Goal: Task Accomplishment & Management: Contribute content

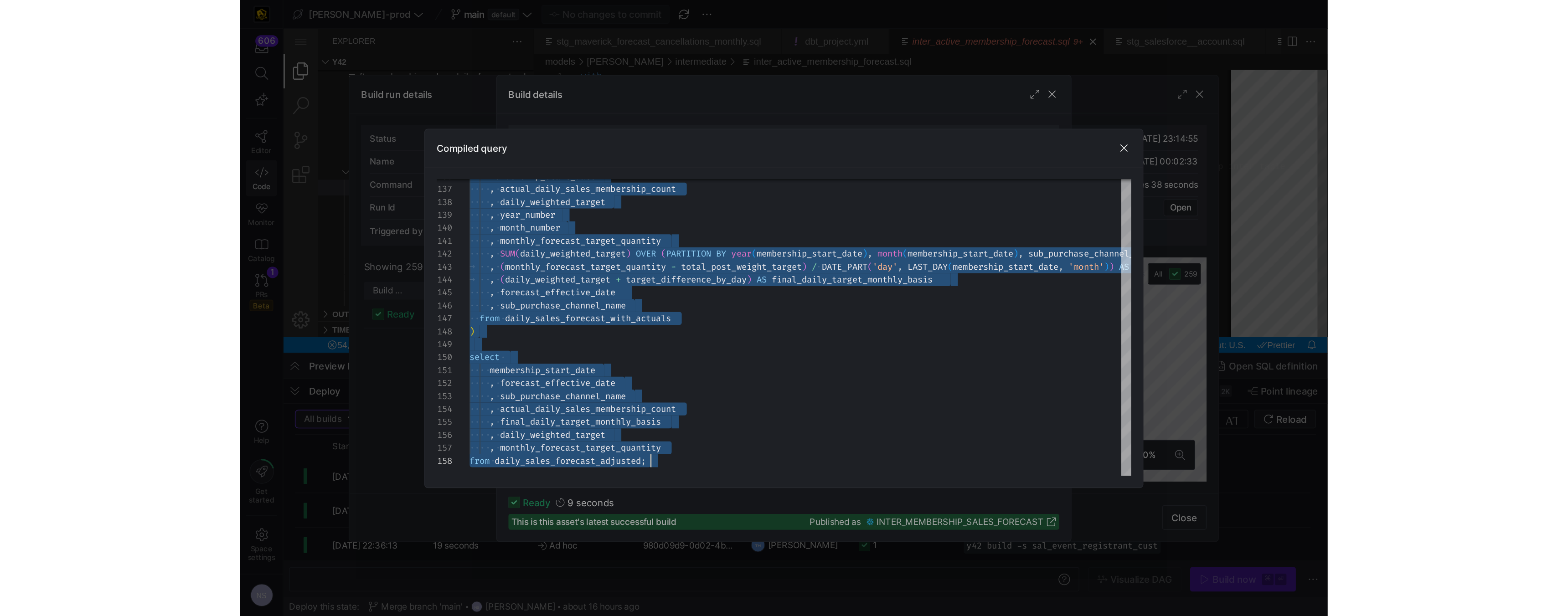
scroll to position [57, 188]
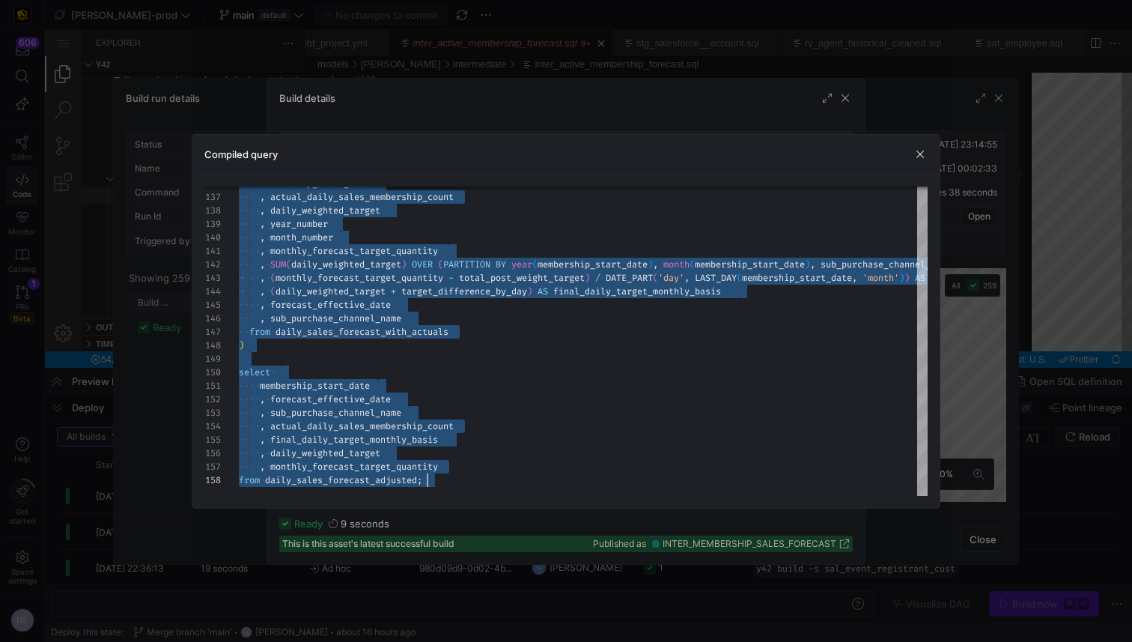
click at [973, 216] on div at bounding box center [566, 321] width 1132 height 642
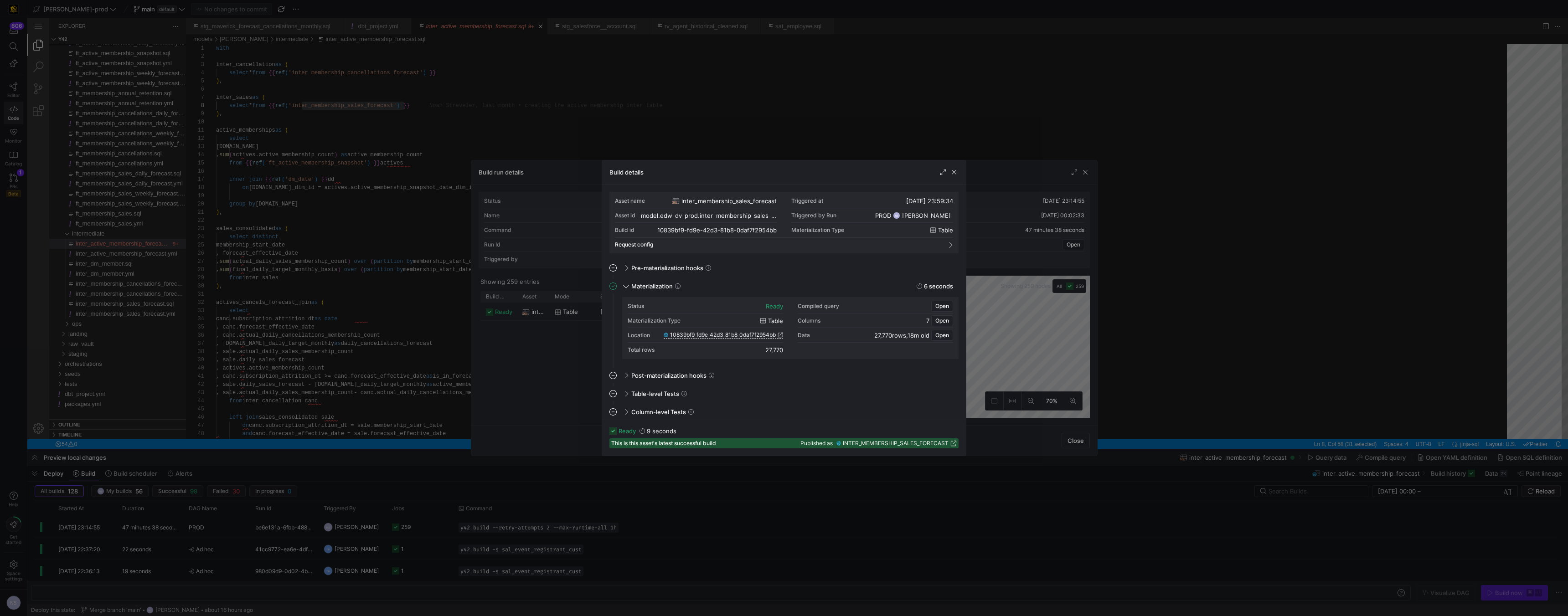
drag, startPoint x: 670, startPoint y: 101, endPoint x: 639, endPoint y: 95, distance: 31.6
click at [670, 101] on div at bounding box center [784, 308] width 1568 height 616
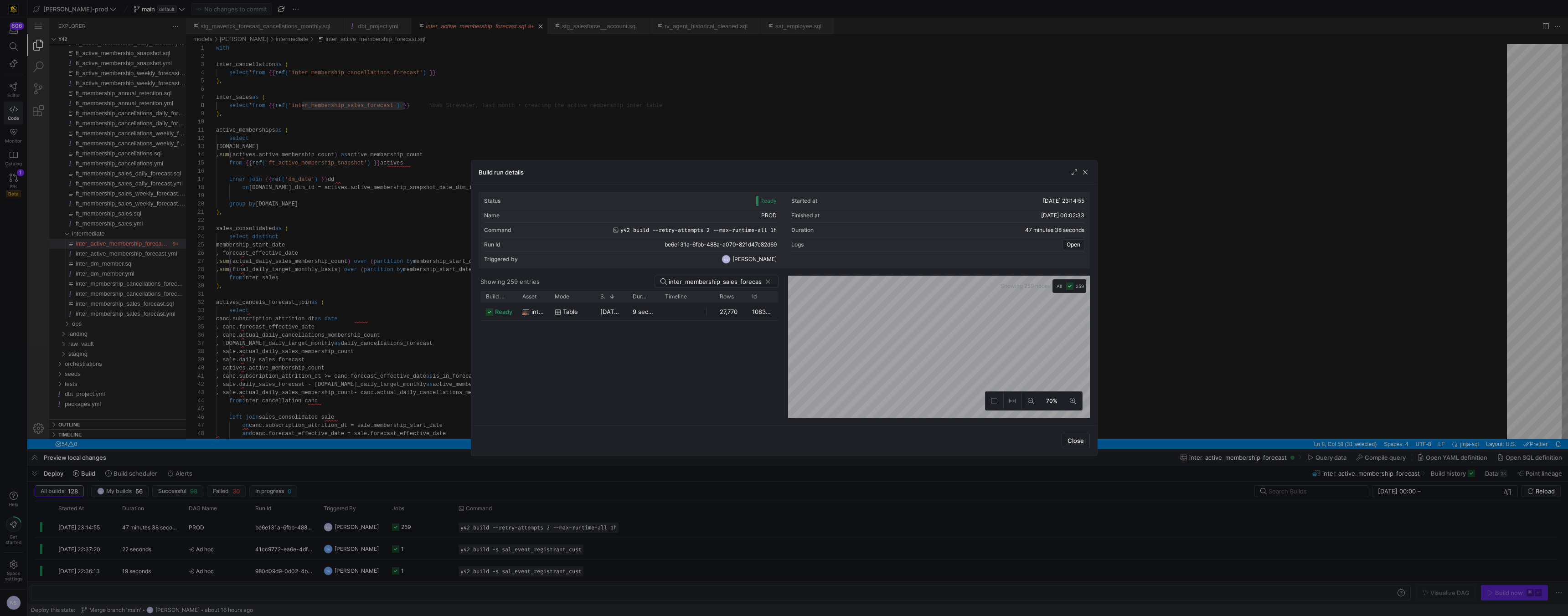
click at [638, 95] on div at bounding box center [784, 308] width 1568 height 616
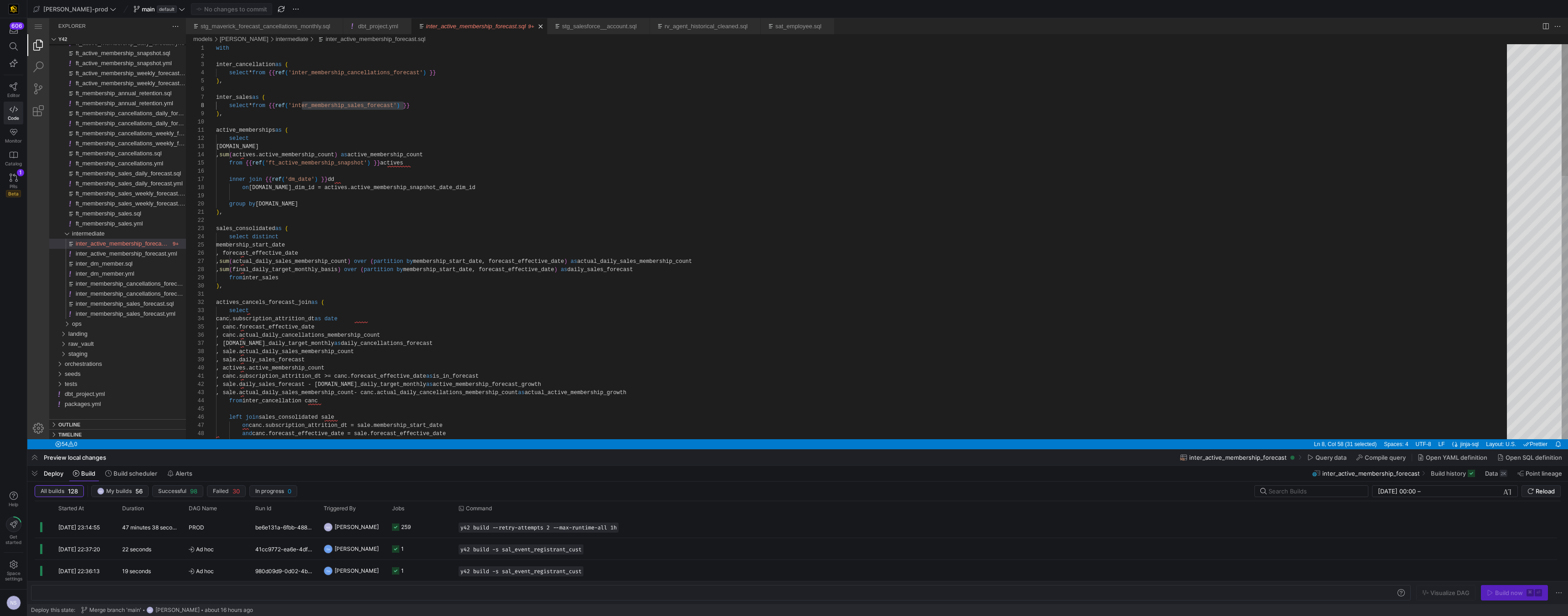
click at [363, 190] on div "Go to sql definition CONTROL ⏎" at bounding box center [354, 191] width 99 height 8
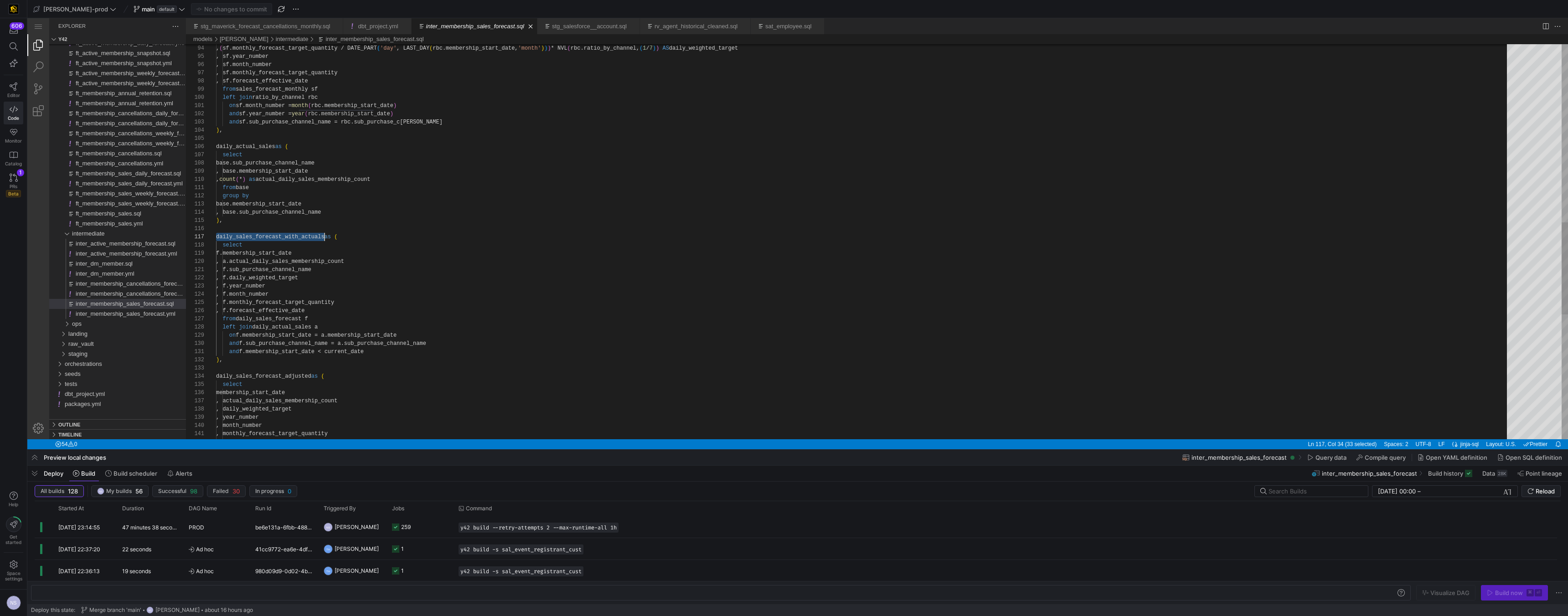
scroll to position [49, 108]
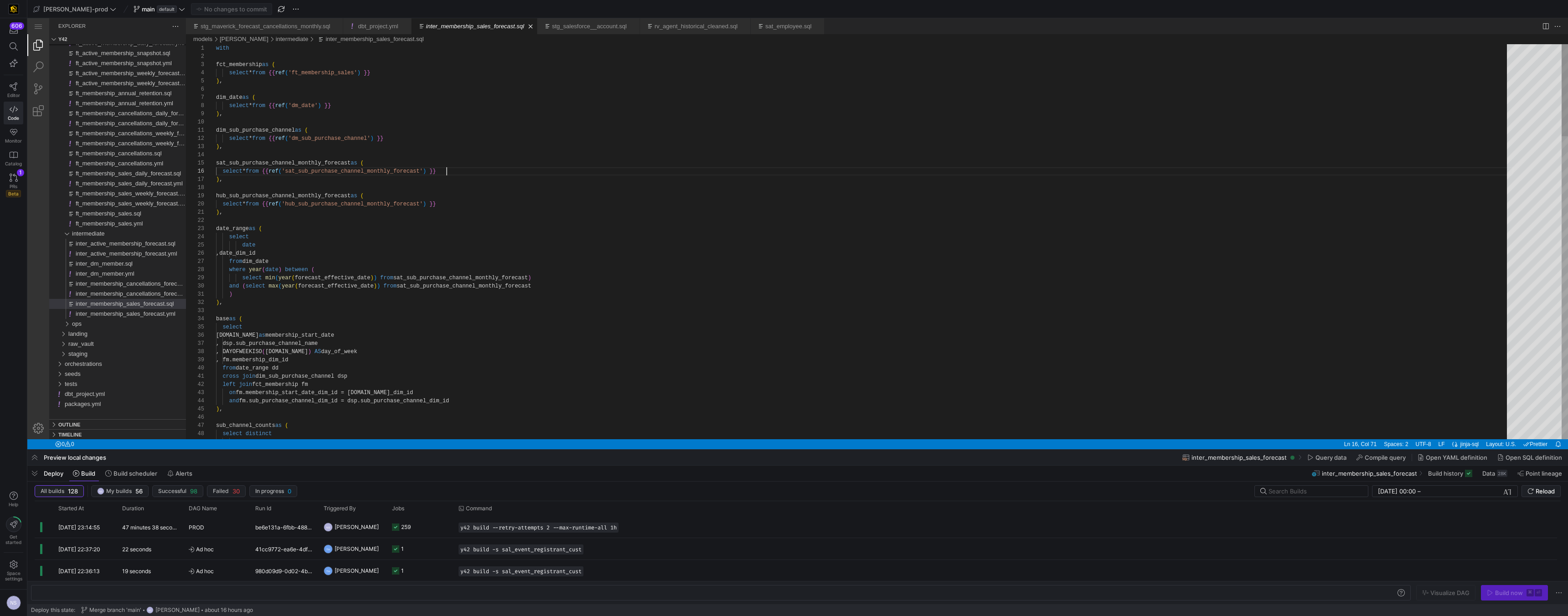
click at [556, 383] on div at bounding box center [784, 308] width 1568 height 616
type textarea "cross join dim_sub_purchase_channel dsp left join fct_membership fm on fm.membe…"
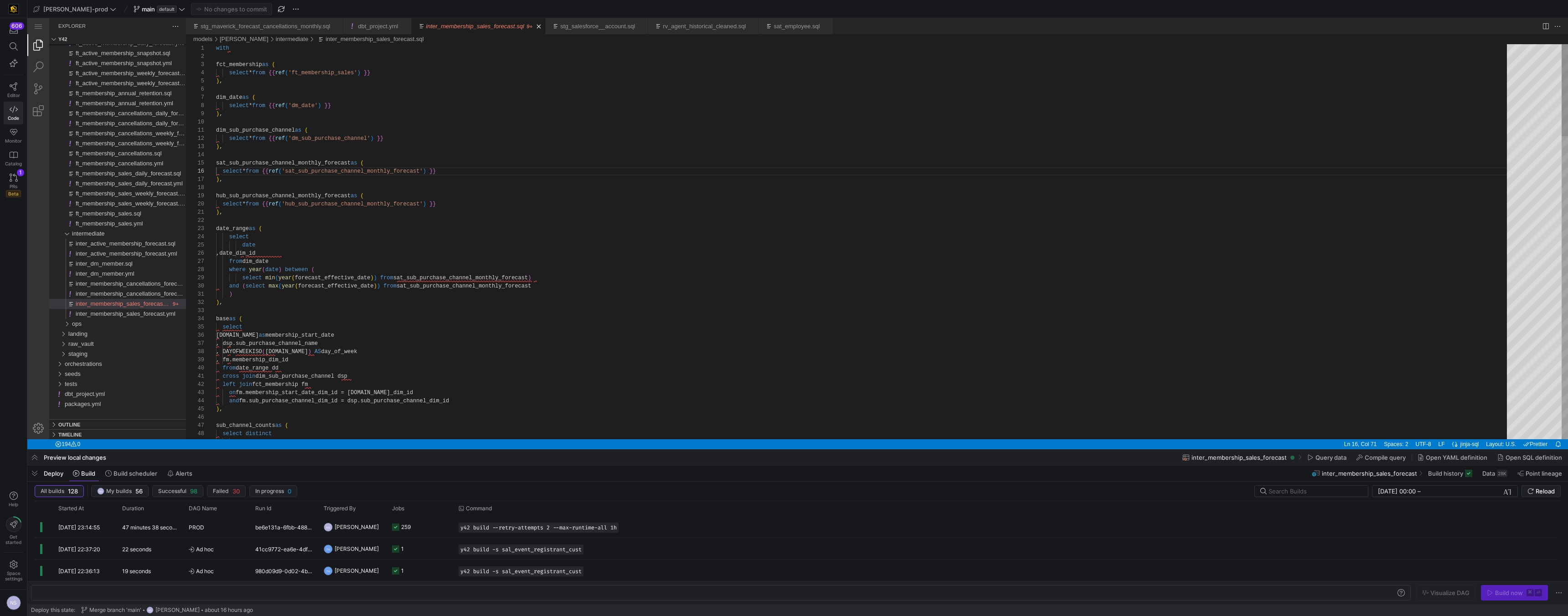
click at [157, 7] on span "default" at bounding box center [167, 9] width 20 height 7
click at [170, 114] on div at bounding box center [169, 108] width 115 height 15
click at [152, 12] on span "main default" at bounding box center [159, 9] width 52 height 7
click at [136, 108] on input at bounding box center [169, 108] width 115 height 7
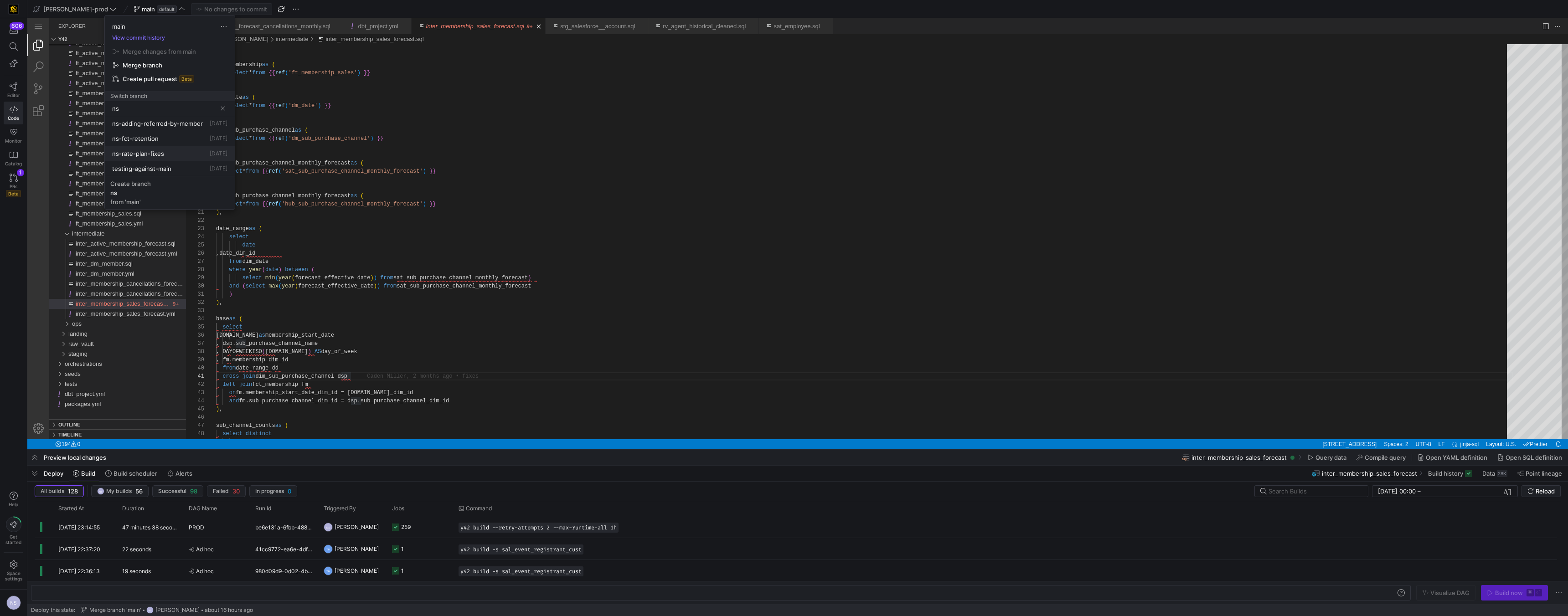
type input "ns"
click at [217, 173] on span "Delete" at bounding box center [223, 174] width 63 height 7
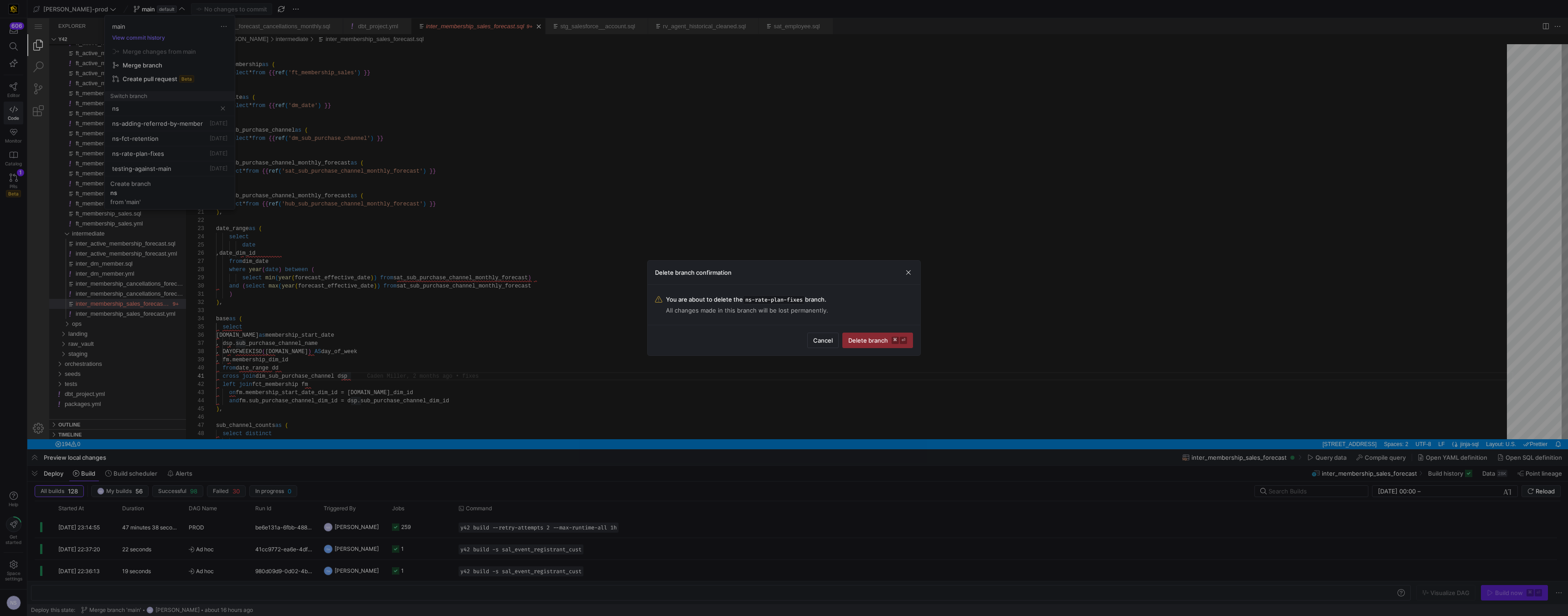
drag, startPoint x: 881, startPoint y: 344, endPoint x: 779, endPoint y: 344, distance: 102.0
click at [688, 345] on span "submit" at bounding box center [878, 340] width 70 height 15
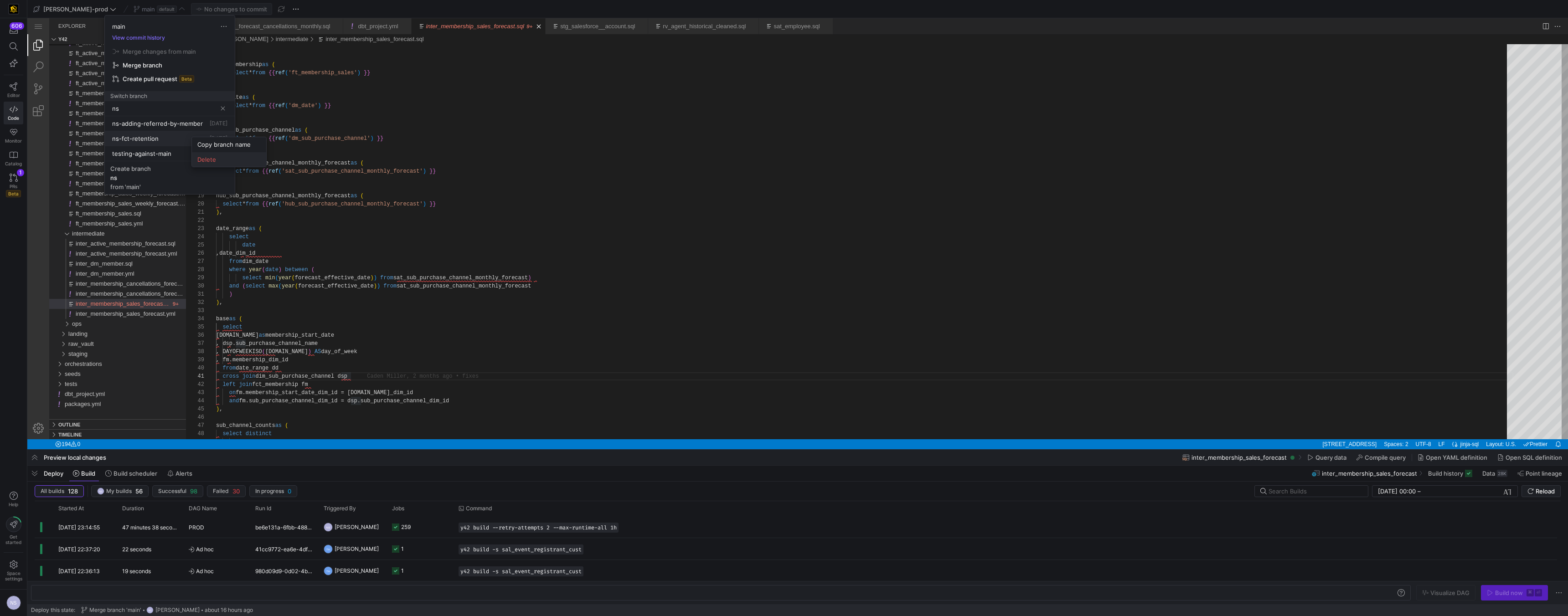
click at [240, 161] on span "Delete" at bounding box center [229, 159] width 63 height 7
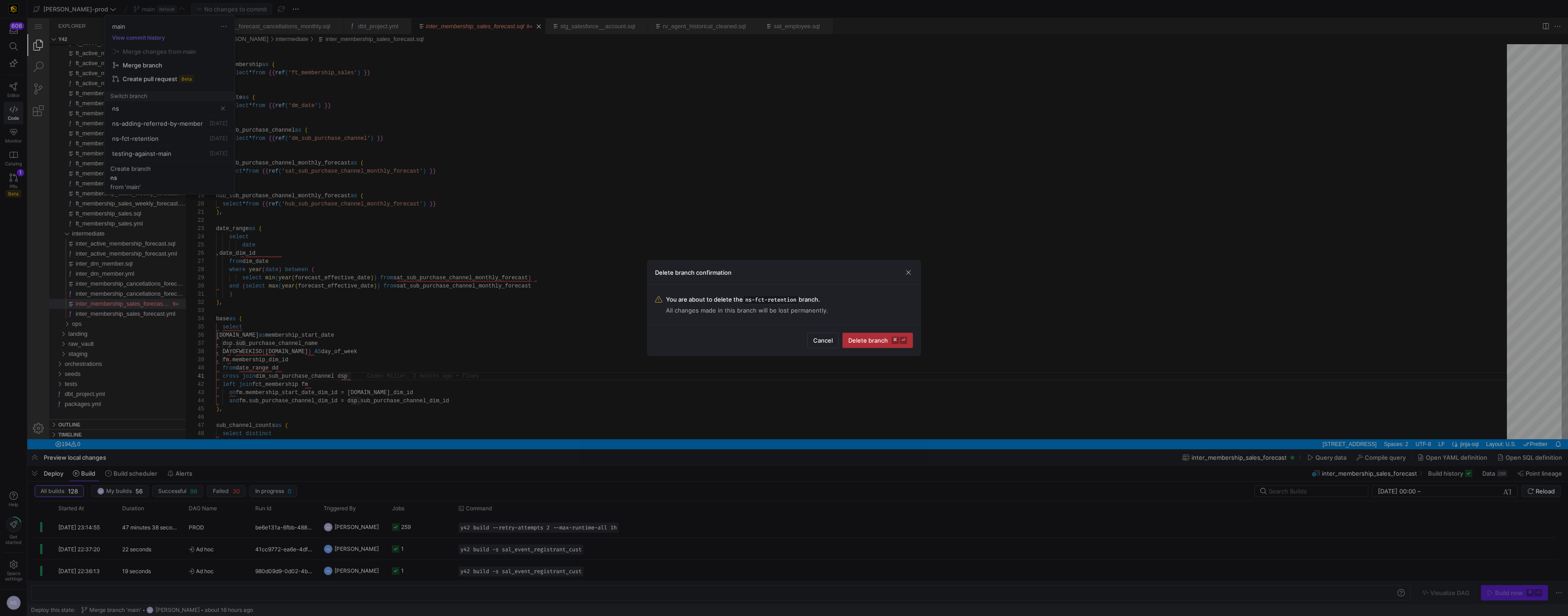
click at [688, 341] on span "Delete branch ⌘ ⏎" at bounding box center [878, 340] width 59 height 7
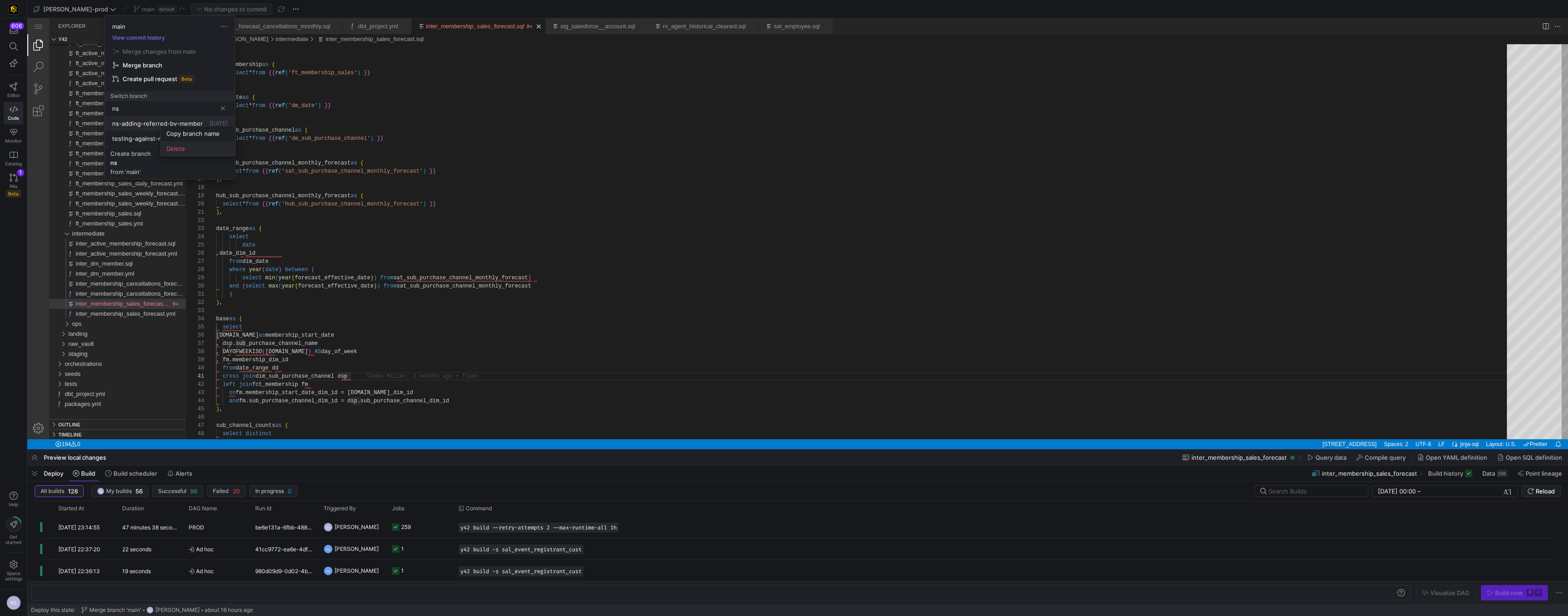
click at [193, 150] on span "Delete" at bounding box center [198, 149] width 63 height 7
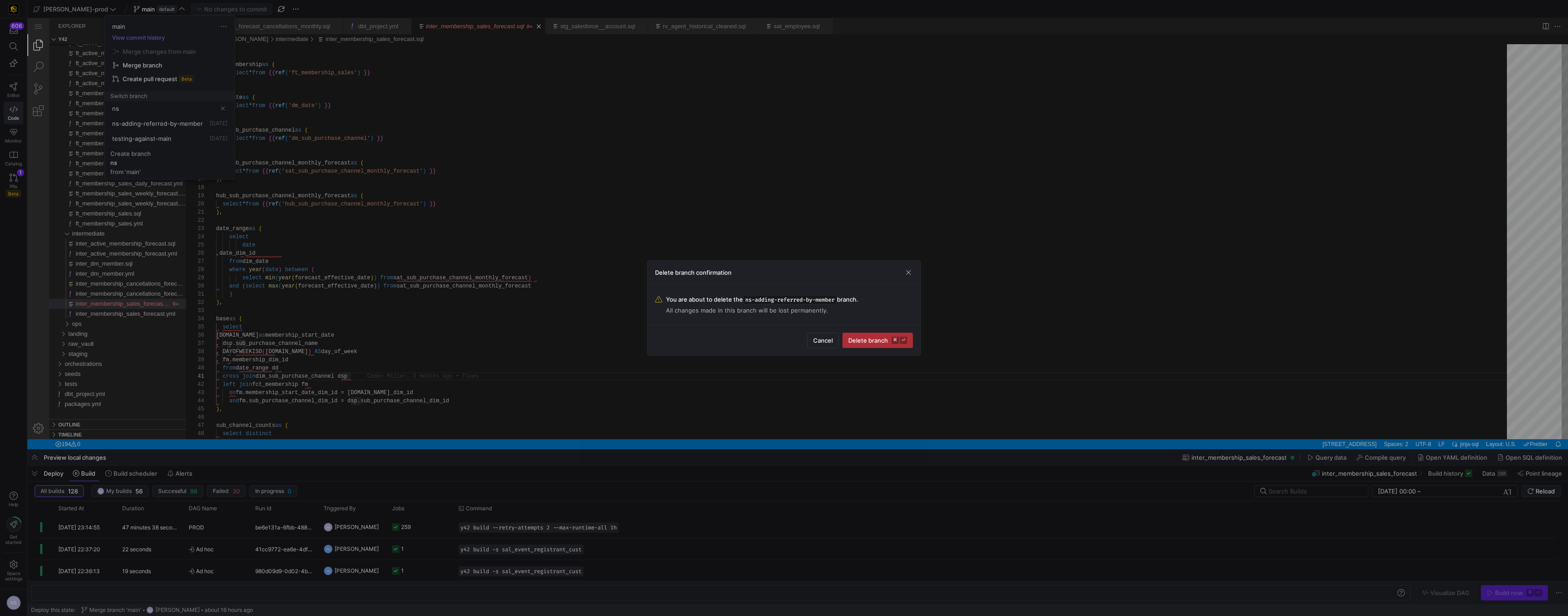
click at [688, 340] on kbd "⌘" at bounding box center [895, 340] width 7 height 7
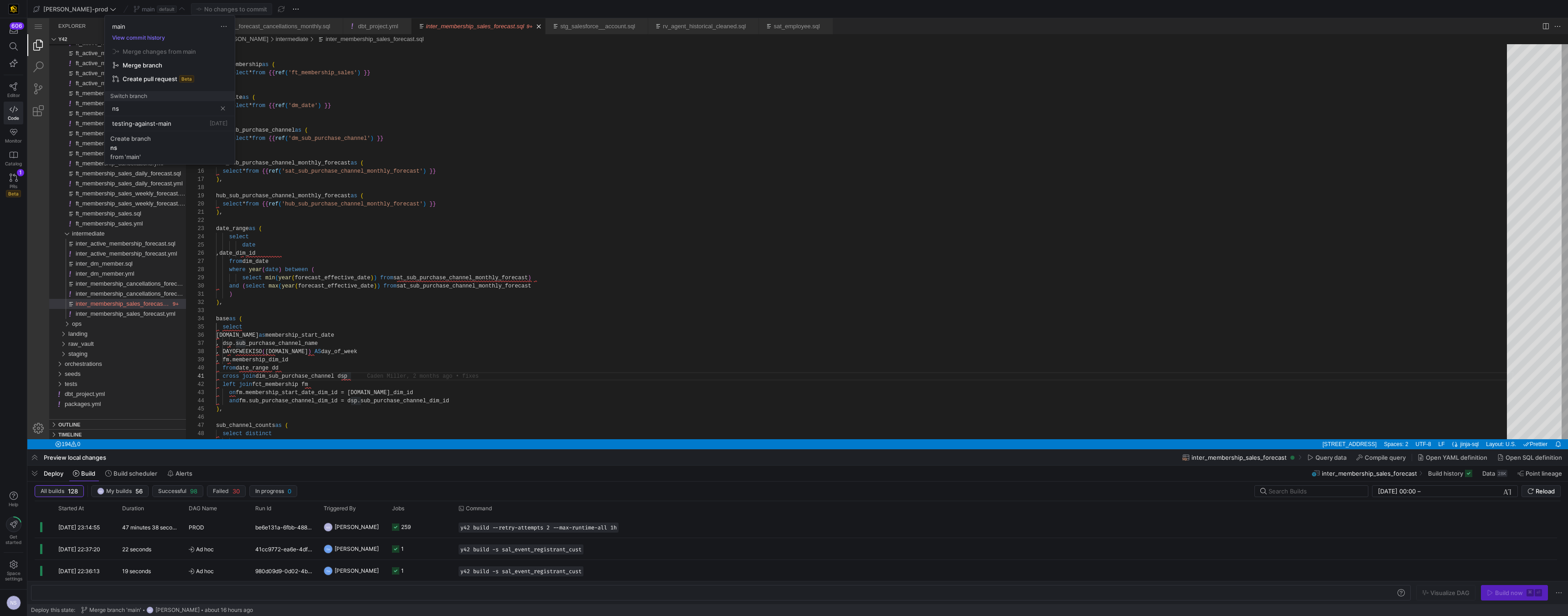
click at [156, 109] on input "ns" at bounding box center [164, 108] width 104 height 7
click at [126, 106] on input "ns" at bounding box center [164, 108] width 104 height 7
click at [144, 104] on div "ns" at bounding box center [164, 108] width 104 height 15
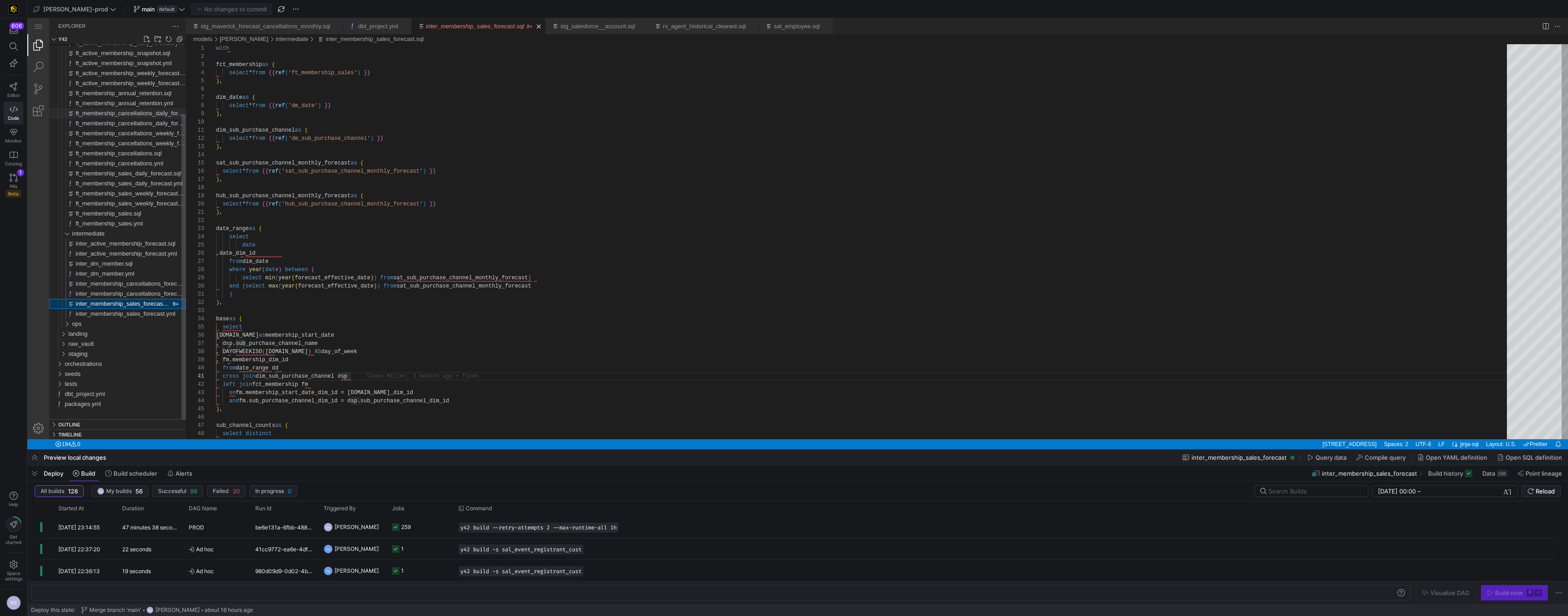
click at [142, 108] on div "ft_membership_cancellations_daily_forecast.sql" at bounding box center [130, 113] width 110 height 10
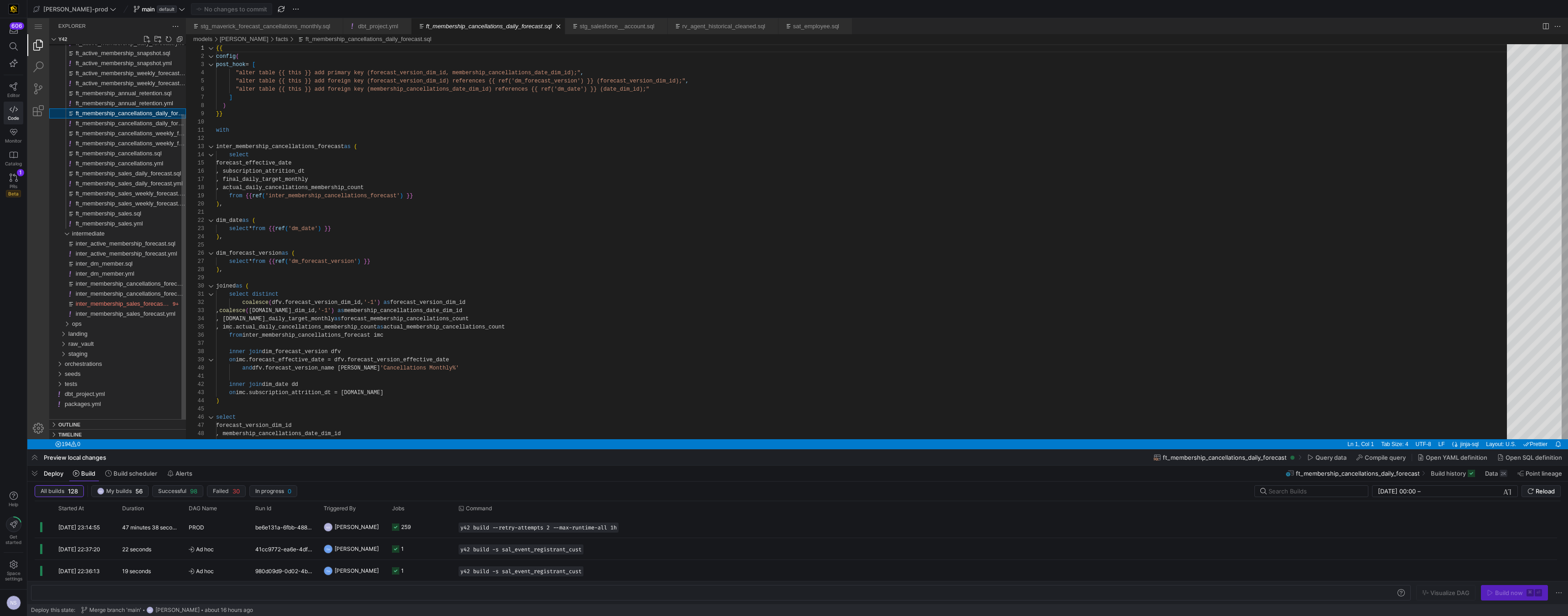
scroll to position [82, 0]
click at [157, 8] on span "default" at bounding box center [167, 9] width 20 height 7
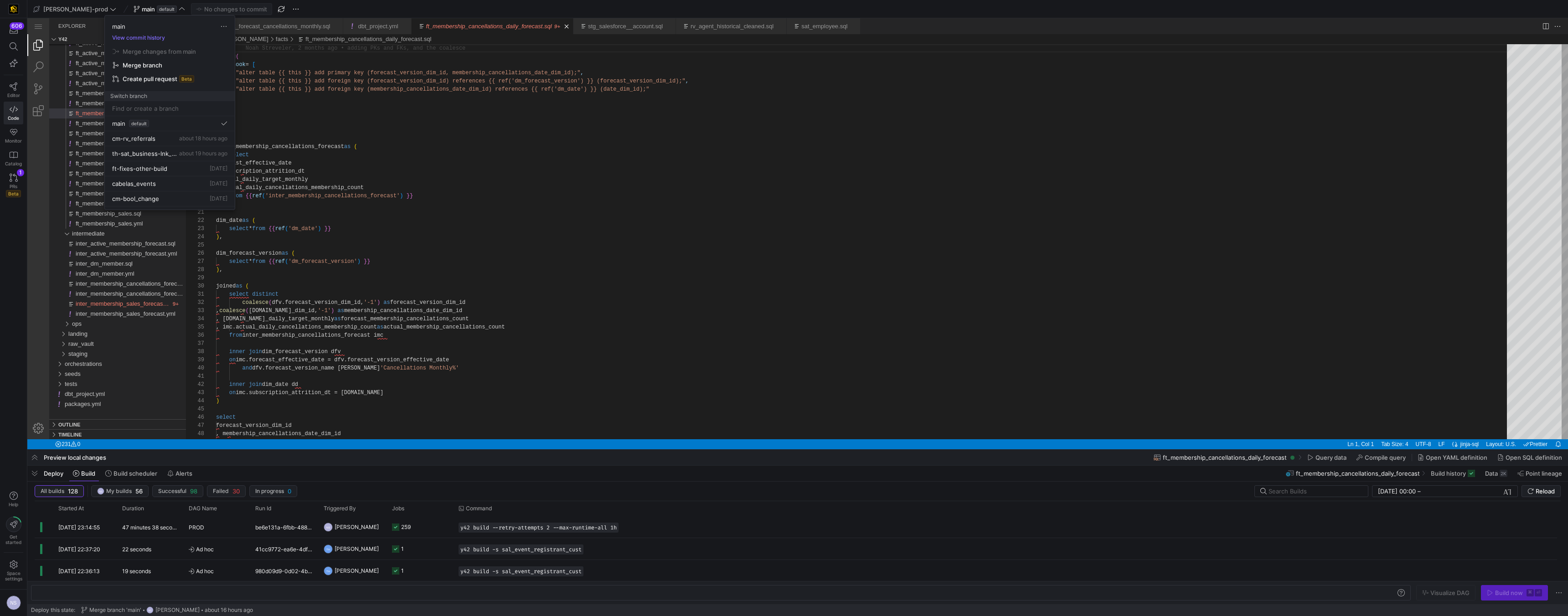
click at [137, 107] on input at bounding box center [169, 108] width 115 height 7
type input "ns-ft-fixes"
click at [198, 133] on span "Create branch ns-ft-fixes from 'main'" at bounding box center [169, 133] width 119 height 26
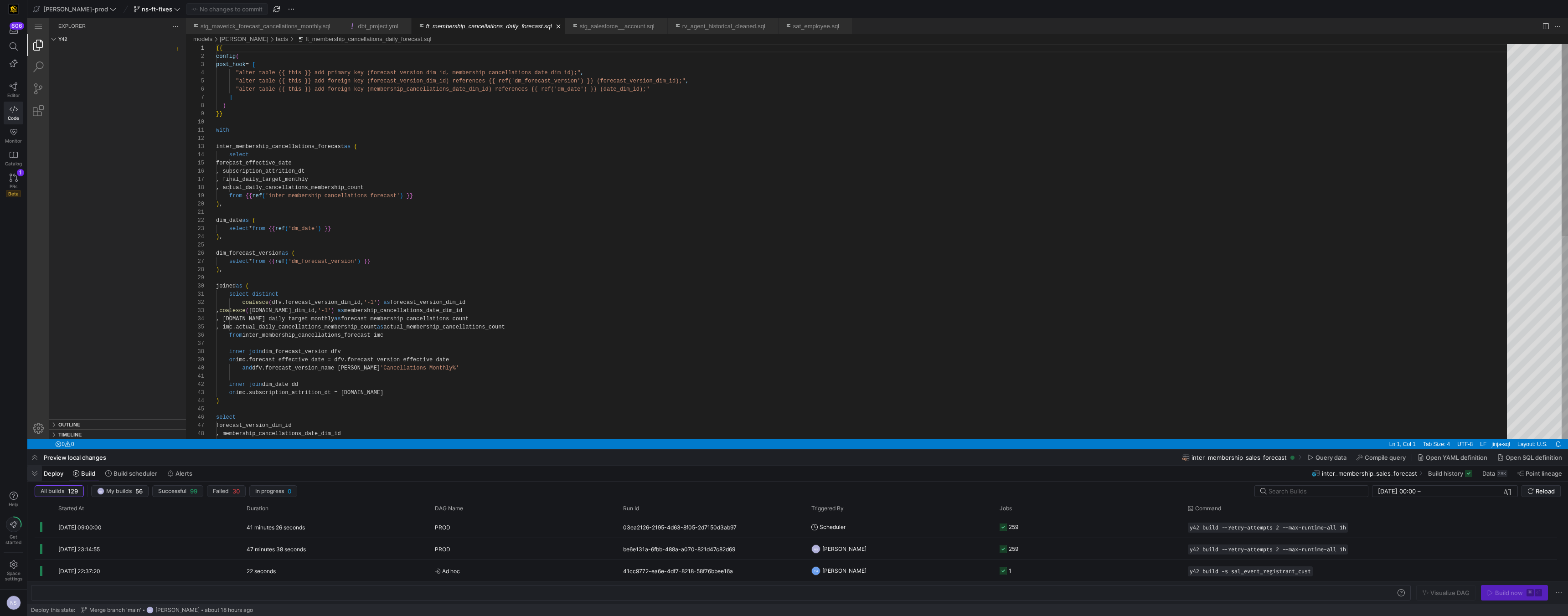
click at [40, 390] on span "button" at bounding box center [35, 473] width 15 height 15
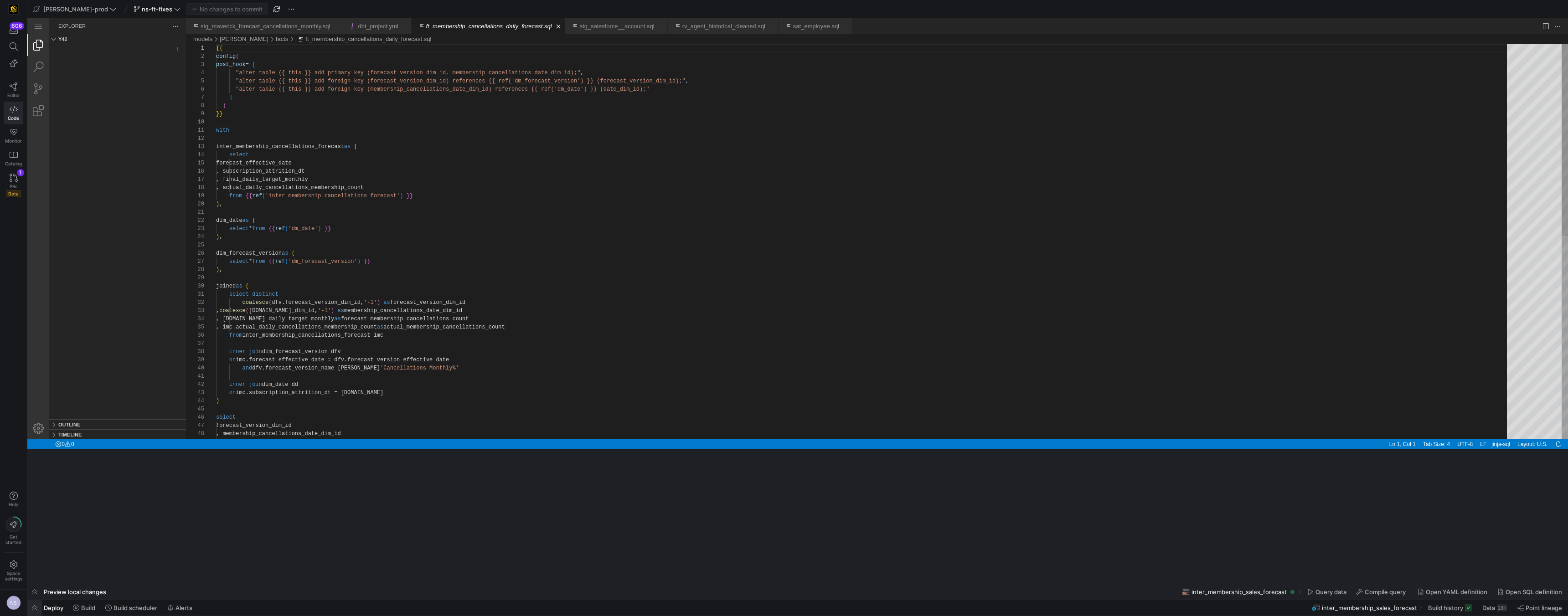
click at [35, 390] on span "button" at bounding box center [35, 607] width 15 height 15
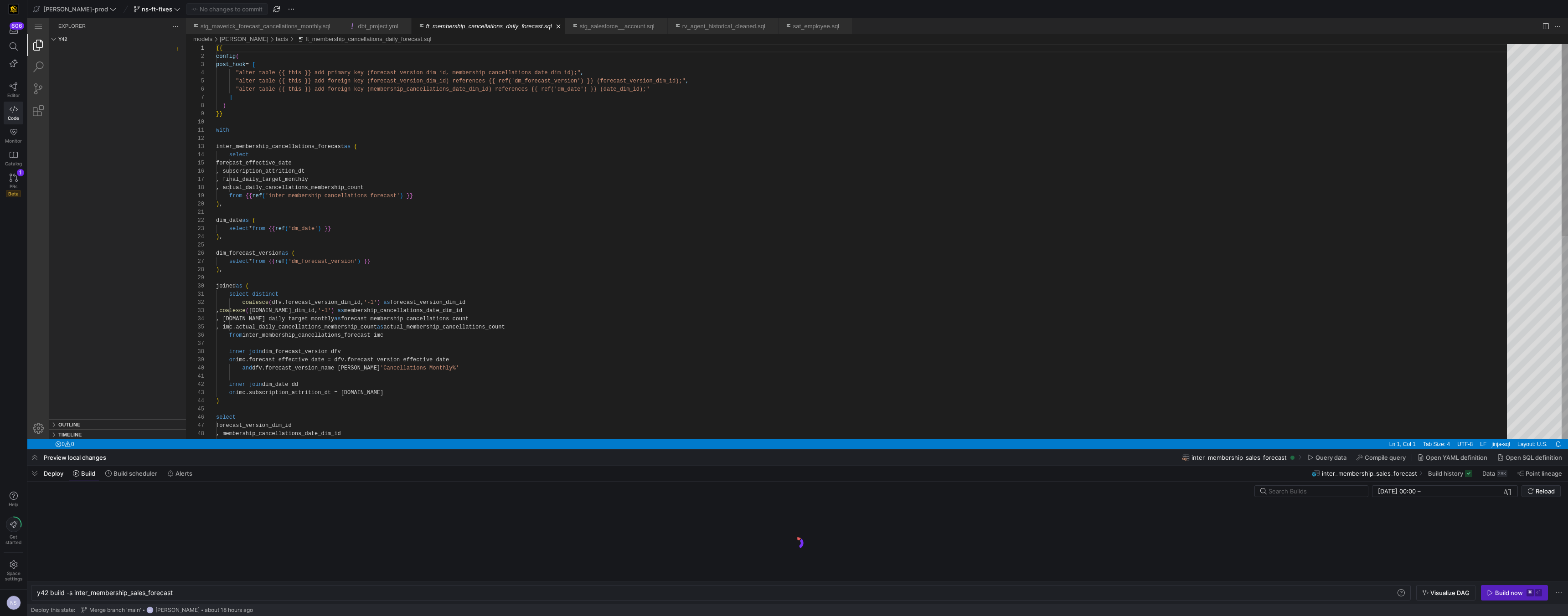
scroll to position [0, 138]
click at [688, 390] on icon "button" at bounding box center [1490, 593] width 5 height 5
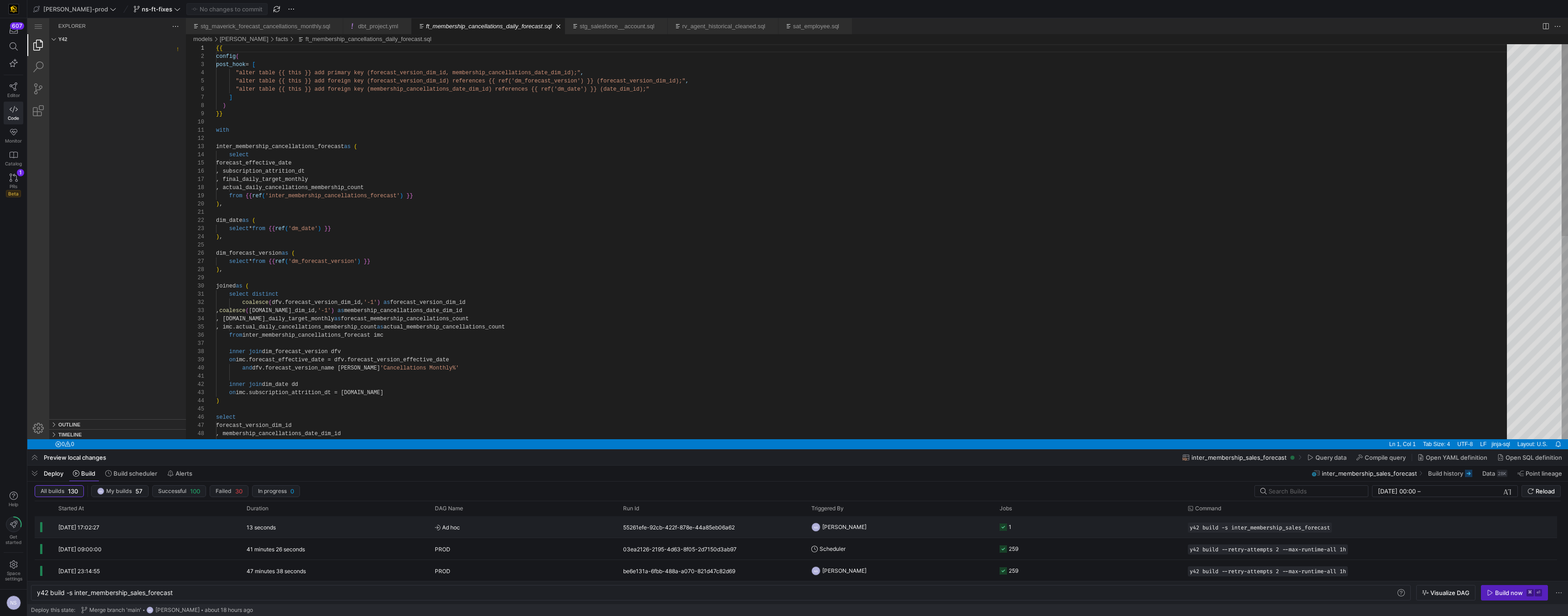
click at [688, 390] on span "[PERSON_NAME]" at bounding box center [844, 527] width 44 height 21
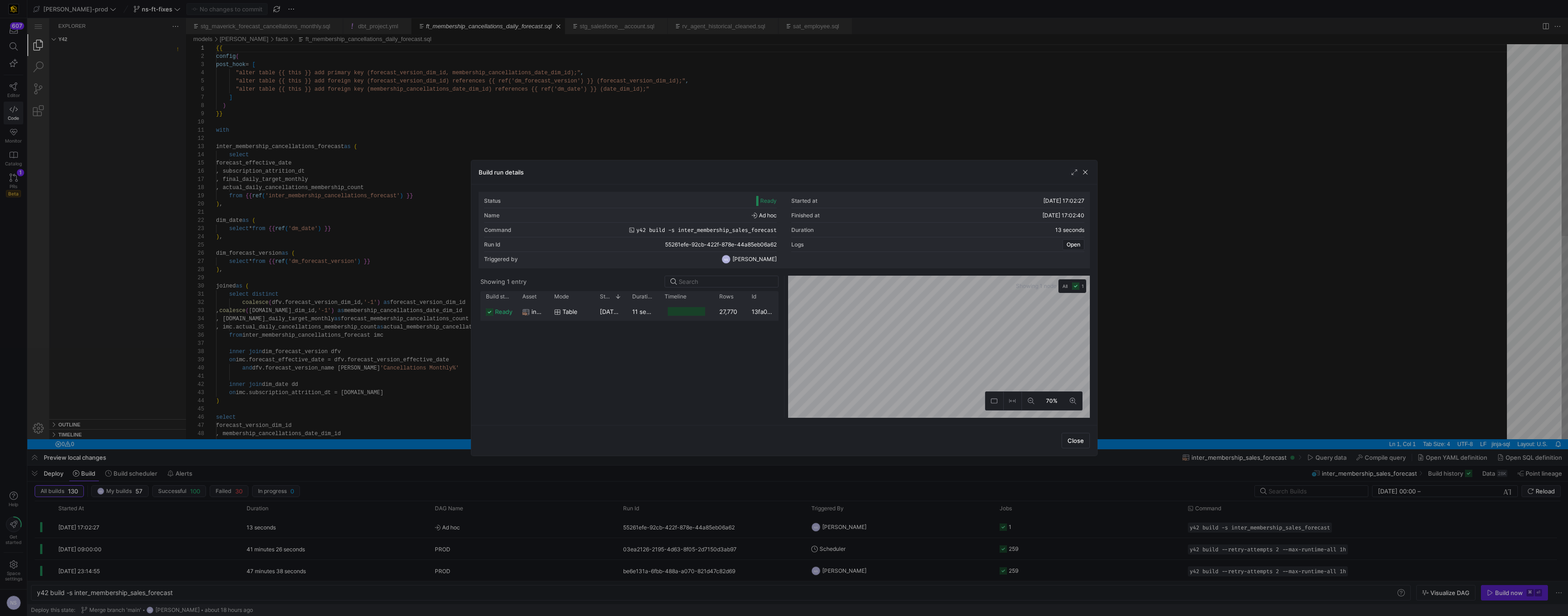
click at [688, 315] on y42-job-duration-timeline-cell-renderer at bounding box center [687, 312] width 44 height 17
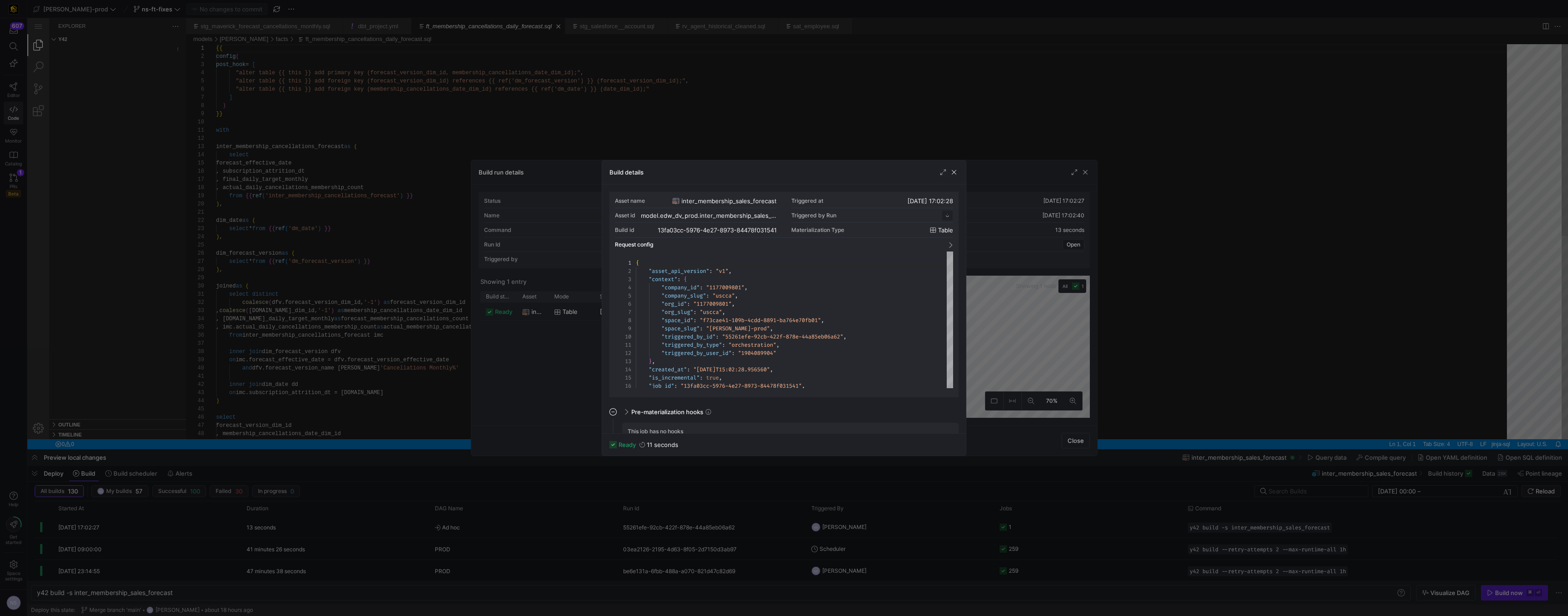
scroll to position [82, 0]
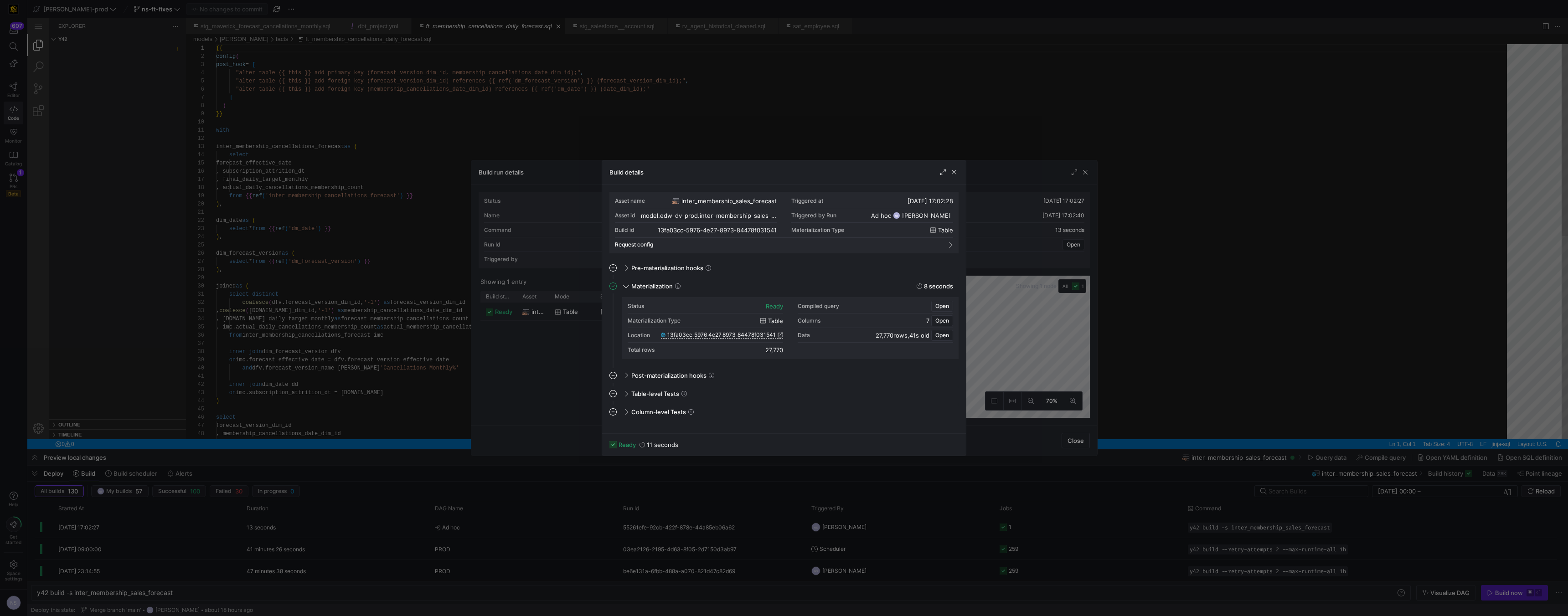
click at [688, 304] on span "Open" at bounding box center [942, 306] width 13 height 6
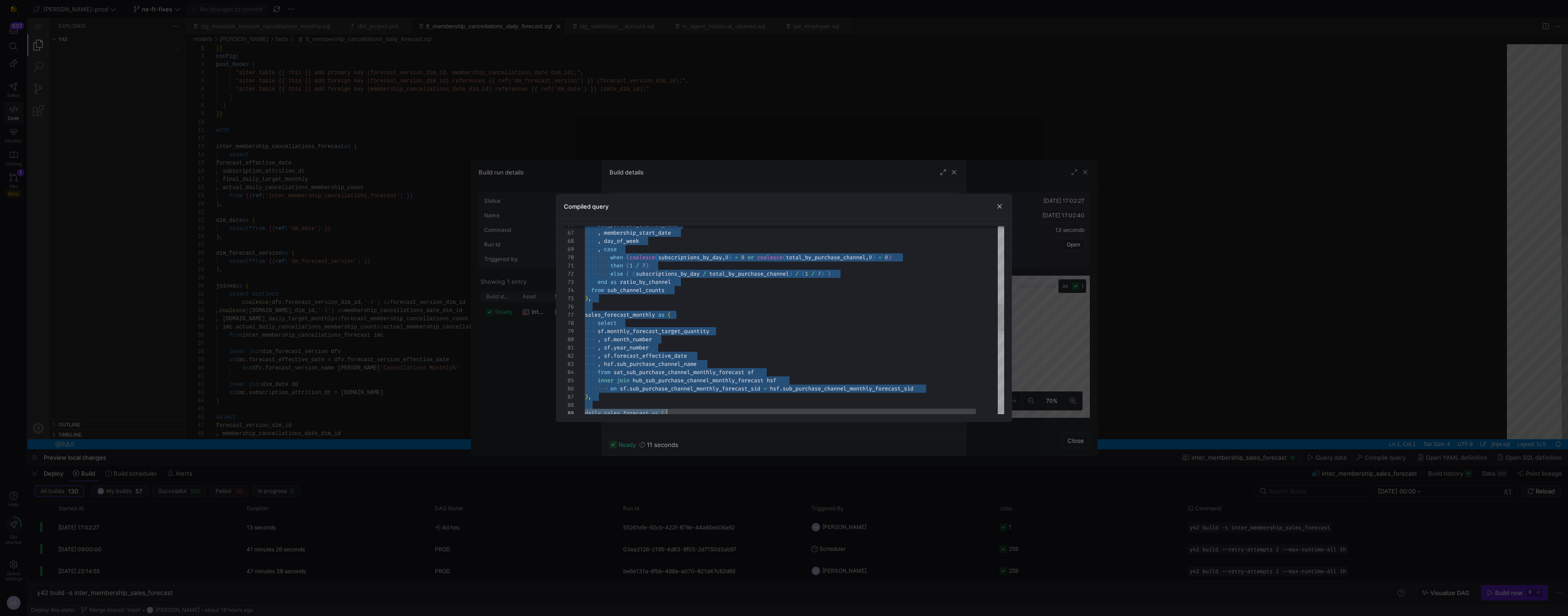
scroll to position [0, 115]
type textarea "CREATE TABLE "13fa03cc_5976_4e27_8973_84478f031541" AS with fct_membership as (…"
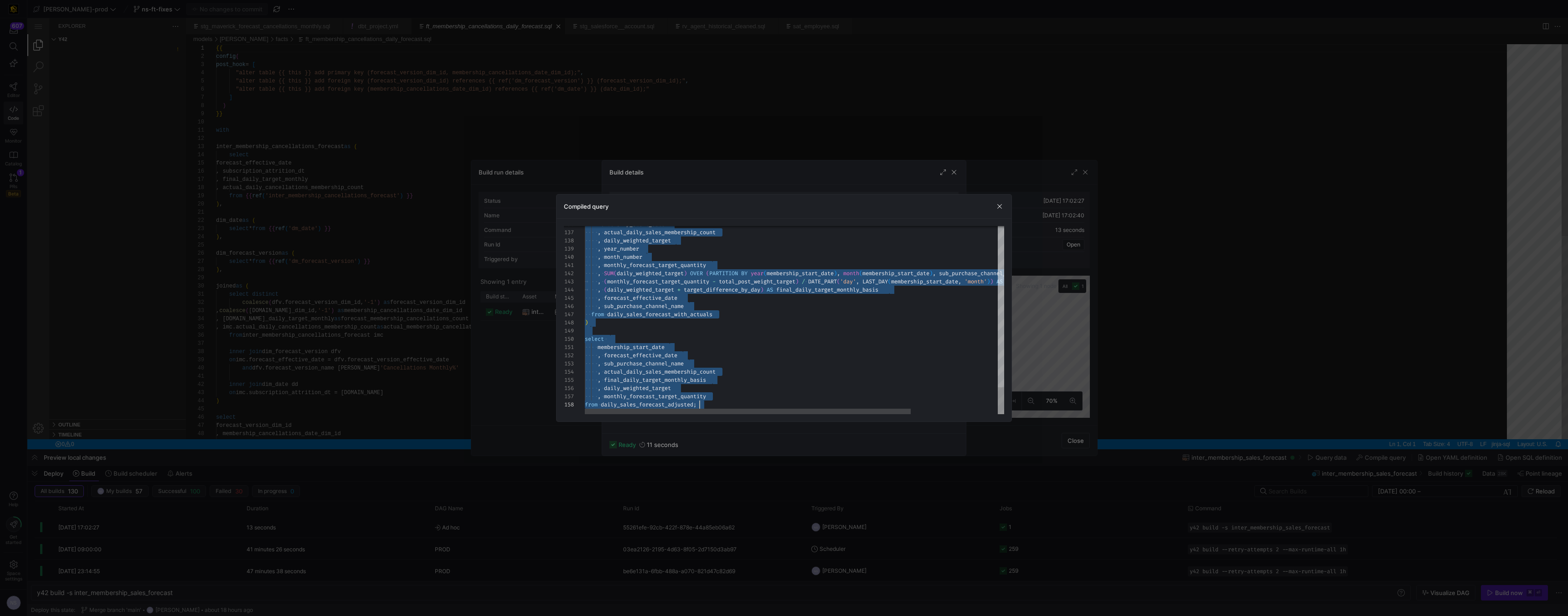
drag, startPoint x: 766, startPoint y: 237, endPoint x: 777, endPoint y: 475, distance: 238.3
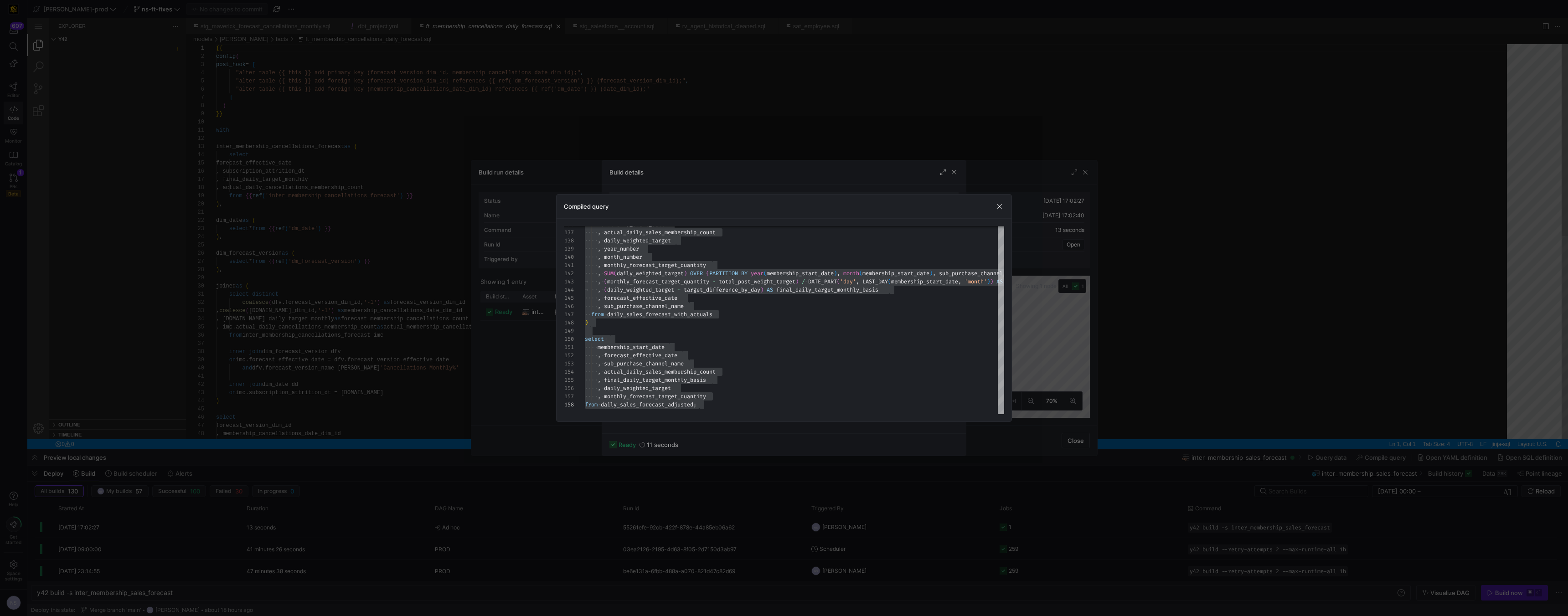
click at [373, 162] on div at bounding box center [784, 308] width 1568 height 616
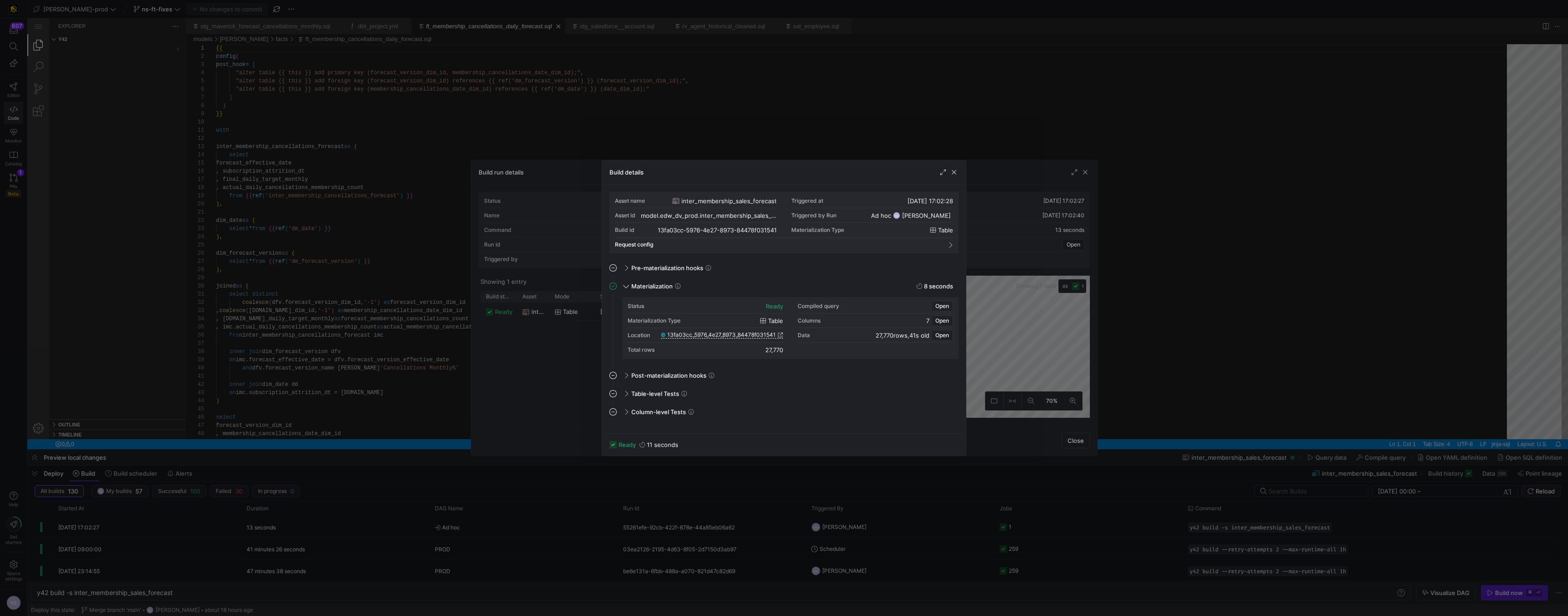
click at [390, 159] on div at bounding box center [784, 308] width 1568 height 616
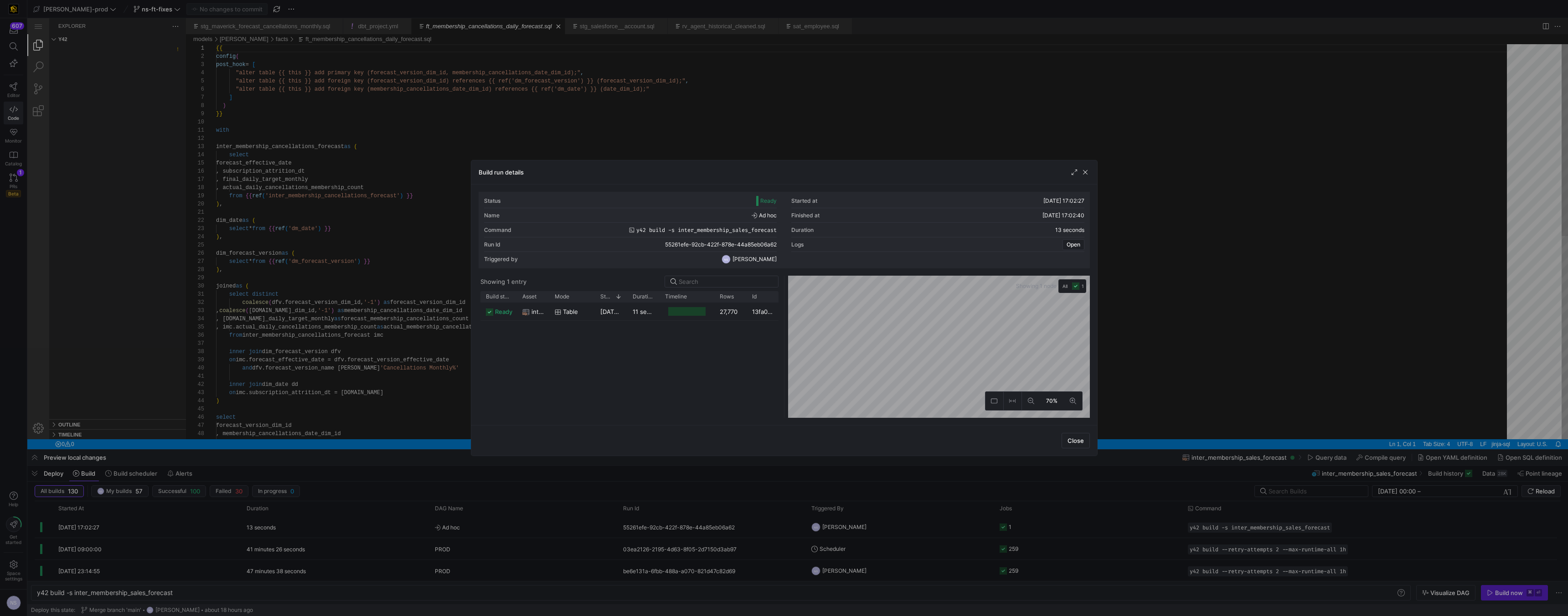
click at [444, 167] on div at bounding box center [784, 308] width 1568 height 616
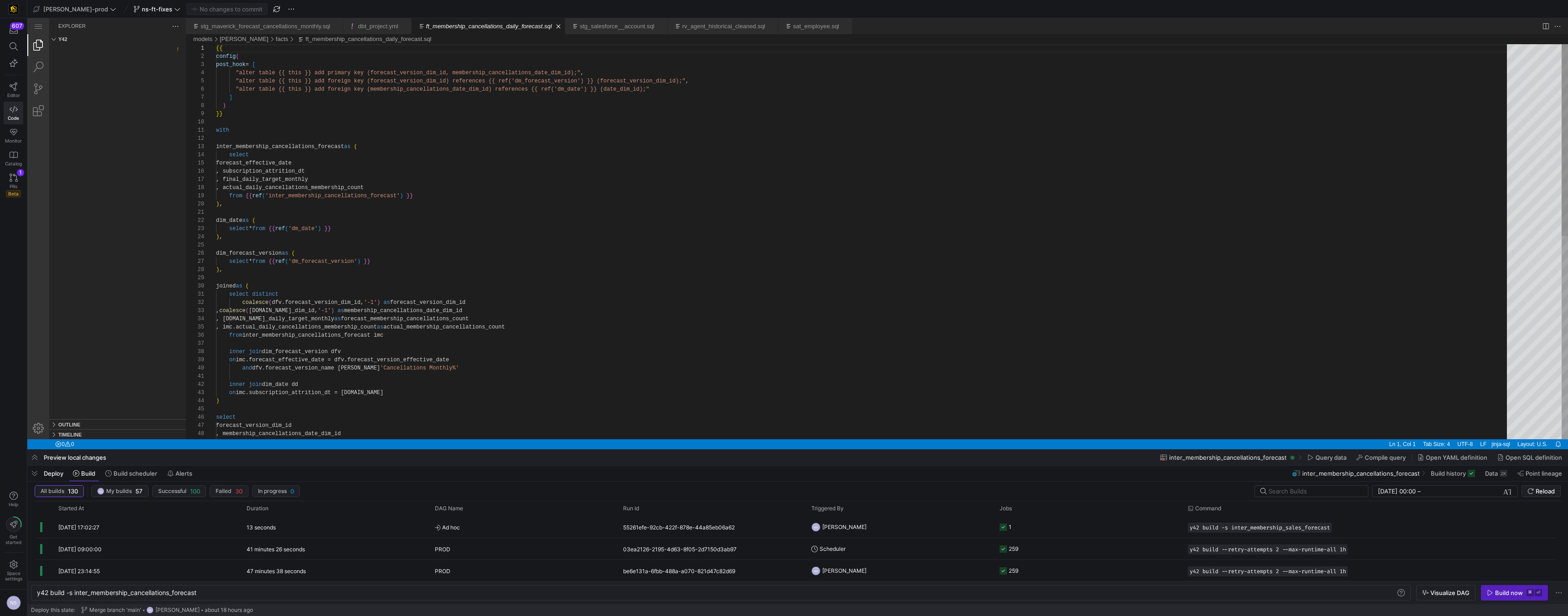
type textarea "y42 build -s inter_membership_sales_forecast"
click at [688, 390] on span "NS [PERSON_NAME]" at bounding box center [839, 527] width 55 height 21
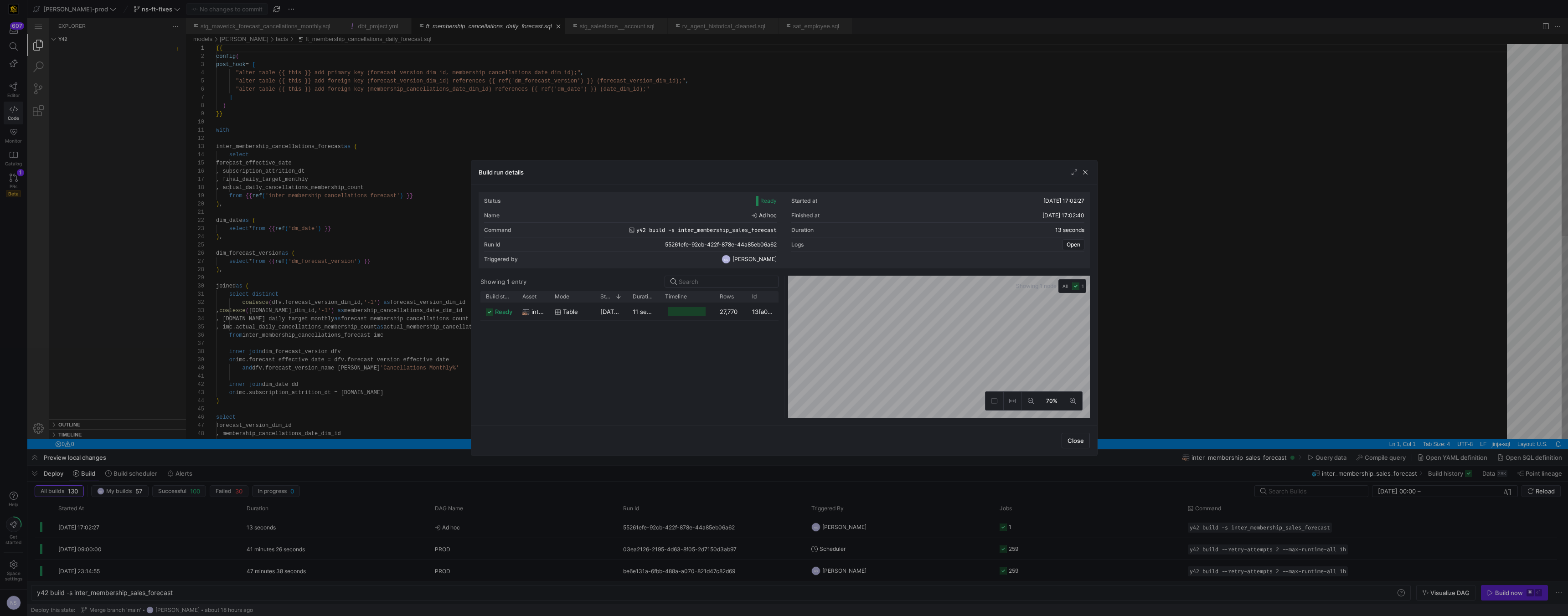
click at [618, 303] on div "[DATE] 17:02:28" at bounding box center [611, 311] width 32 height 18
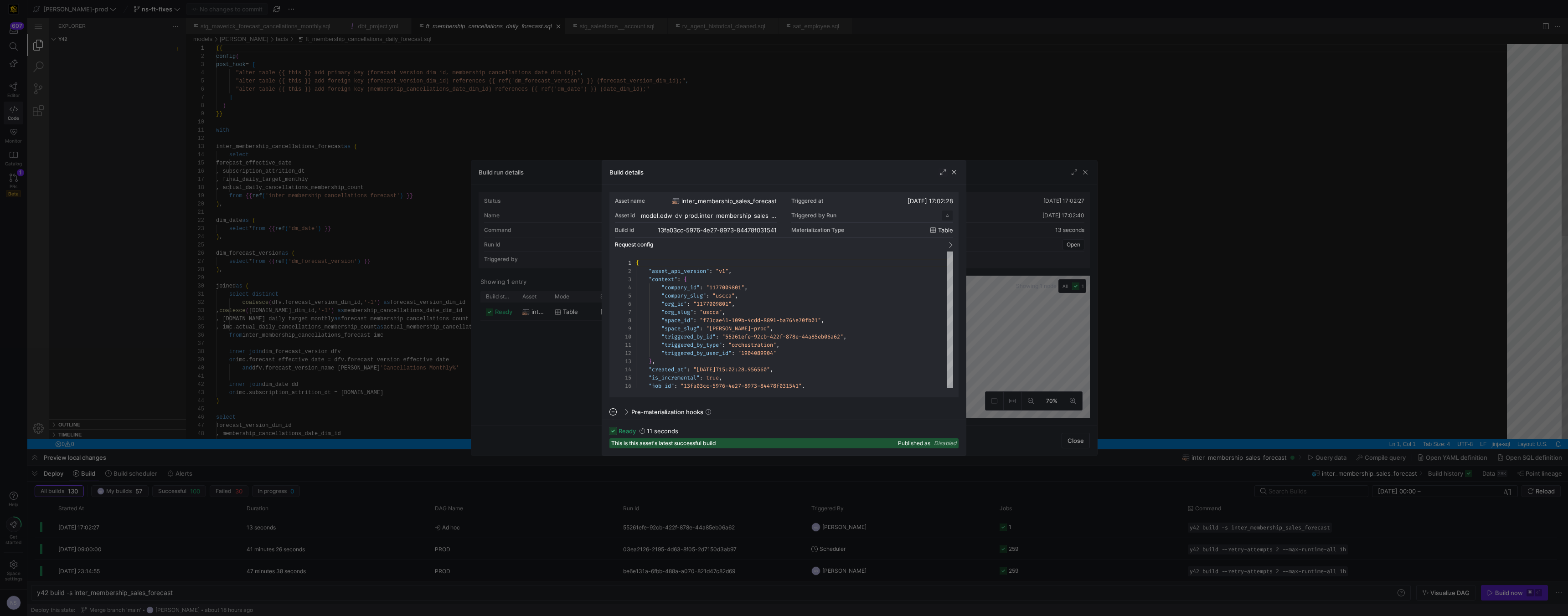
scroll to position [82, 0]
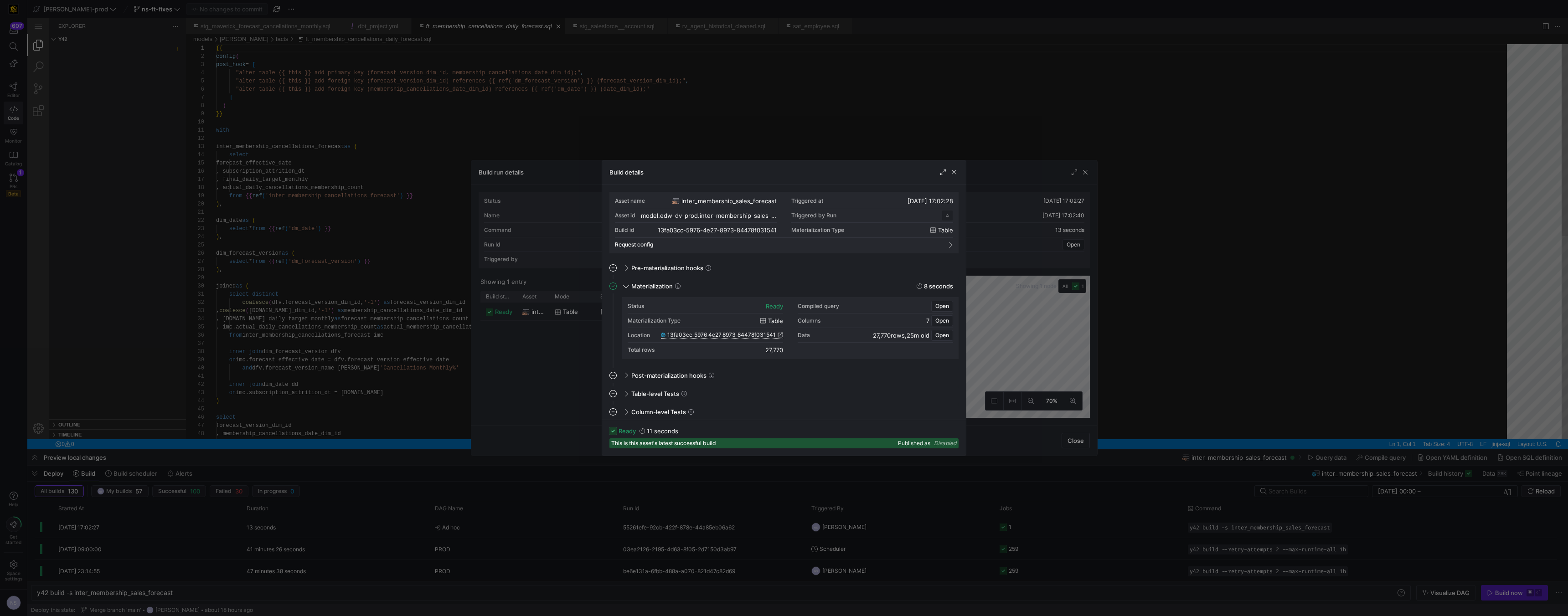
click at [688, 334] on span "13fa03cc_5976_4e27_8973_84478f031541" at bounding box center [721, 335] width 108 height 6
click at [688, 306] on span "Open" at bounding box center [942, 306] width 13 height 6
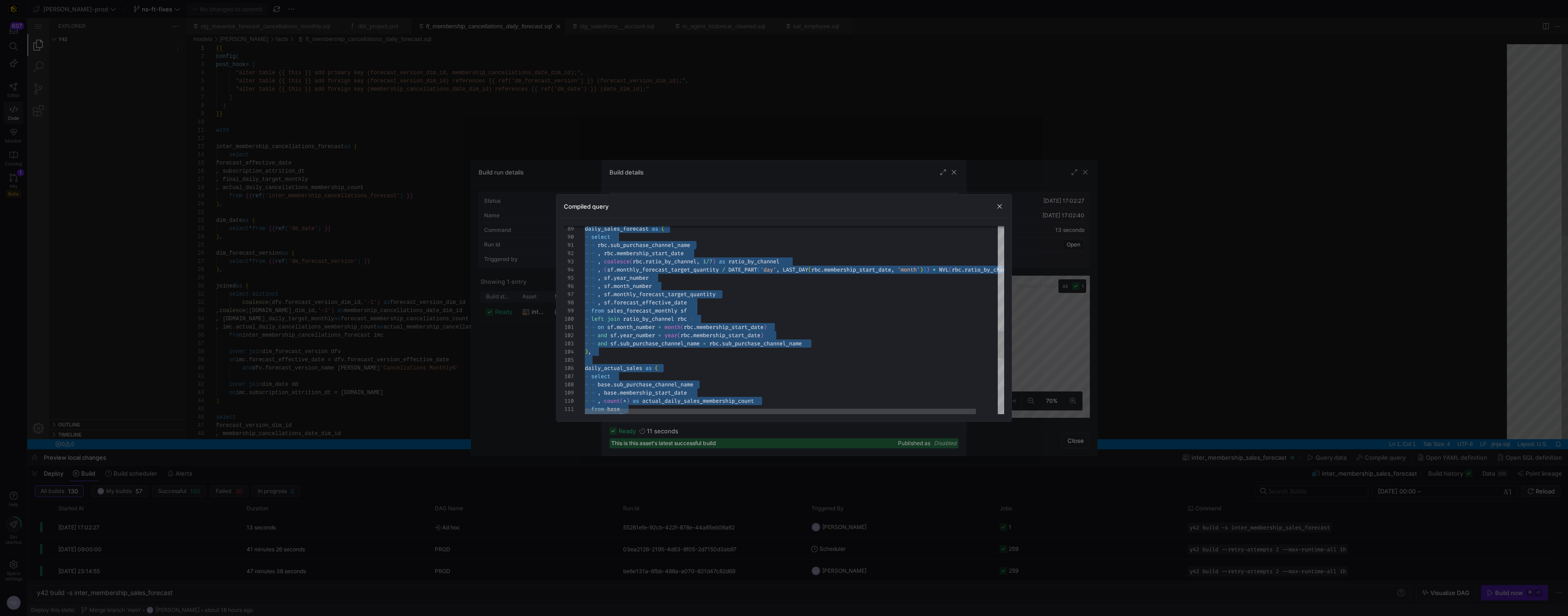
scroll to position [0, 115]
type textarea "CREATE TABLE "13fa03cc_5976_4e27_8973_84478f031541" AS with fct_membership as (…"
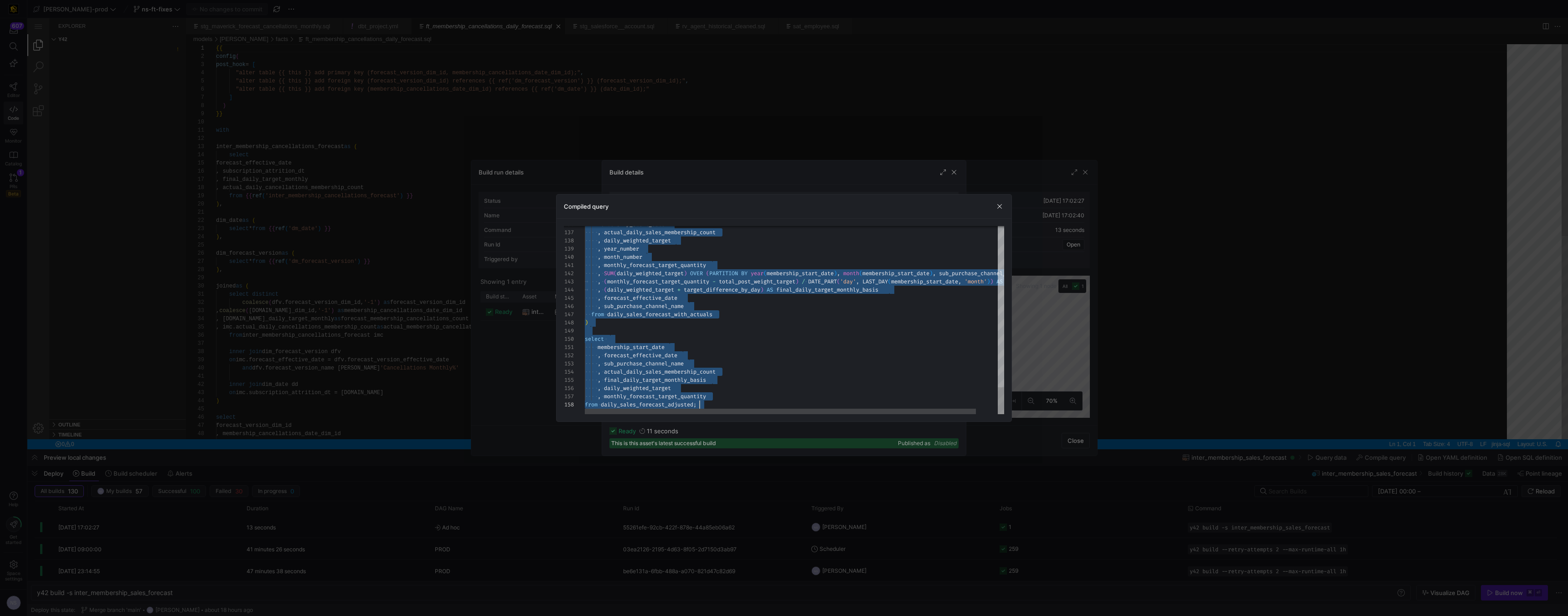
drag, startPoint x: 766, startPoint y: 239, endPoint x: 825, endPoint y: 478, distance: 246.2
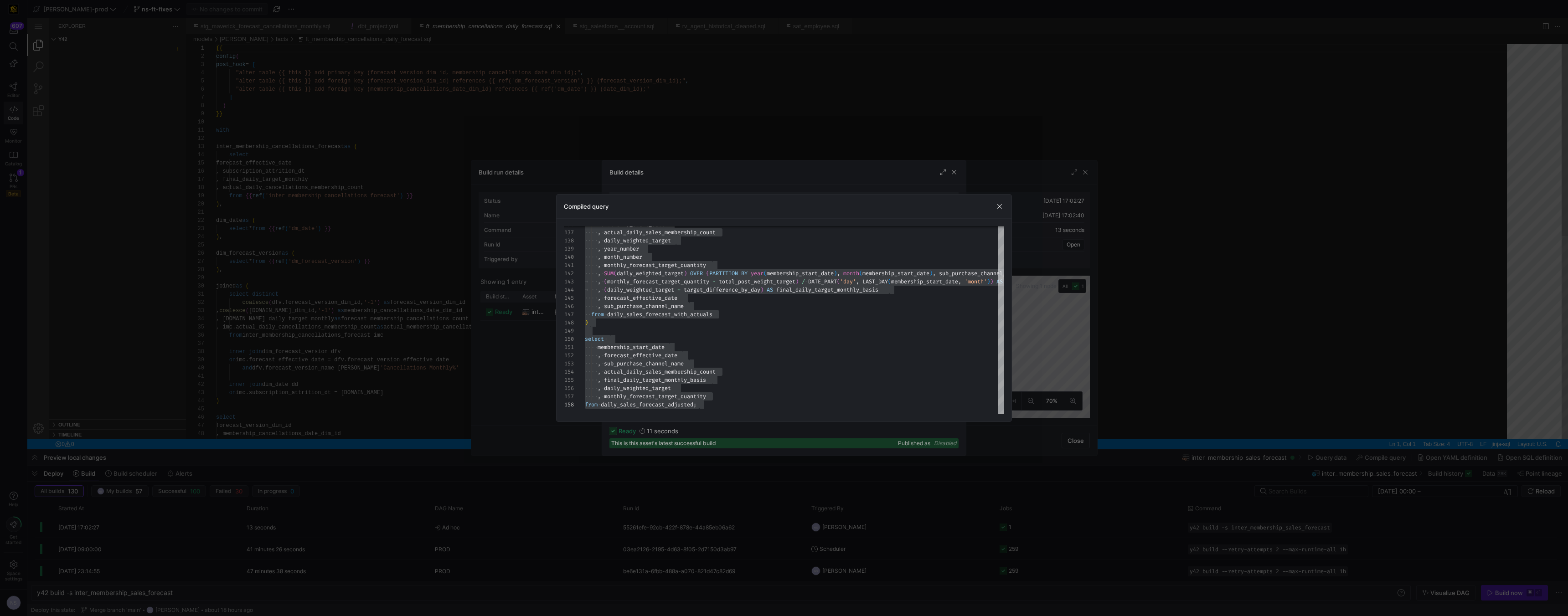
click at [516, 145] on div at bounding box center [784, 308] width 1568 height 616
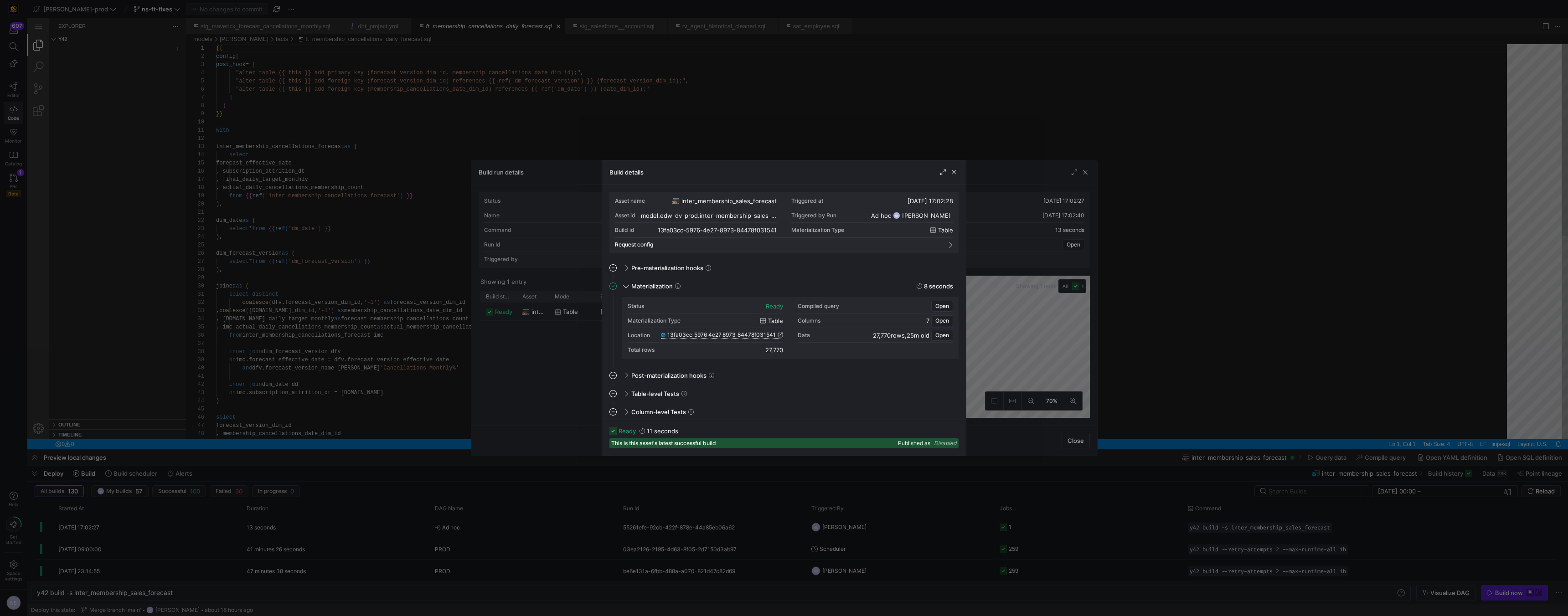
drag, startPoint x: 515, startPoint y: 144, endPoint x: 489, endPoint y: 147, distance: 26.2
click at [514, 144] on div at bounding box center [784, 308] width 1568 height 616
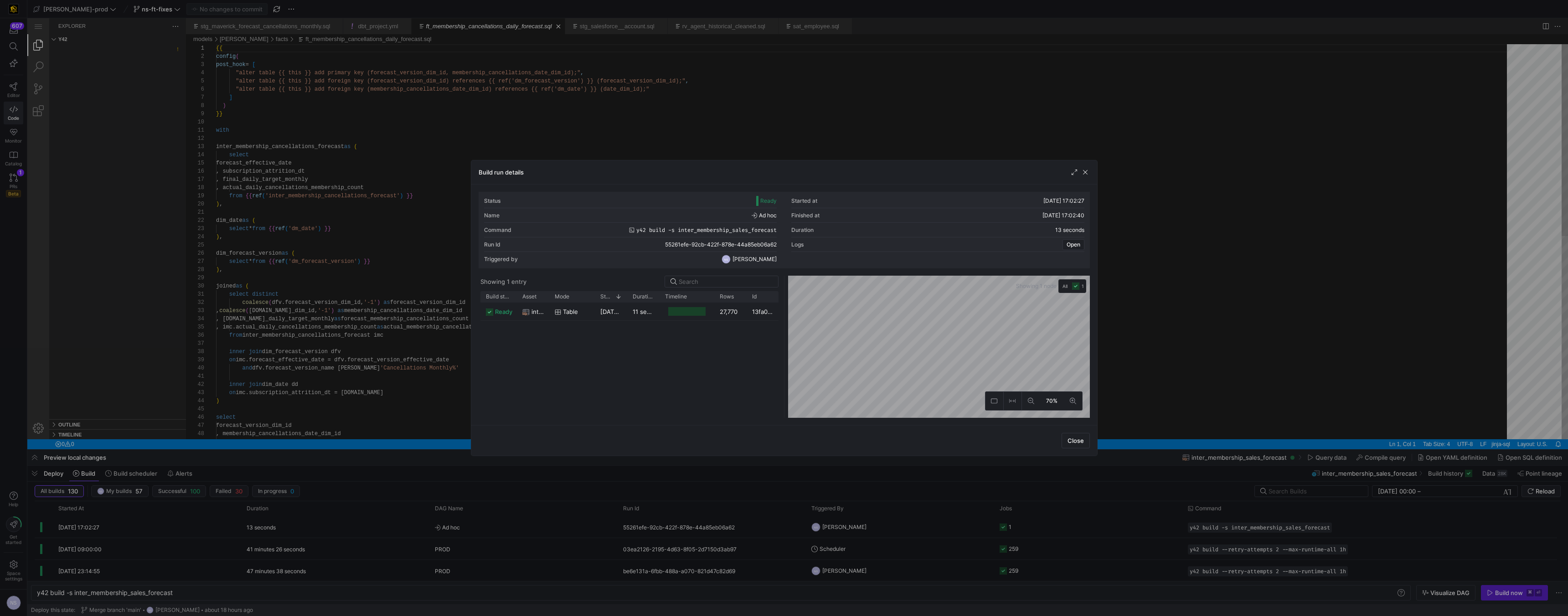
click at [359, 197] on div at bounding box center [784, 308] width 1568 height 616
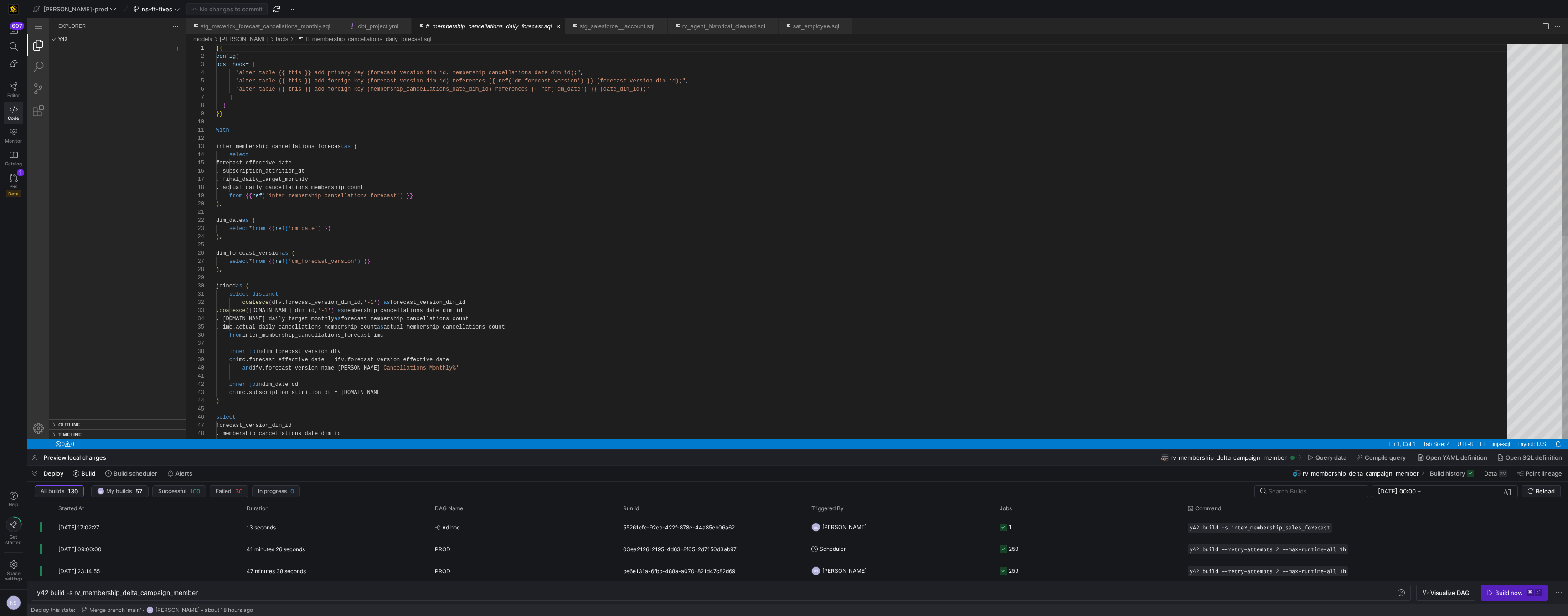
type textarea "y42 build -s inter_membership_sales_forecast"
click at [595, 188] on div at bounding box center [784, 308] width 1568 height 616
click at [224, 10] on span "Commit & push (1)" at bounding box center [231, 9] width 51 height 7
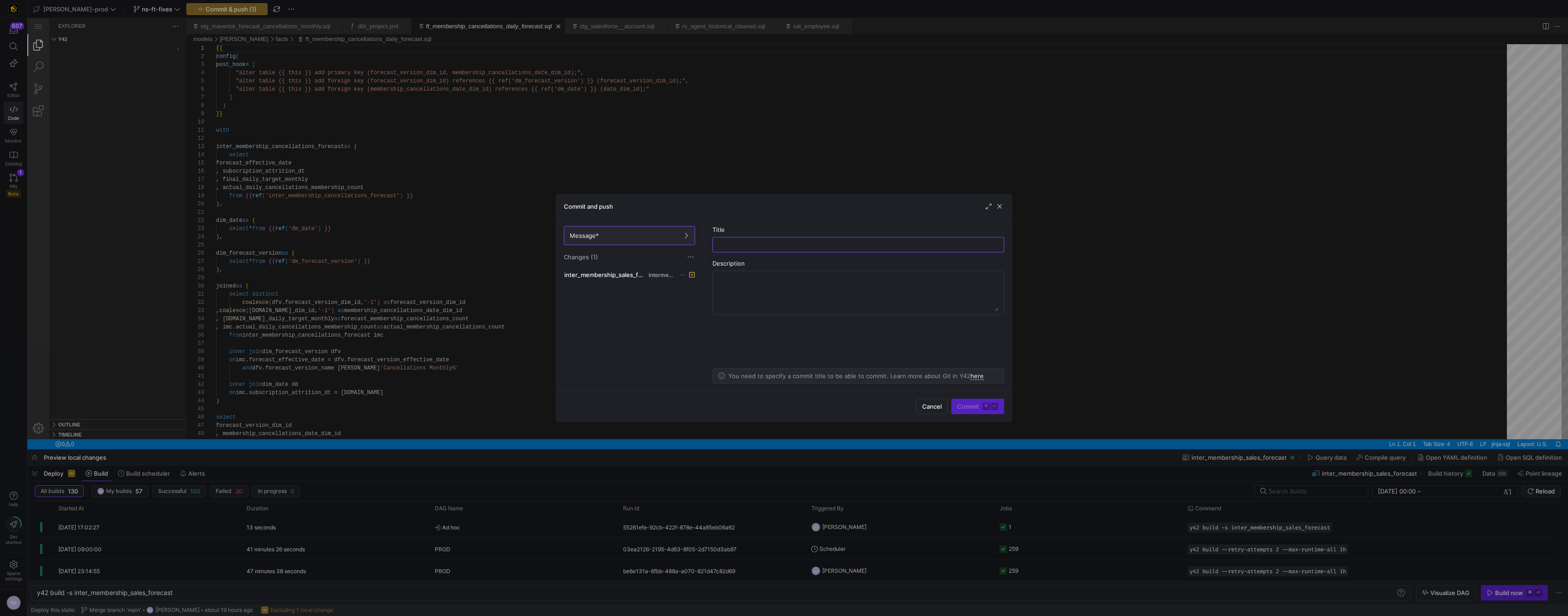
click at [688, 164] on div at bounding box center [784, 308] width 1568 height 616
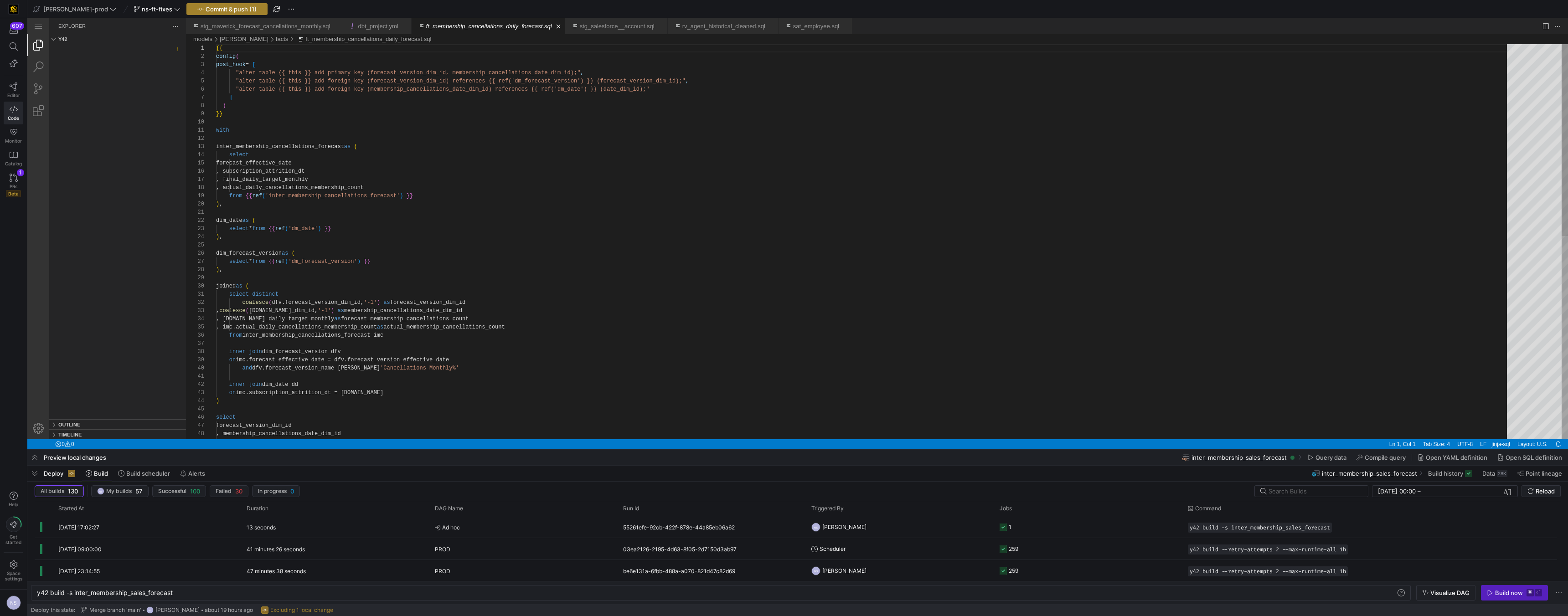
click at [206, 10] on span "Commit & push (1)" at bounding box center [231, 9] width 51 height 7
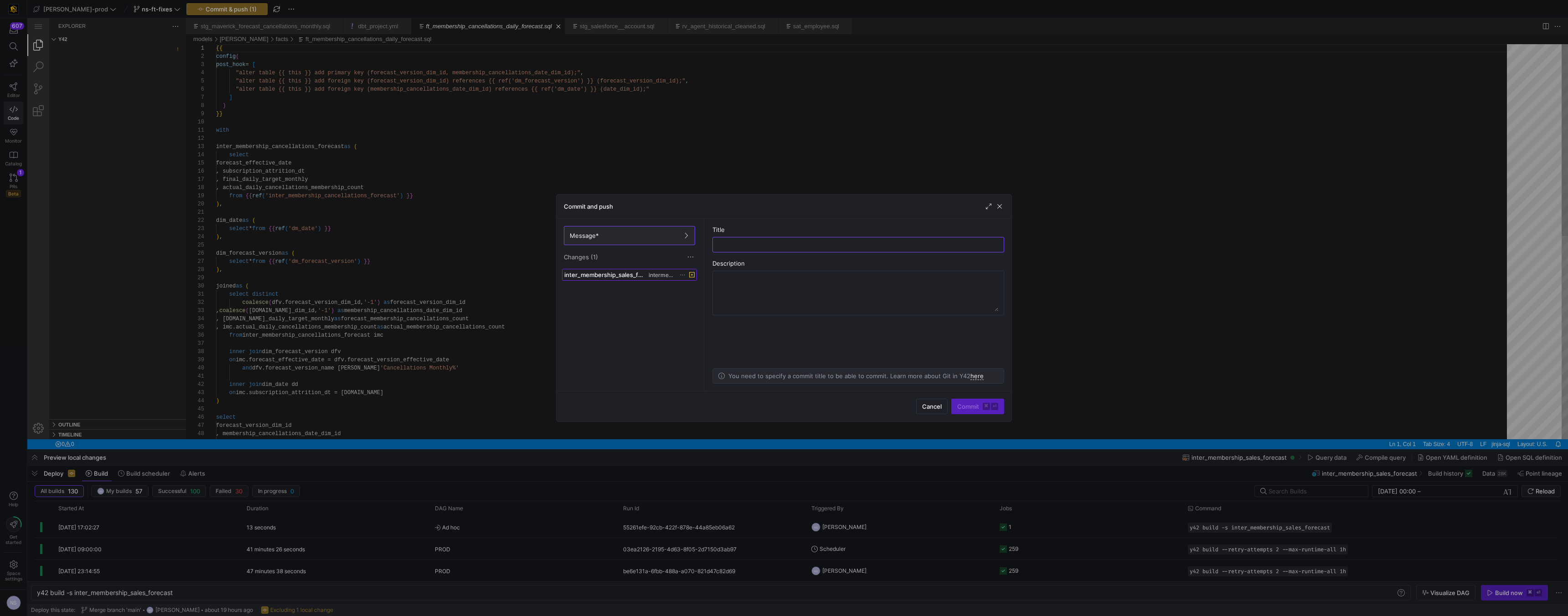
click at [653, 277] on span "intermediate" at bounding box center [662, 275] width 26 height 6
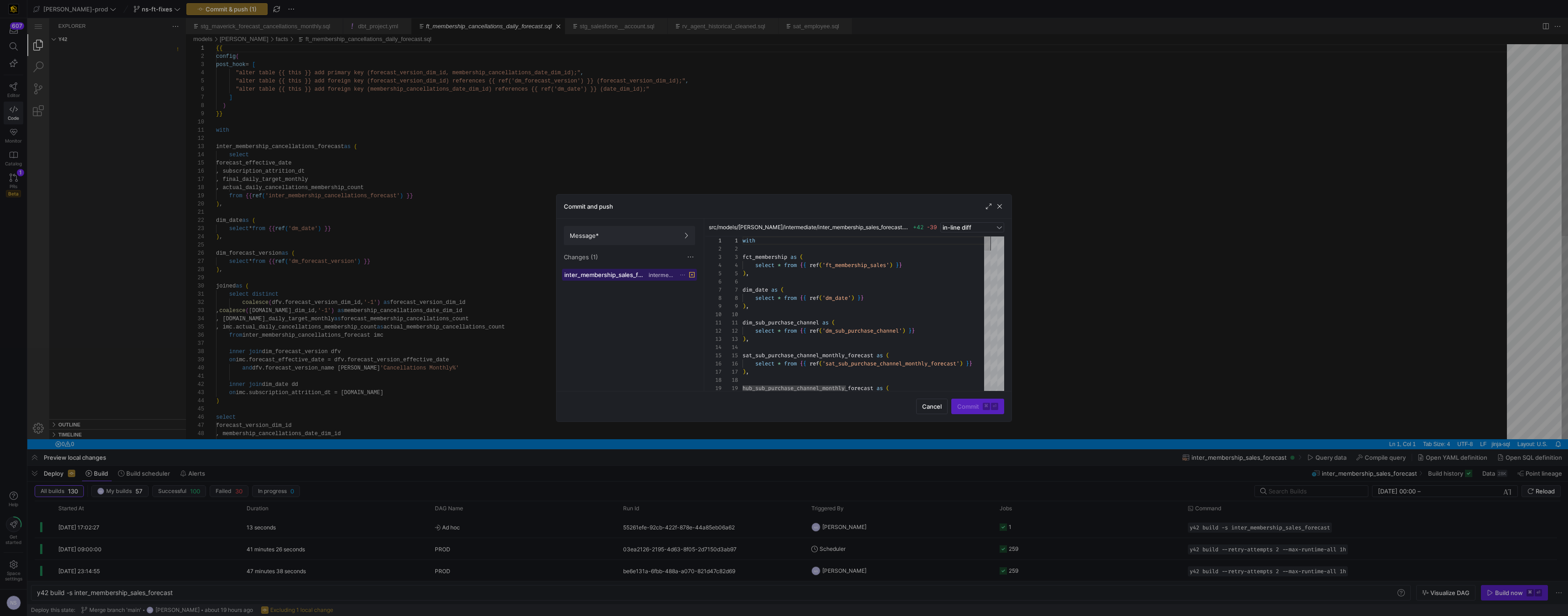
scroll to position [82, 0]
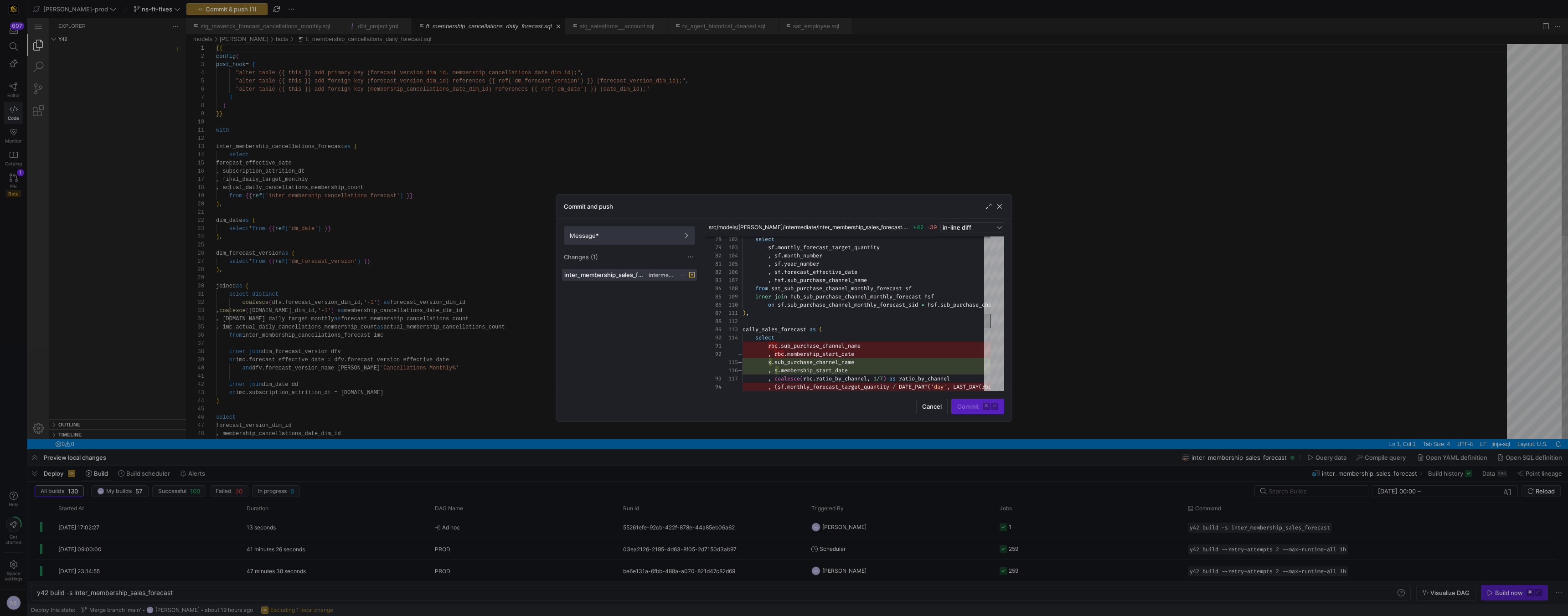
click at [600, 244] on span at bounding box center [629, 236] width 130 height 18
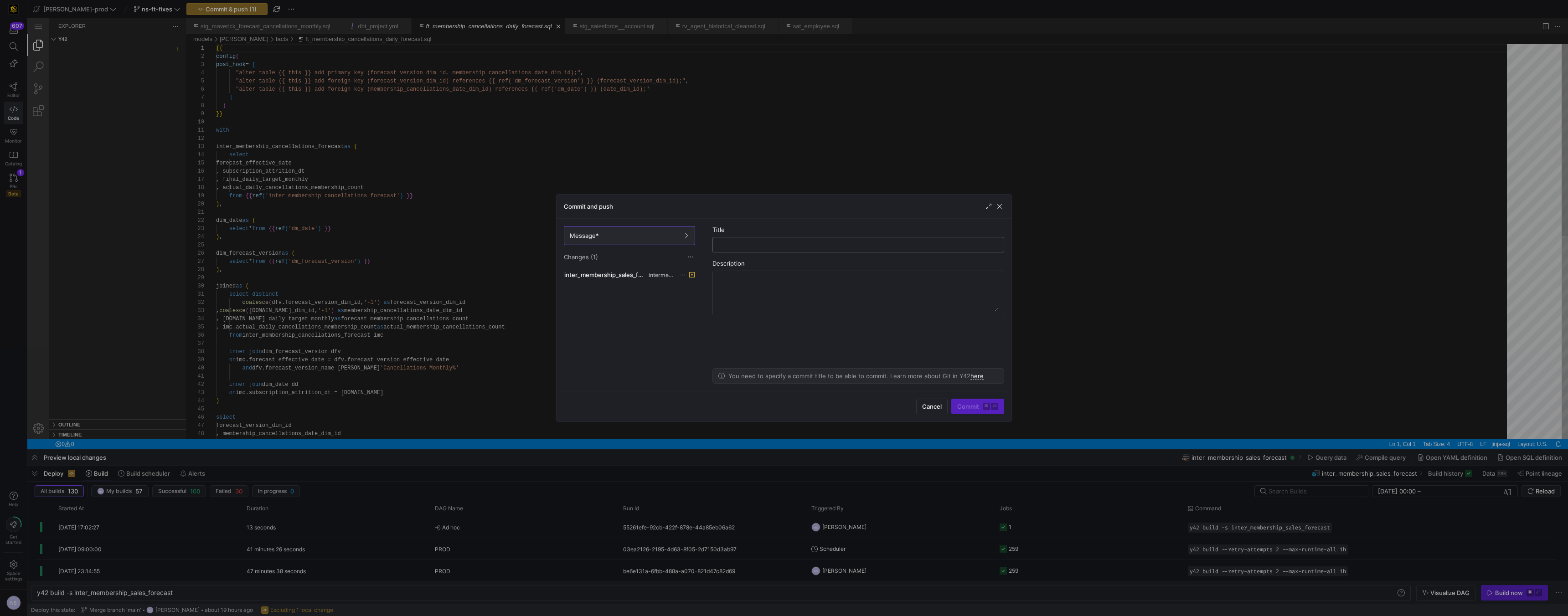
click at [688, 241] on input "text" at bounding box center [858, 245] width 276 height 7
type input "testing"
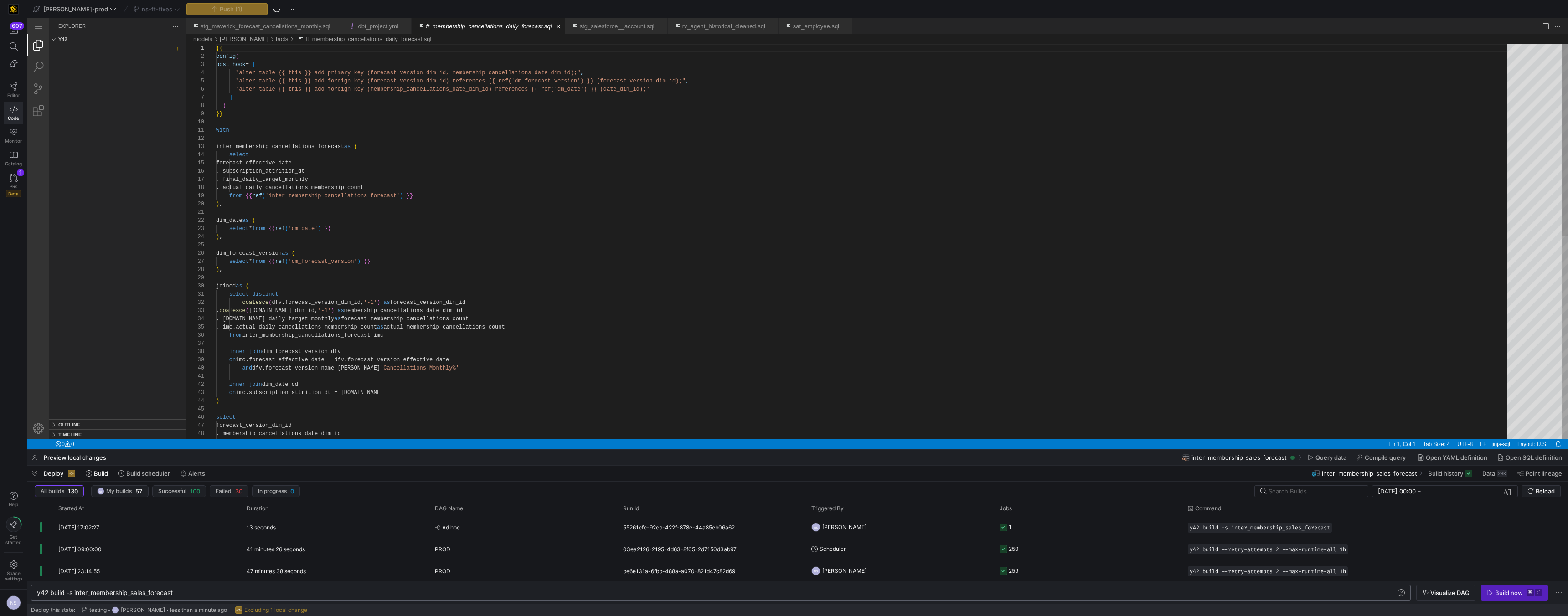
click at [199, 390] on div "y42 build -s inter_membership_sales_forecast y42 build -s inter_membership_sale…" at bounding box center [721, 593] width 1380 height 15
click at [195, 390] on div "y42 build -s inter_membership_sales_forecast" at bounding box center [716, 593] width 1359 height 7
type textarea "y42 build -s inter_membership_sales_forecast+"
click at [688, 390] on span "[PERSON_NAME]" at bounding box center [844, 527] width 44 height 21
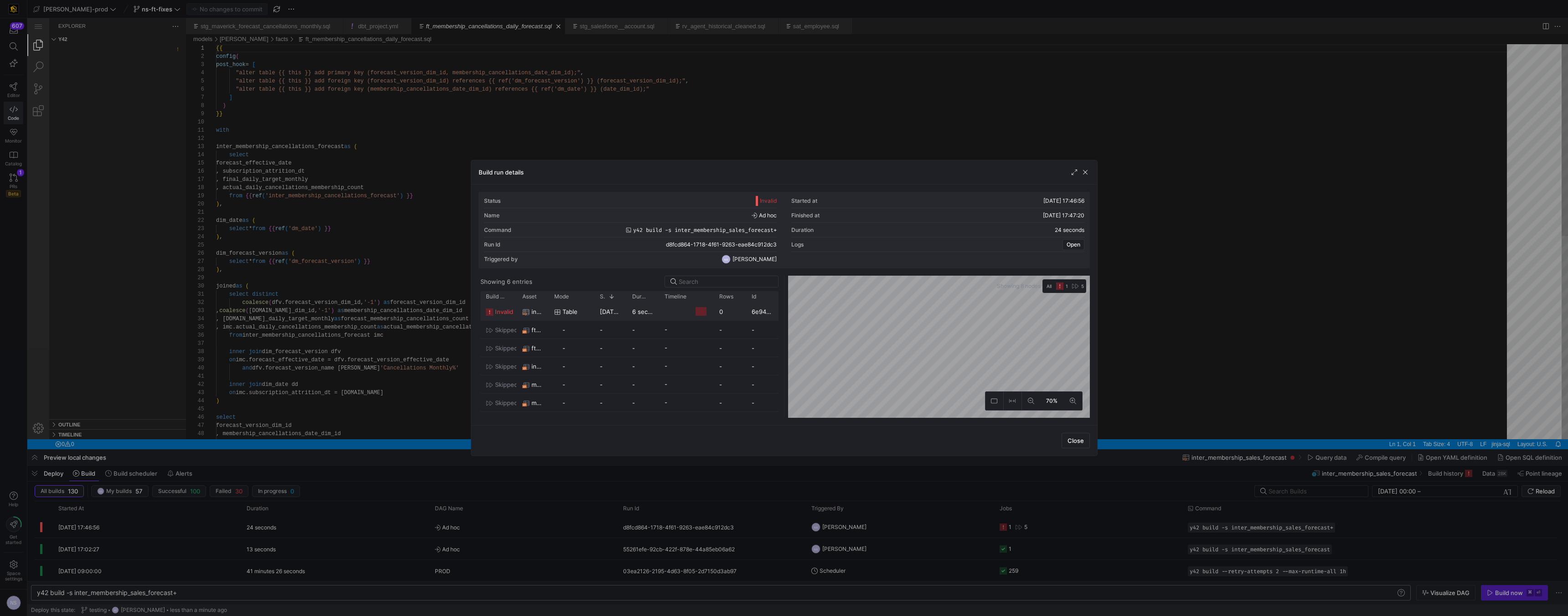
click at [593, 315] on div "table" at bounding box center [572, 311] width 46 height 18
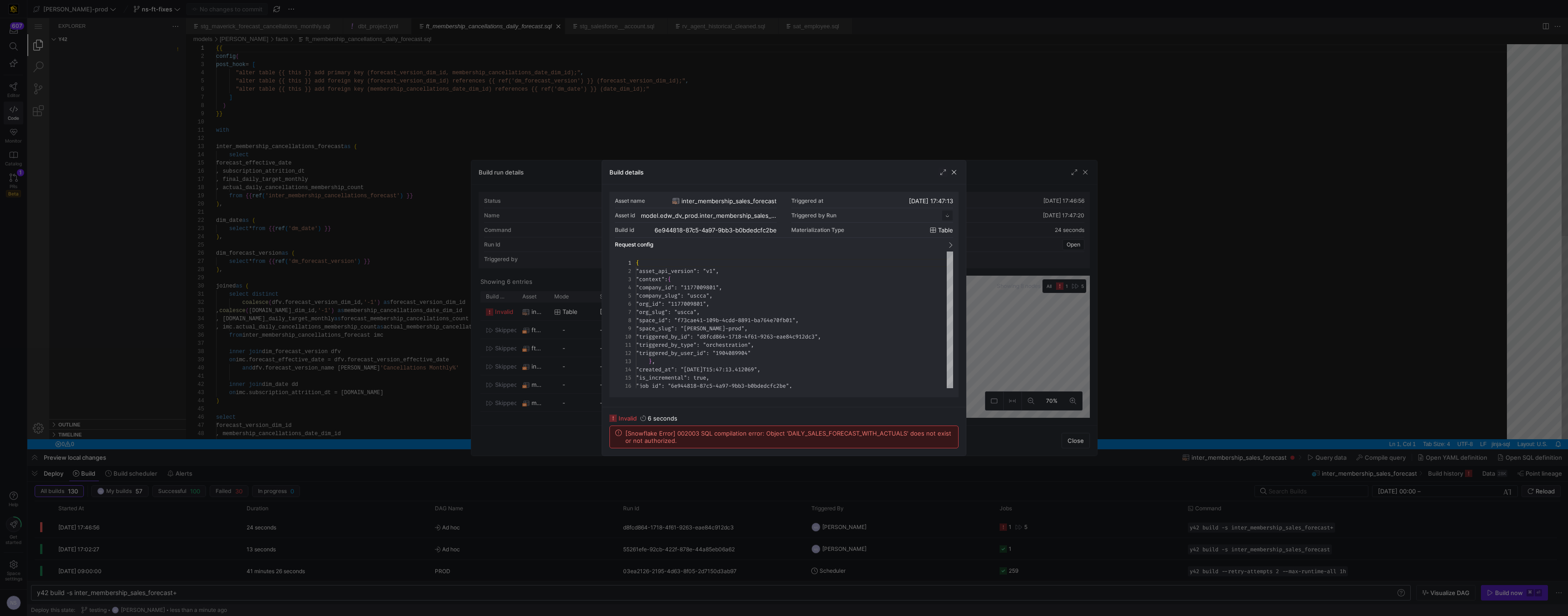
scroll to position [82, 0]
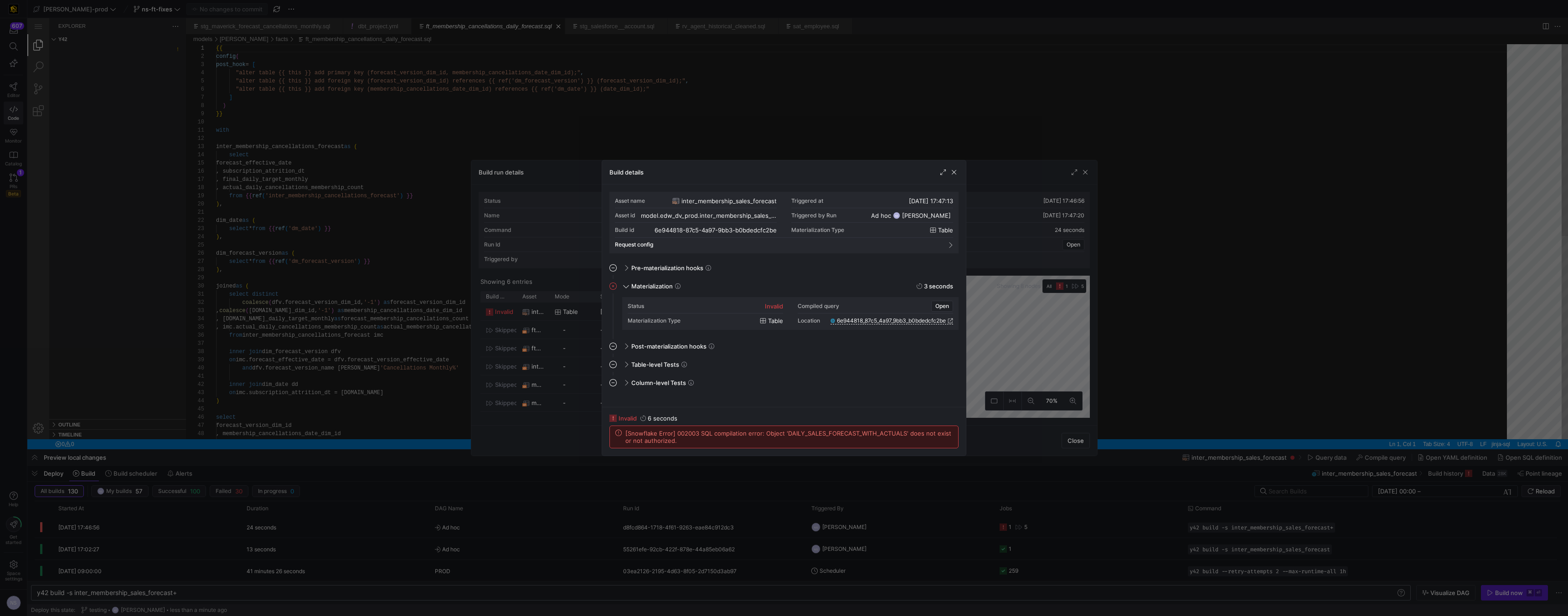
click at [688, 390] on div at bounding box center [784, 308] width 1568 height 616
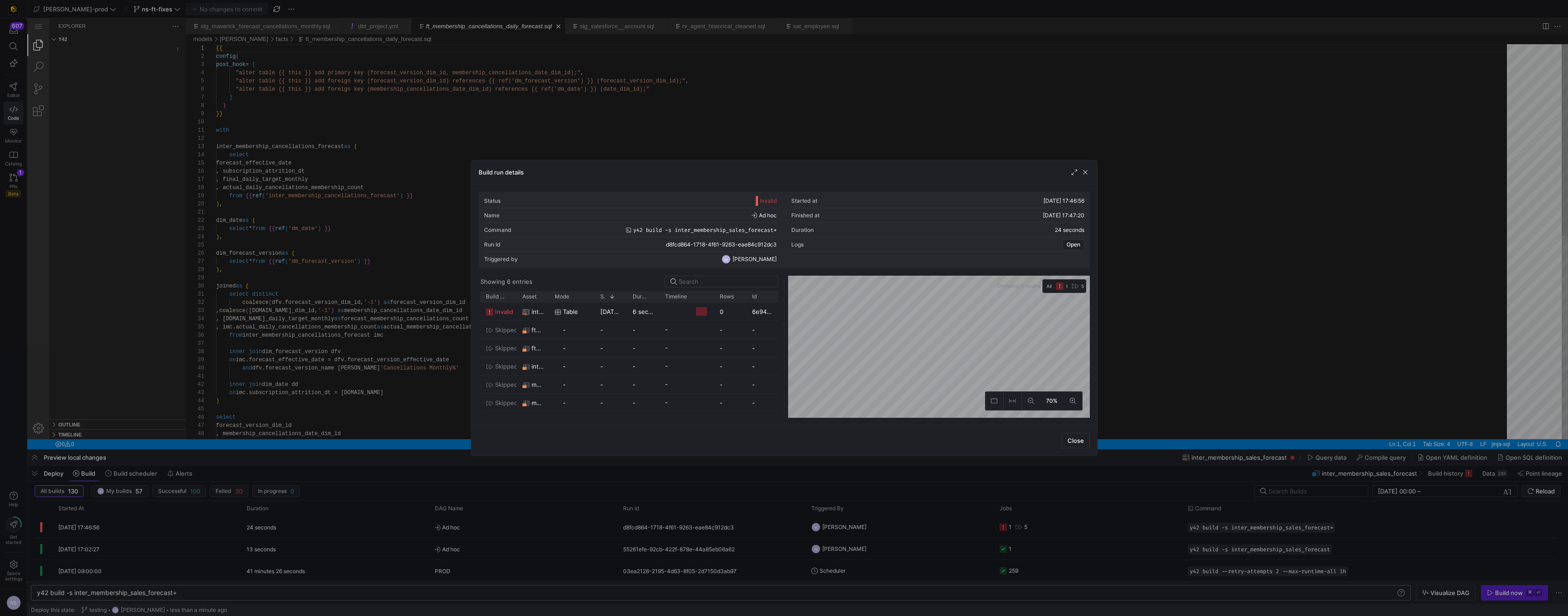
click at [688, 382] on div at bounding box center [784, 308] width 1568 height 616
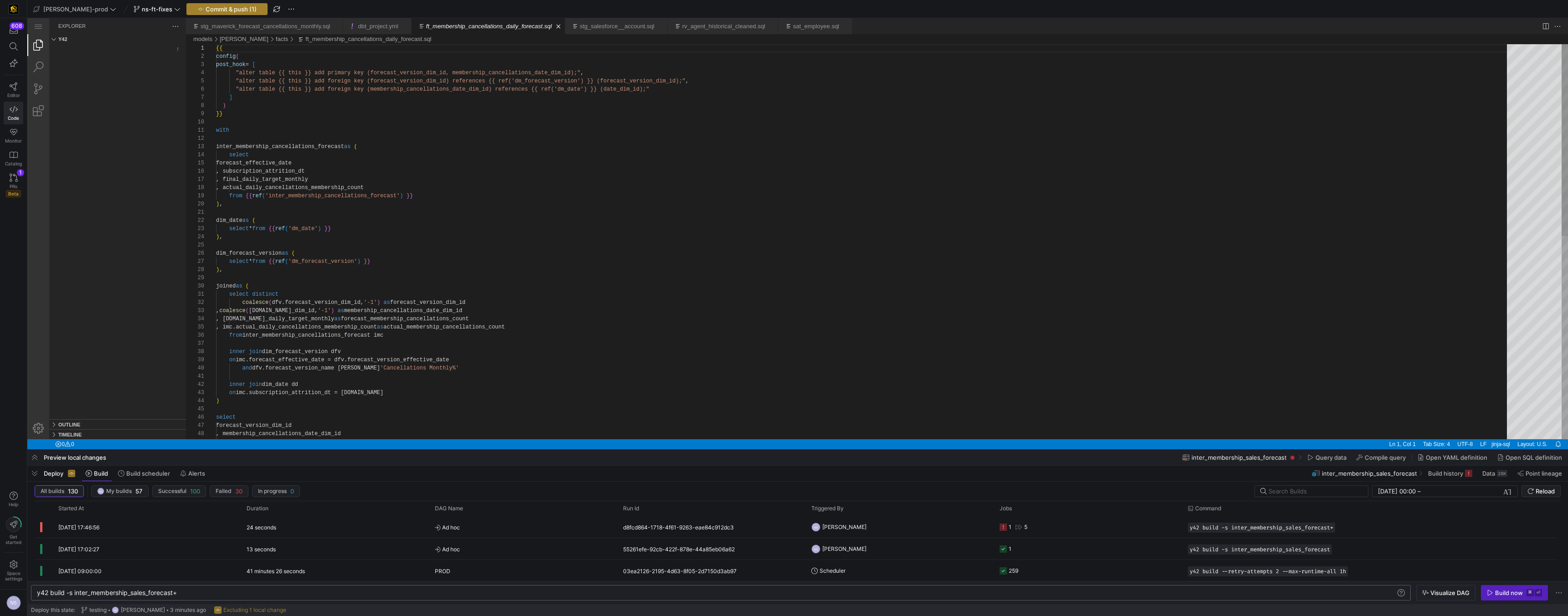
click at [211, 12] on span "Commit & push (1)" at bounding box center [231, 9] width 51 height 7
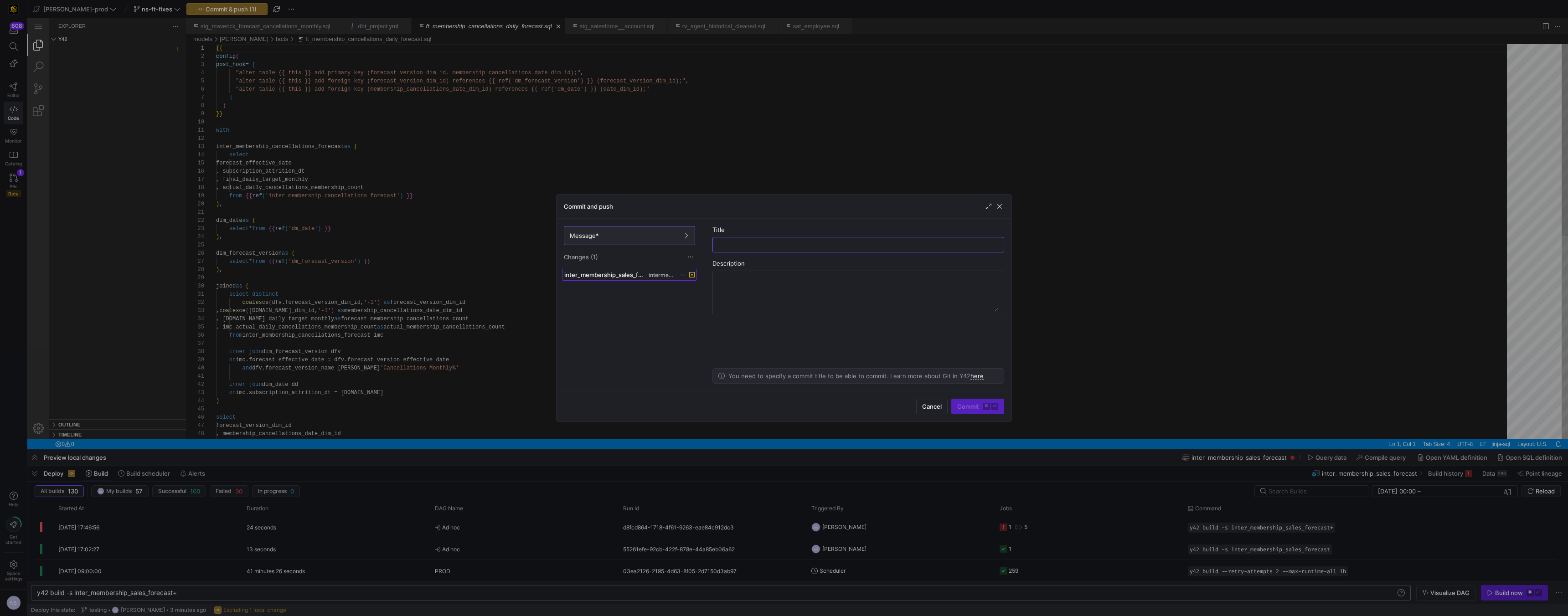
click at [654, 276] on span "intermediate" at bounding box center [662, 275] width 26 height 6
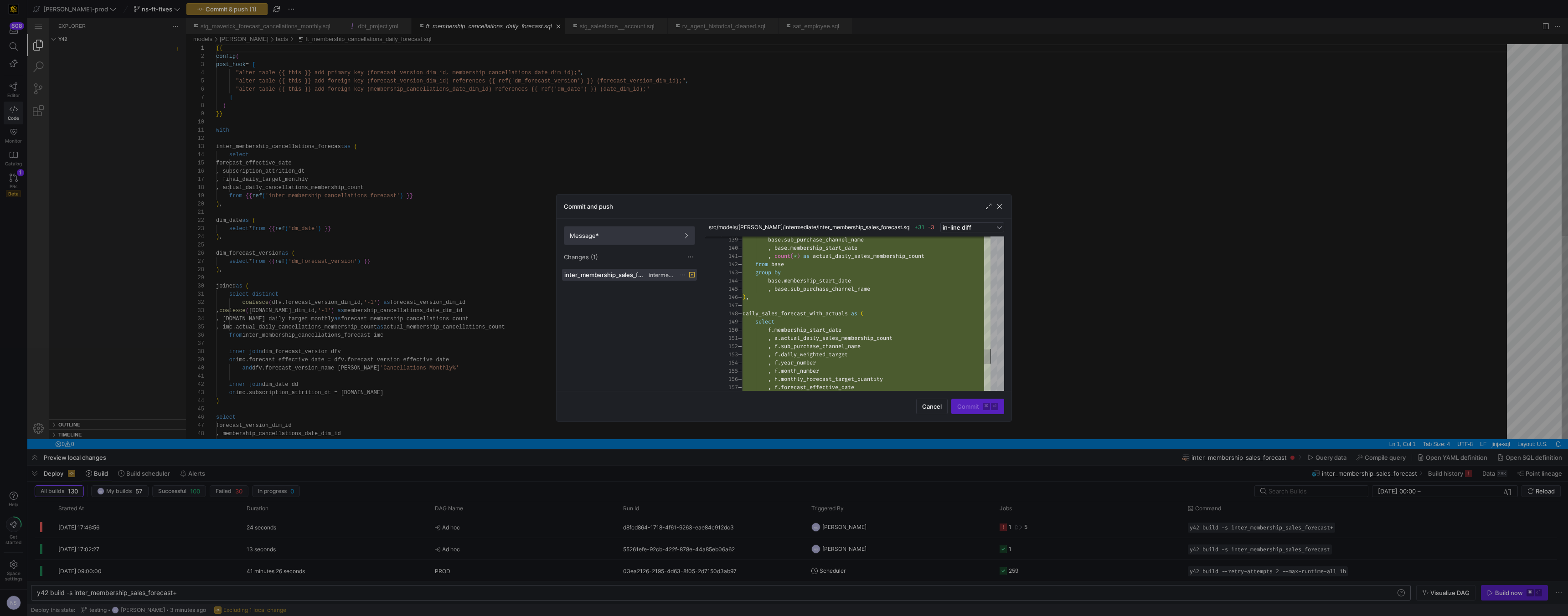
click at [643, 244] on span at bounding box center [629, 236] width 130 height 18
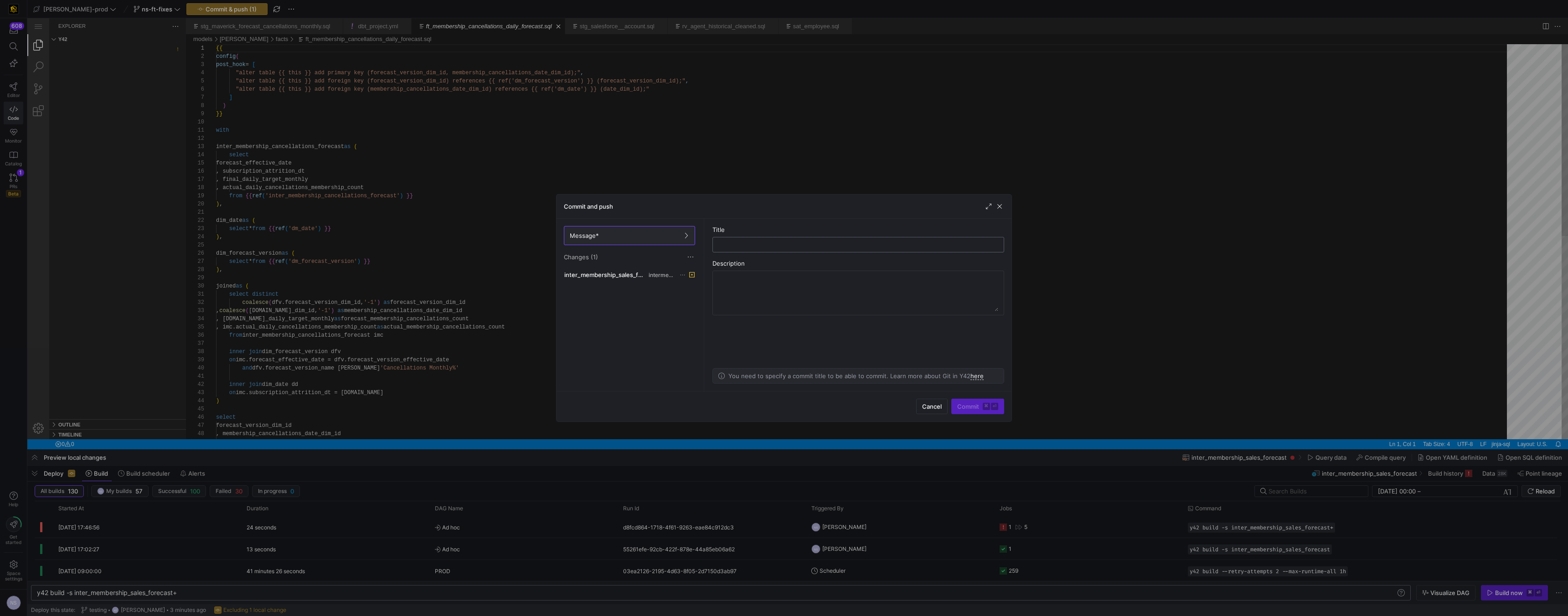
click at [688, 243] on input "text" at bounding box center [858, 245] width 276 height 7
type input "adding the actuals"
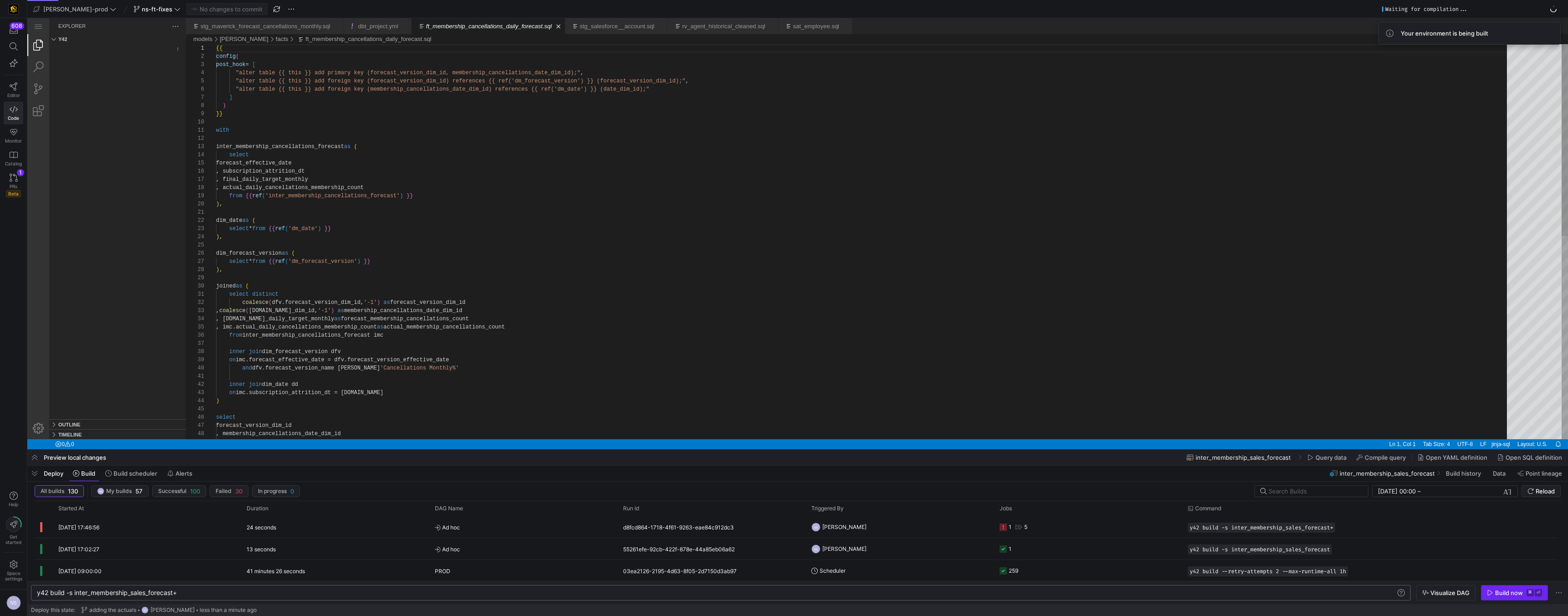
click at [688, 390] on span "button" at bounding box center [1514, 593] width 66 height 15
click at [688, 390] on y42-job-status-cell-renderer "1" at bounding box center [1088, 527] width 177 height 21
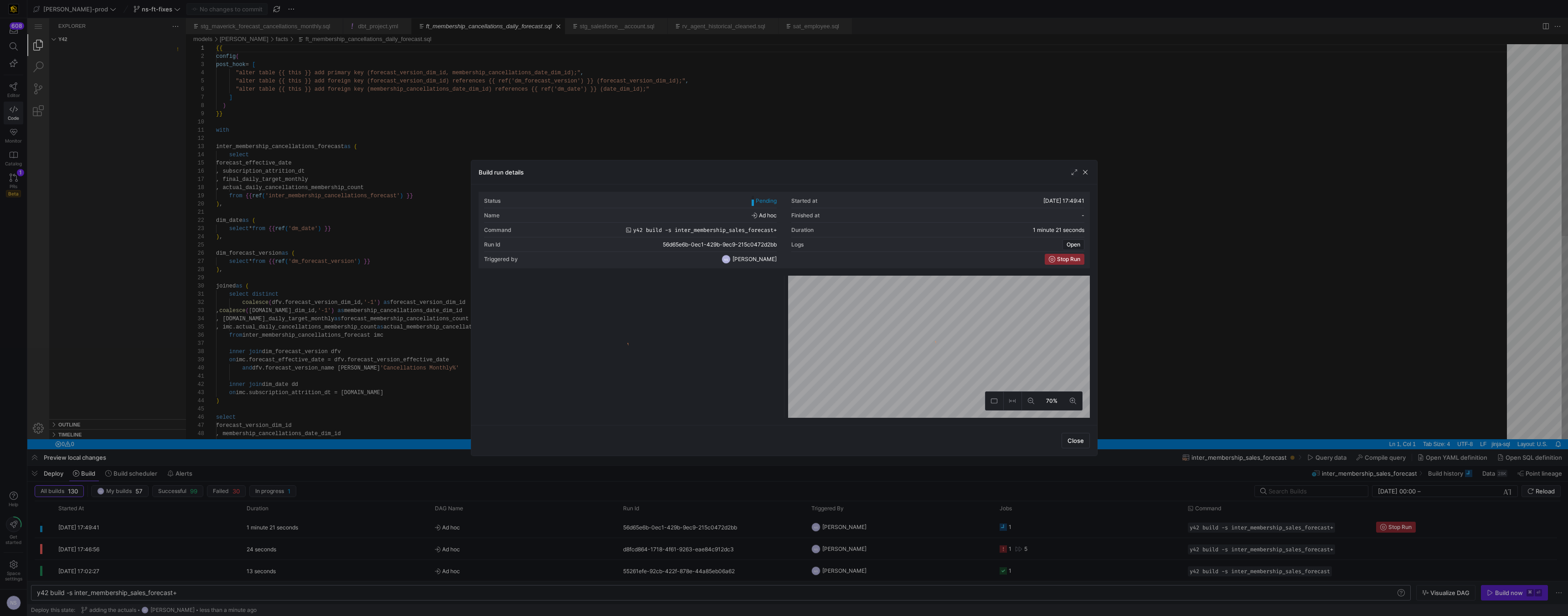
click at [688, 390] on div at bounding box center [784, 308] width 1568 height 616
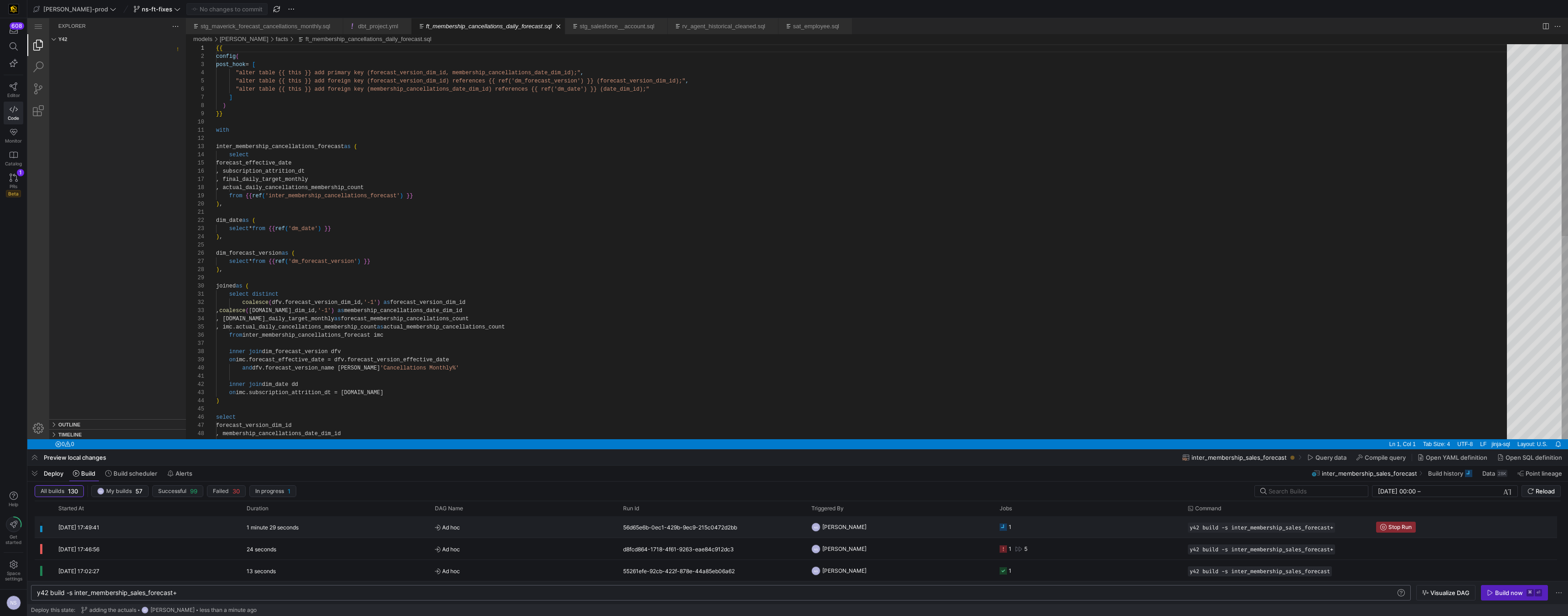
click at [688, 390] on y42-job-status-cell-renderer "1" at bounding box center [1088, 527] width 177 height 21
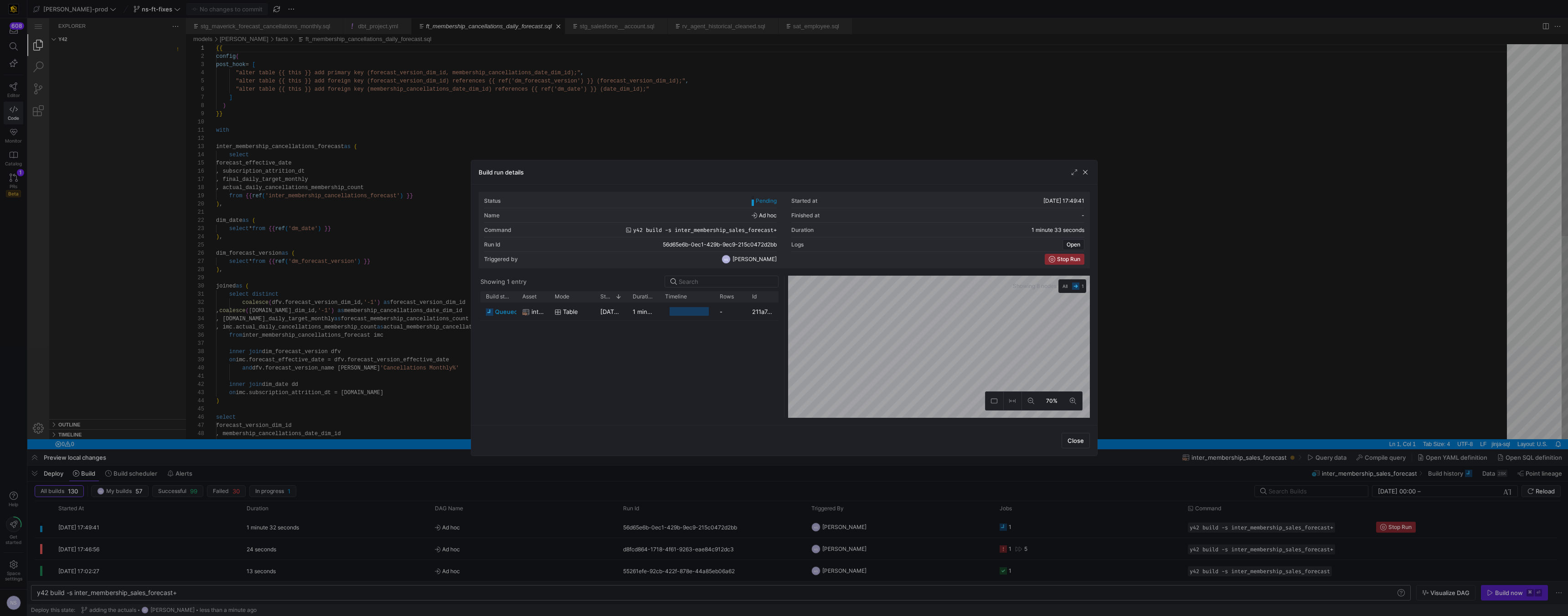
click at [688, 390] on div at bounding box center [784, 308] width 1568 height 616
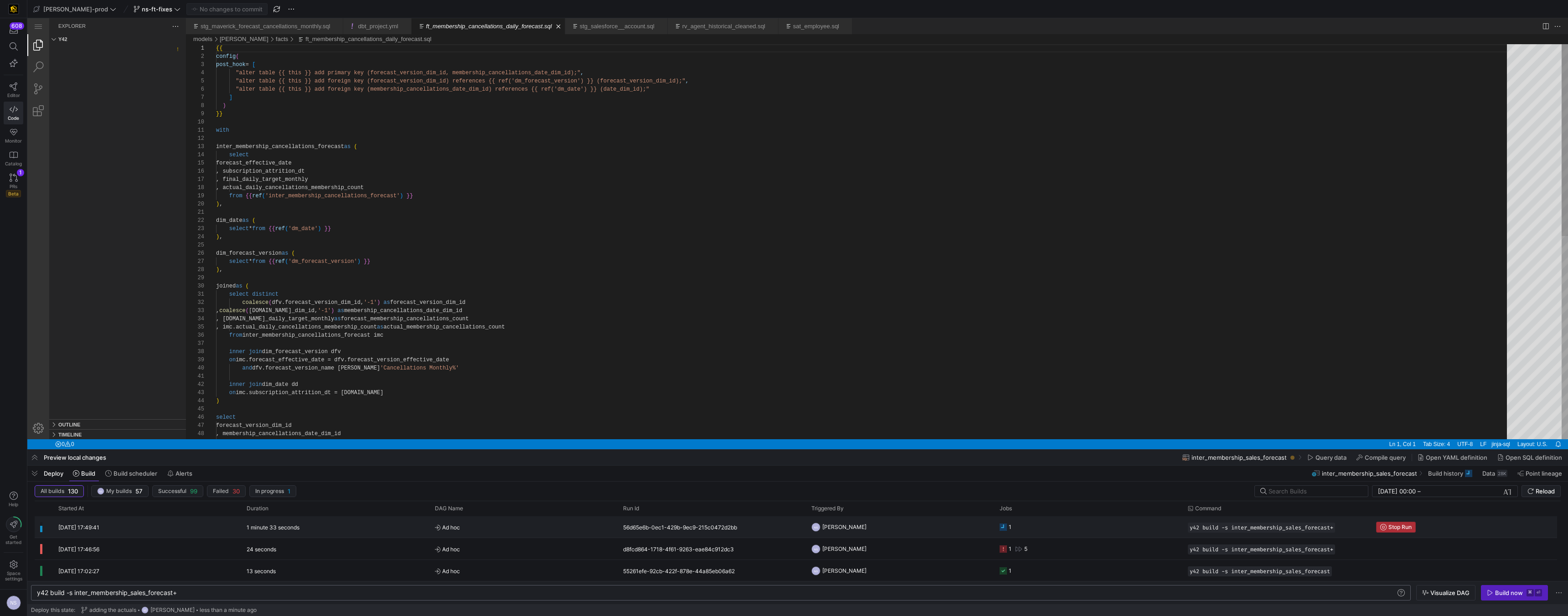
click at [688, 390] on span "Stop Run" at bounding box center [1400, 527] width 23 height 6
click at [688, 390] on div "Build now" at bounding box center [1509, 593] width 28 height 7
click at [688, 390] on y42-job-status-cell-renderer "1 5" at bounding box center [1088, 527] width 177 height 21
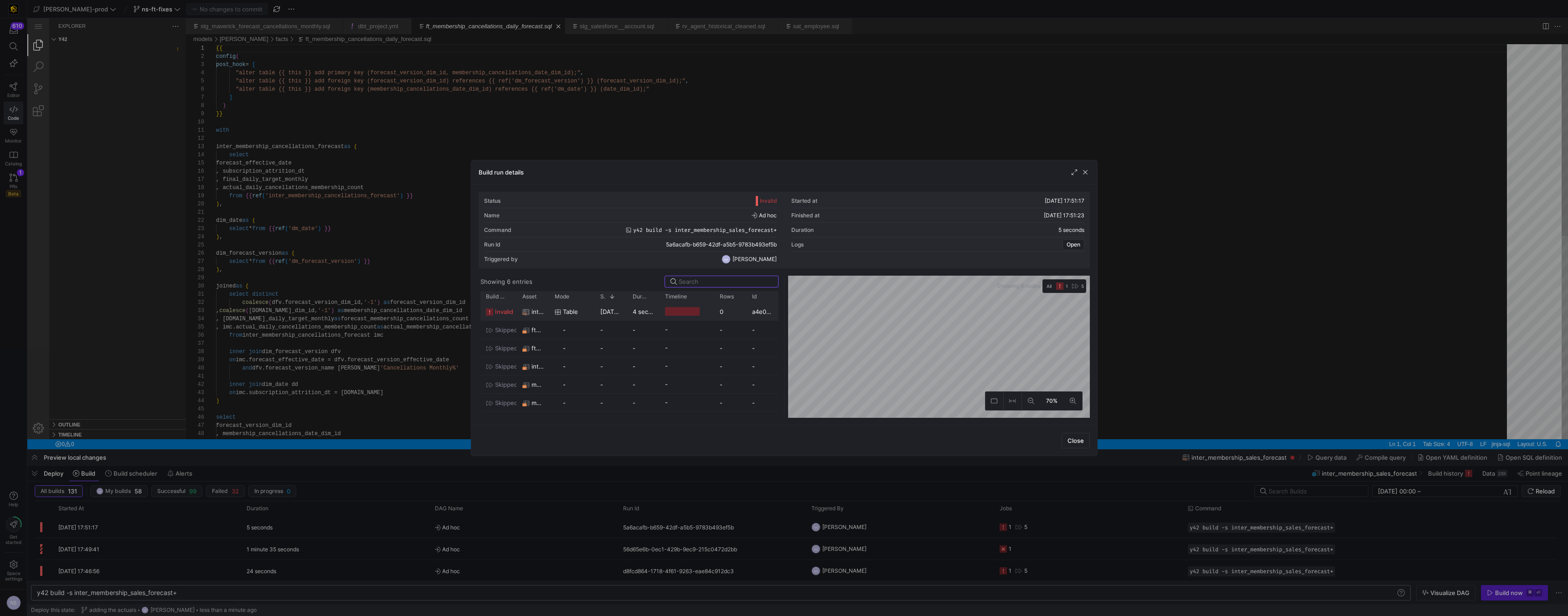
click at [564, 309] on span "table" at bounding box center [570, 312] width 15 height 18
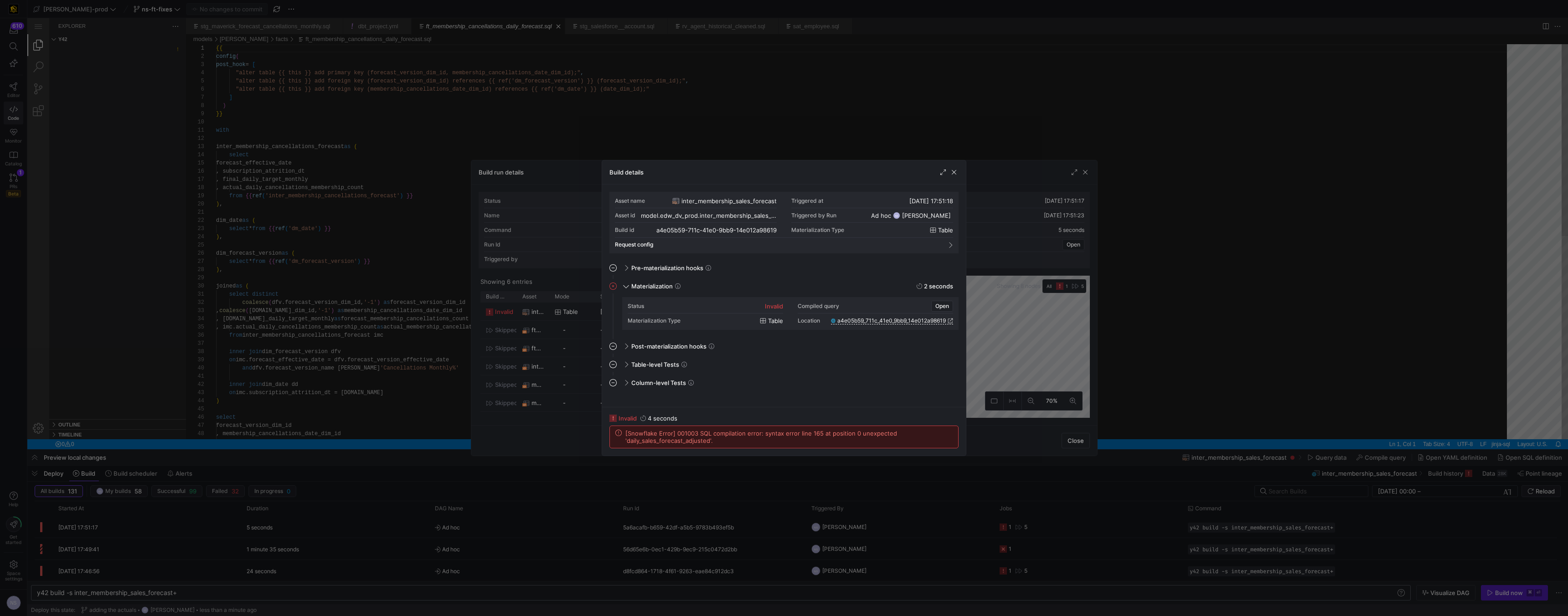
click at [688, 361] on div at bounding box center [784, 308] width 1568 height 616
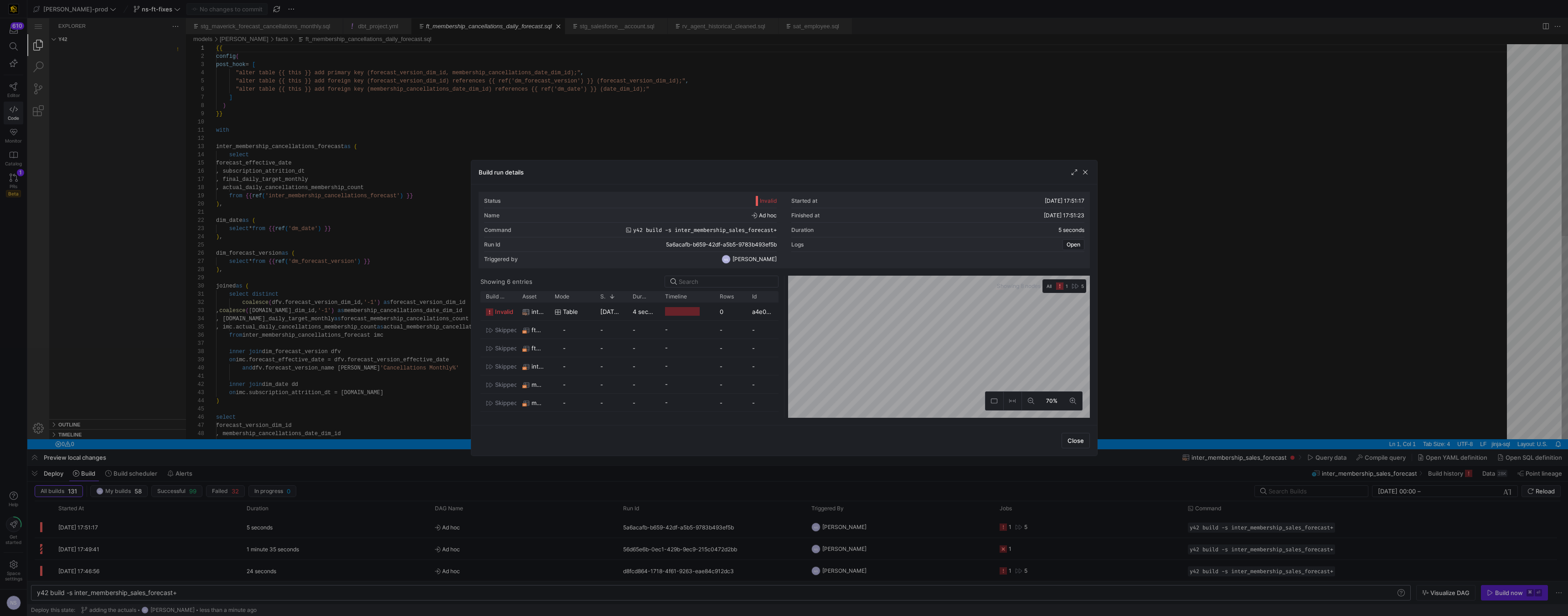
click at [688, 346] on div at bounding box center [784, 308] width 1568 height 616
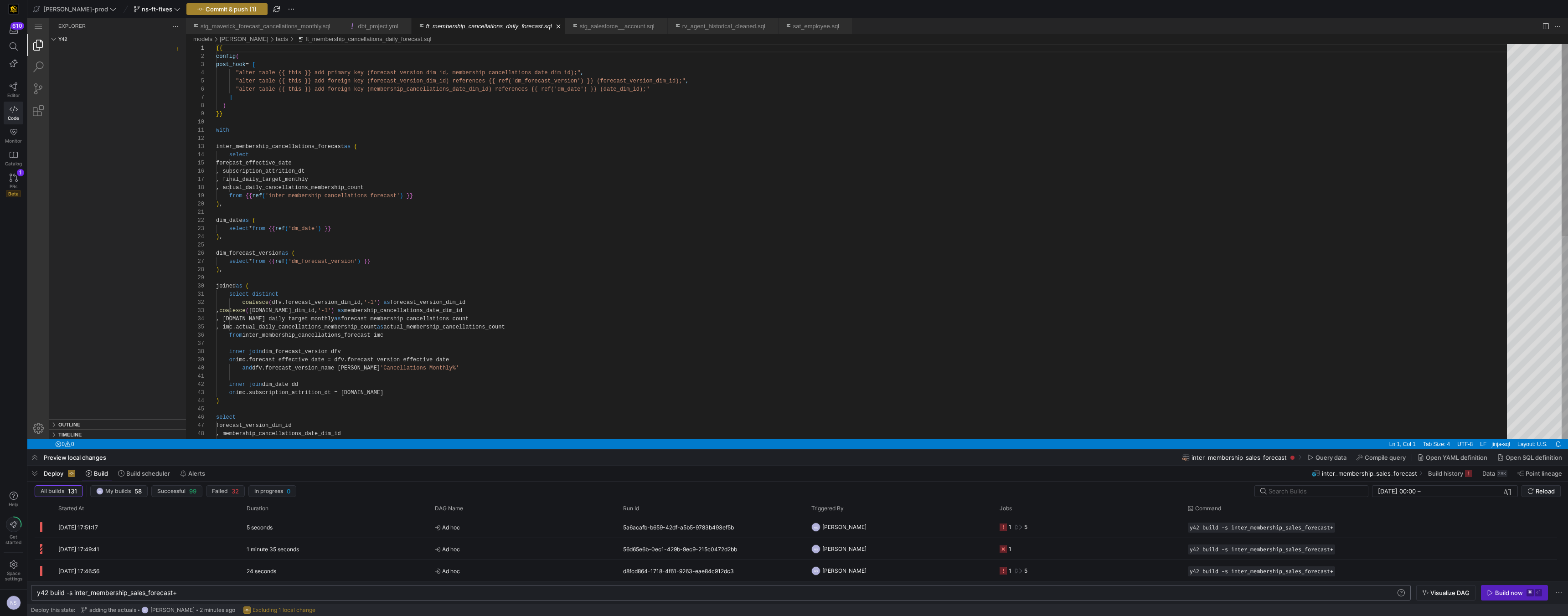
click at [209, 8] on span "Commit & push (1)" at bounding box center [231, 9] width 51 height 7
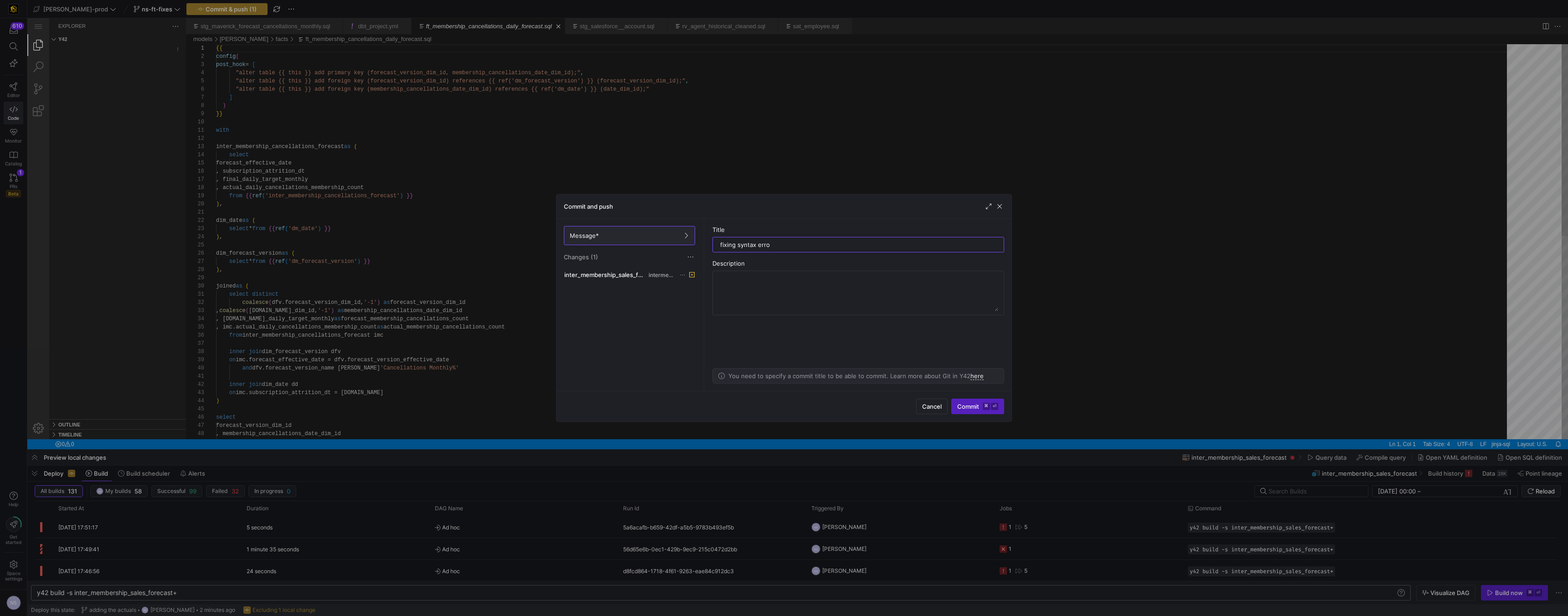
type input "fixing syntax error"
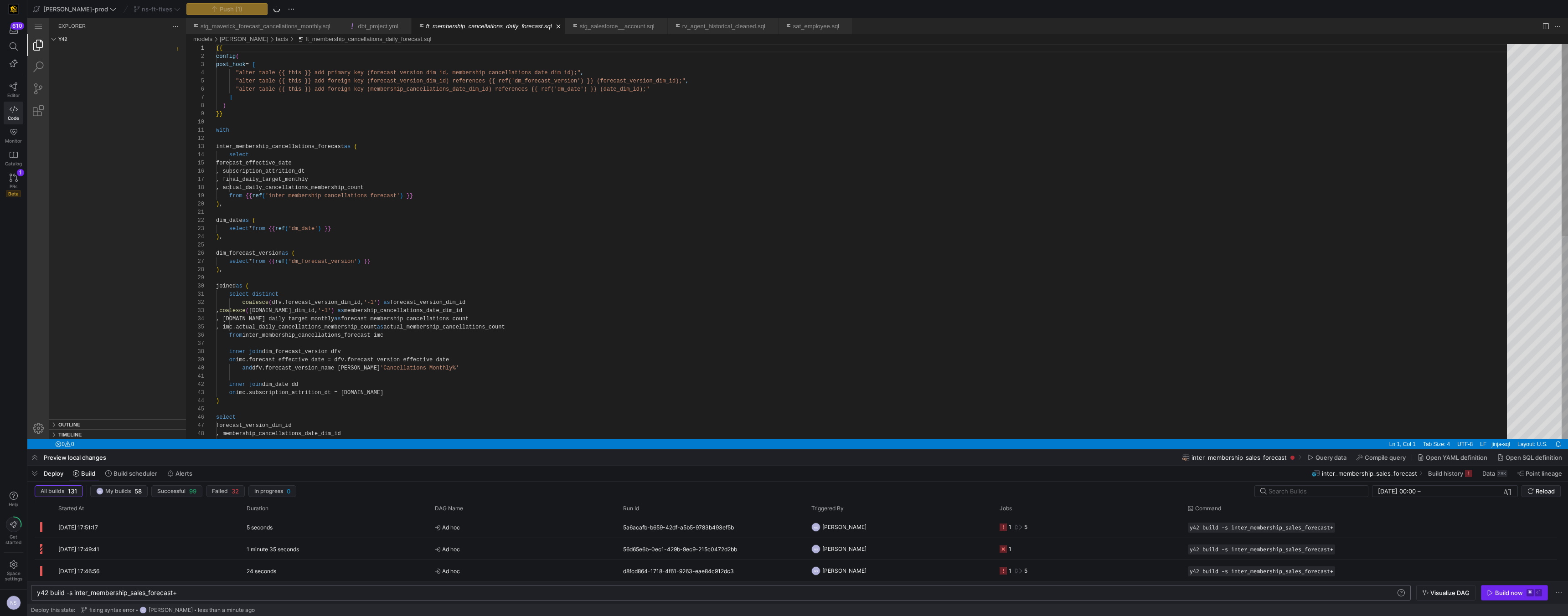
click at [688, 390] on div "Build now" at bounding box center [1509, 593] width 28 height 7
click at [688, 390] on y42-job-status-cell-renderer "8" at bounding box center [1088, 527] width 177 height 21
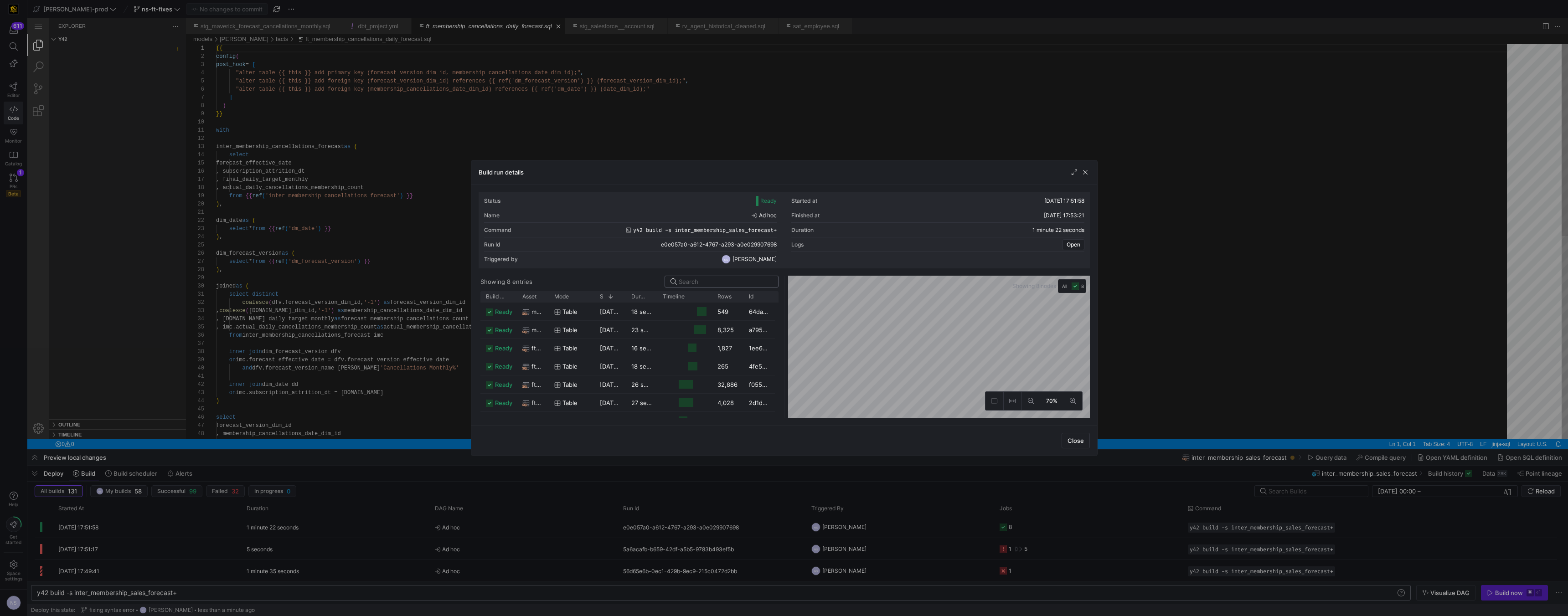
click at [688, 282] on input at bounding box center [726, 282] width 94 height 7
type input "ft_active_membership_daily_forecast"
click at [653, 308] on y42-duration "16 seconds" at bounding box center [647, 312] width 32 height 7
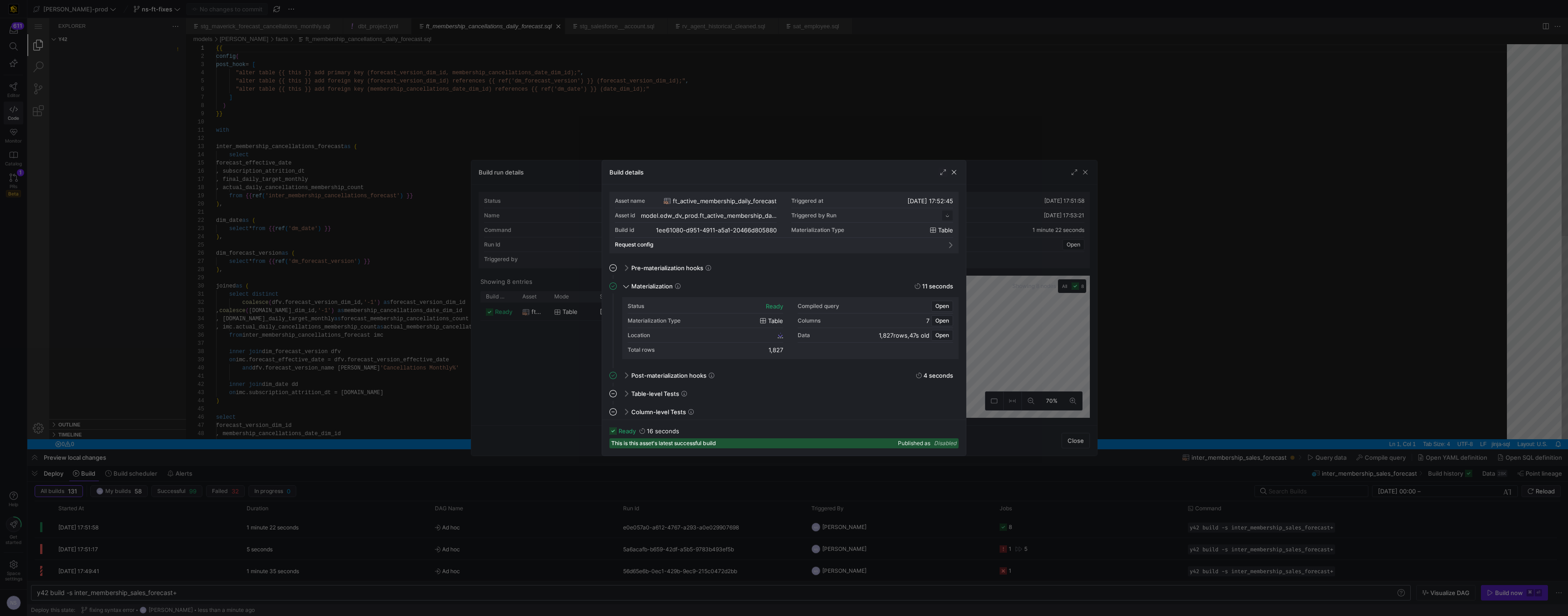
scroll to position [82, 0]
click at [688, 331] on div "Location 1ee61080_d951_4911_a5a1_20466d805880" at bounding box center [705, 335] width 155 height 15
click at [688, 334] on span "1ee61080_d951_4911_a5a1_20466d805880" at bounding box center [721, 335] width 111 height 6
click at [359, 197] on div at bounding box center [784, 308] width 1568 height 616
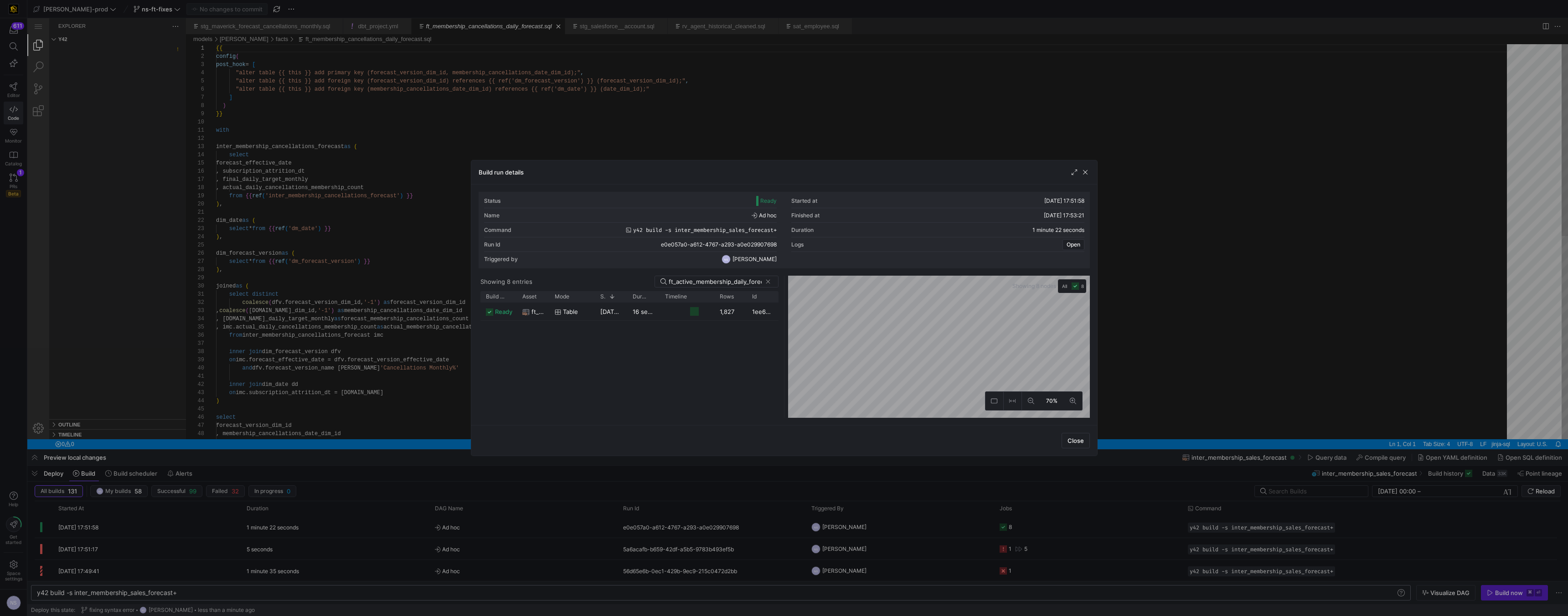
click at [359, 197] on div at bounding box center [784, 308] width 1568 height 616
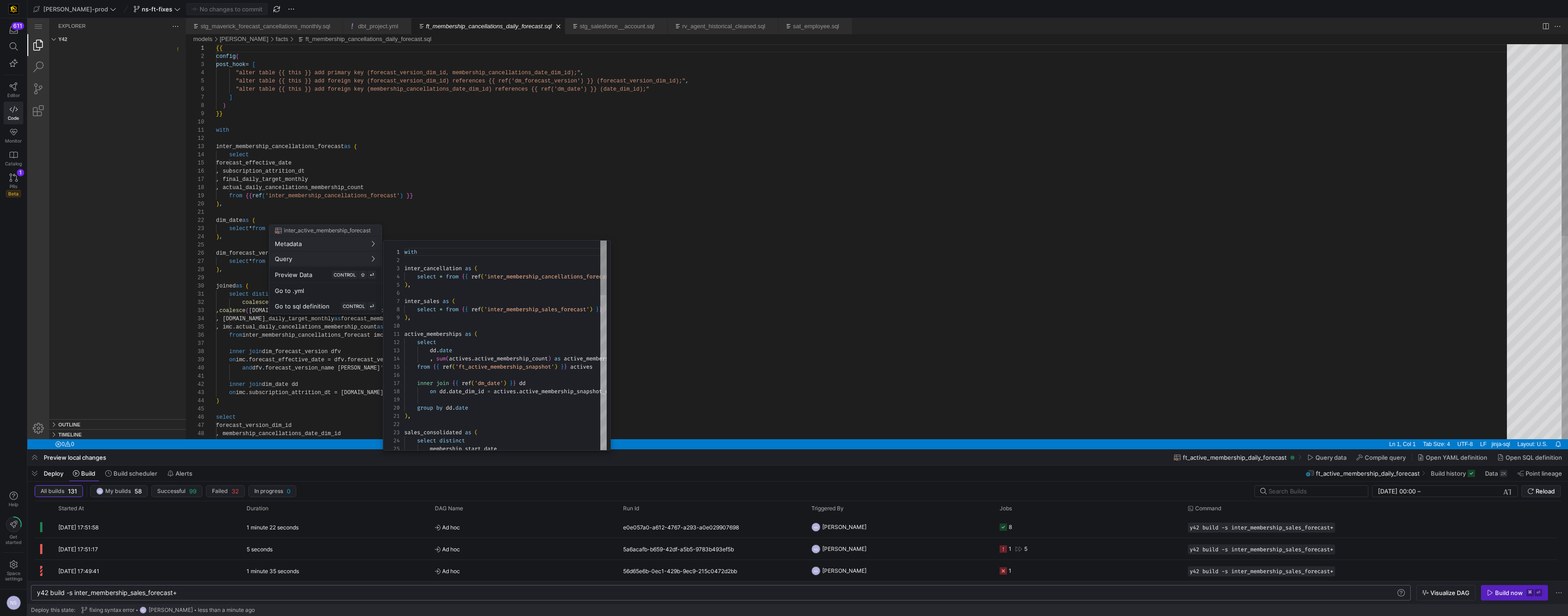
scroll to position [82, 0]
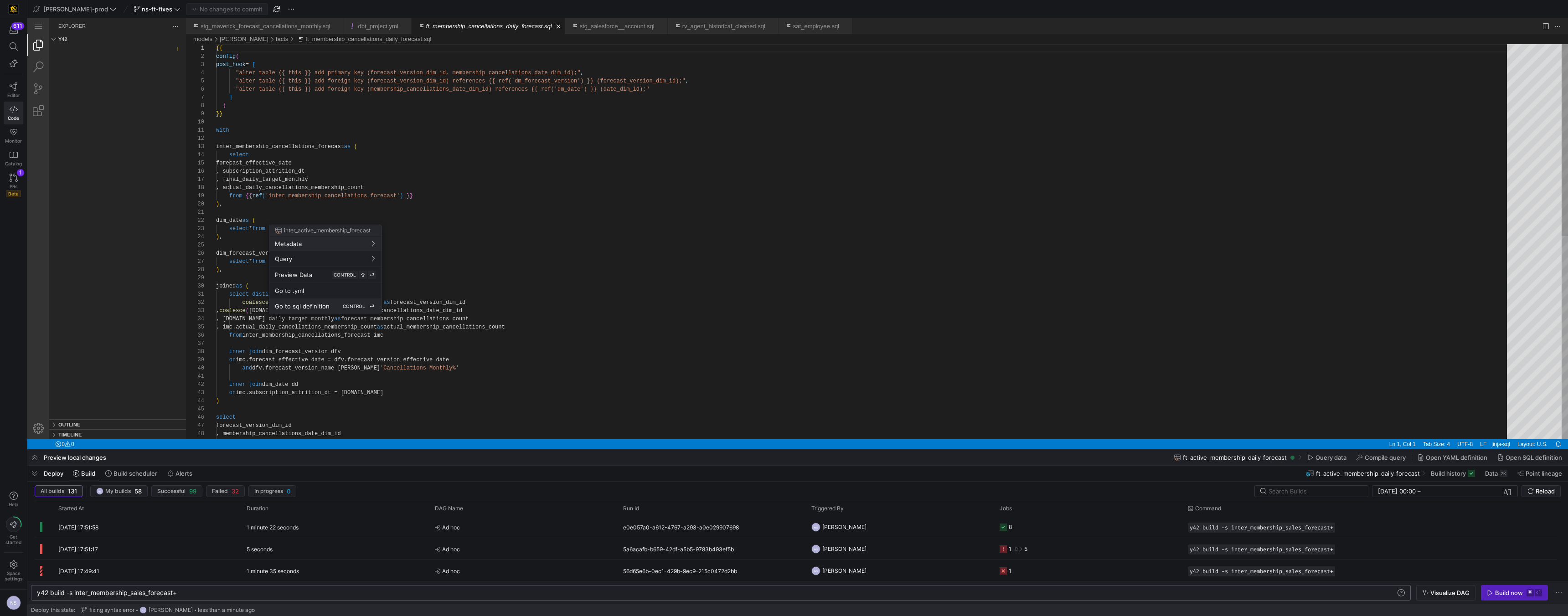
click at [332, 306] on div "Go to sql definition CONTROL ⏎" at bounding box center [326, 306] width 101 height 8
click at [688, 390] on y42-job-status-cell-renderer "8" at bounding box center [1088, 527] width 177 height 21
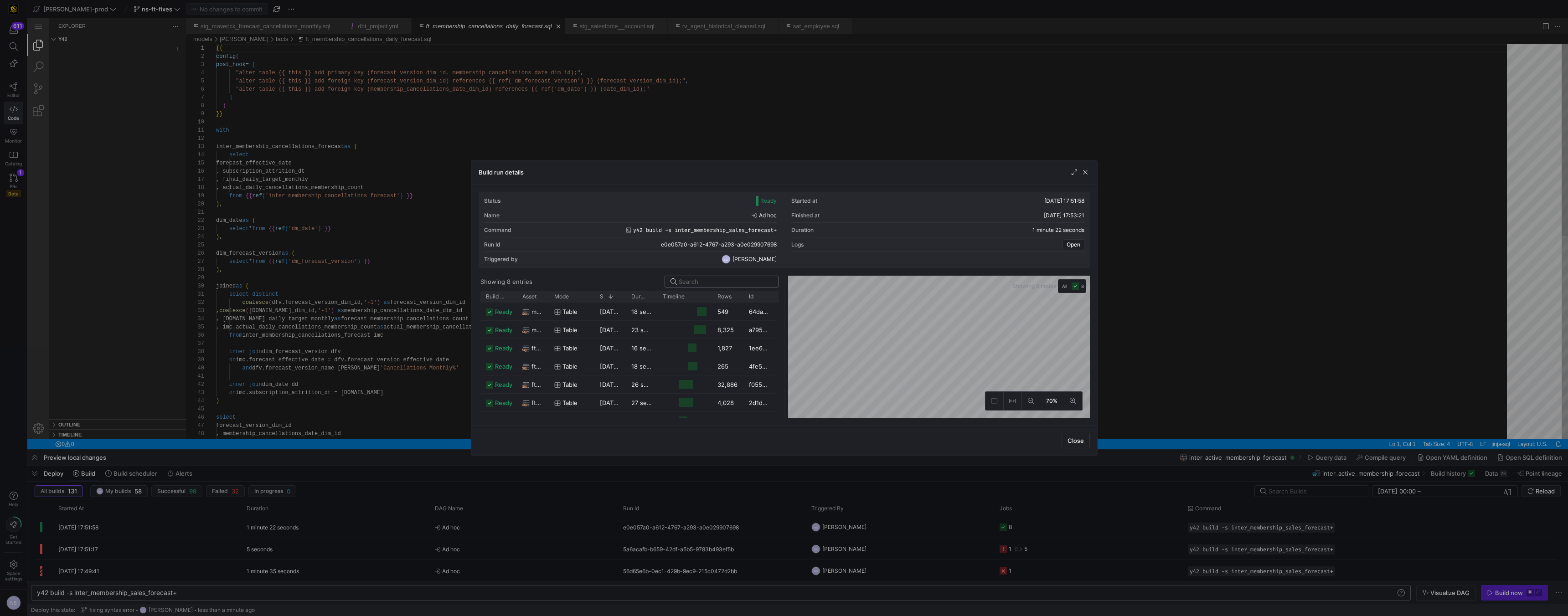
click at [688, 283] on input at bounding box center [726, 282] width 94 height 7
type input "inter_active"
click at [627, 308] on div "16 seconds" at bounding box center [642, 311] width 32 height 18
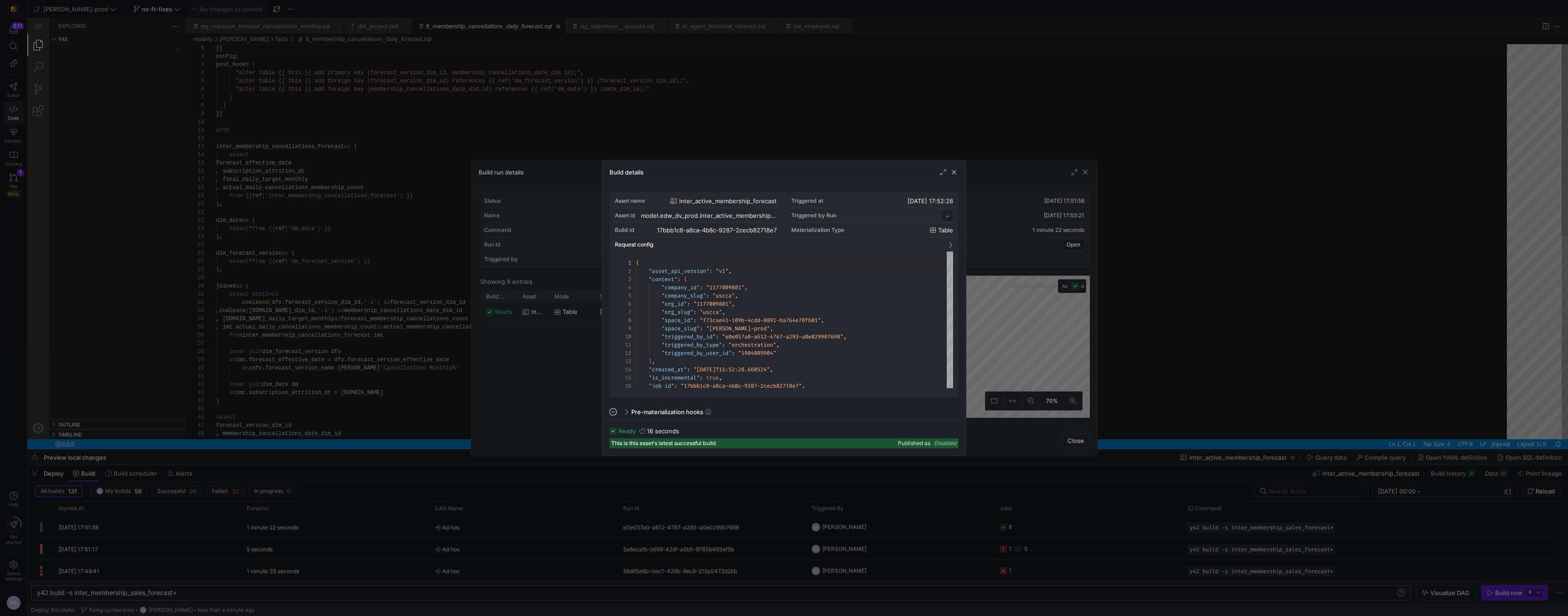
scroll to position [82, 0]
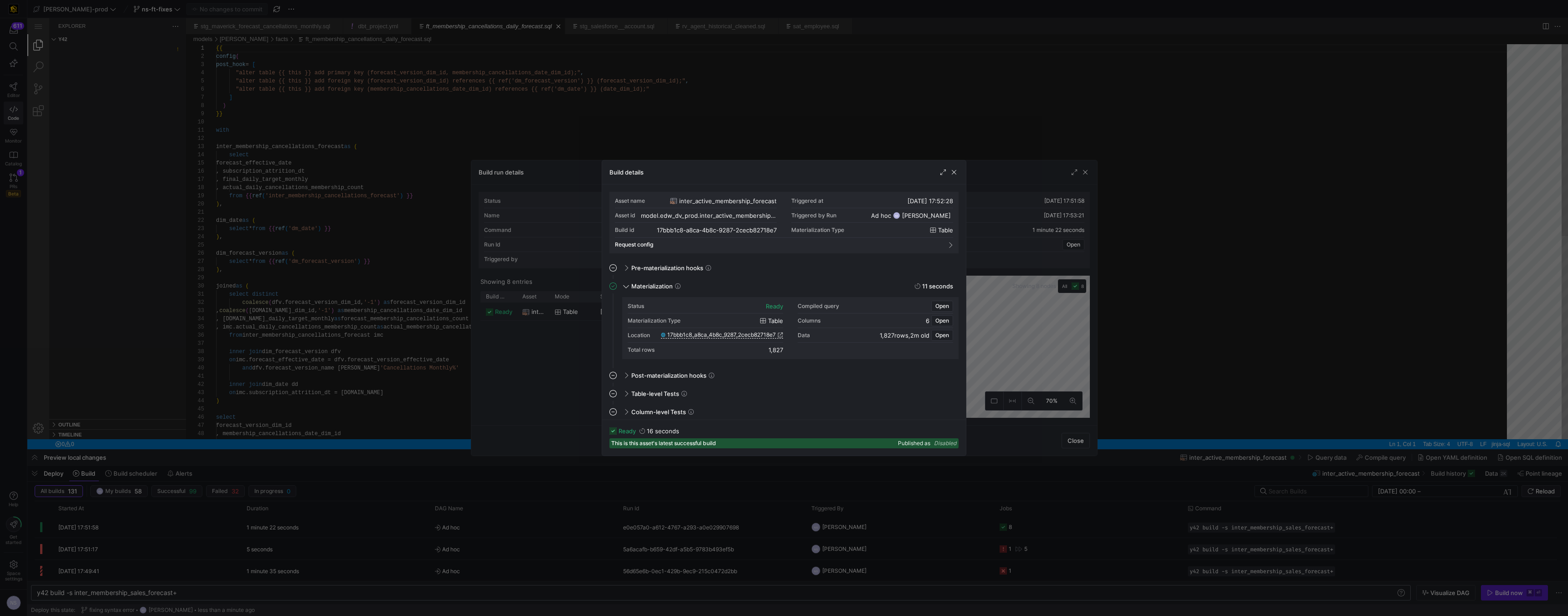
click at [688, 336] on span "17bbb1c8_a8ca_4b8c_9287_2cecb82718e7" at bounding box center [721, 335] width 108 height 6
click at [688, 301] on span "button" at bounding box center [942, 306] width 21 height 10
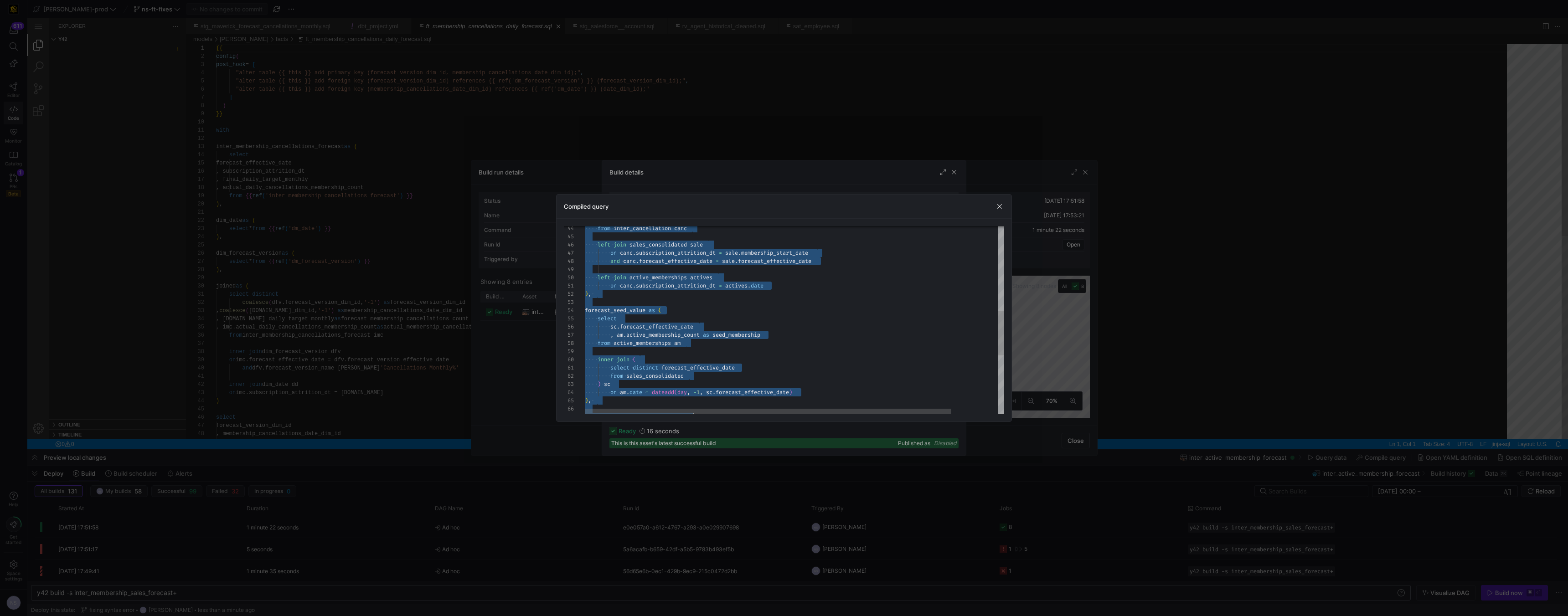
type textarea "CREATE TABLE "17bbb1c8_a8ca_4b8c_9287_2cecb82718e7" AS with inter_cancellation …"
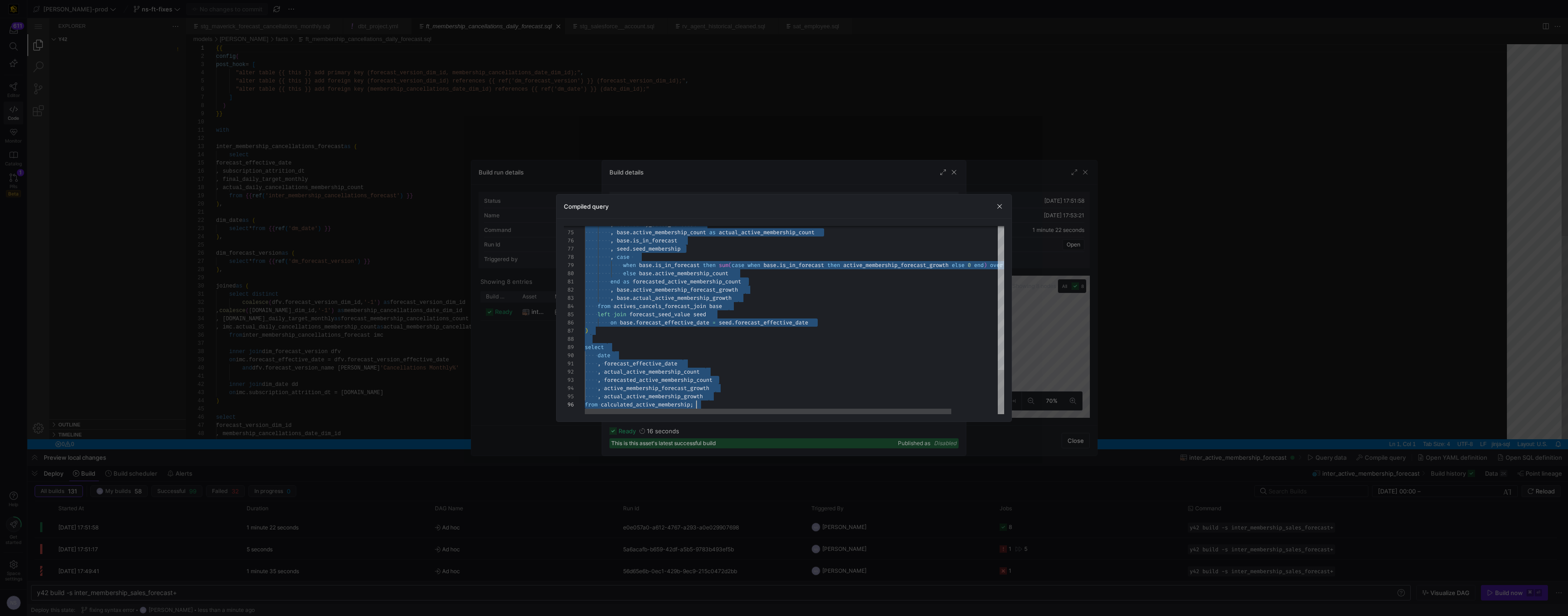
drag, startPoint x: 766, startPoint y: 238, endPoint x: 832, endPoint y: 489, distance: 259.5
click at [685, 92] on div at bounding box center [784, 308] width 1568 height 616
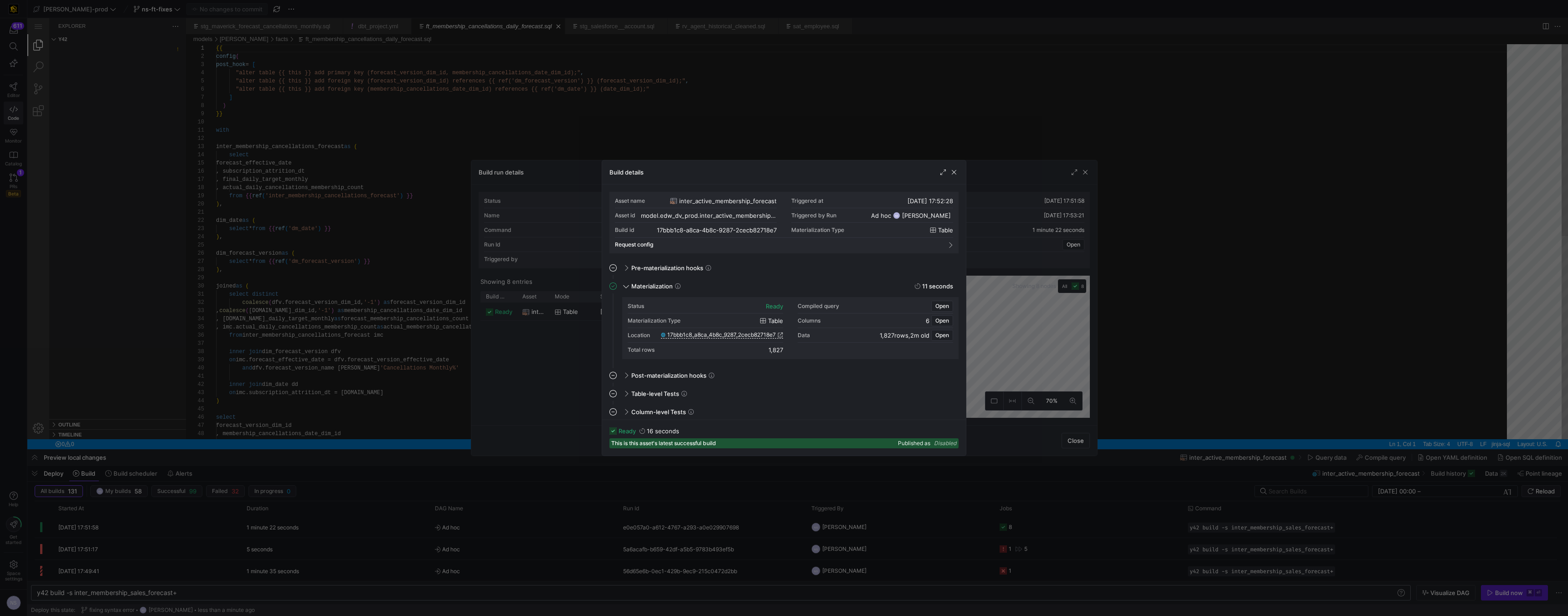
click at [685, 92] on div at bounding box center [784, 308] width 1568 height 616
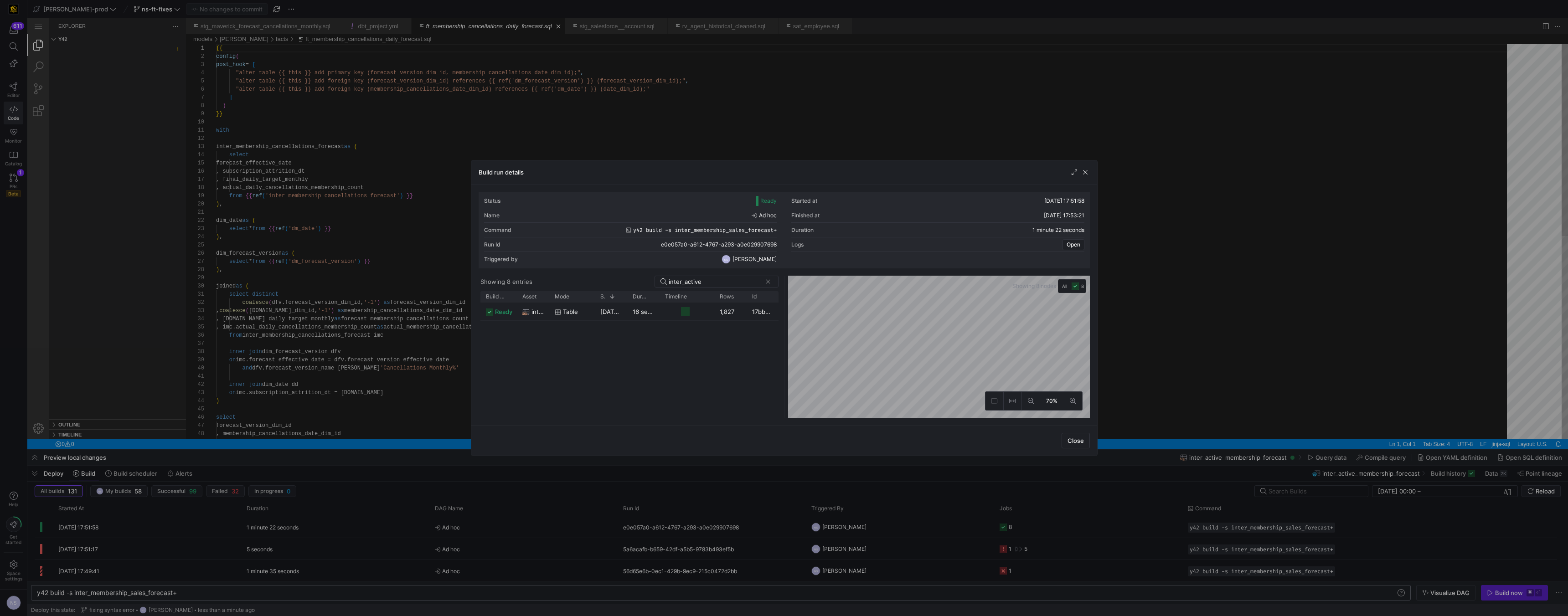
click at [686, 127] on div at bounding box center [784, 308] width 1568 height 616
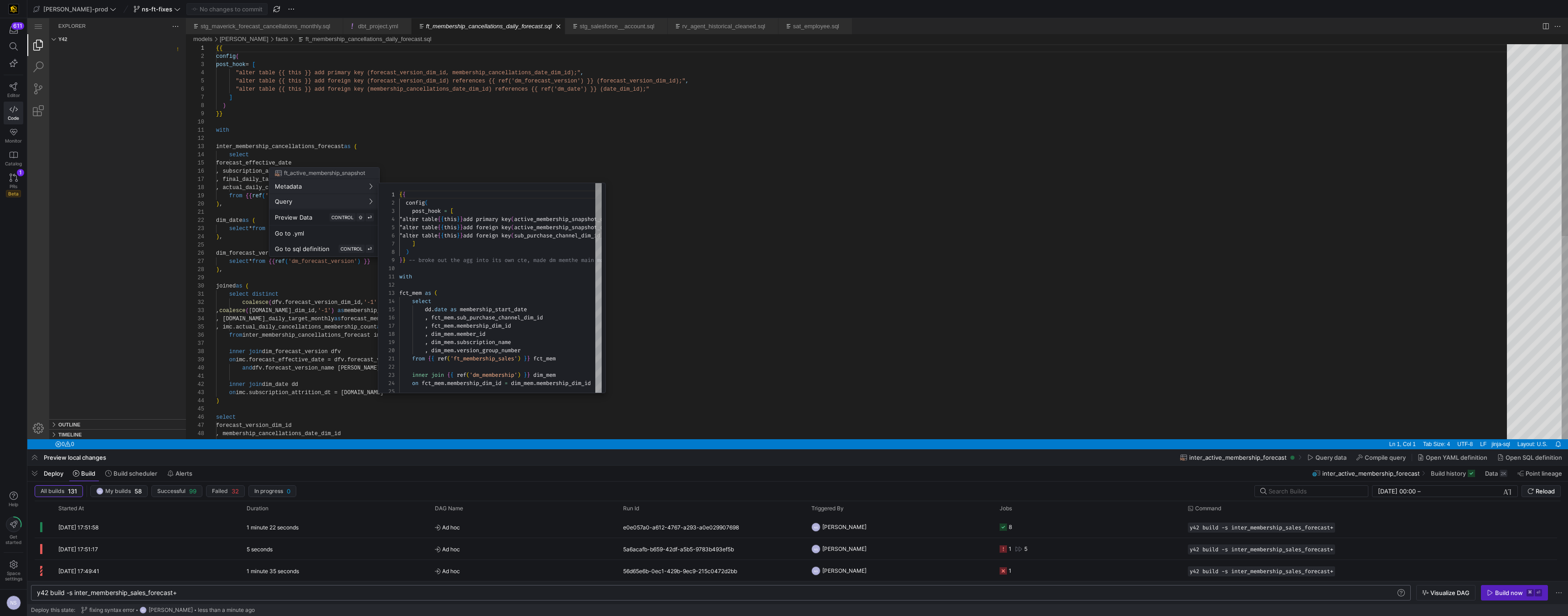
scroll to position [66, 0]
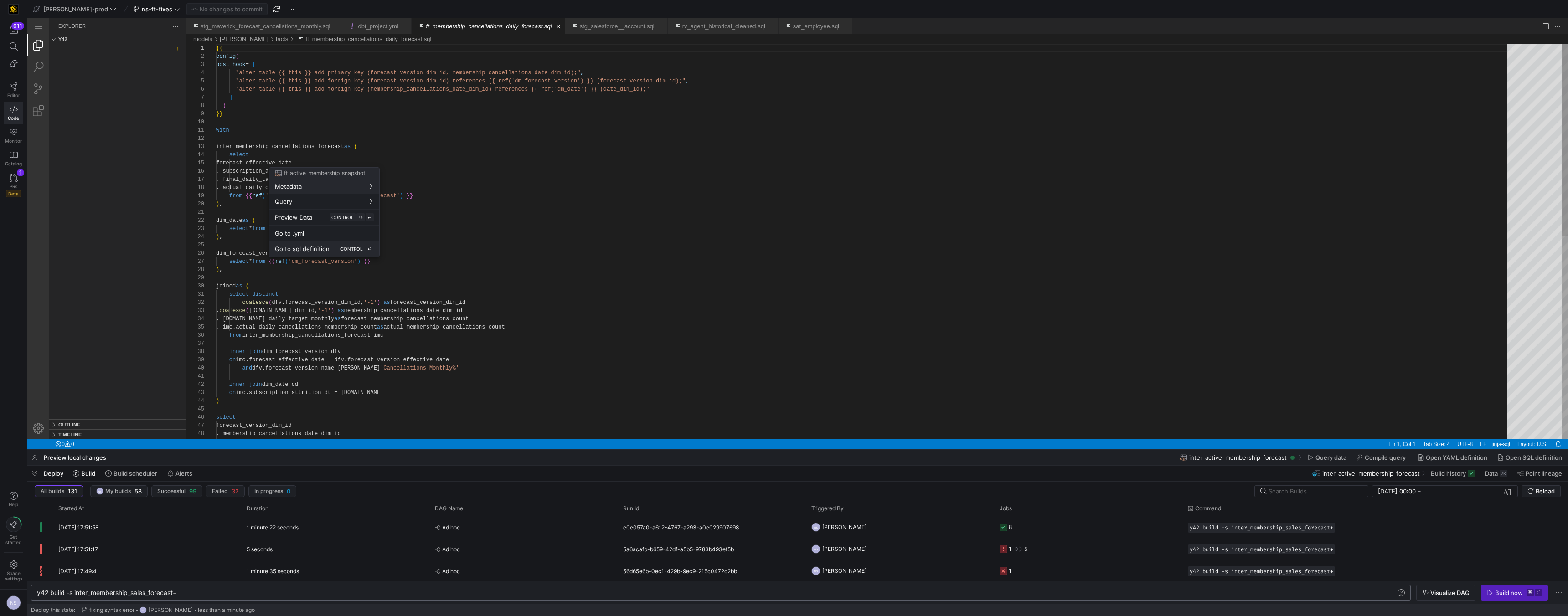
click at [324, 249] on span "Go to sql definition" at bounding box center [303, 249] width 55 height 7
click at [362, 189] on div "Go to sql definition CONTROL ⏎" at bounding box center [354, 191] width 99 height 8
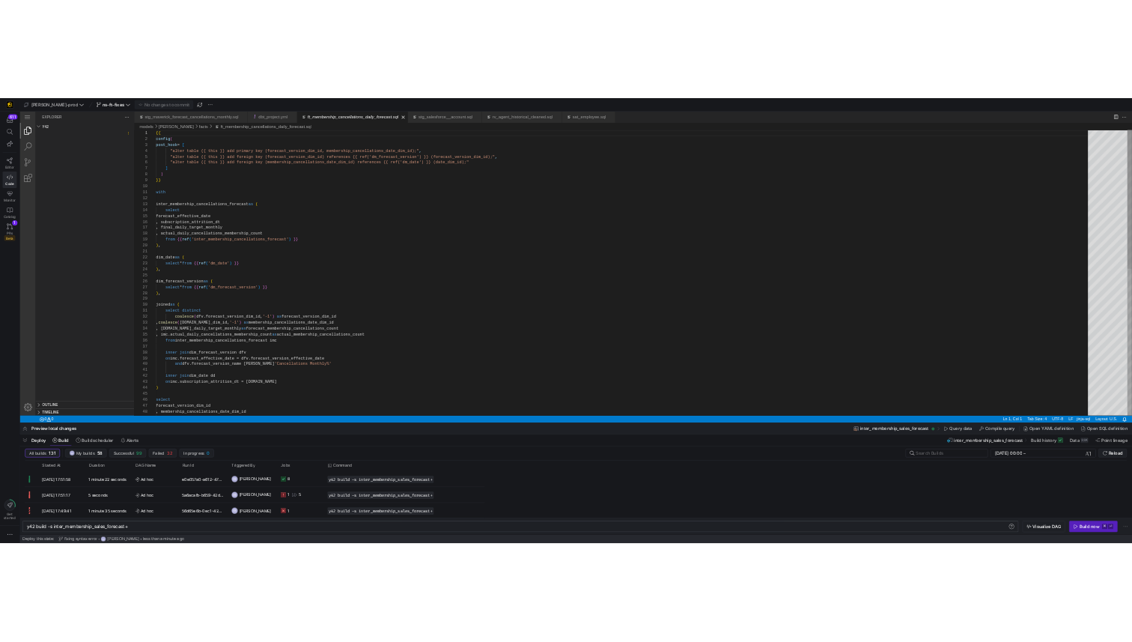
scroll to position [0, 233]
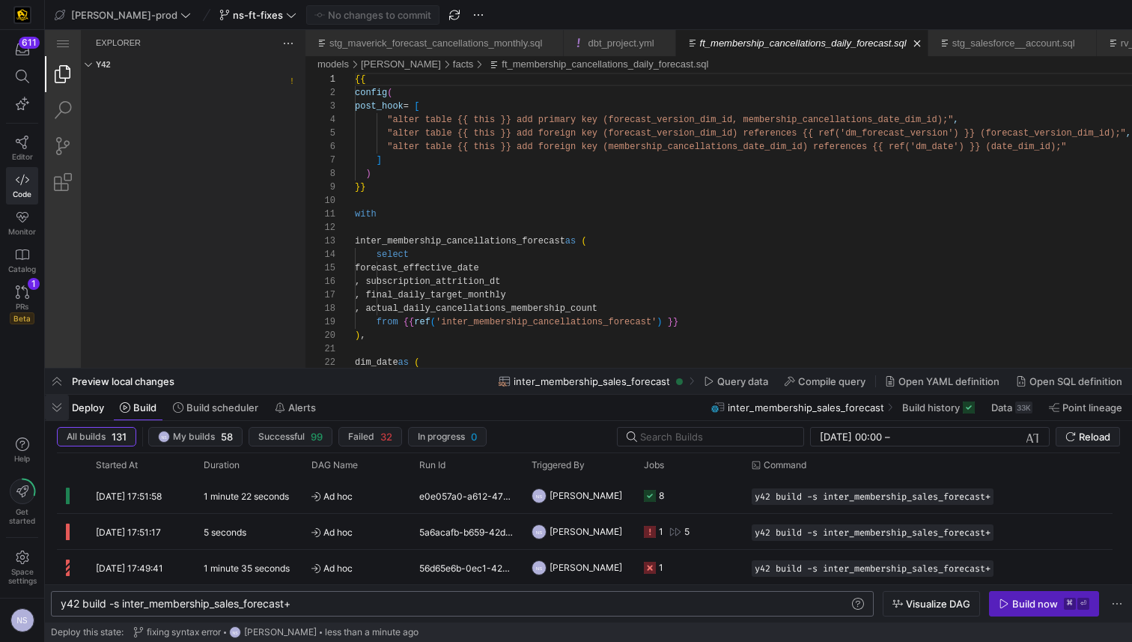
click at [61, 412] on span "button" at bounding box center [57, 407] width 24 height 25
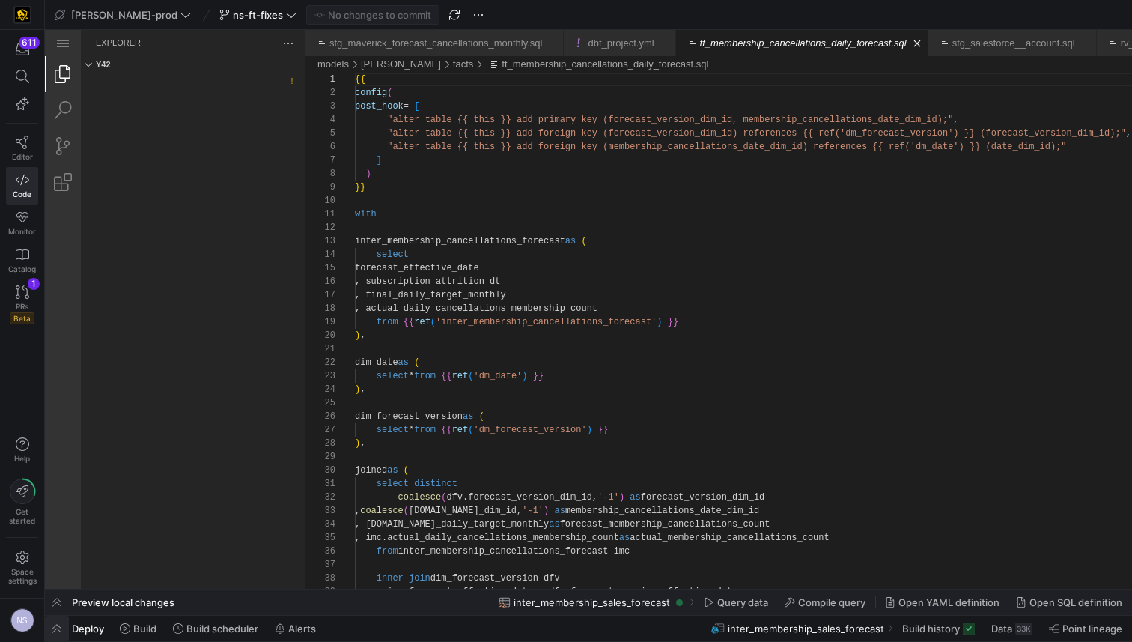
click at [50, 627] on span "button" at bounding box center [57, 628] width 24 height 25
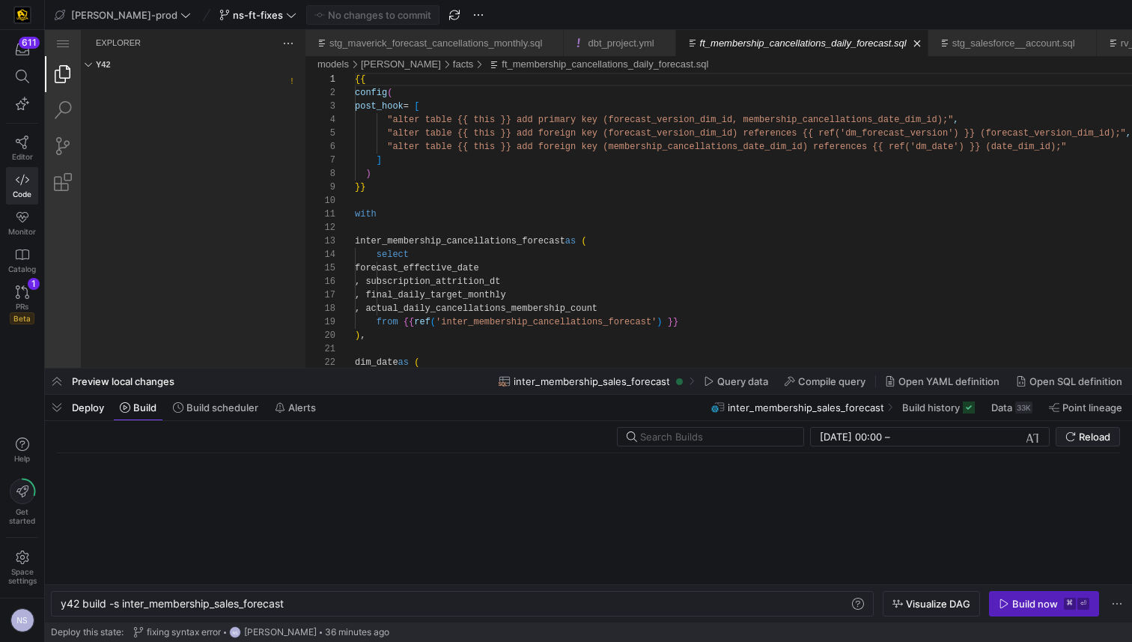
scroll to position [0, 226]
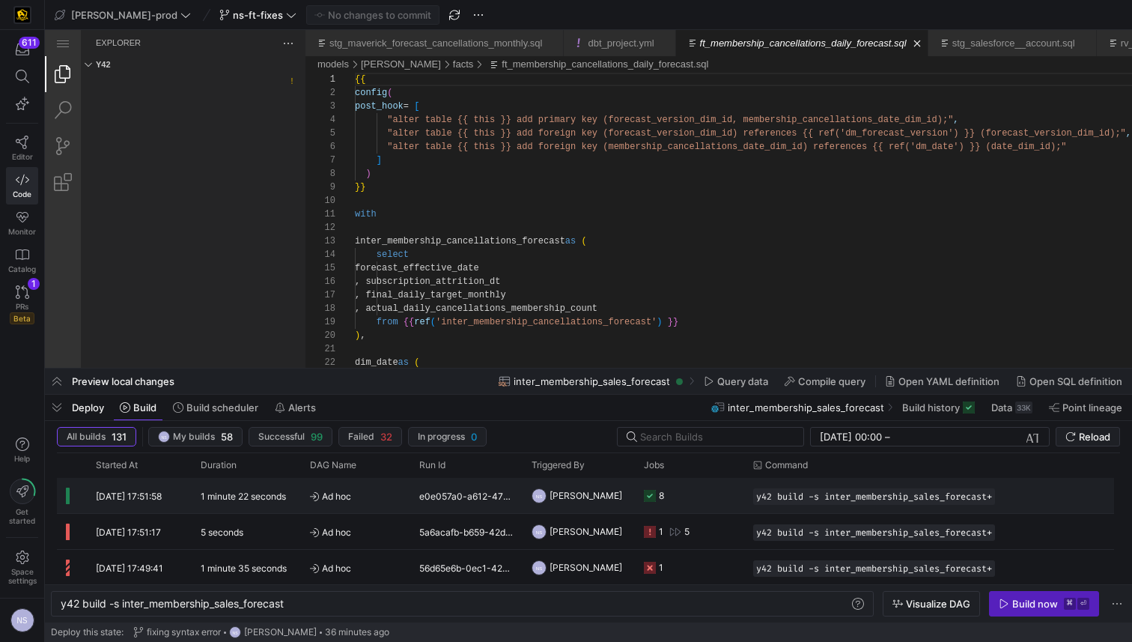
click at [673, 497] on y42-job-status-cell-renderer "8" at bounding box center [689, 496] width 91 height 34
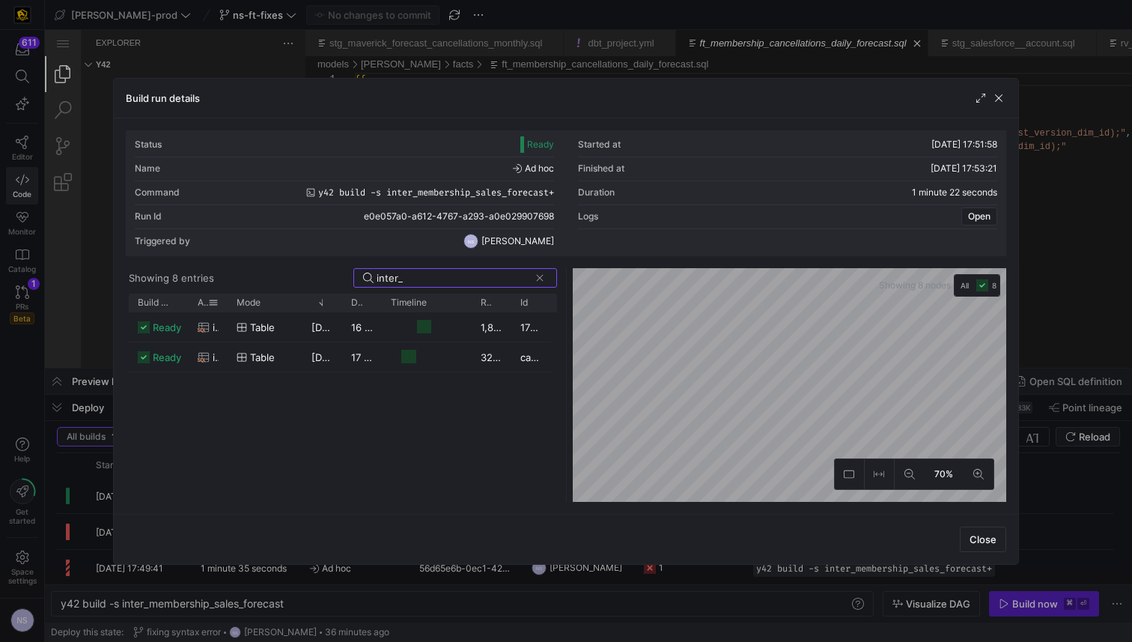
type input "inter_"
drag, startPoint x: 224, startPoint y: 301, endPoint x: 291, endPoint y: 303, distance: 67.4
click at [292, 303] on div at bounding box center [295, 303] width 6 height 18
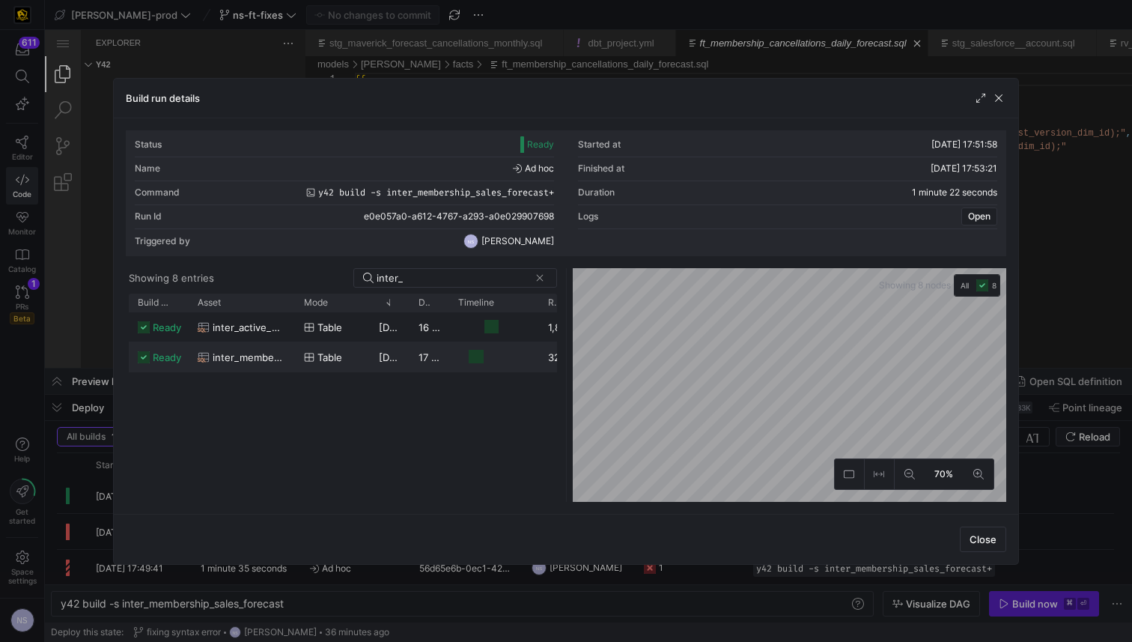
click at [272, 355] on span "inter_membership_sales_forecast" at bounding box center [249, 357] width 73 height 29
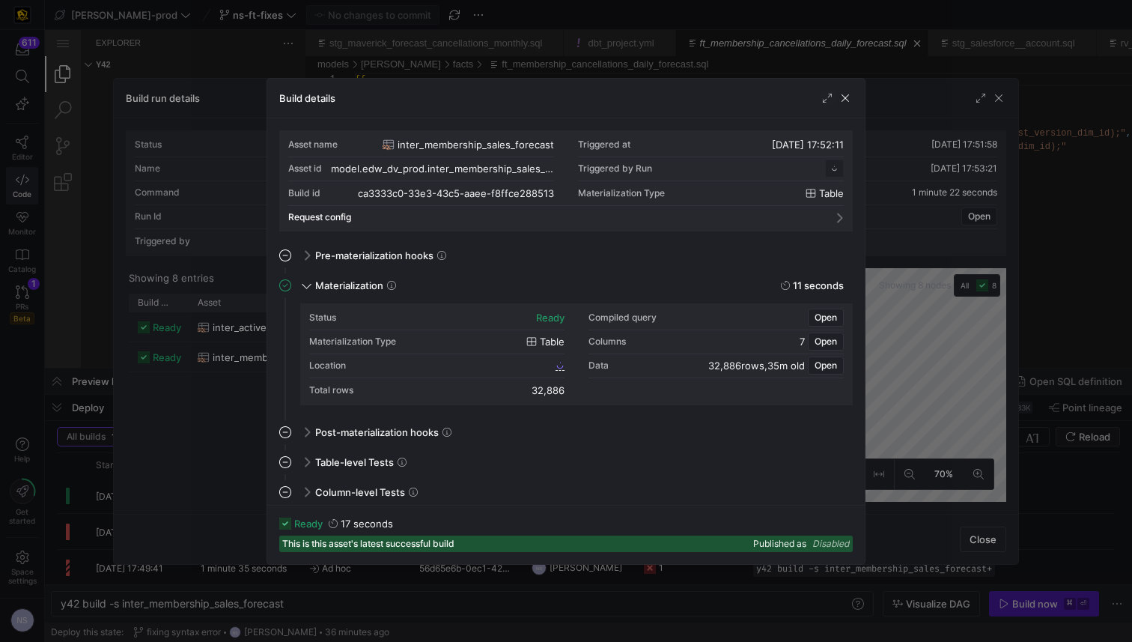
scroll to position [135, 0]
click at [539, 366] on span "ca3333c0_33e3_43c5_aaee_f8ffce288513" at bounding box center [461, 365] width 181 height 10
click at [818, 306] on div "Compiled query Open" at bounding box center [716, 318] width 255 height 24
click at [818, 312] on span "Open" at bounding box center [826, 317] width 22 height 10
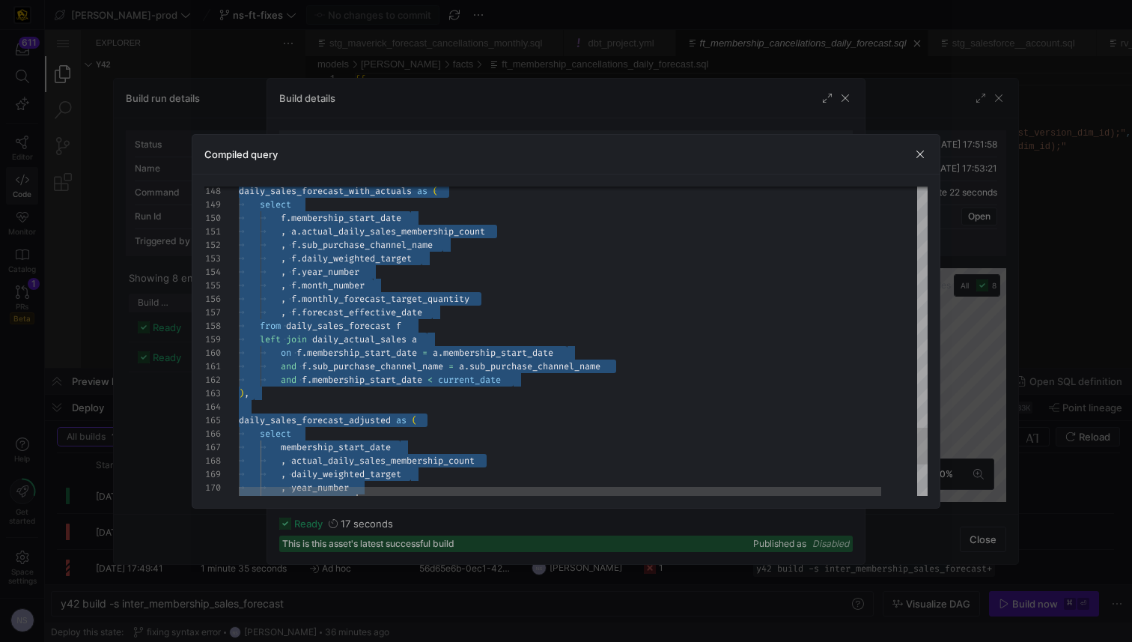
scroll to position [0, 0]
type textarea "CREATE TABLE "ca3333c0_33e3_43c5_aaee_f8ffce288513" AS with fct_membership as (…"
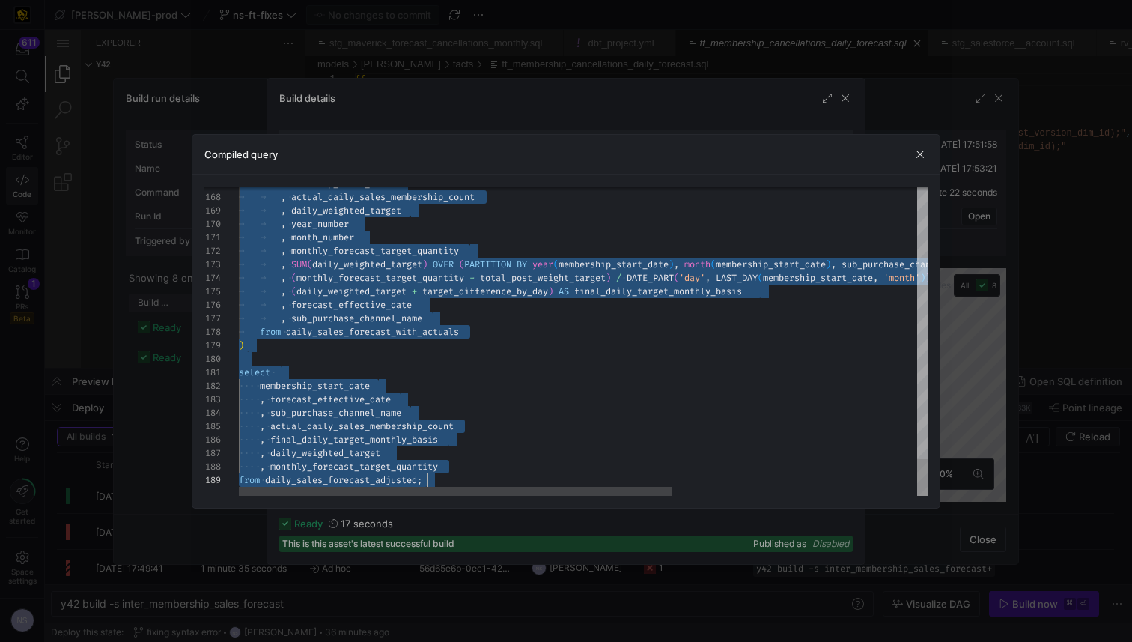
drag, startPoint x: 535, startPoint y: 203, endPoint x: 696, endPoint y: 569, distance: 399.7
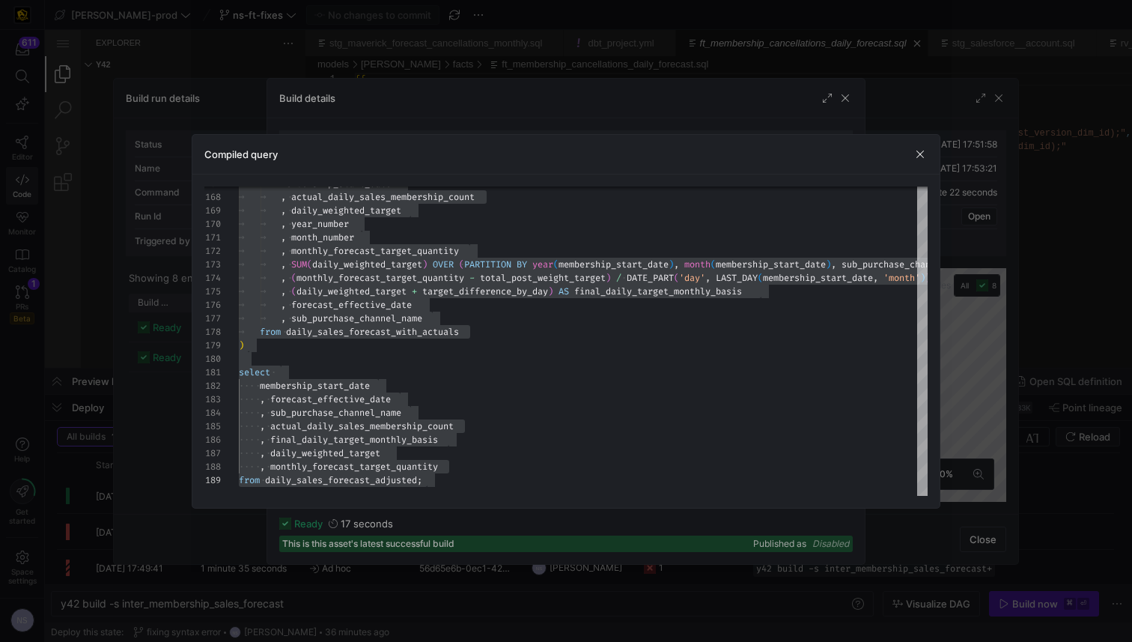
click at [1018, 204] on div at bounding box center [566, 321] width 1132 height 642
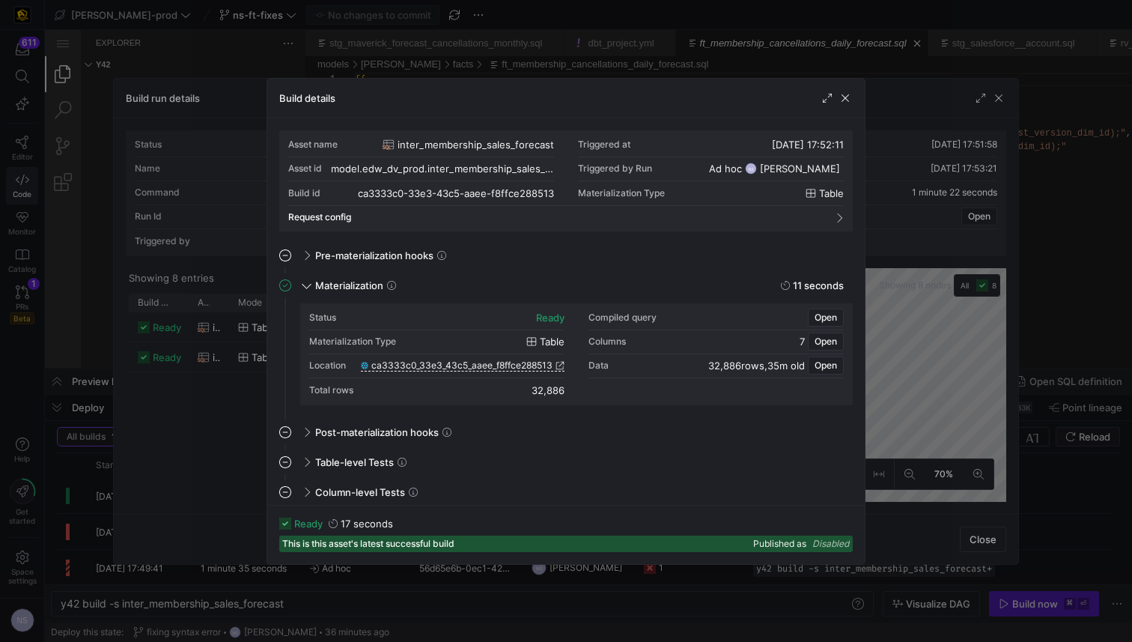
click at [993, 219] on div at bounding box center [566, 321] width 1132 height 642
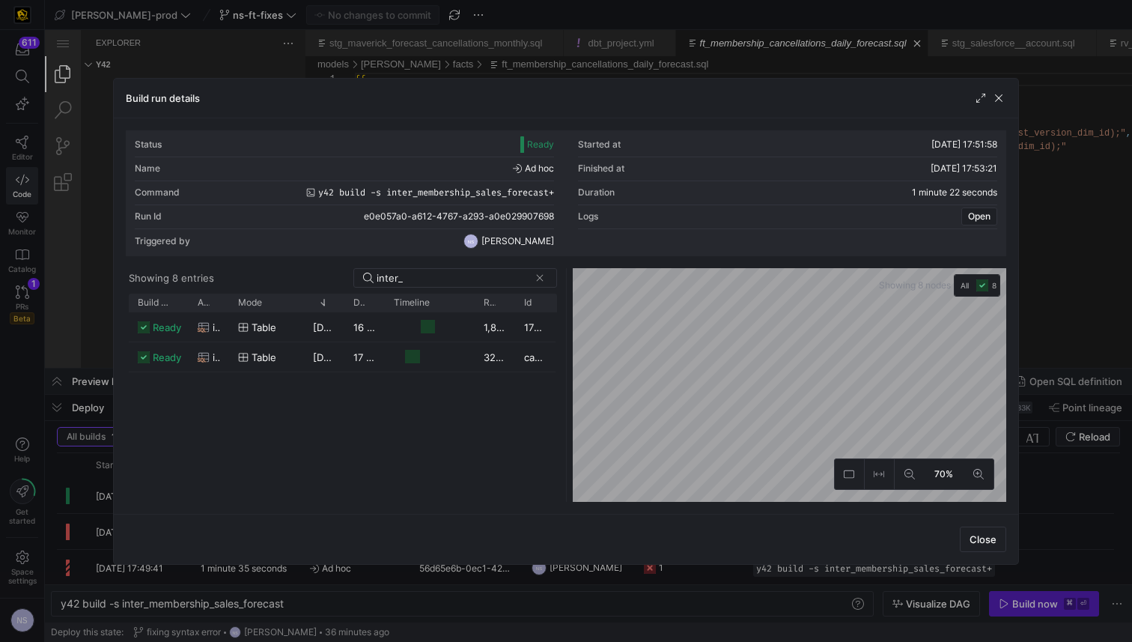
click at [1051, 216] on div at bounding box center [566, 321] width 1132 height 642
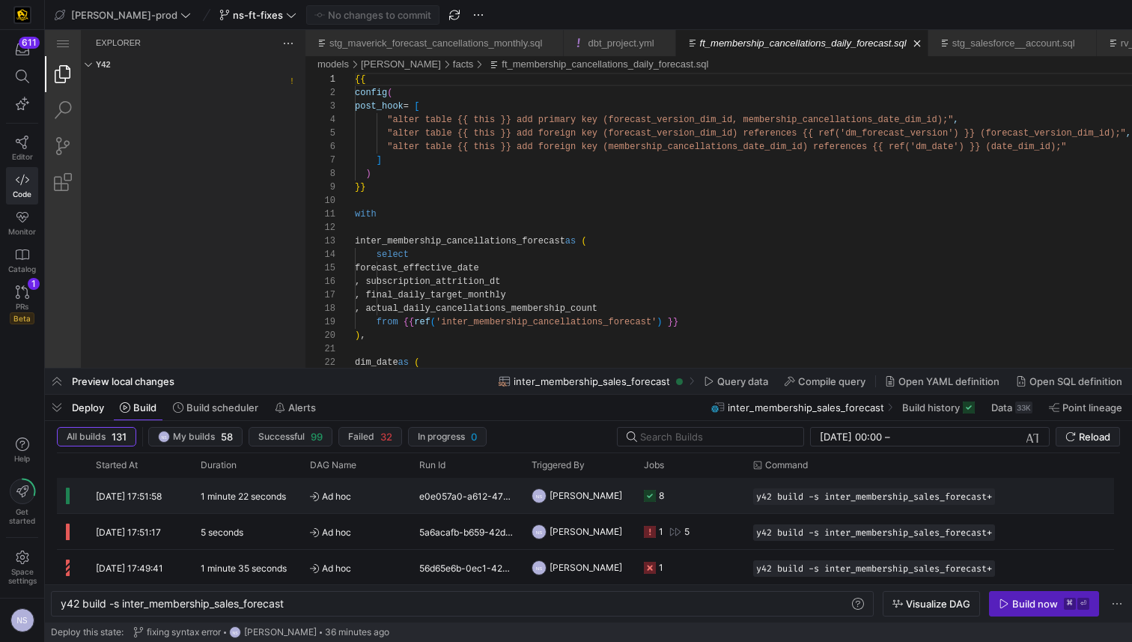
click at [678, 488] on y42-job-status-cell-renderer "8" at bounding box center [689, 496] width 91 height 34
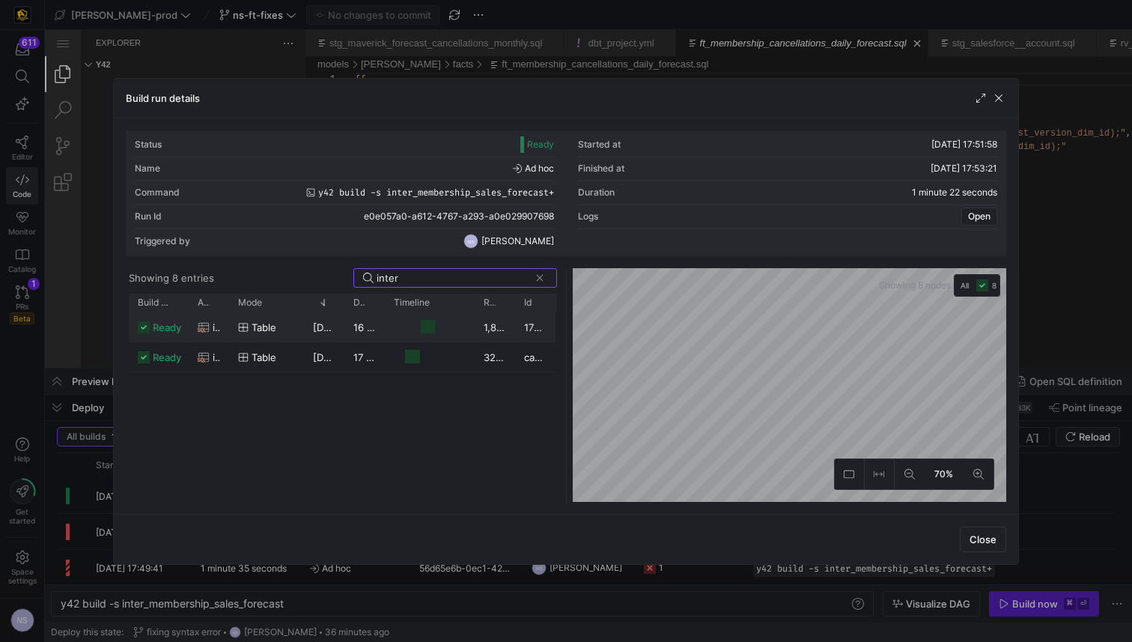
type input "inter"
click at [360, 320] on div "16 seconds" at bounding box center [364, 326] width 40 height 29
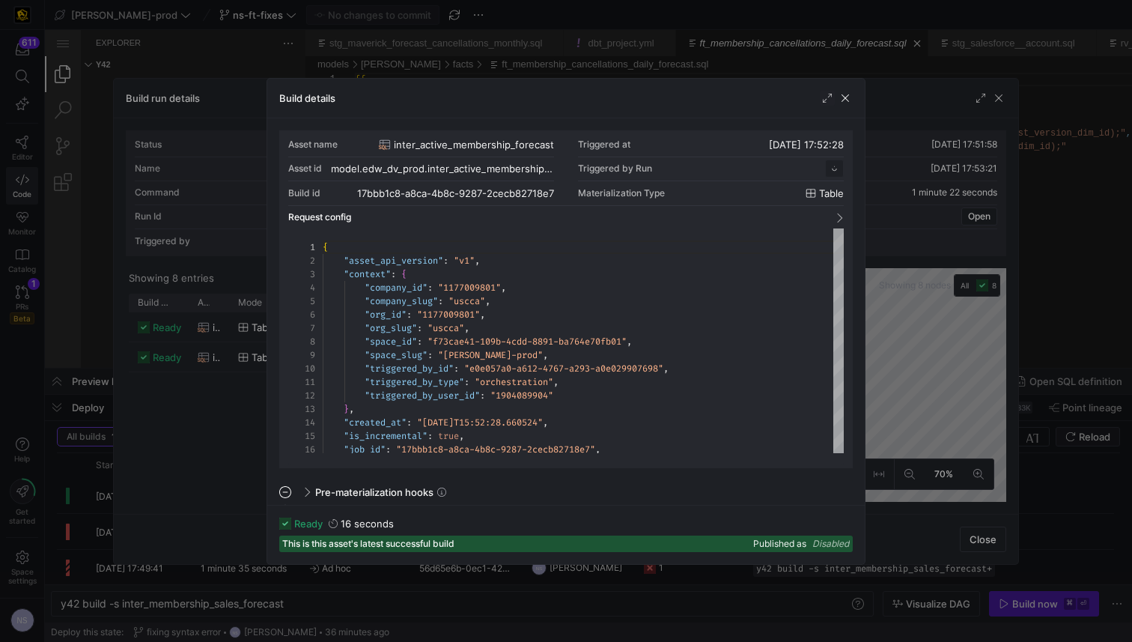
scroll to position [135, 0]
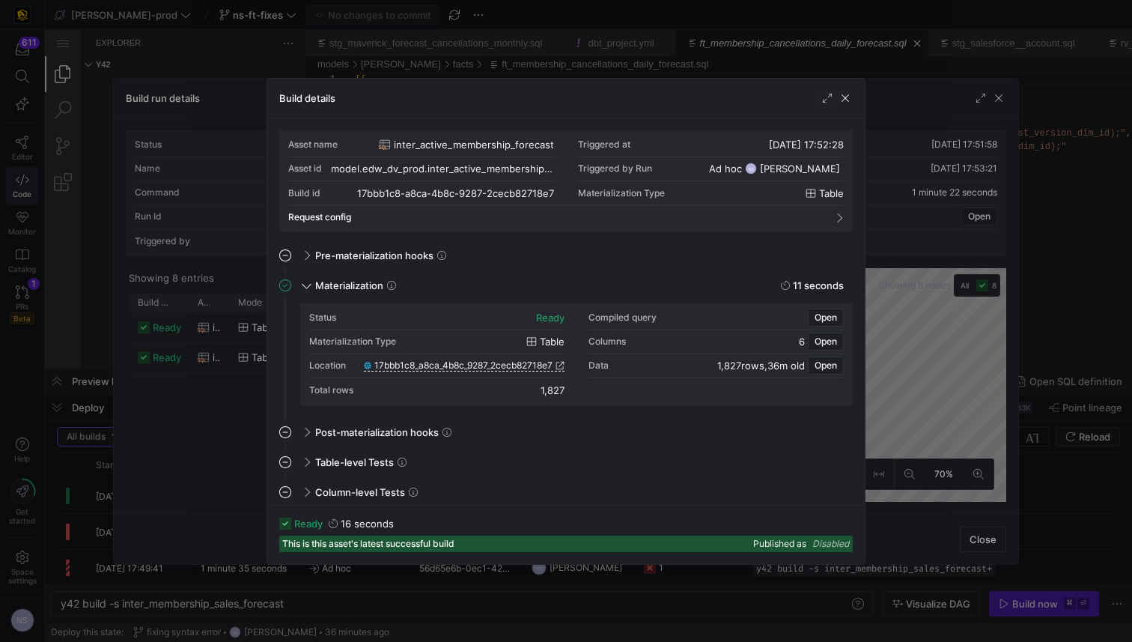
click at [1016, 273] on div at bounding box center [566, 321] width 1132 height 642
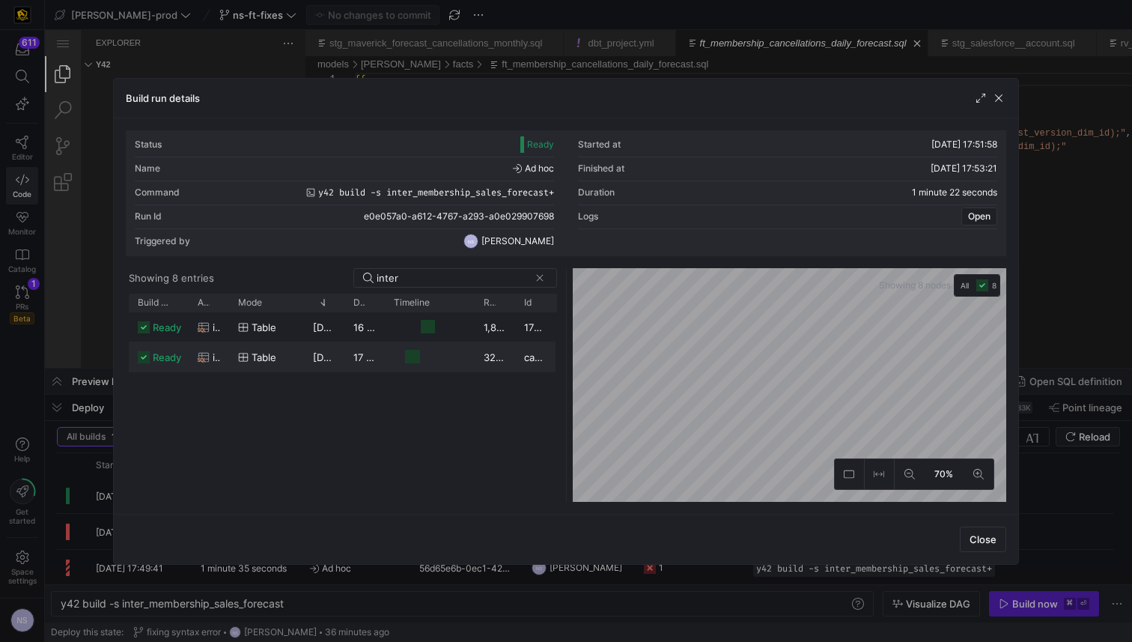
click at [383, 349] on div "17 seconds" at bounding box center [364, 356] width 40 height 29
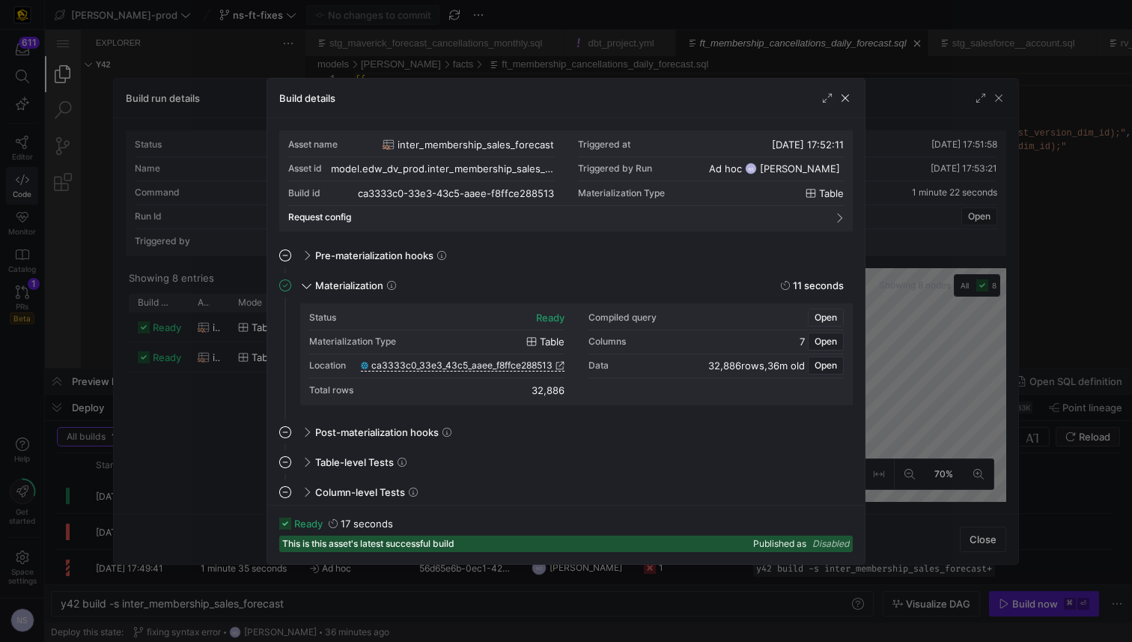
click at [832, 313] on span "Open" at bounding box center [826, 317] width 22 height 10
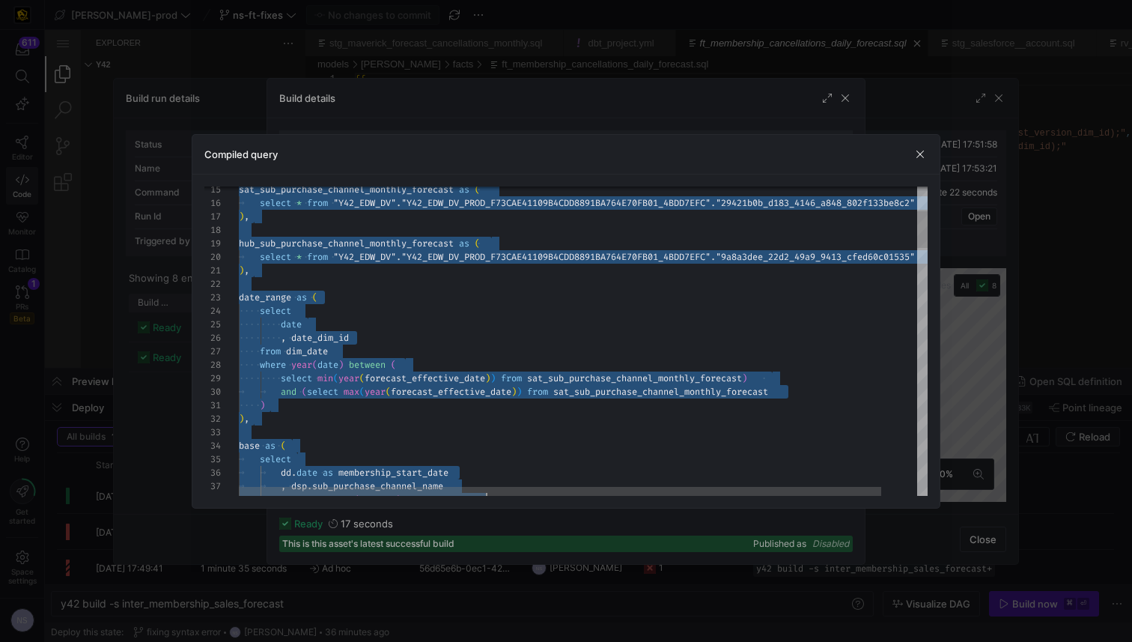
scroll to position [0, 0]
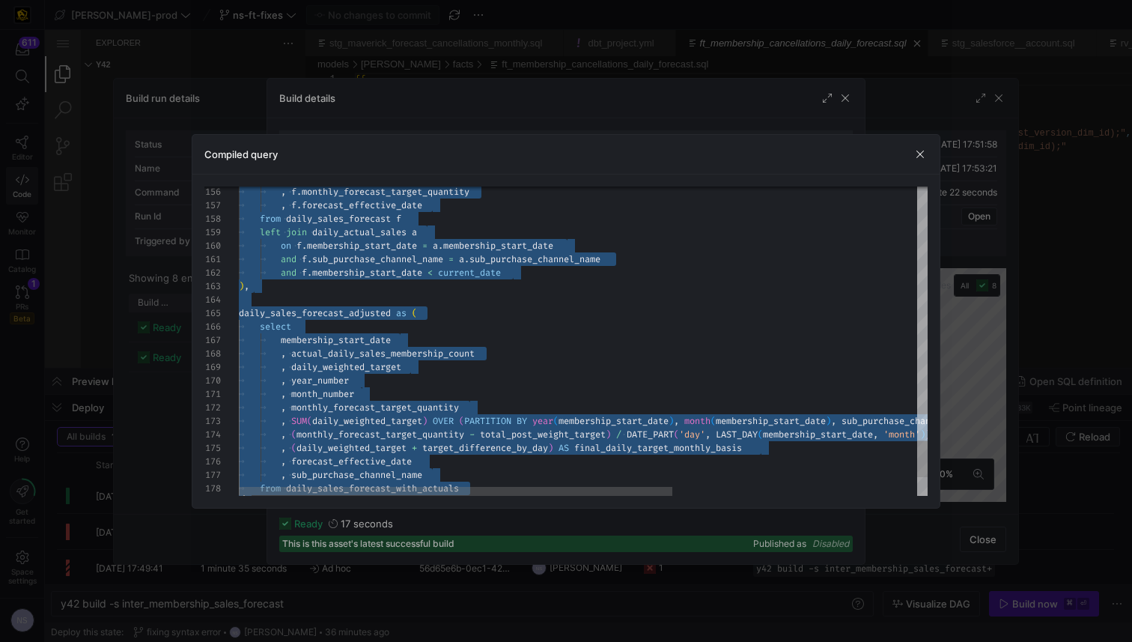
type textarea "CREATE TABLE "ca3333c0_33e3_43c5_aaee_f8ffce288513" AS with fct_membership as (…"
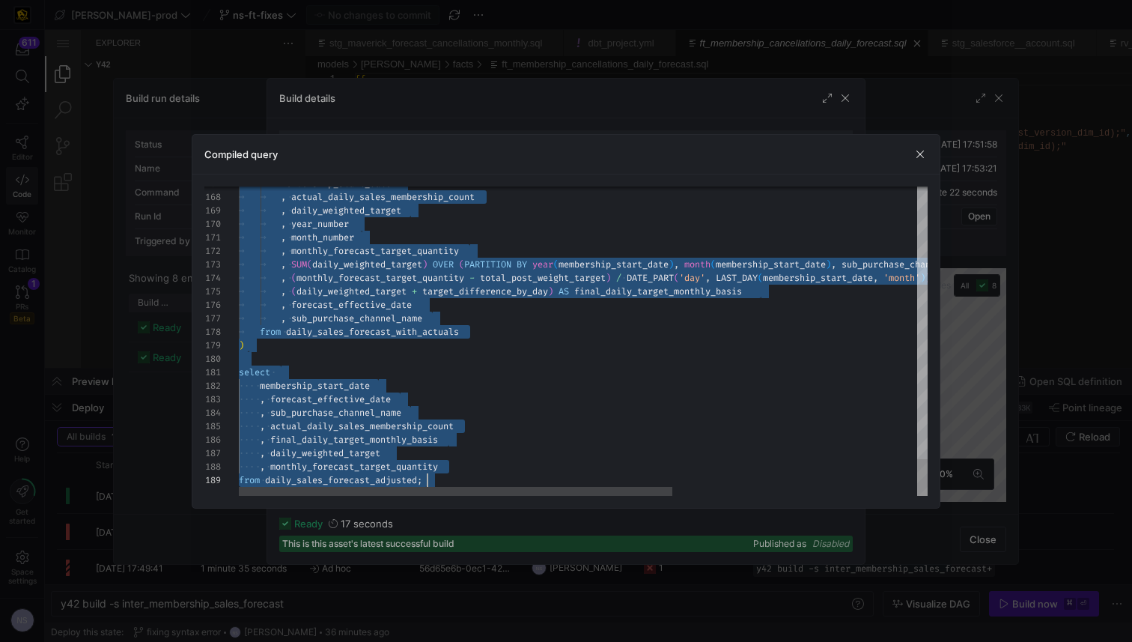
drag, startPoint x: 537, startPoint y: 204, endPoint x: 601, endPoint y: 568, distance: 369.6
click at [1000, 289] on div at bounding box center [566, 321] width 1132 height 642
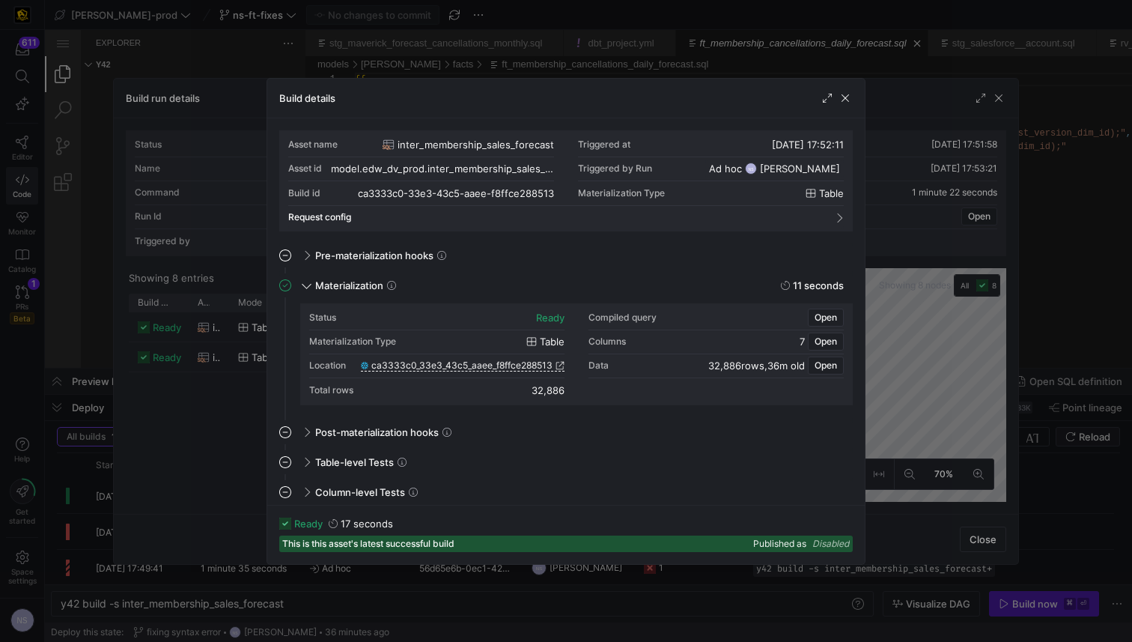
click at [970, 287] on div at bounding box center [566, 321] width 1132 height 642
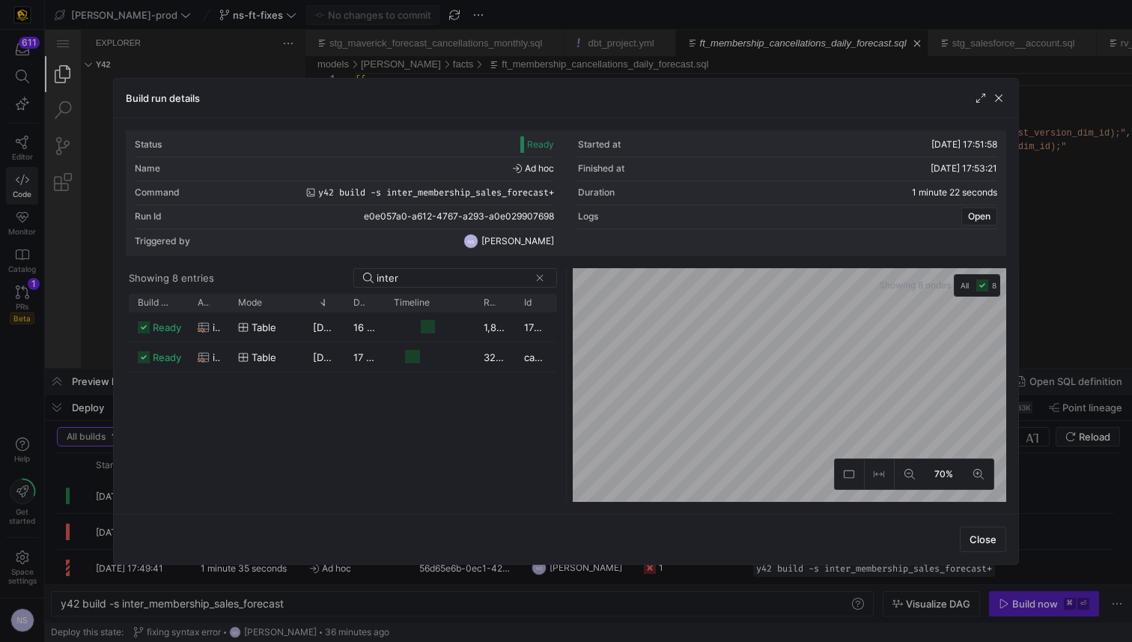
click at [1059, 279] on div at bounding box center [566, 321] width 1132 height 642
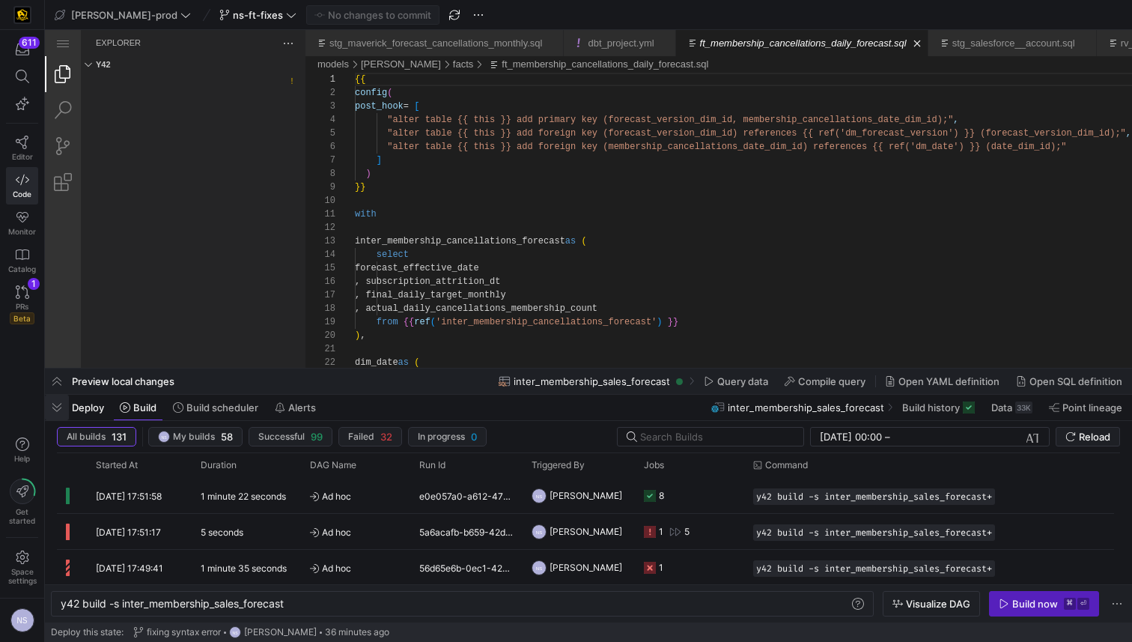
click at [61, 410] on span "button" at bounding box center [57, 407] width 24 height 25
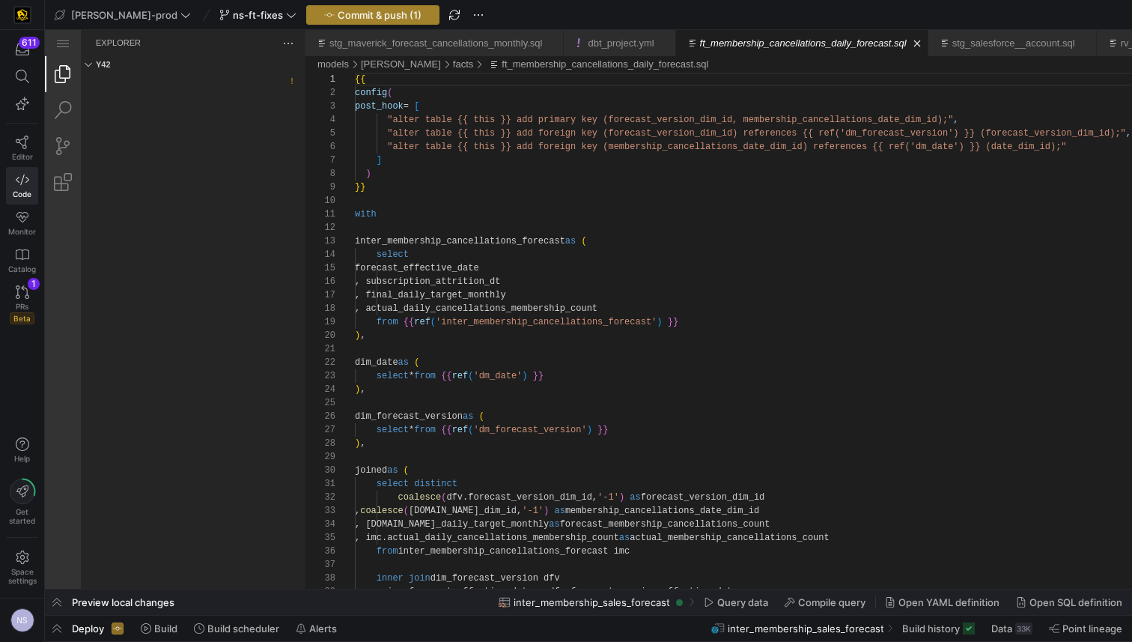
click at [356, 12] on span "Commit & push (1)" at bounding box center [380, 15] width 84 height 12
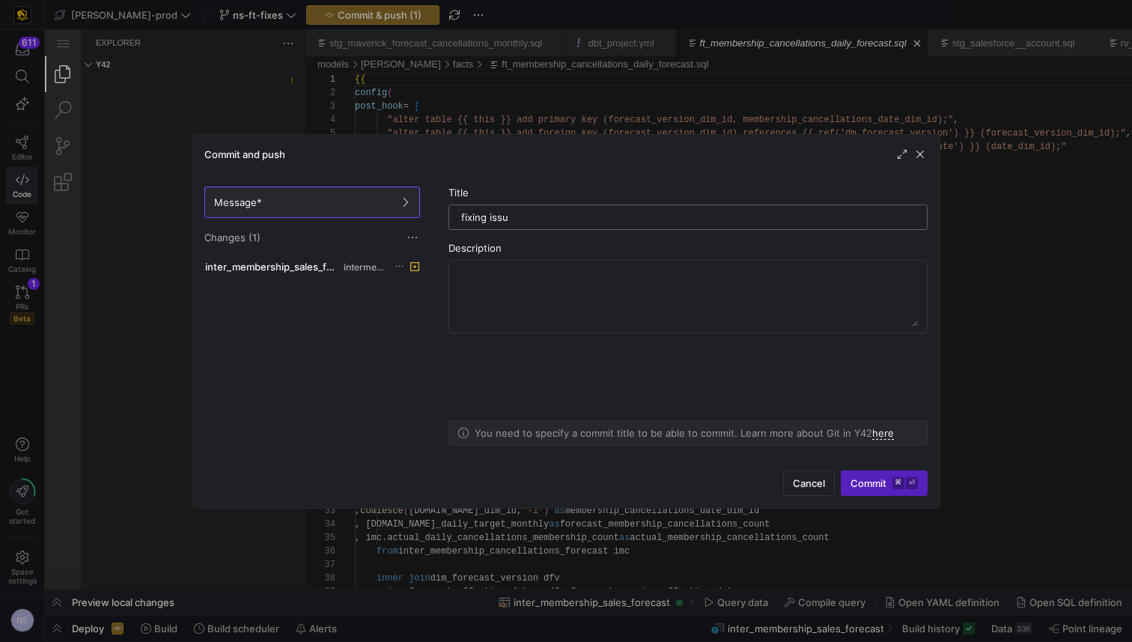
type input "fixing issue"
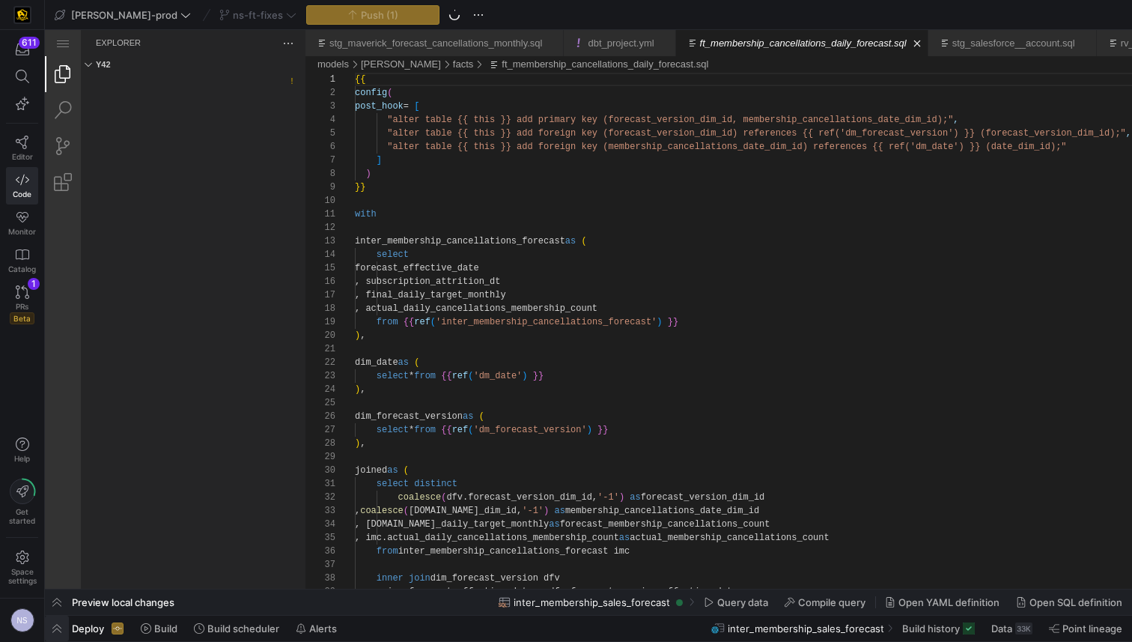
click at [60, 626] on span "button" at bounding box center [57, 628] width 24 height 25
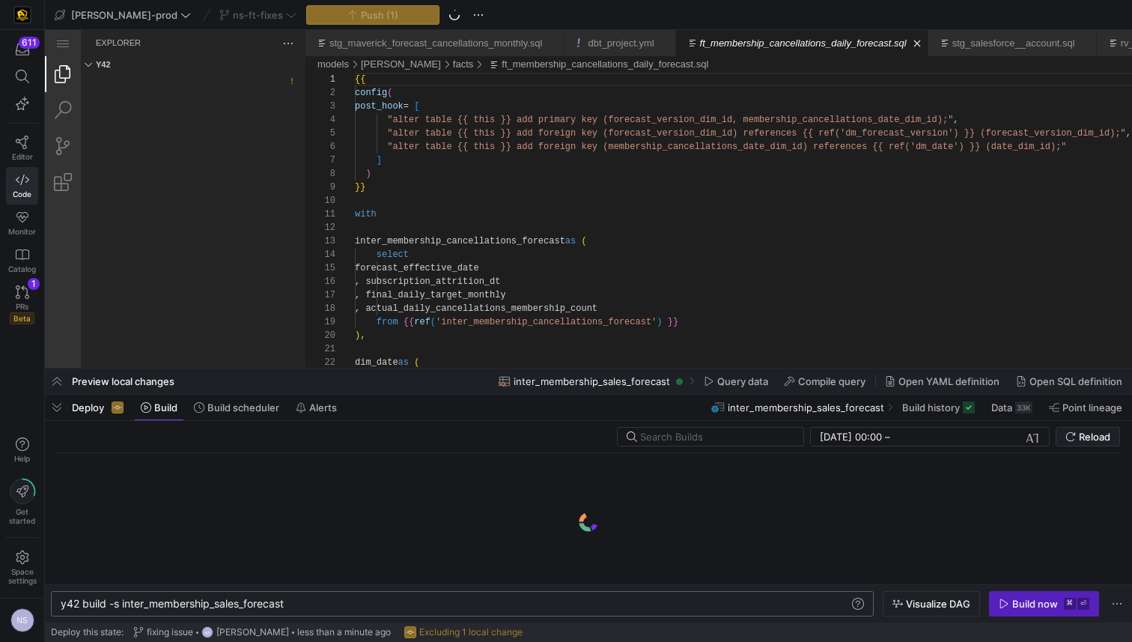
click at [323, 602] on div "y42 build -s inter_membership_sales_forecast" at bounding box center [455, 604] width 789 height 12
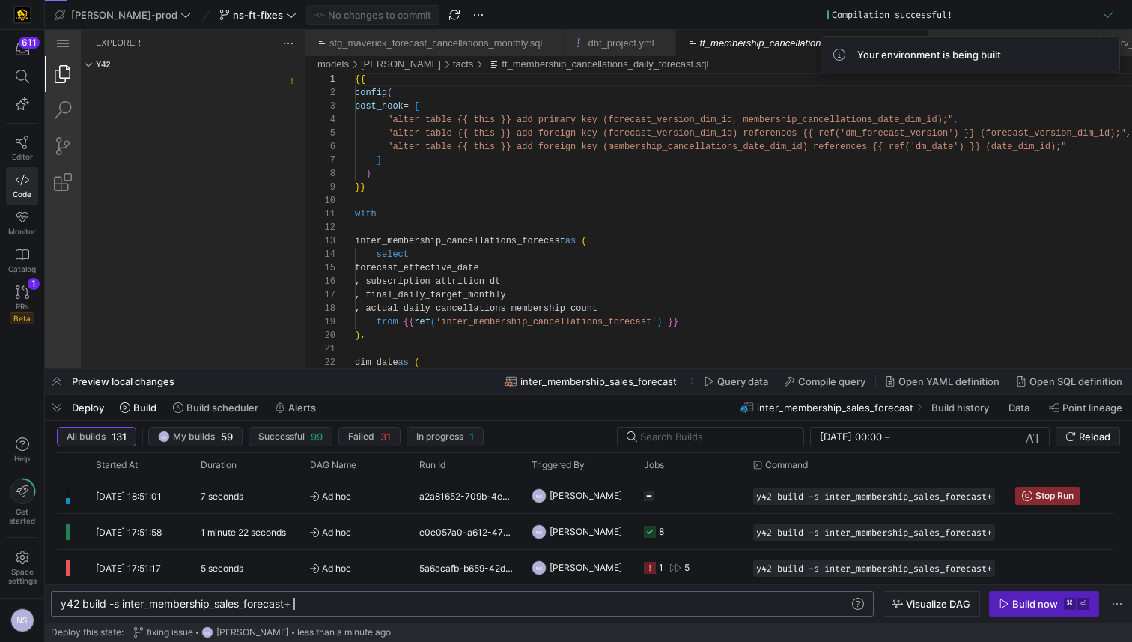
type textarea "y42 build -s inter_membership_sales_forecast+"
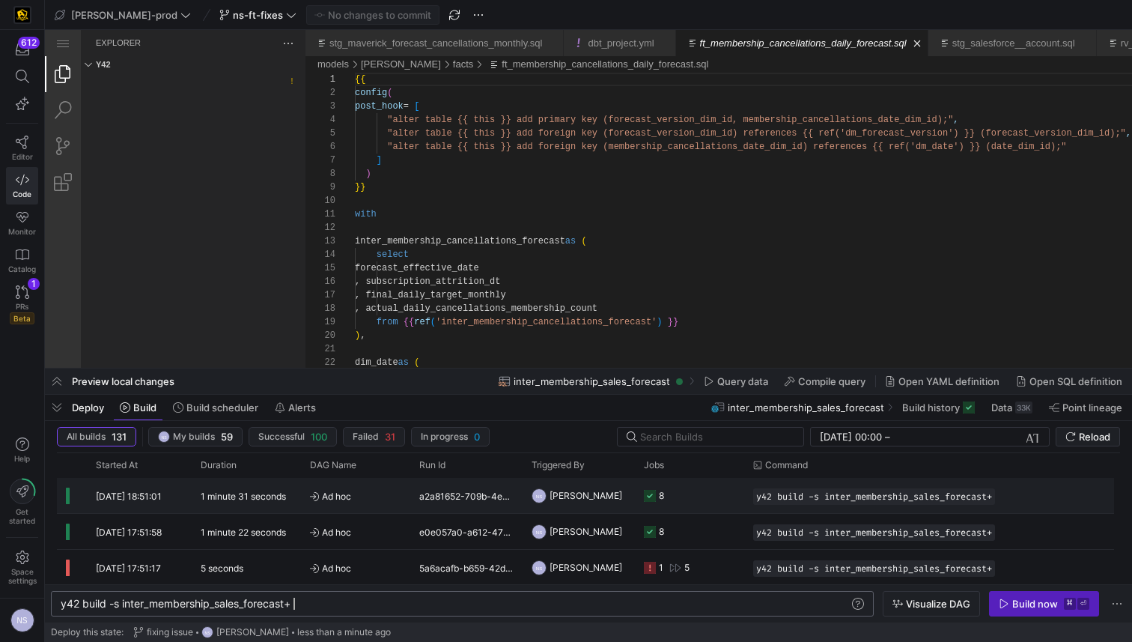
click at [681, 497] on y42-job-status-cell-renderer "8" at bounding box center [689, 496] width 91 height 34
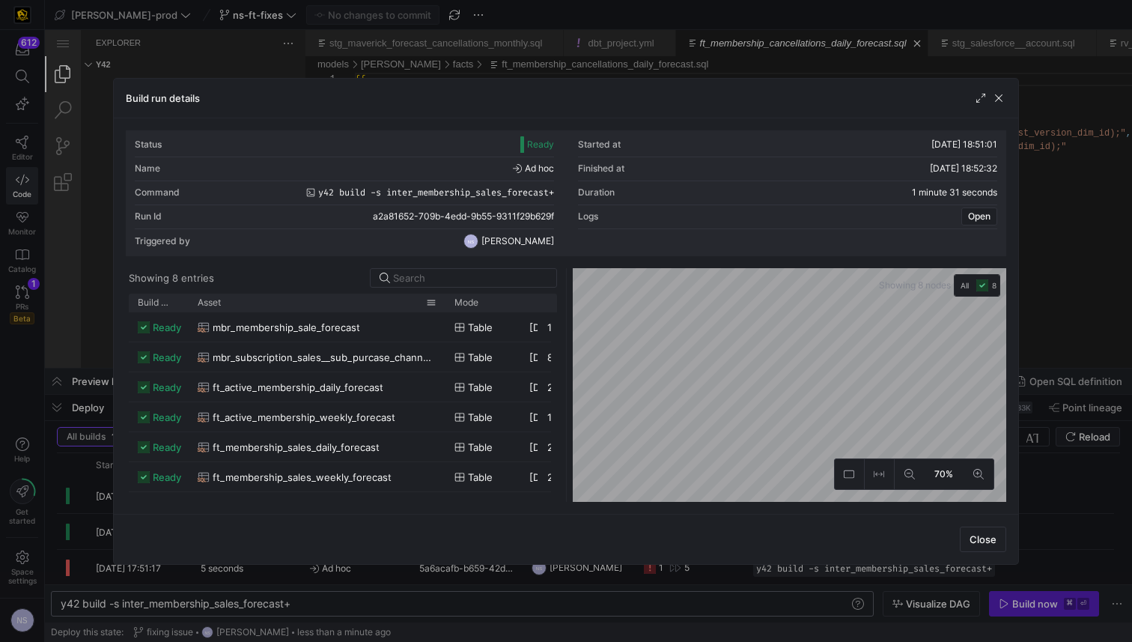
drag, startPoint x: 228, startPoint y: 305, endPoint x: 445, endPoint y: 294, distance: 217.5
click at [445, 294] on div at bounding box center [446, 303] width 6 height 18
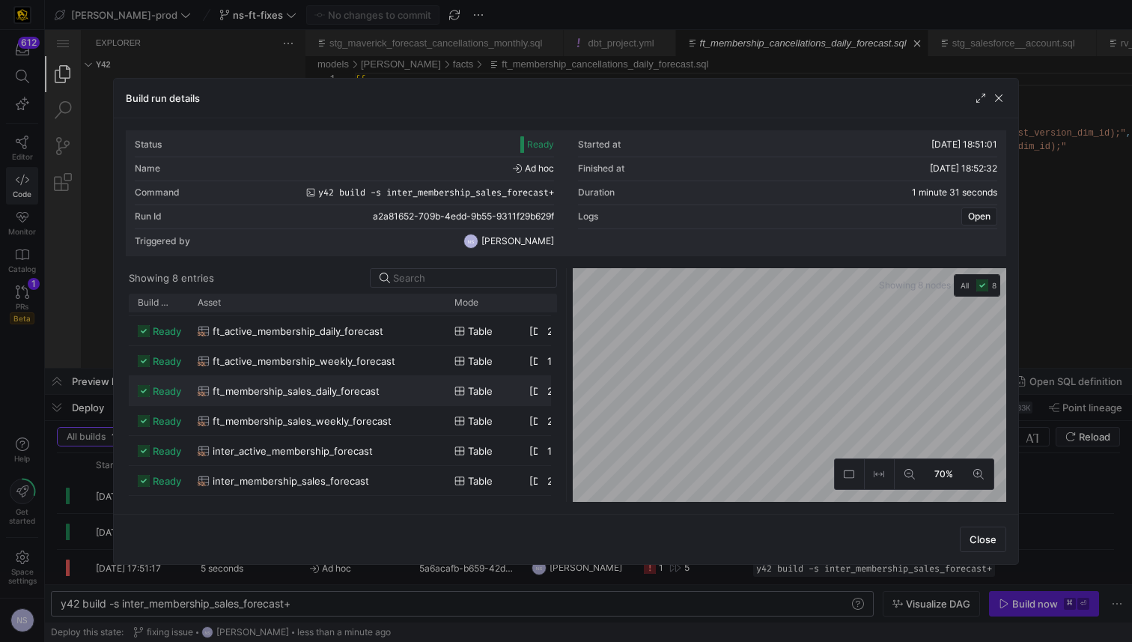
click at [359, 398] on span "ft_membership_sales_daily_forecast" at bounding box center [296, 391] width 167 height 29
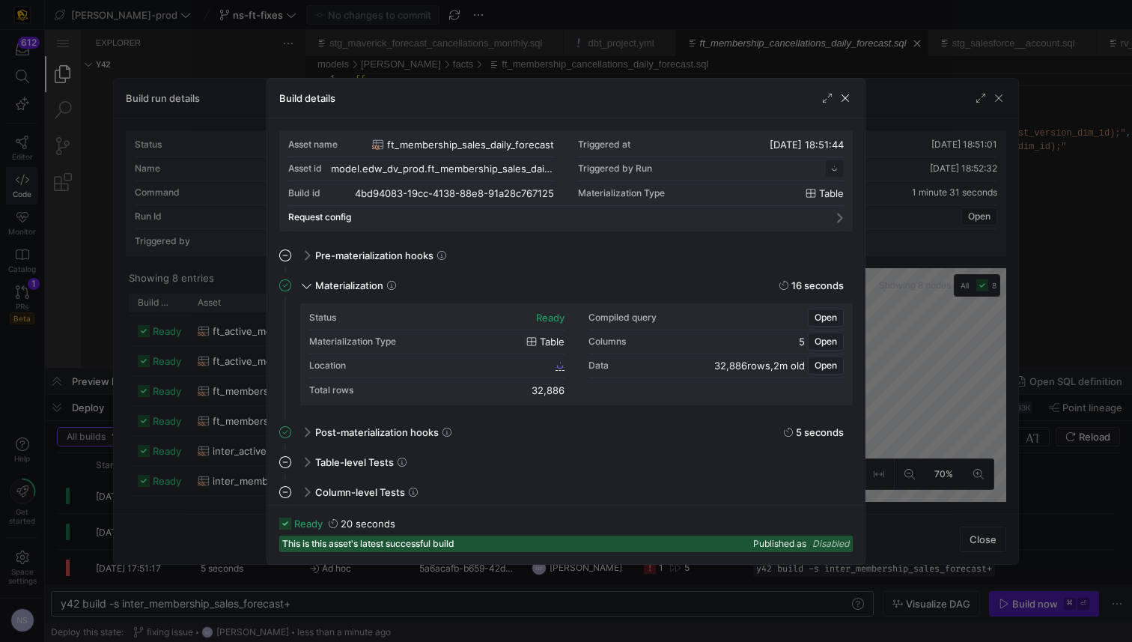
scroll to position [50, 0]
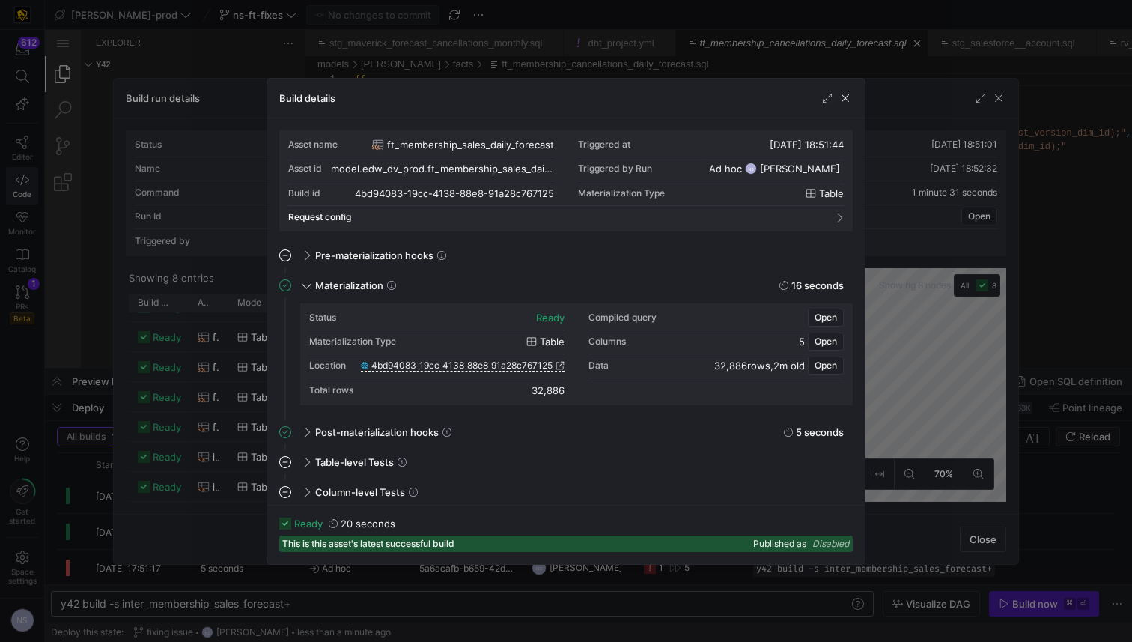
click at [553, 362] on link "4bd94083_19cc_4138_88e8_91a28c767125" at bounding box center [463, 365] width 204 height 10
click at [829, 337] on span "Open" at bounding box center [826, 341] width 22 height 10
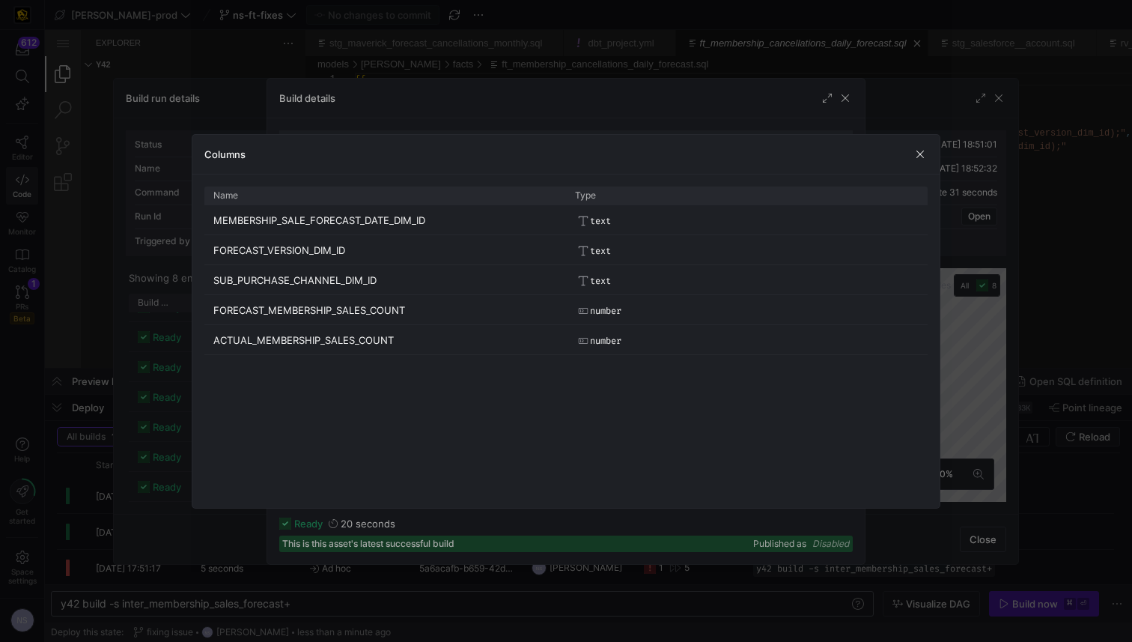
click at [967, 322] on div at bounding box center [566, 321] width 1132 height 642
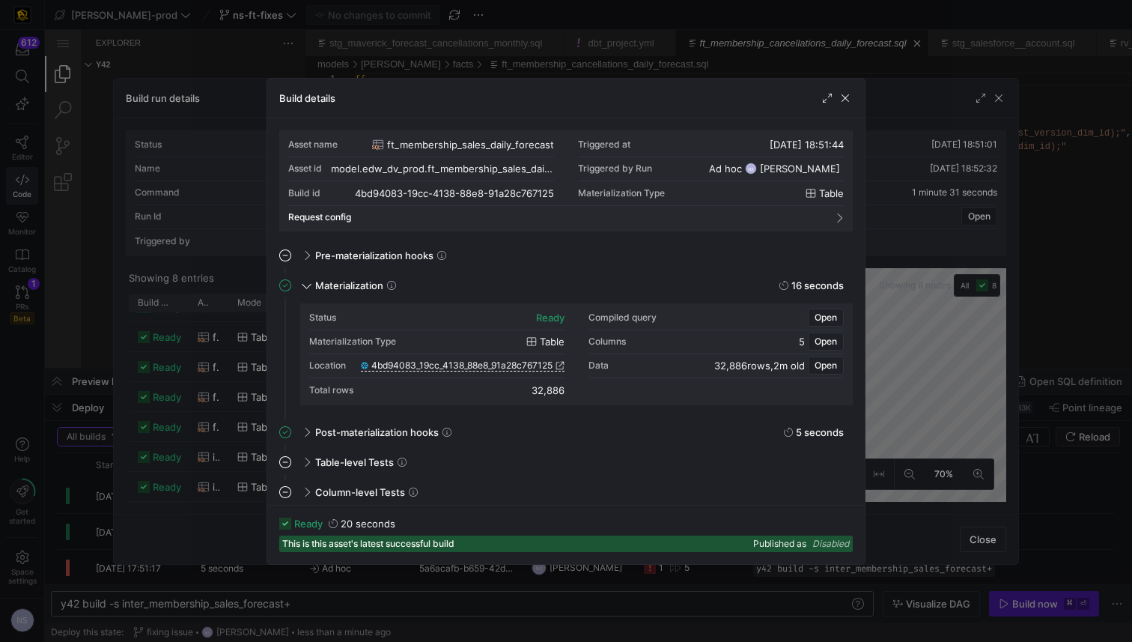
click at [926, 297] on div at bounding box center [566, 321] width 1132 height 642
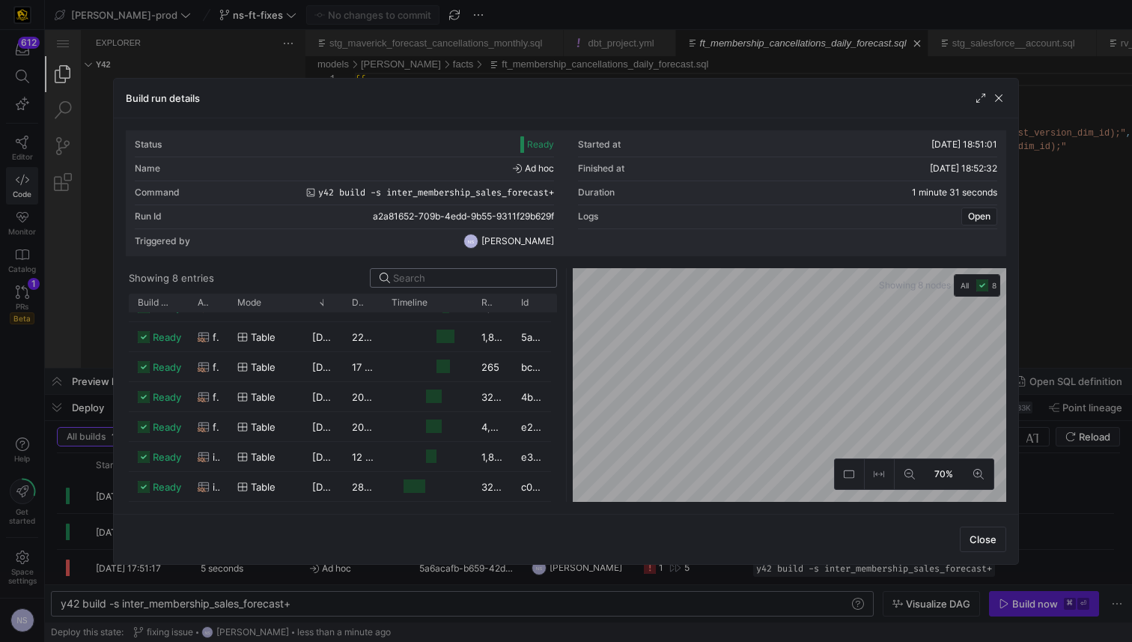
click at [431, 273] on input at bounding box center [470, 278] width 154 height 12
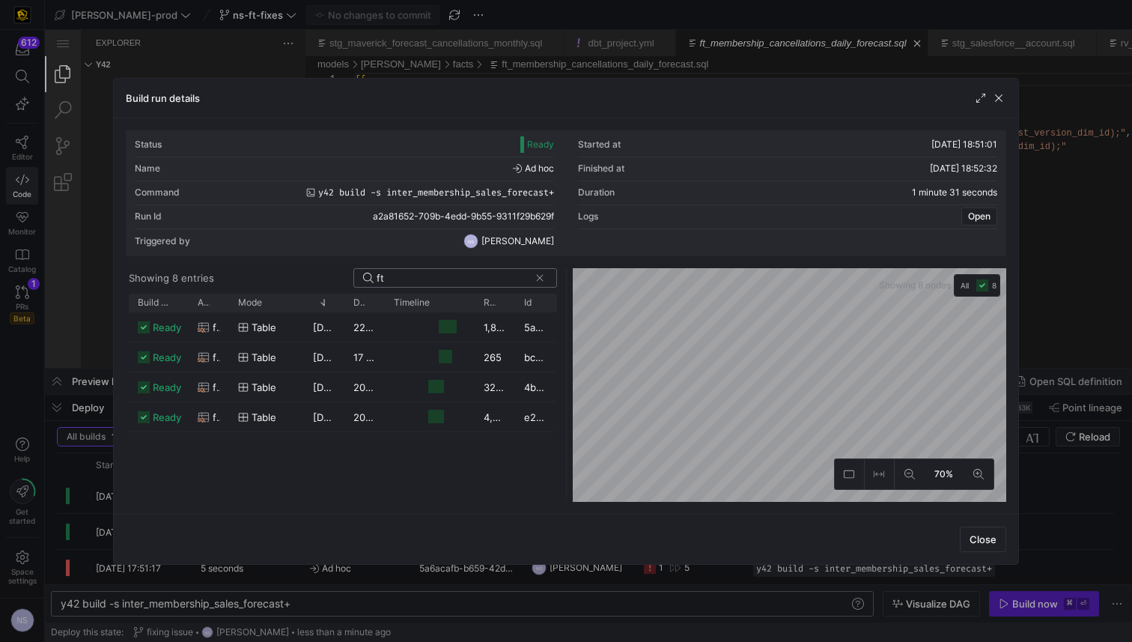
scroll to position [0, 0]
type input "ft_"
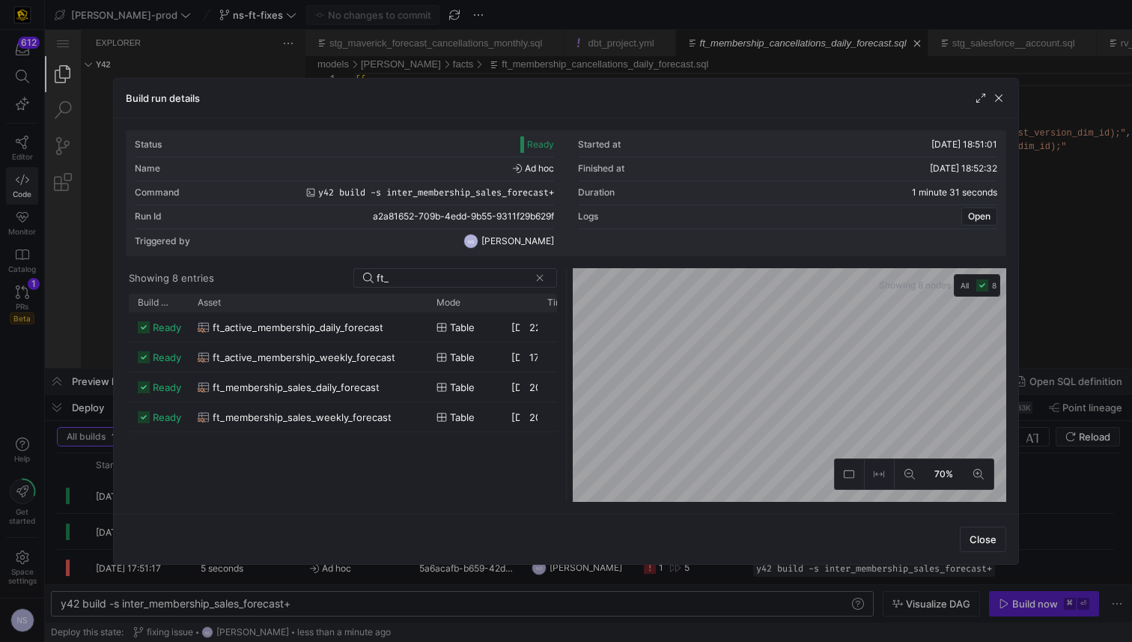
drag, startPoint x: 228, startPoint y: 303, endPoint x: 430, endPoint y: 289, distance: 201.9
click at [430, 289] on y42-list-view "Showing 8 entries ft_ Drag here to set row groups Drag here to set column label…" at bounding box center [343, 385] width 434 height 234
click at [315, 335] on span "ft_active_membership_daily_forecast" at bounding box center [298, 327] width 171 height 29
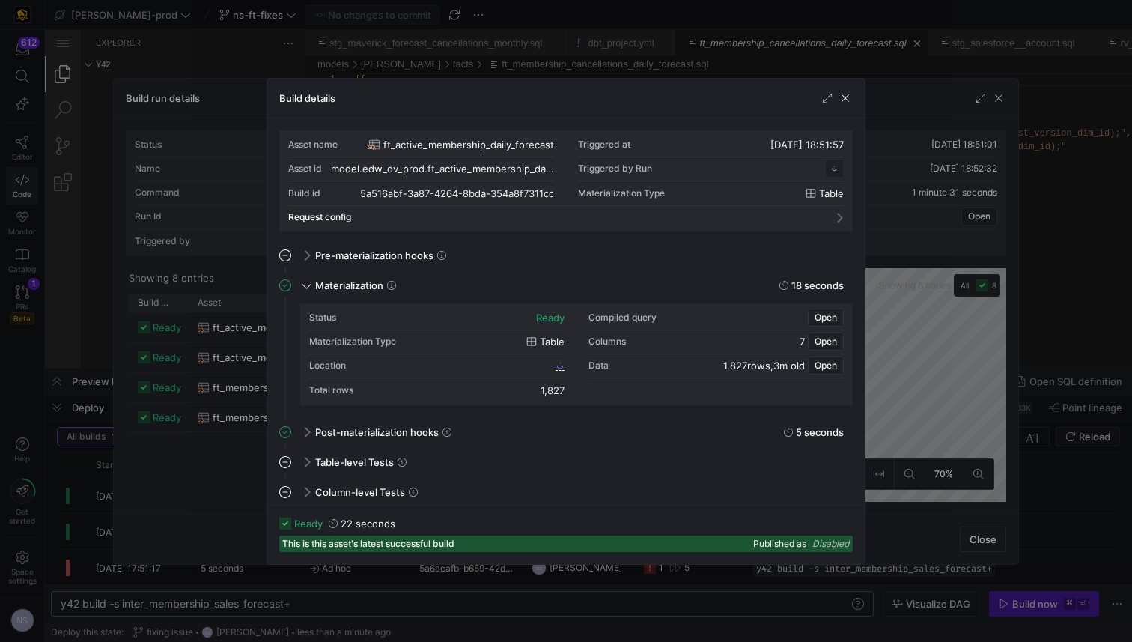
scroll to position [135, 0]
click at [830, 341] on span "Open" at bounding box center [826, 341] width 22 height 10
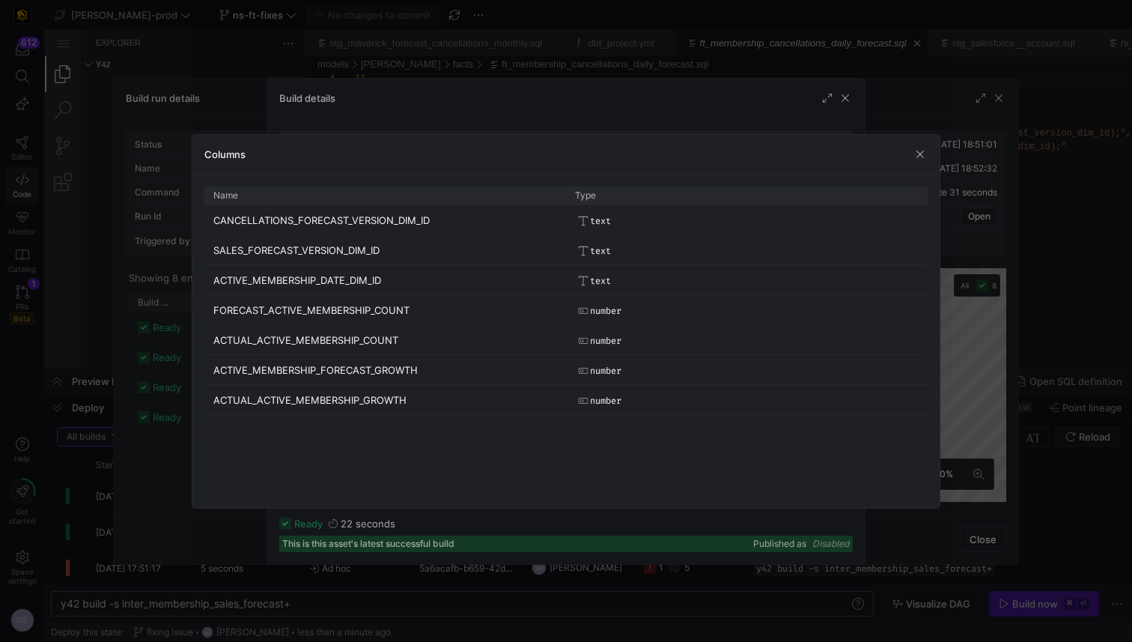
click at [962, 290] on div at bounding box center [566, 321] width 1132 height 642
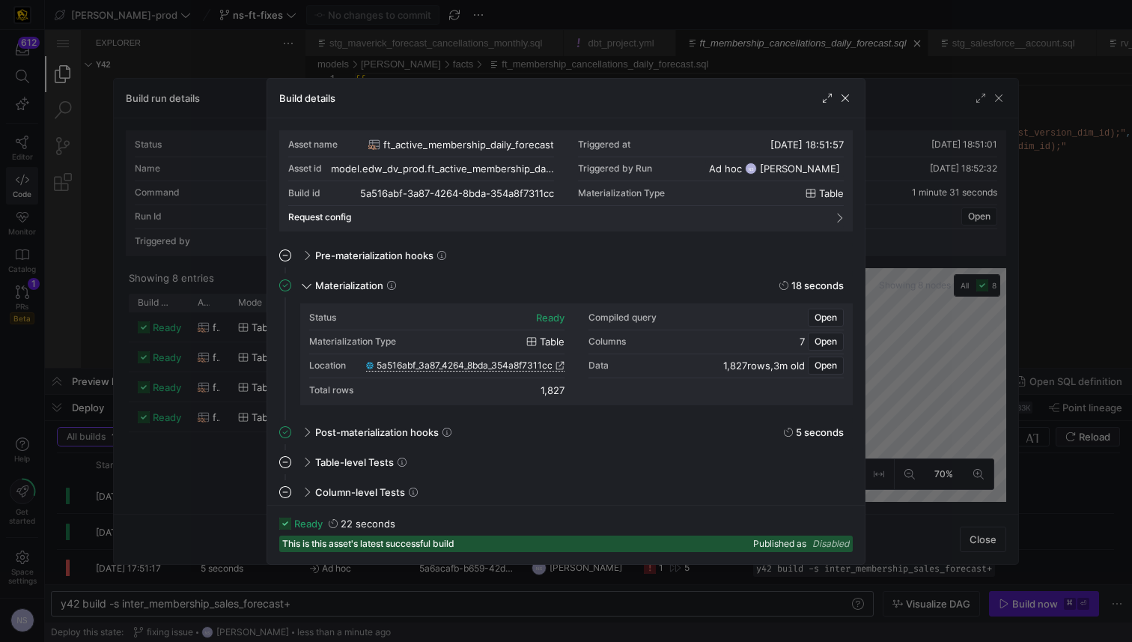
click at [484, 368] on span "5a516abf_3a87_4264_8bda_354a8f7311cc" at bounding box center [465, 365] width 176 height 10
click at [164, 211] on div at bounding box center [566, 321] width 1132 height 642
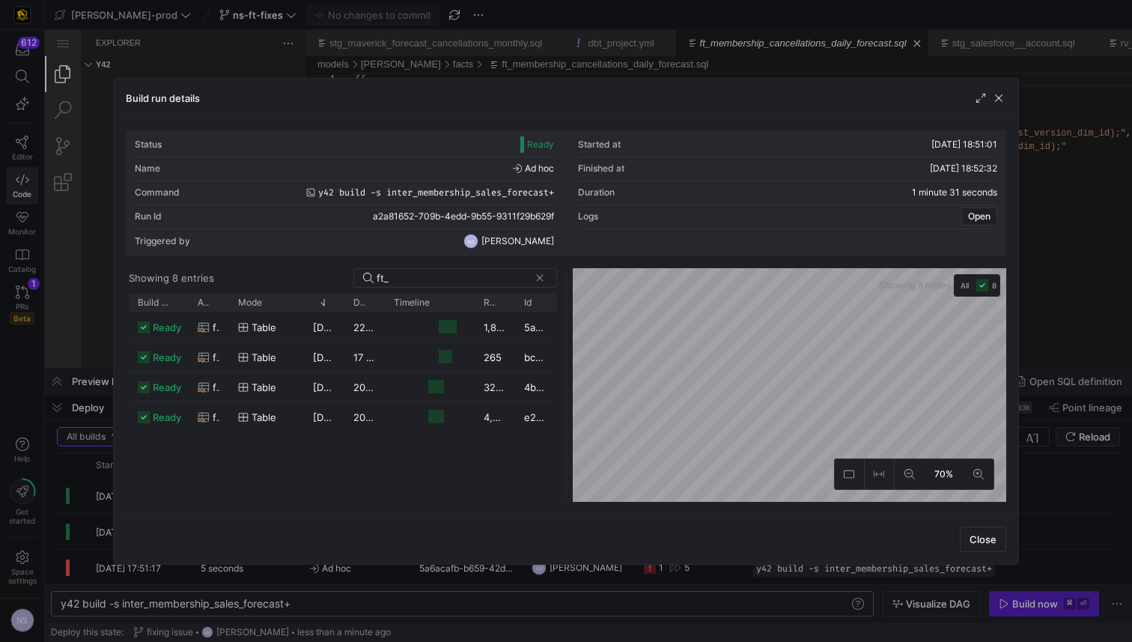
click at [100, 243] on div at bounding box center [566, 321] width 1132 height 642
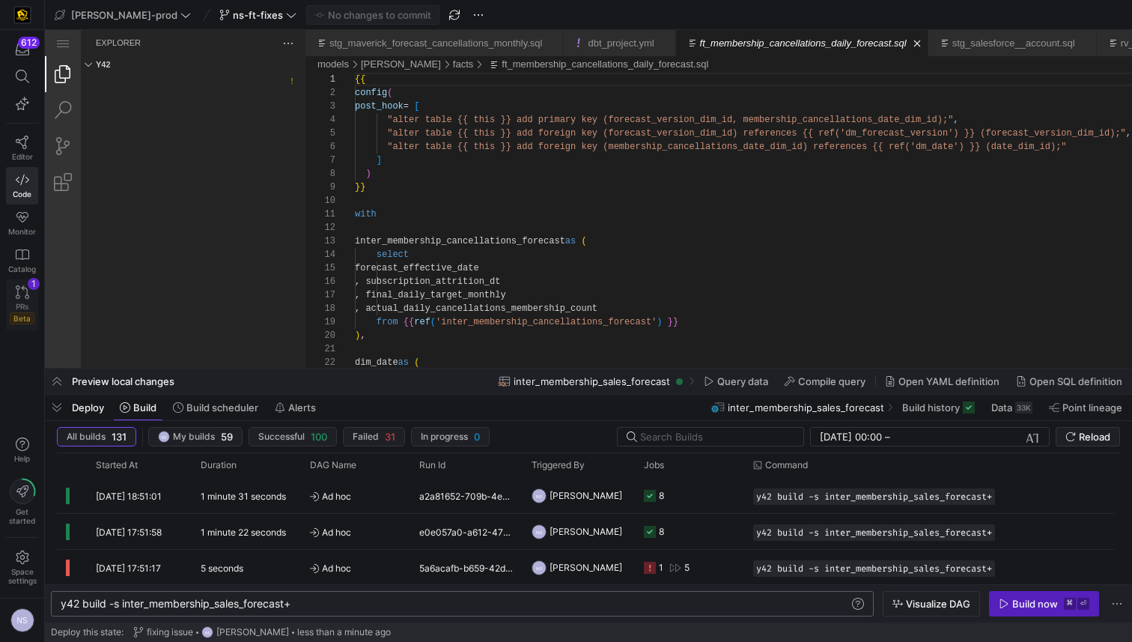
click at [22, 291] on icon at bounding box center [22, 291] width 13 height 13
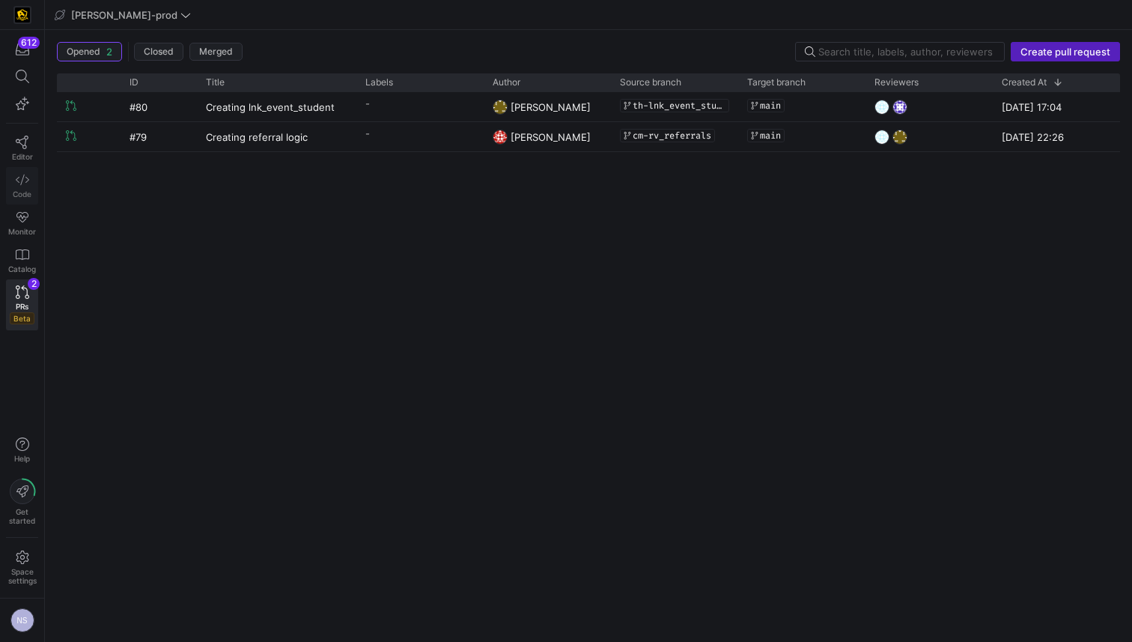
click at [27, 197] on span "Code" at bounding box center [22, 193] width 19 height 9
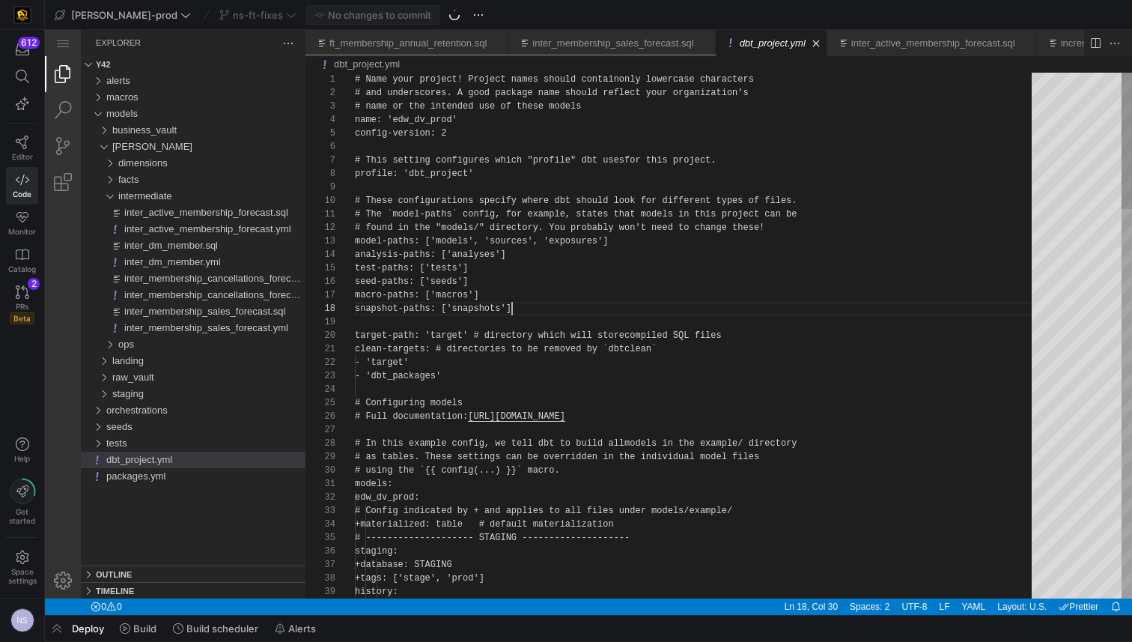
scroll to position [94, 157]
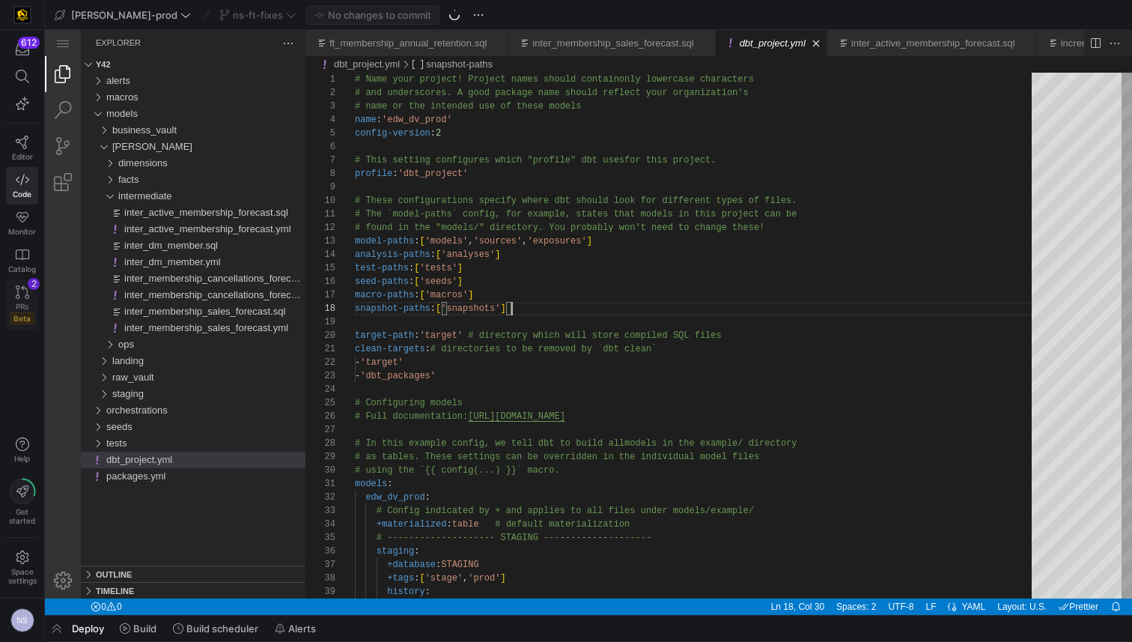
click at [21, 299] on link "PRs Beta 2" at bounding box center [22, 304] width 32 height 51
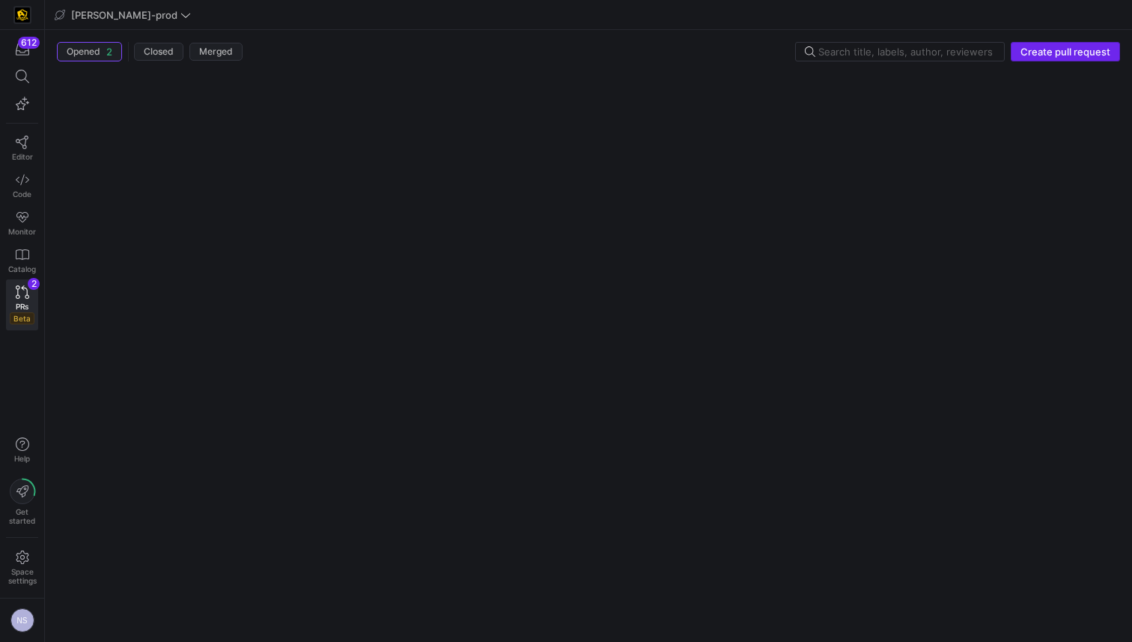
click at [1058, 55] on span "Create pull request" at bounding box center [1066, 52] width 90 height 12
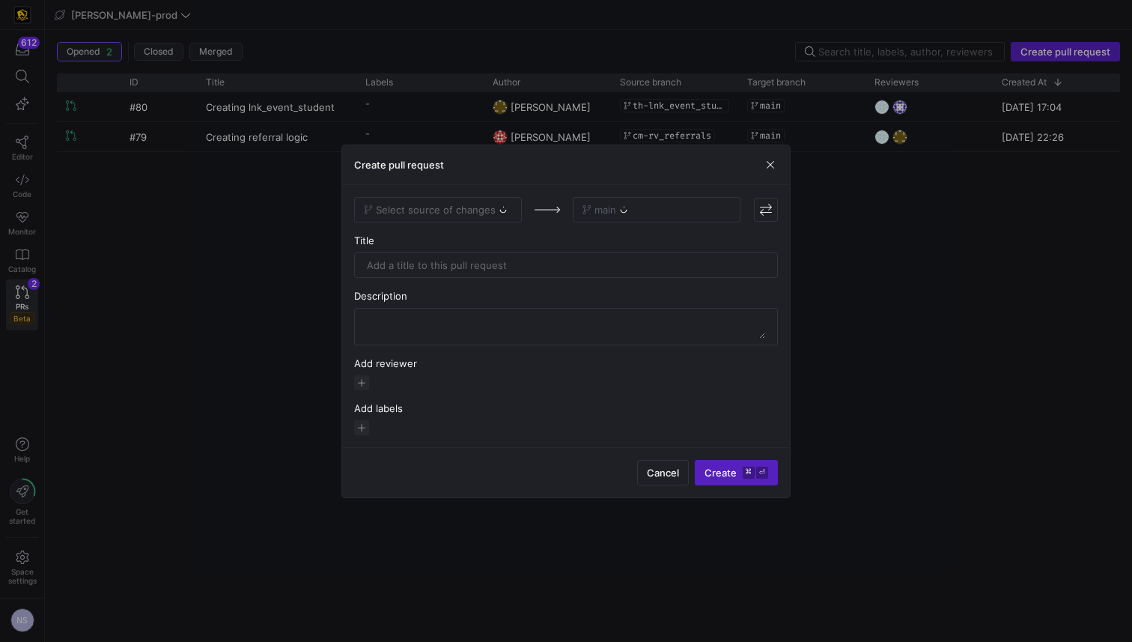
drag, startPoint x: 410, startPoint y: 201, endPoint x: 434, endPoint y: 210, distance: 26.6
click at [410, 201] on div "Select source of changes" at bounding box center [438, 209] width 168 height 25
click at [455, 207] on div "Select source of changes" at bounding box center [438, 209] width 168 height 25
click at [491, 210] on div "Select source of changes" at bounding box center [438, 209] width 168 height 25
click at [497, 207] on span "Select source of changes" at bounding box center [438, 210] width 148 height 12
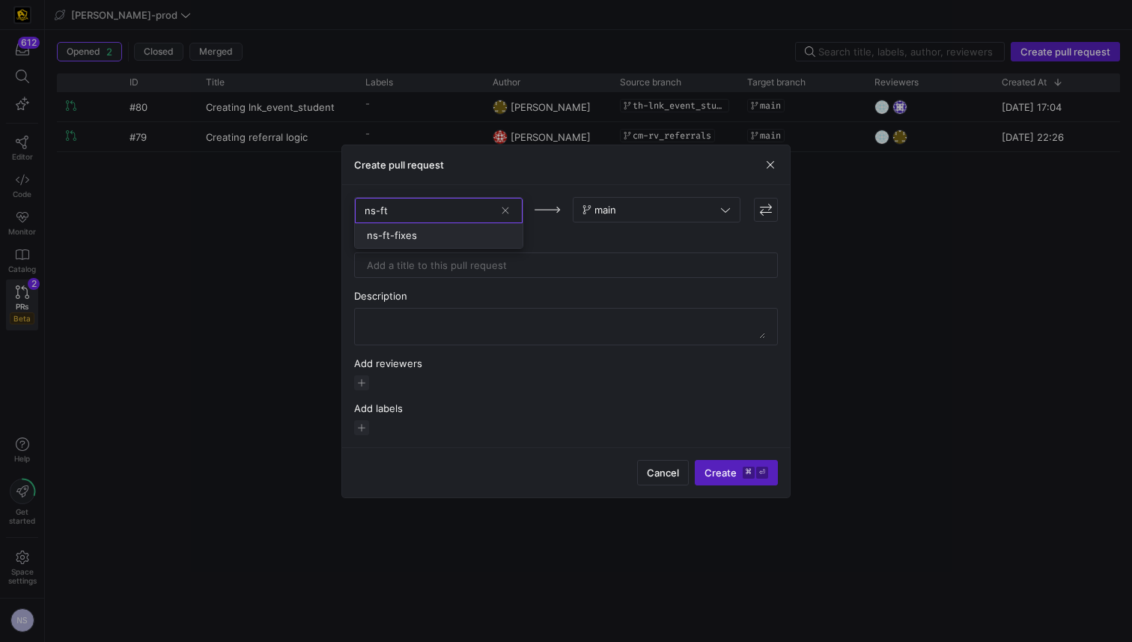
type input "ns-ft"
click at [449, 236] on div "ns-ft-fixes" at bounding box center [439, 235] width 144 height 12
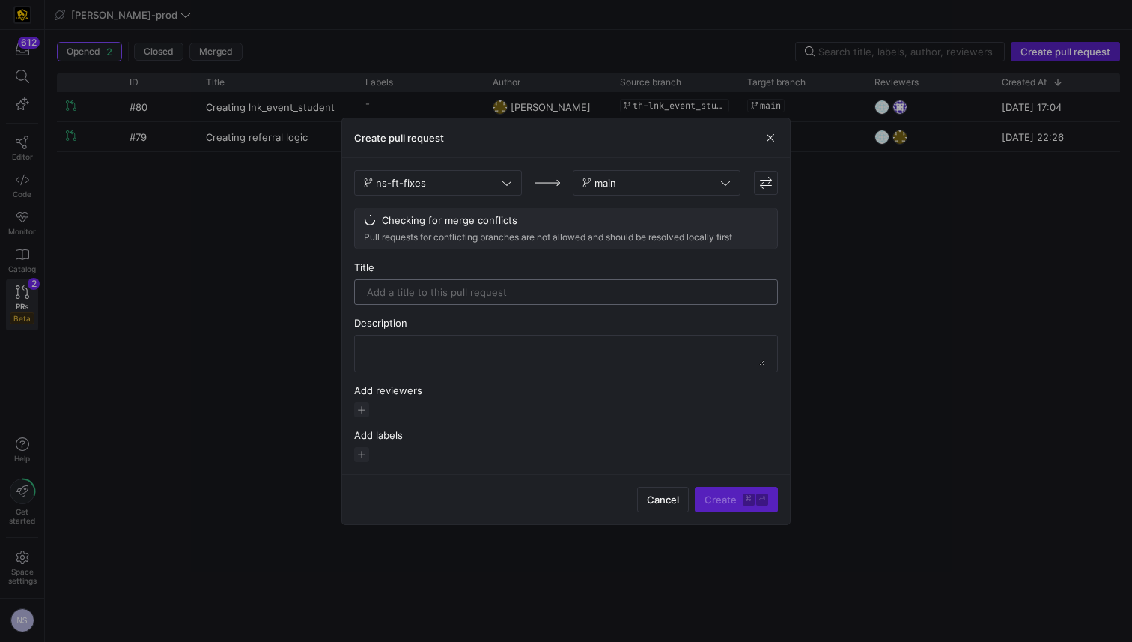
click at [531, 298] on div at bounding box center [566, 292] width 398 height 24
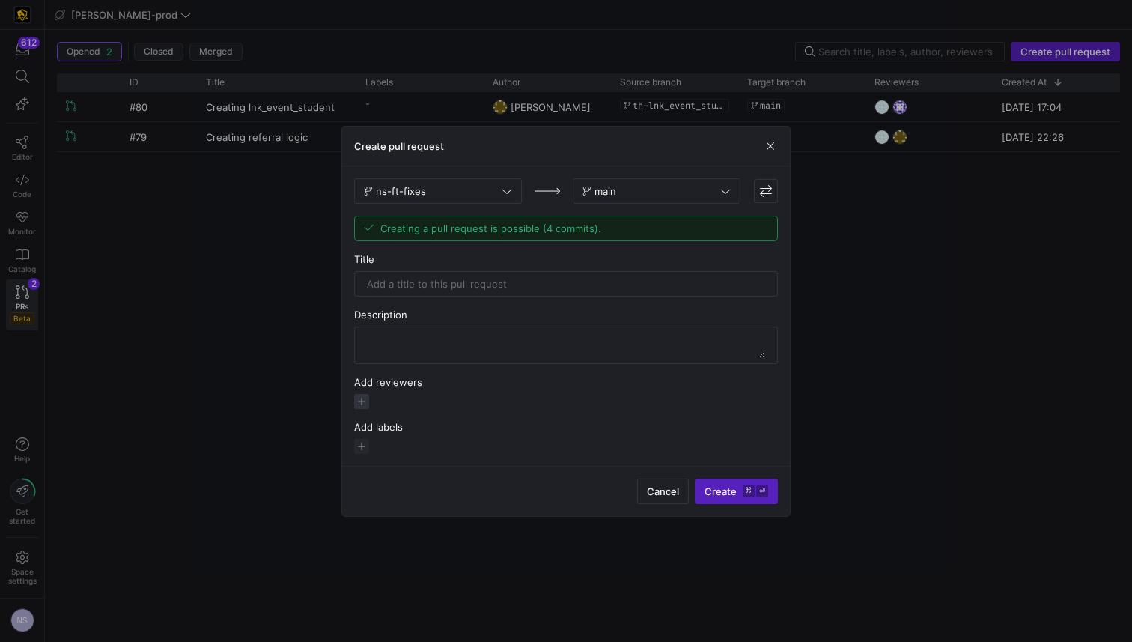
click at [362, 404] on span "button" at bounding box center [361, 401] width 15 height 15
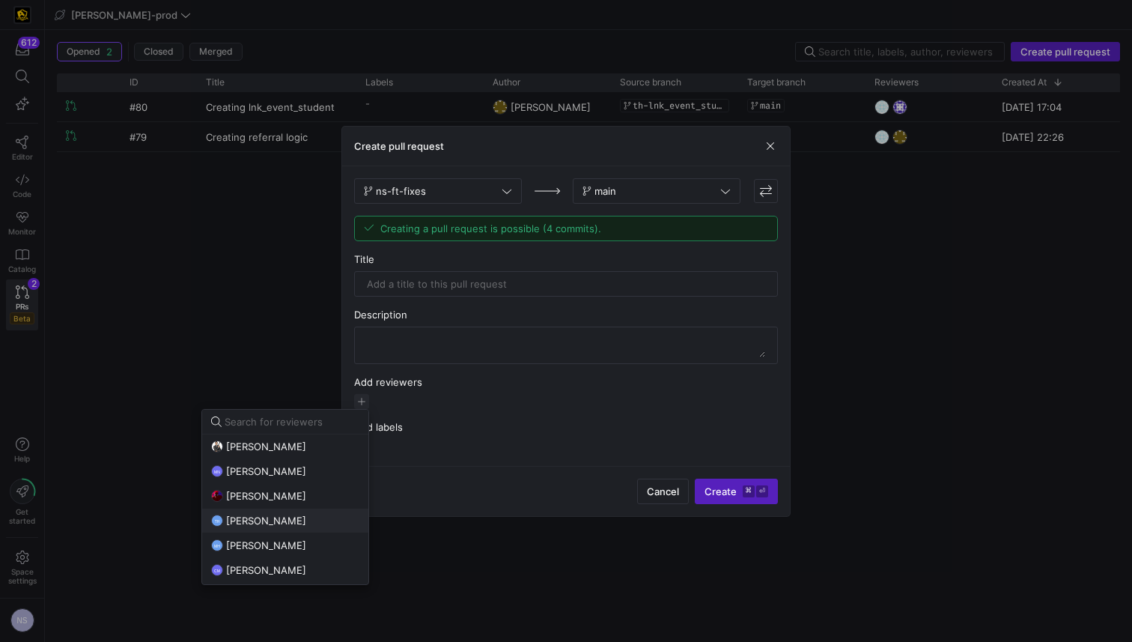
scroll to position [12, 0]
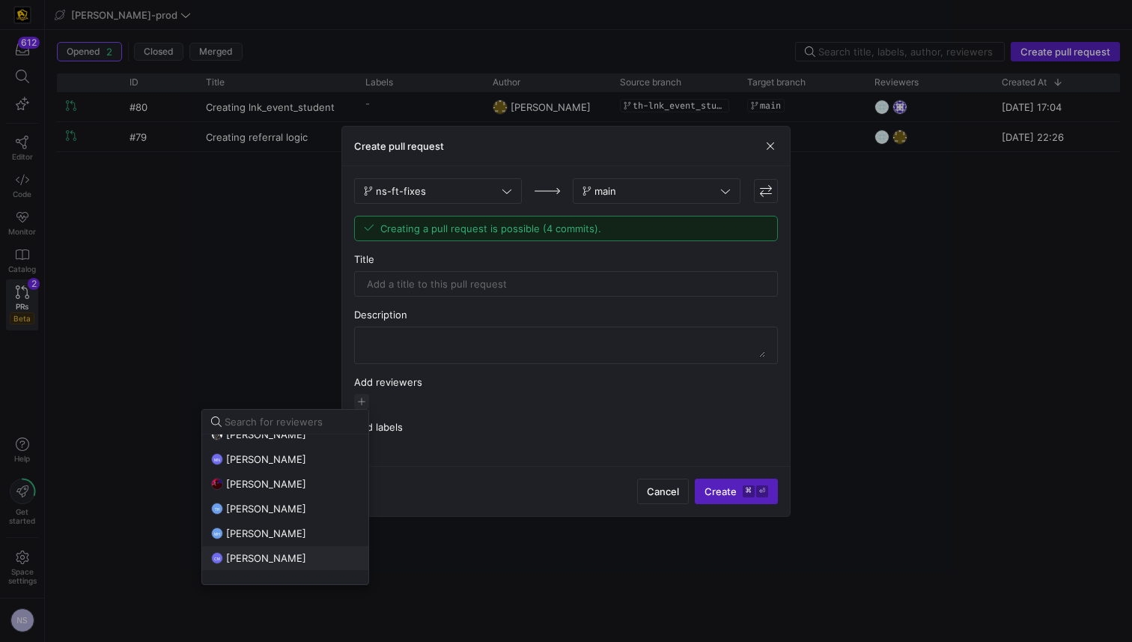
click at [268, 553] on span "[PERSON_NAME]" at bounding box center [266, 558] width 80 height 12
click at [271, 506] on span "[PERSON_NAME]" at bounding box center [266, 508] width 80 height 12
click at [445, 313] on div at bounding box center [566, 321] width 1132 height 642
click at [444, 289] on div at bounding box center [566, 282] width 398 height 24
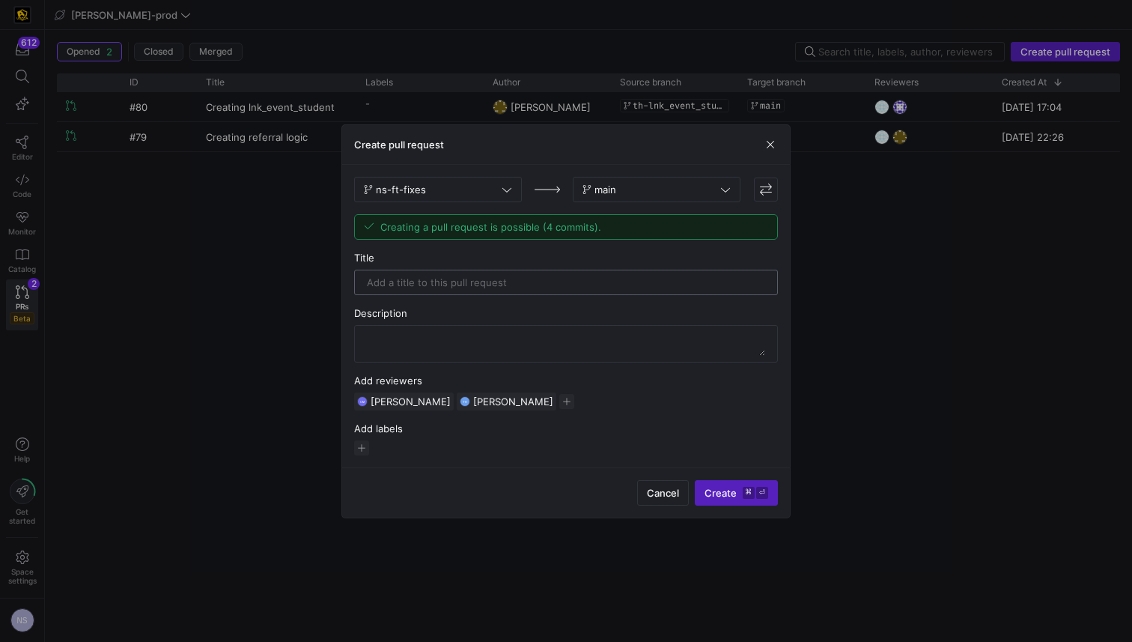
type input "f"
type input "Fixing issues in the sales forecast"
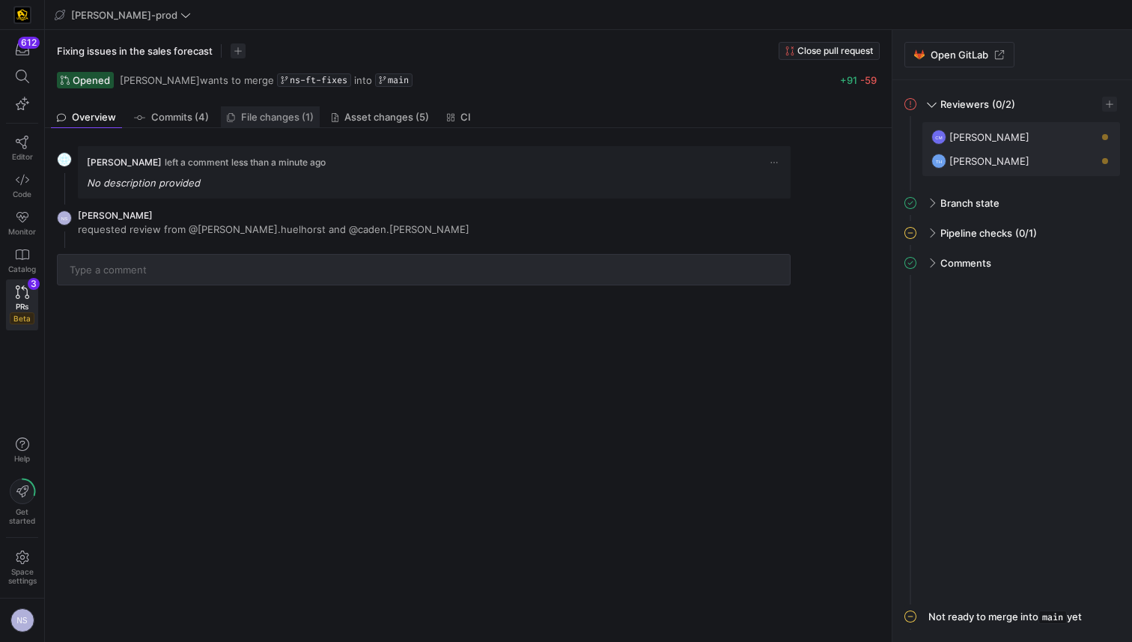
click at [311, 122] on span "File changes (1)" at bounding box center [277, 117] width 73 height 10
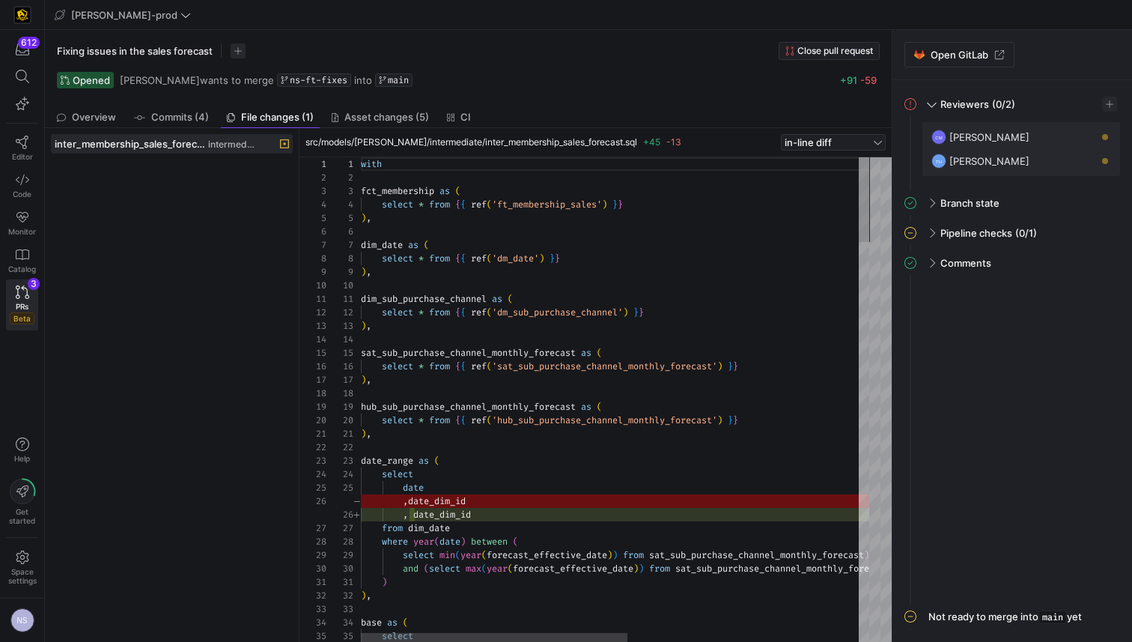
scroll to position [135, 0]
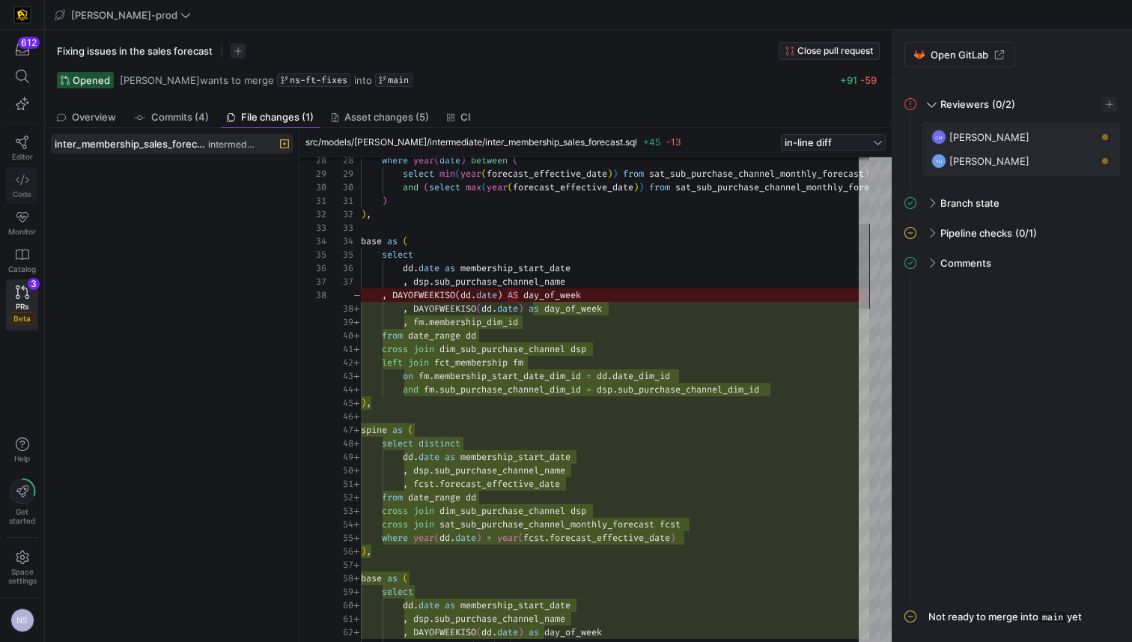
click at [22, 189] on span "Code" at bounding box center [22, 193] width 19 height 9
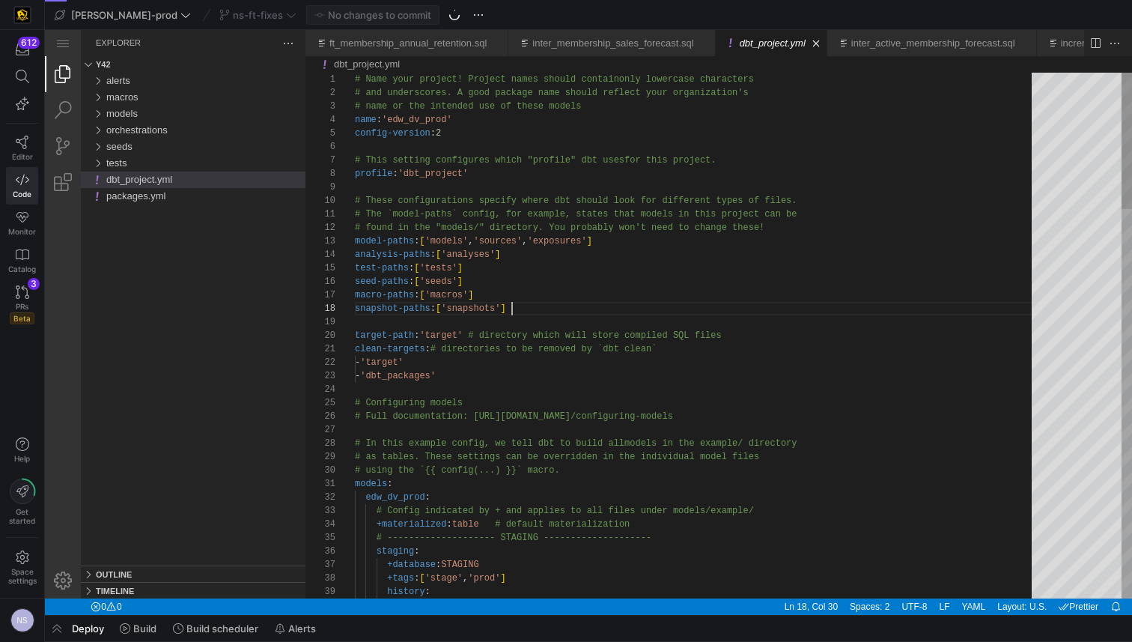
scroll to position [94, 157]
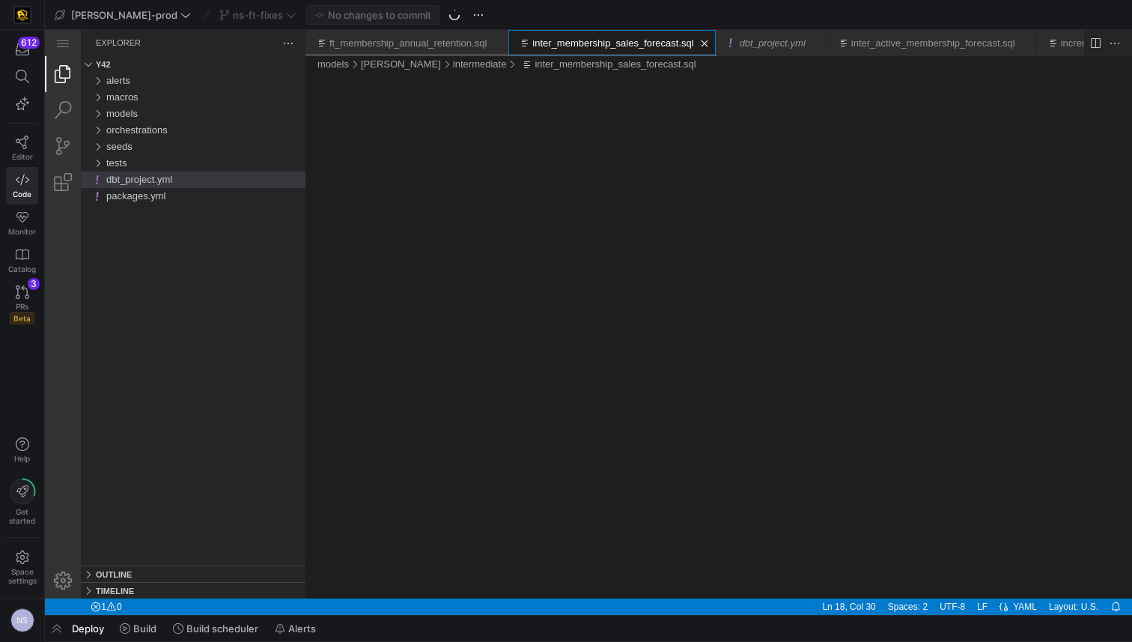
click at [595, 52] on div "inter_membership_sales_forecast.sql" at bounding box center [612, 43] width 161 height 26
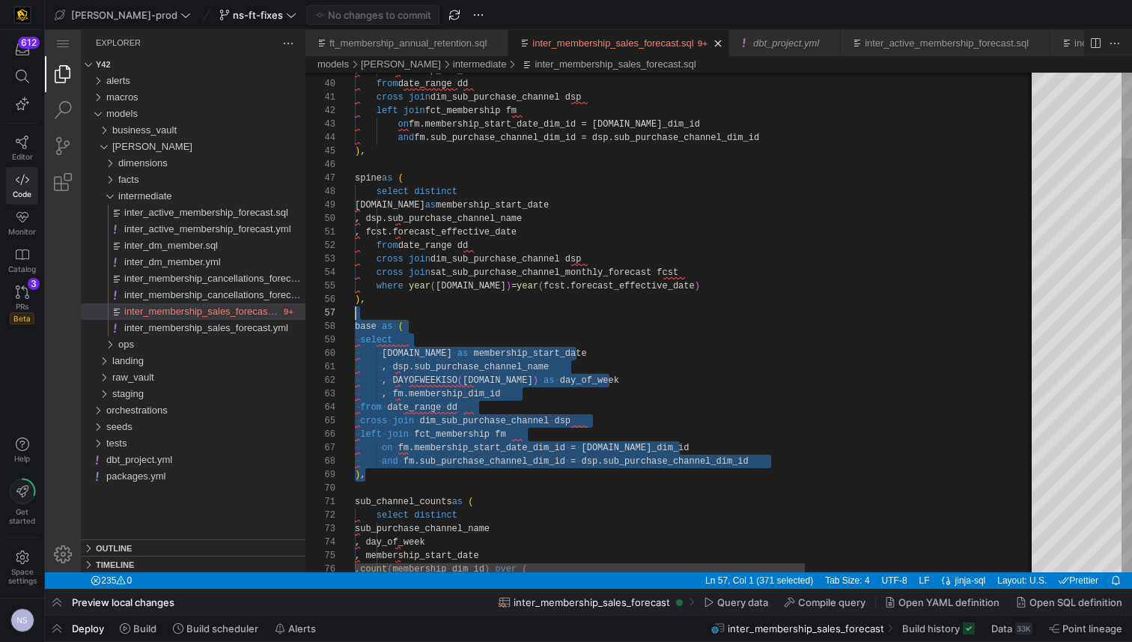
scroll to position [81, 0]
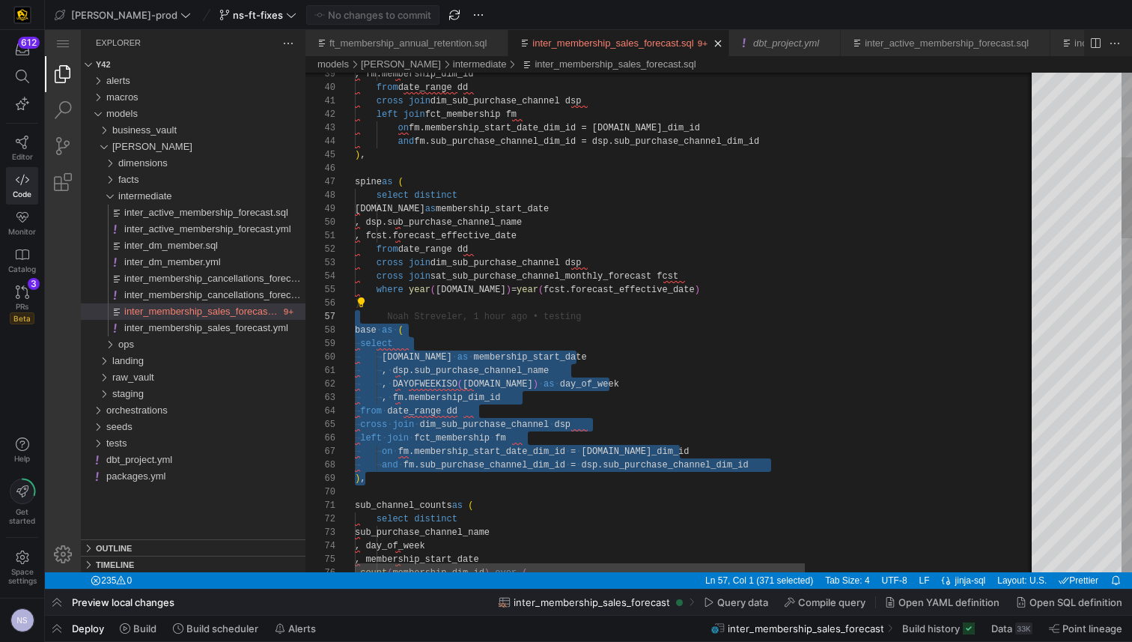
drag, startPoint x: 419, startPoint y: 471, endPoint x: 309, endPoint y: 311, distance: 194.4
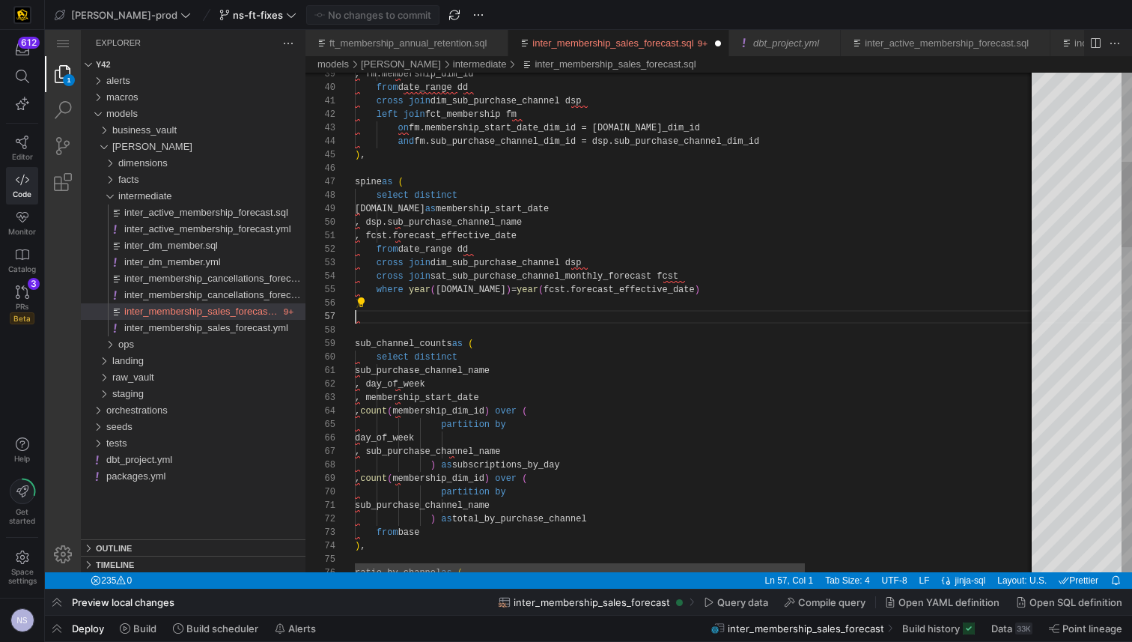
type textarea ", fcst.forecast_effective_date from date_range dd cross join dim_sub_purchase_c…"
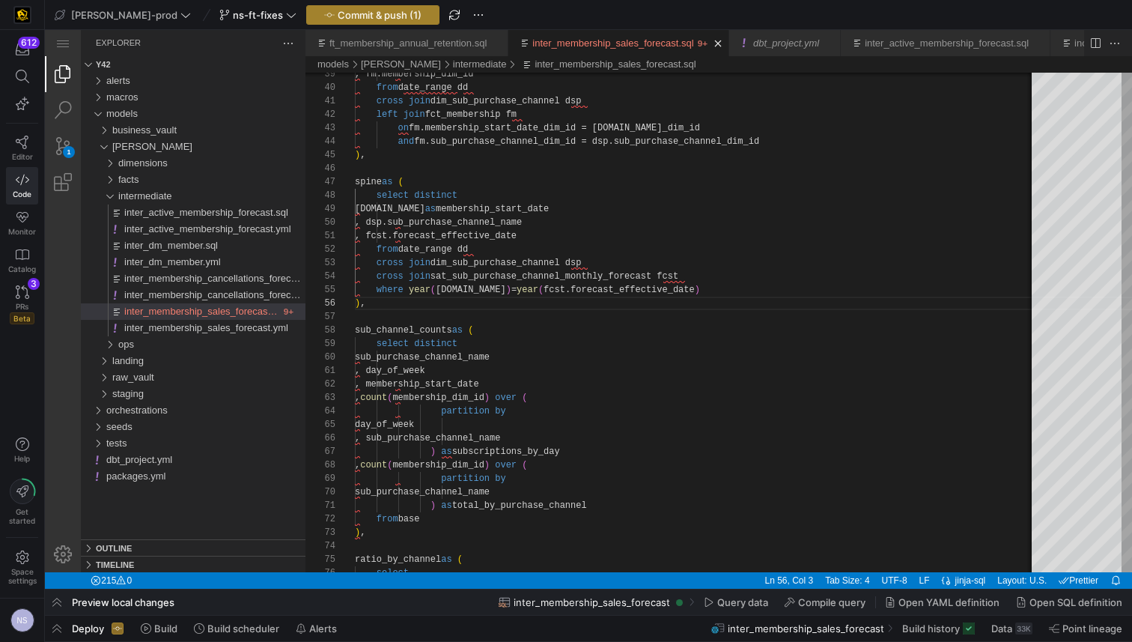
click at [338, 16] on span "Commit & push (1)" at bounding box center [380, 15] width 84 height 12
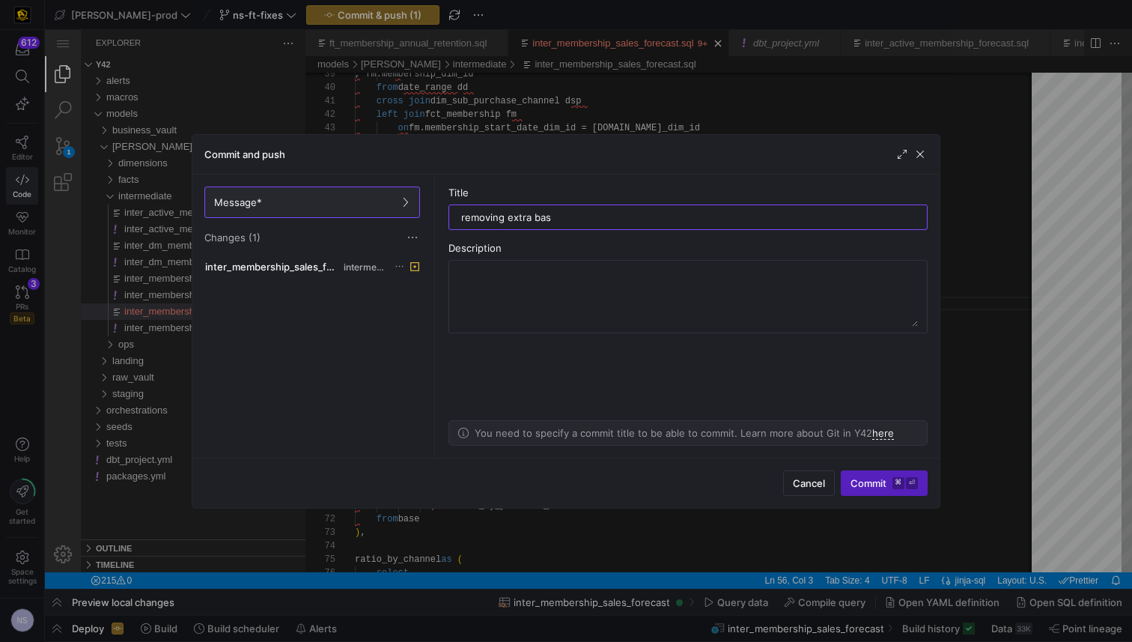
type input "removing extra base"
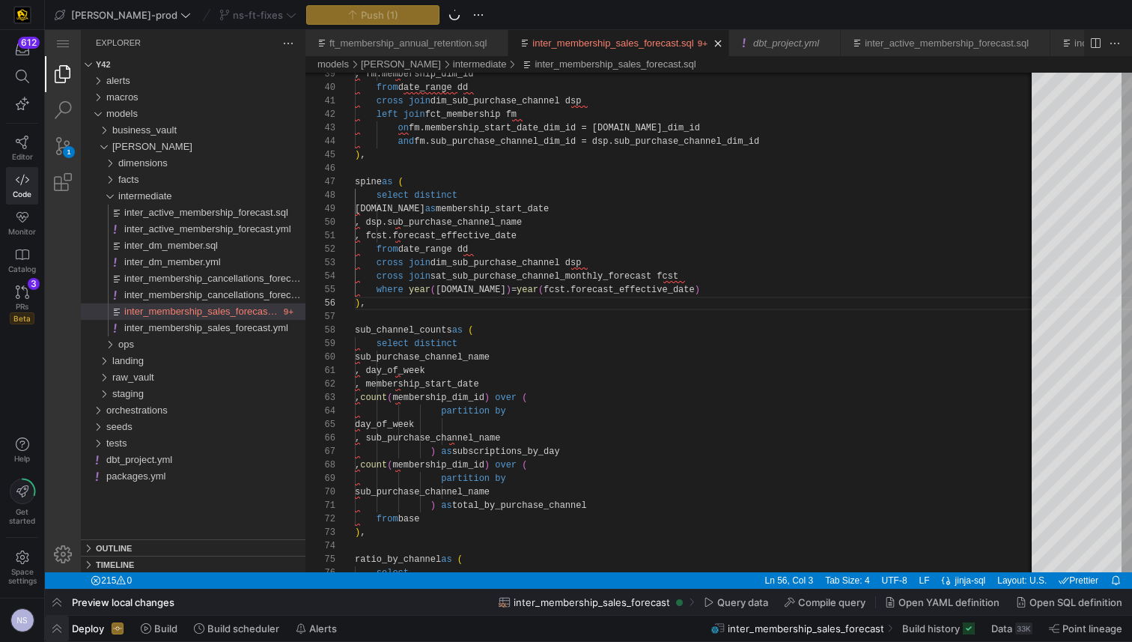
click at [59, 623] on span "button" at bounding box center [57, 628] width 24 height 25
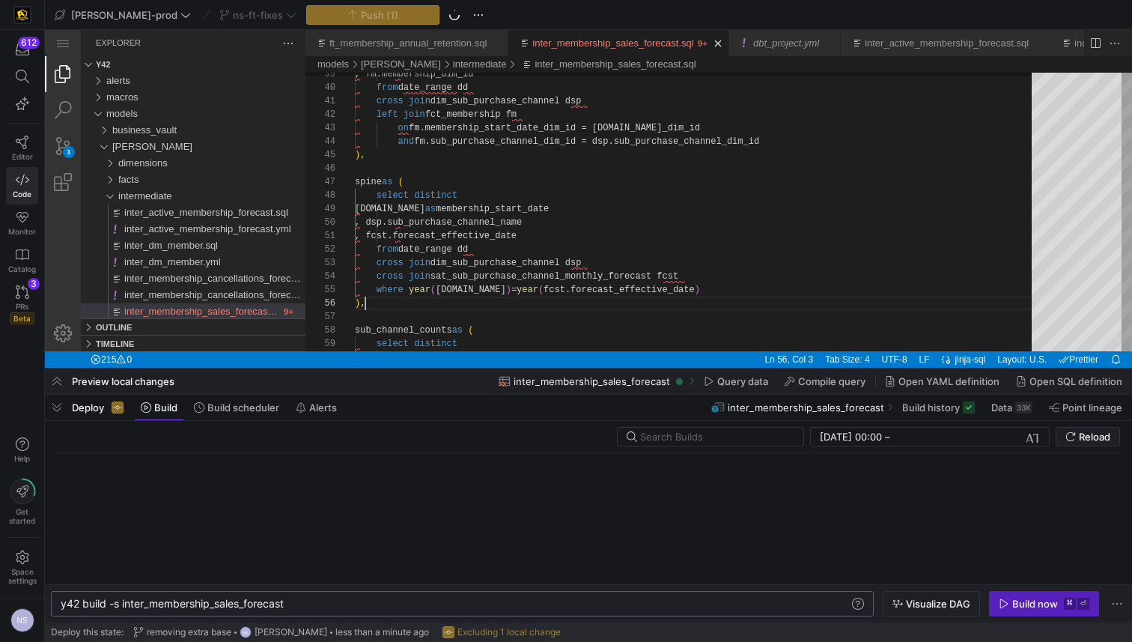
scroll to position [0, 226]
click at [332, 595] on div "y42 build -s inter_membership_sales_forecast y42 build -s inter_membership_sale…" at bounding box center [462, 603] width 823 height 25
click at [338, 600] on div "y42 build -s inter_membership_sales_forecast" at bounding box center [455, 604] width 789 height 12
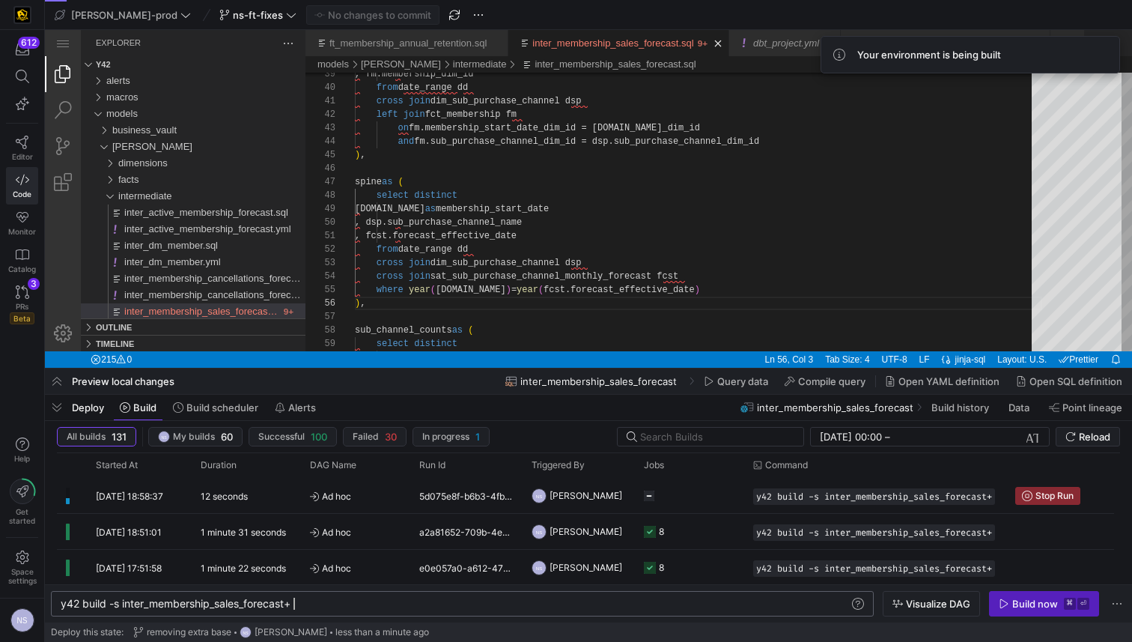
type textarea "y42 build -s inter_membership_sales_forecast+"
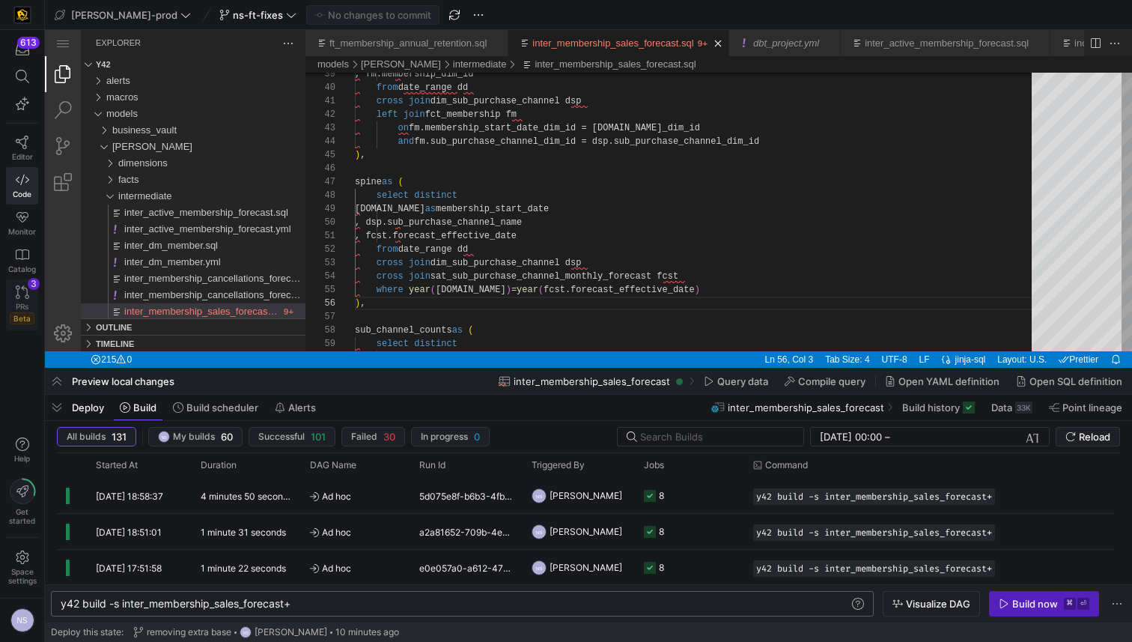
click at [24, 289] on icon at bounding box center [22, 291] width 13 height 13
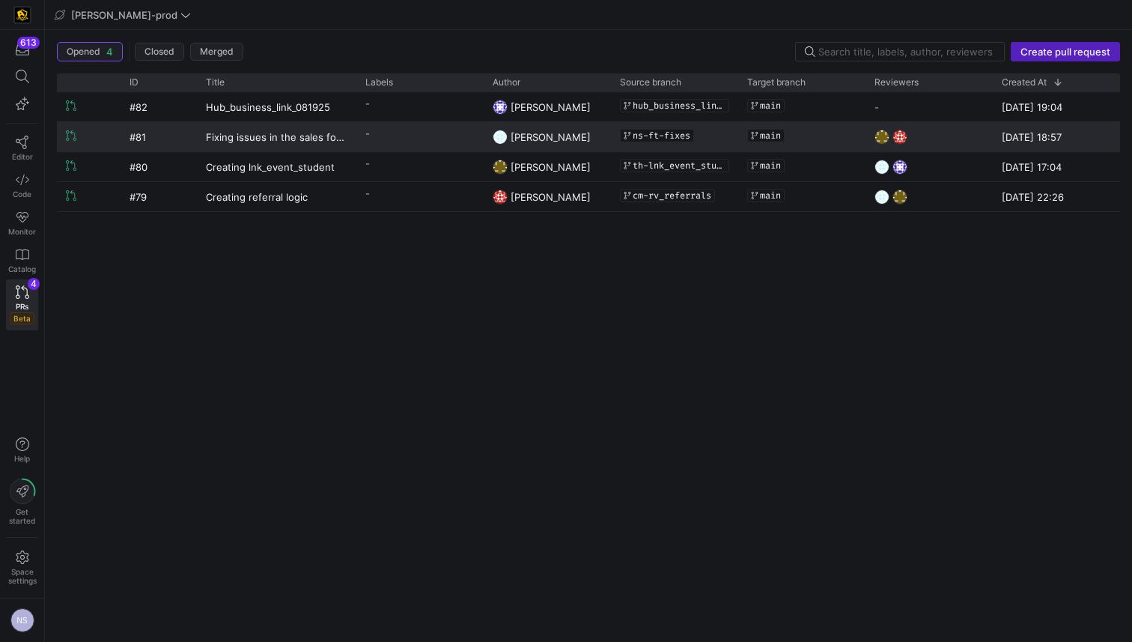
click at [586, 143] on y42-pull-request-list-view-author-cell-renderer "[PERSON_NAME]" at bounding box center [547, 137] width 109 height 28
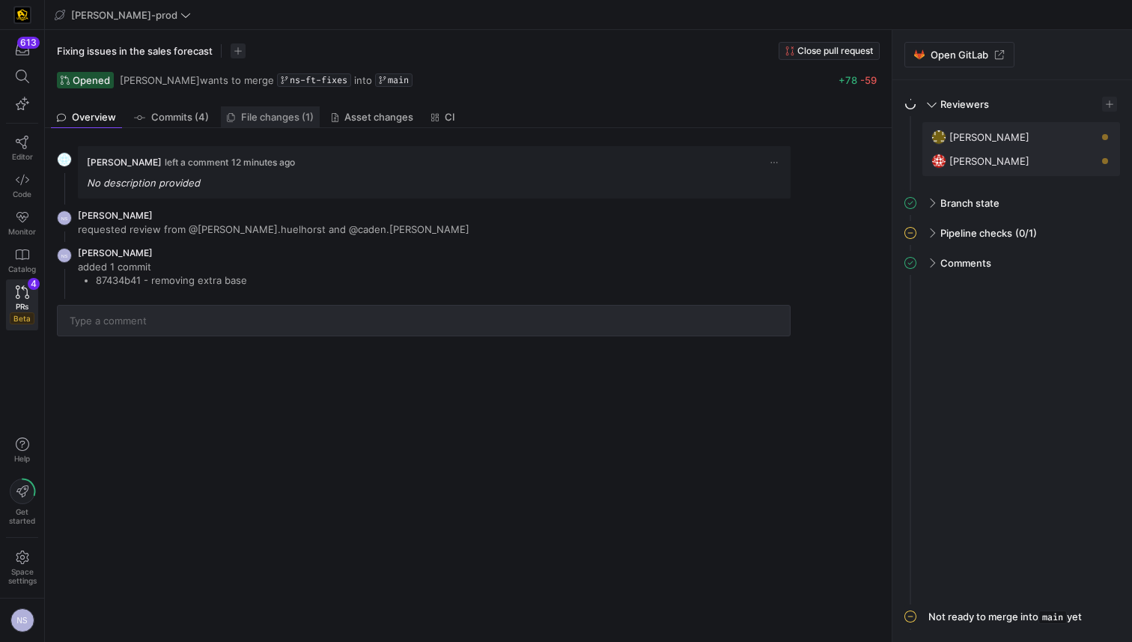
click at [278, 112] on span "File changes (1)" at bounding box center [277, 117] width 73 height 10
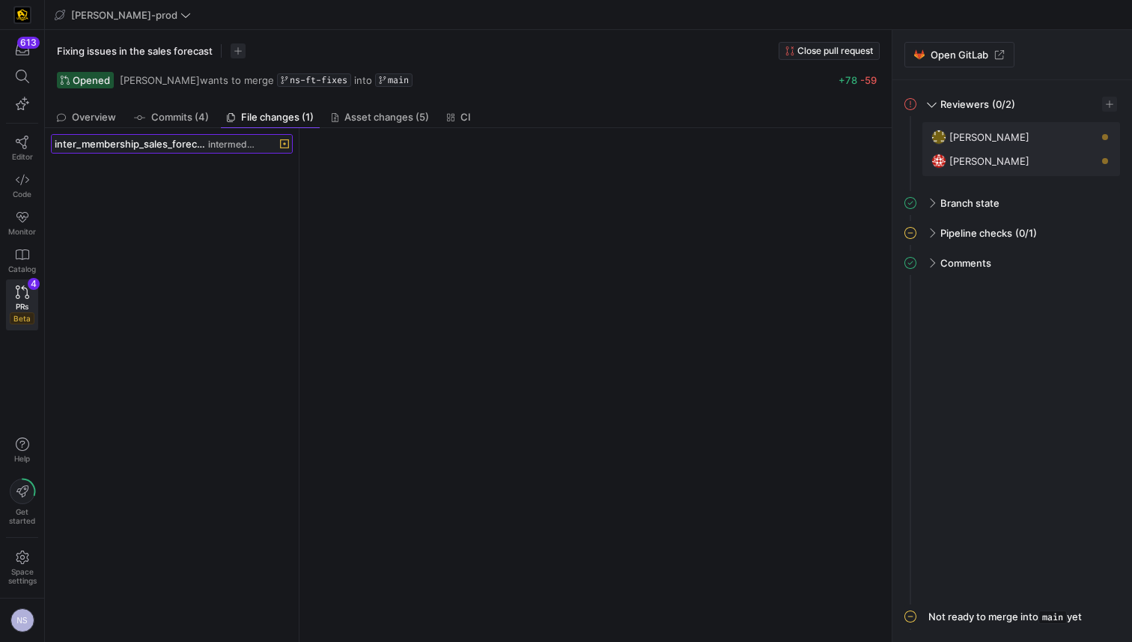
click at [232, 146] on span "intermediate" at bounding box center [232, 144] width 48 height 10
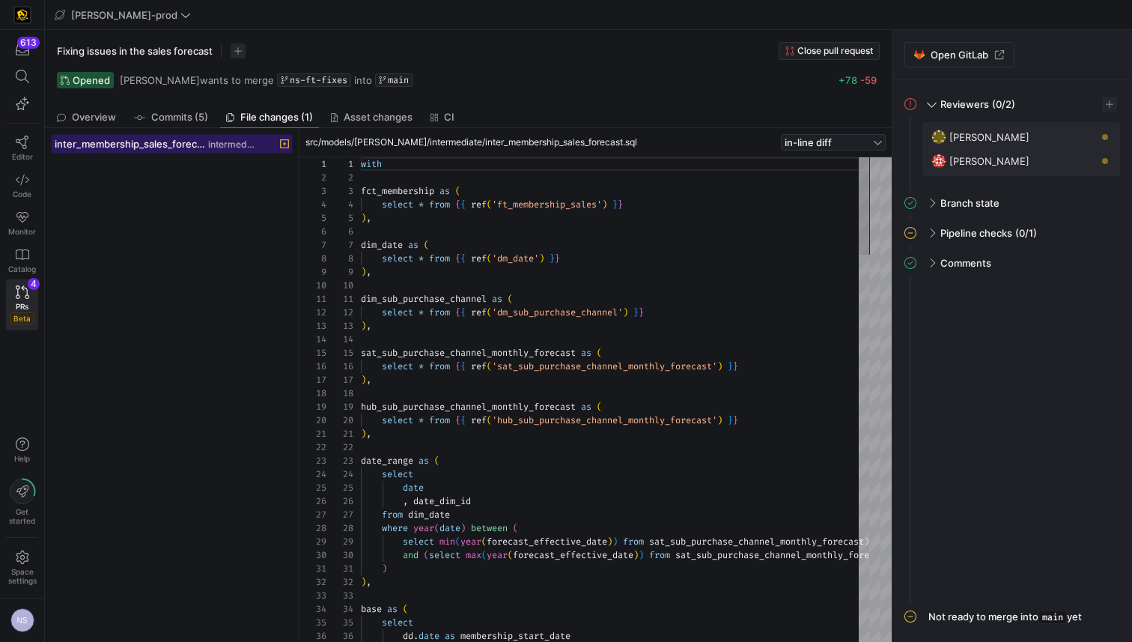
scroll to position [135, 0]
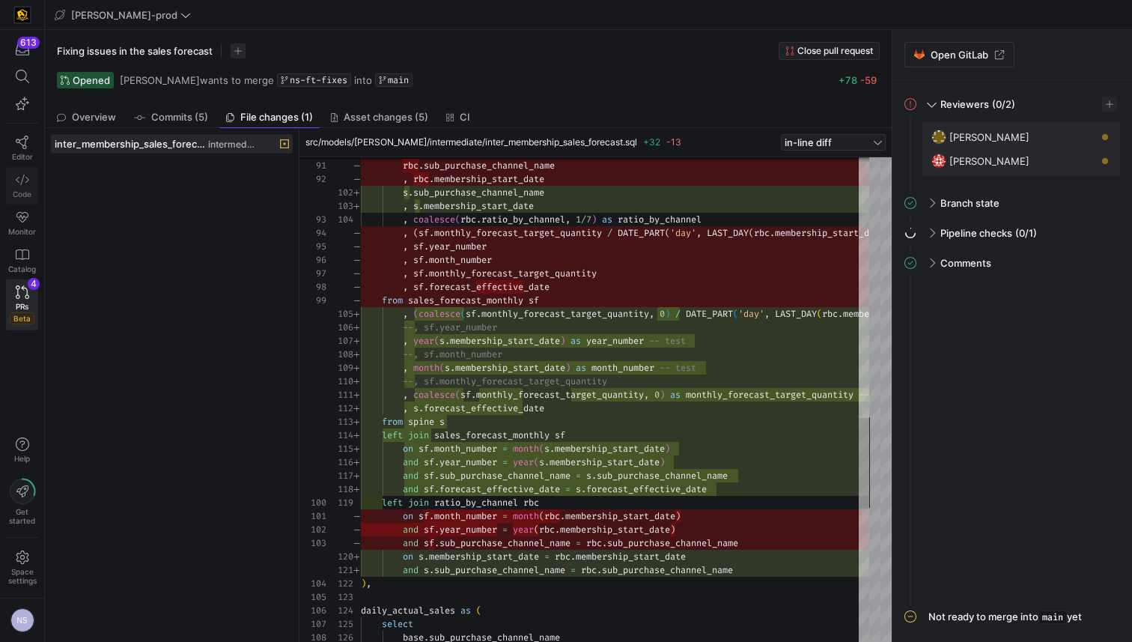
click at [23, 189] on link "Code" at bounding box center [22, 185] width 32 height 37
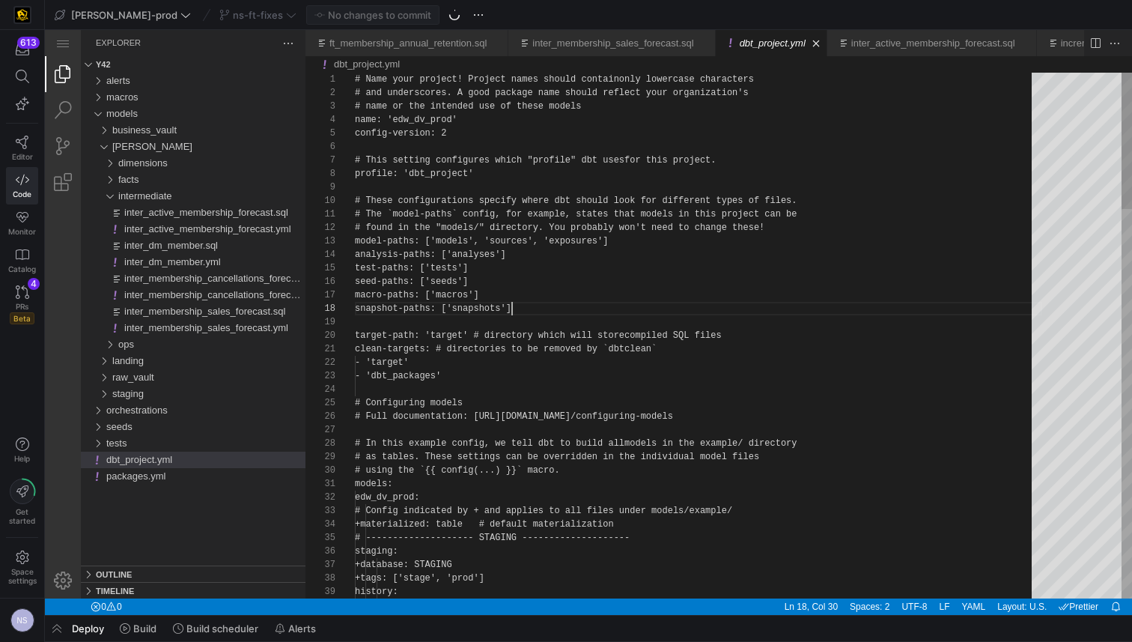
scroll to position [94, 157]
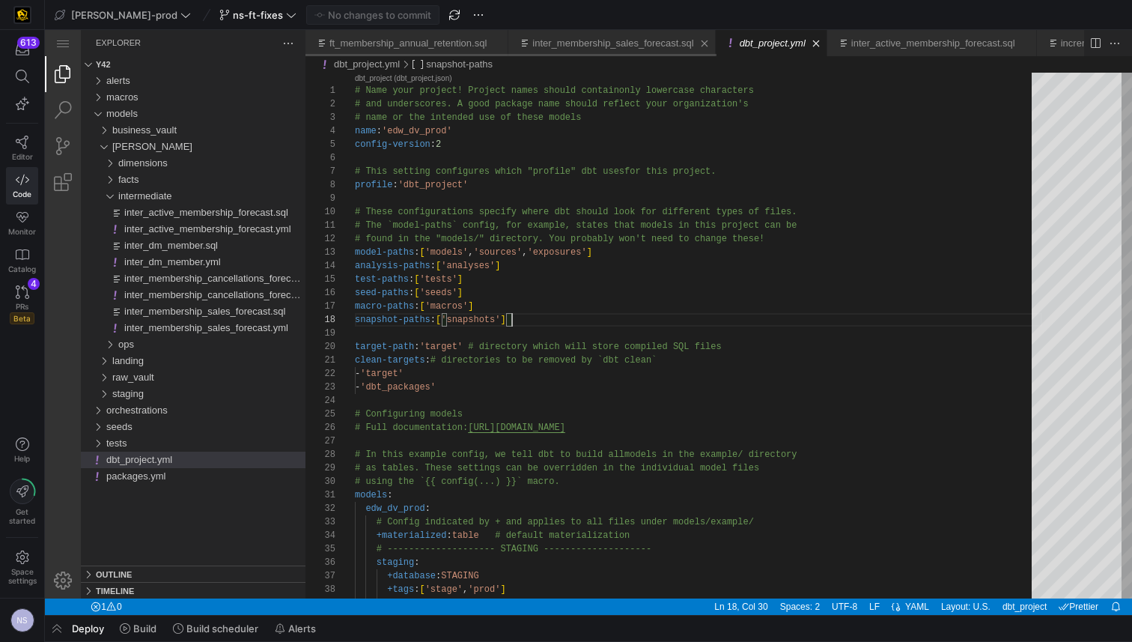
click at [637, 53] on div "inter_membership_sales_forecast.sql" at bounding box center [612, 43] width 161 height 26
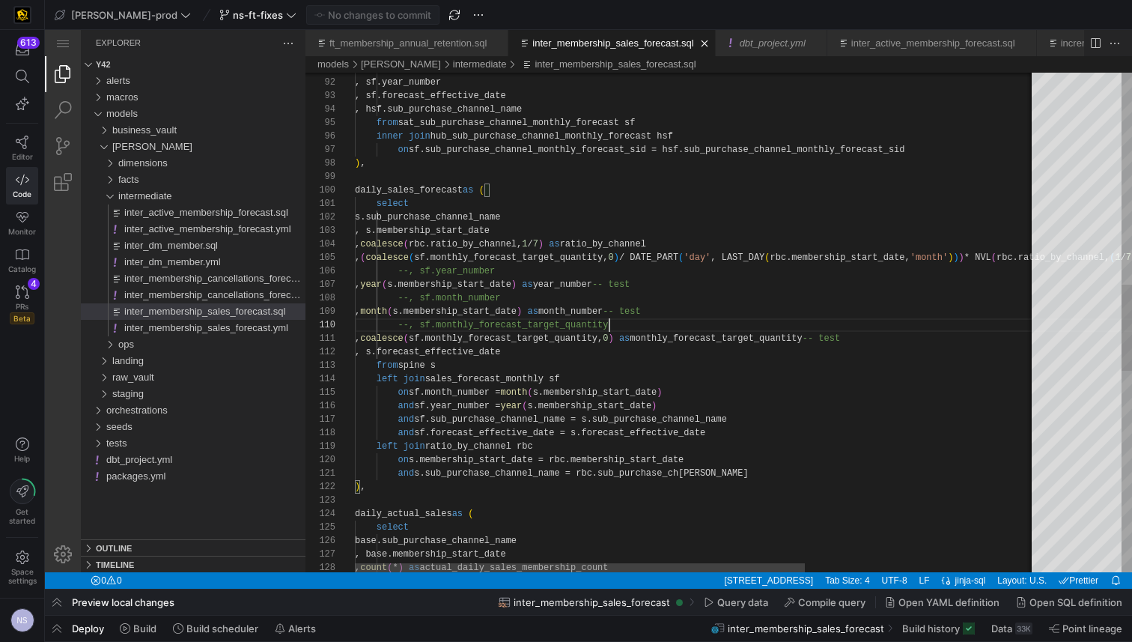
scroll to position [121, 0]
drag, startPoint x: 629, startPoint y: 321, endPoint x: 179, endPoint y: 325, distance: 450.1
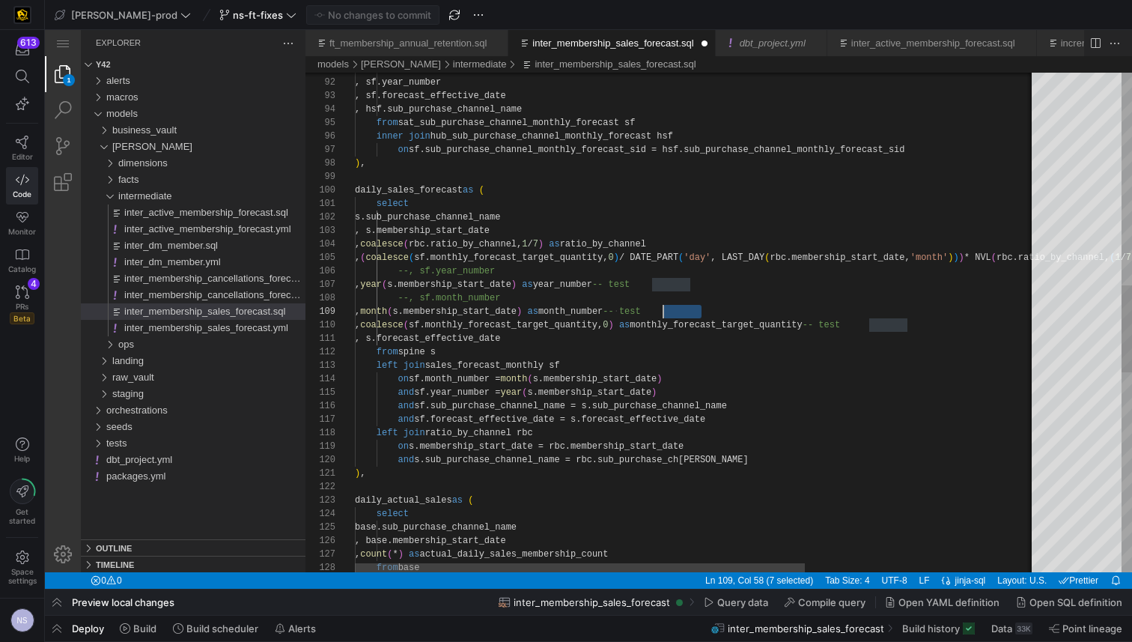
drag, startPoint x: 720, startPoint y: 310, endPoint x: 663, endPoint y: 311, distance: 56.2
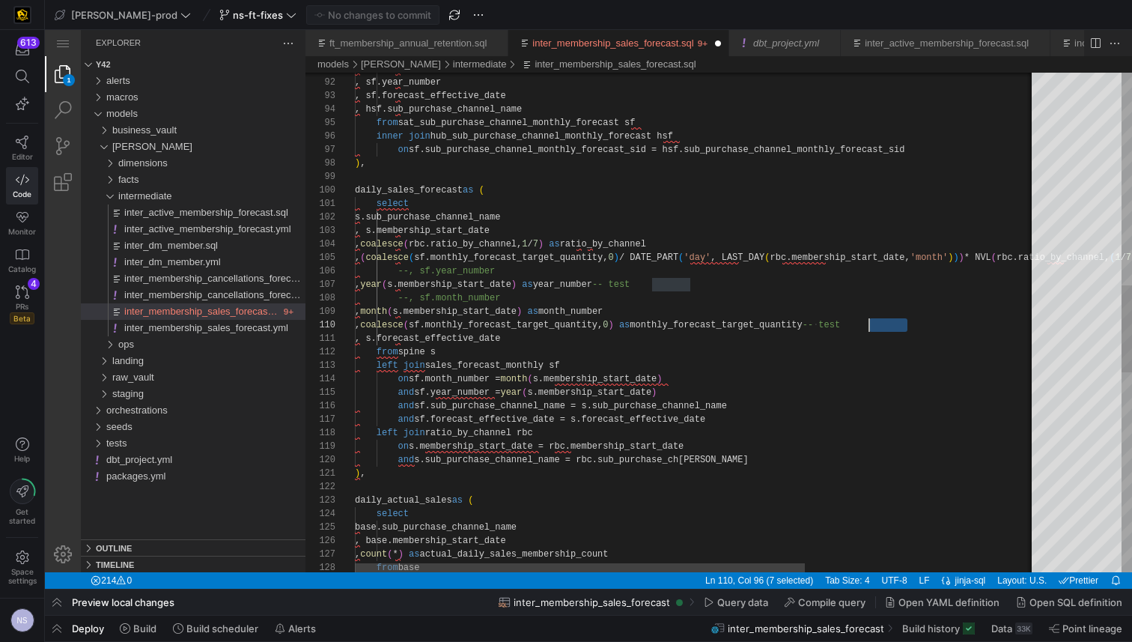
drag, startPoint x: 916, startPoint y: 326, endPoint x: 869, endPoint y: 325, distance: 47.2
drag, startPoint x: 705, startPoint y: 282, endPoint x: 648, endPoint y: 283, distance: 56.2
drag, startPoint x: 511, startPoint y: 297, endPoint x: 341, endPoint y: 301, distance: 170.0
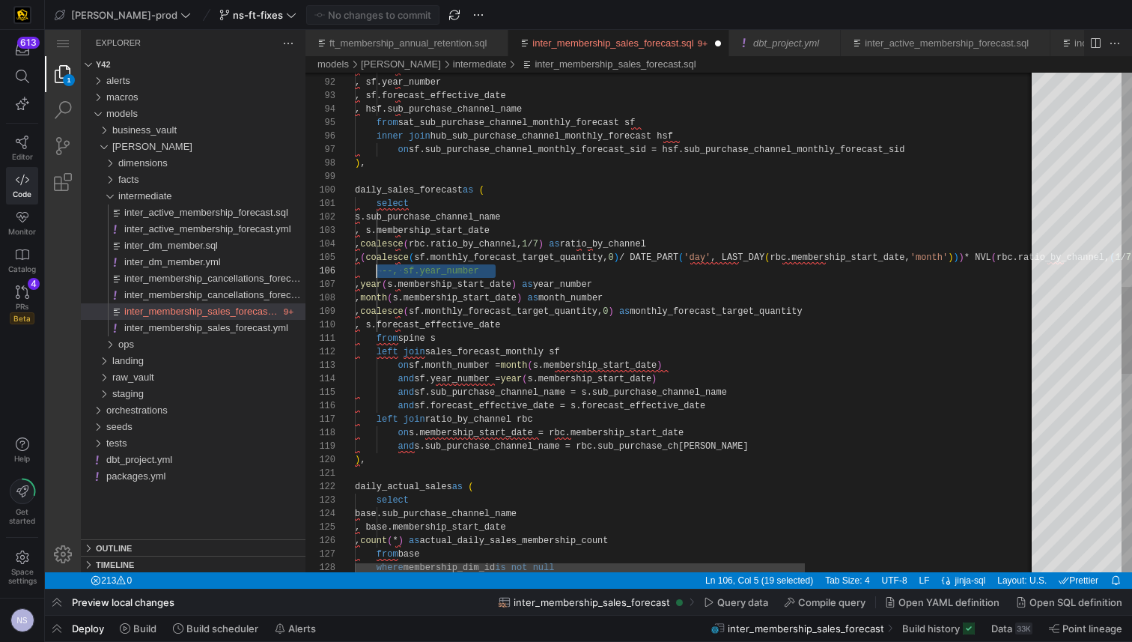
scroll to position [67, 0]
drag, startPoint x: 513, startPoint y: 269, endPoint x: 345, endPoint y: 273, distance: 167.8
type textarea "select s.sub_purchase_channel_name , s.membership_start_date , coalesce(rbc.rat…"
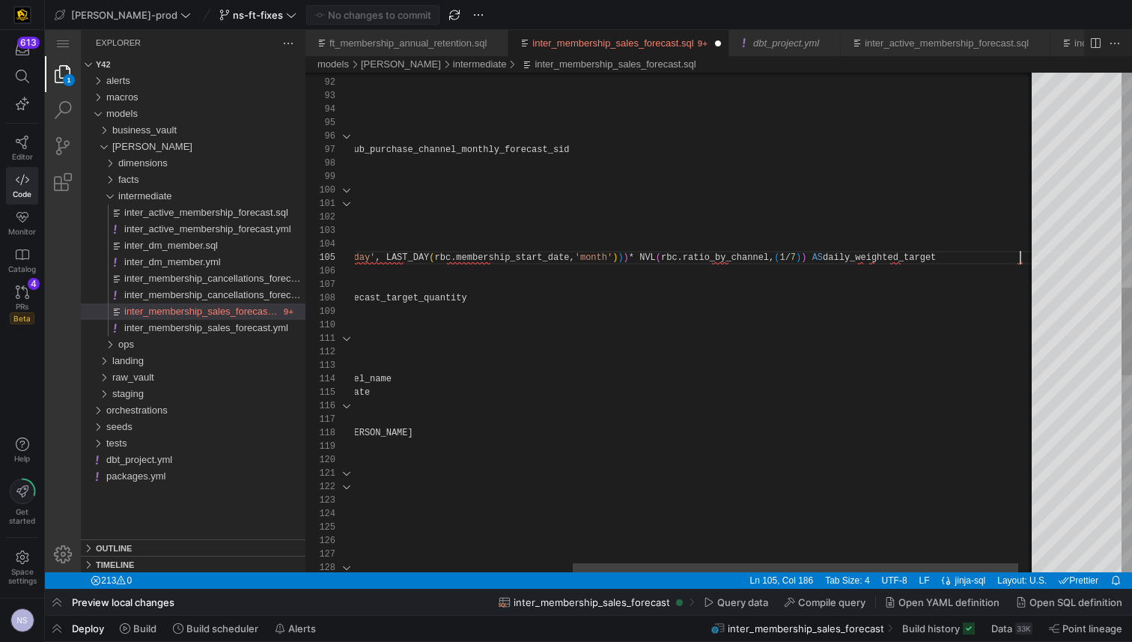
scroll to position [54, 1001]
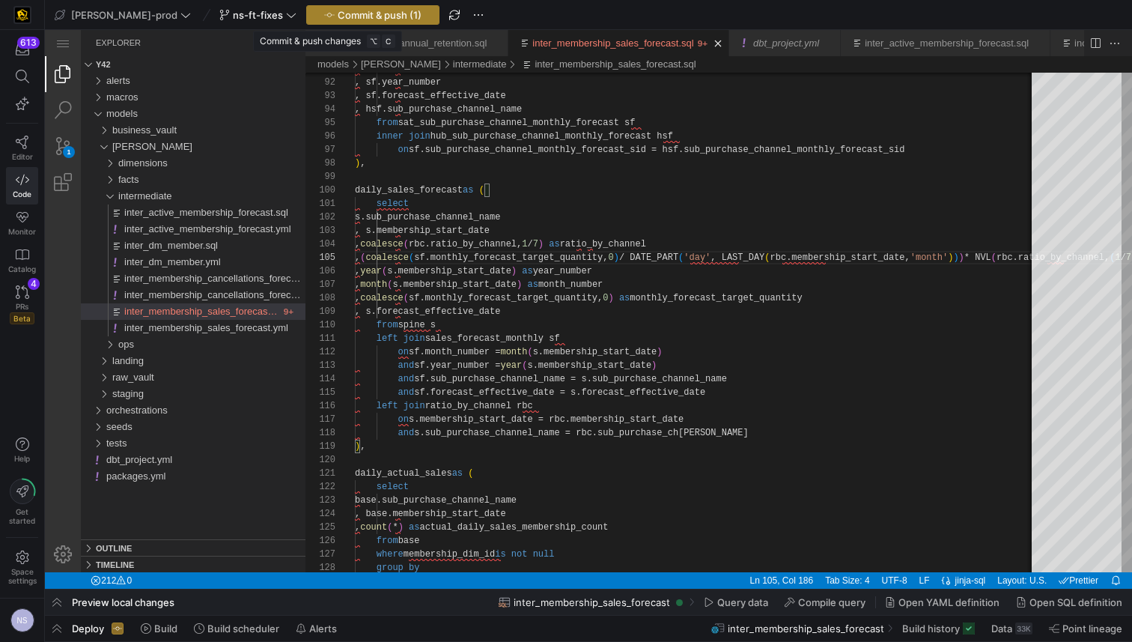
click at [342, 14] on span "Commit & push (1)" at bounding box center [380, 15] width 84 height 12
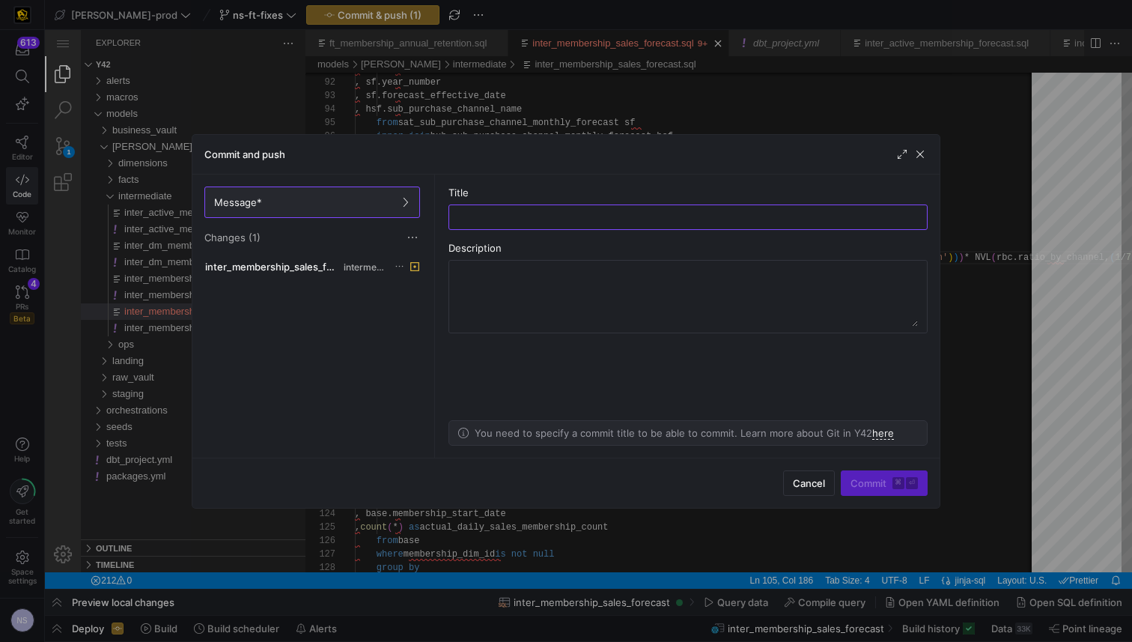
click at [326, 252] on div "Message* Changes (1)" at bounding box center [312, 215] width 240 height 82
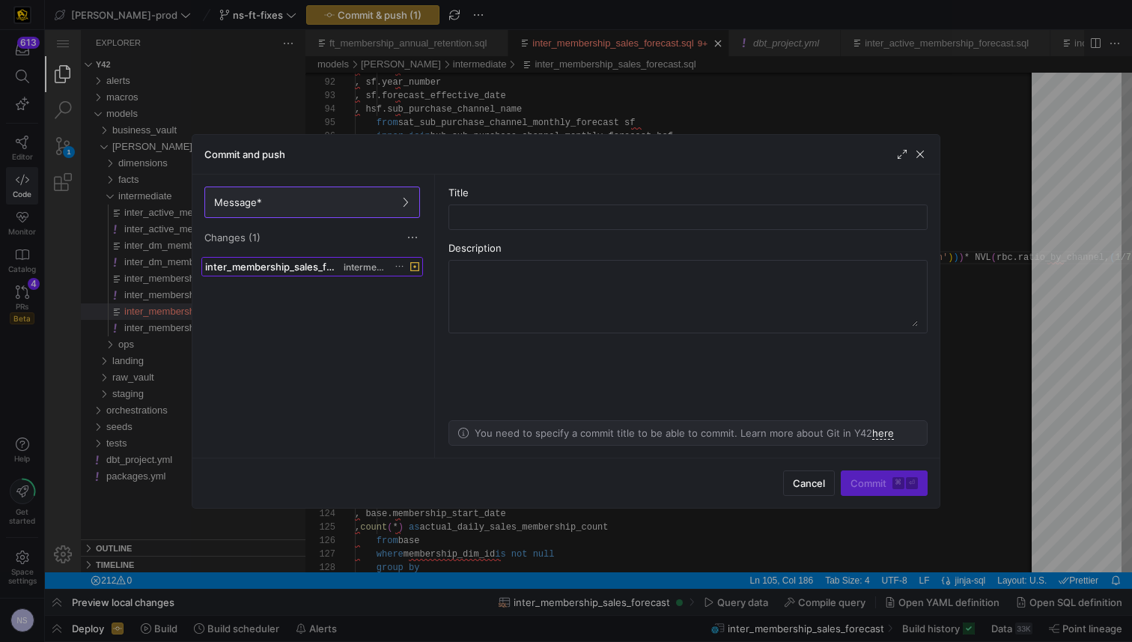
click at [326, 264] on button "inter_membership_sales_forecast.sql intermediate" at bounding box center [312, 266] width 222 height 19
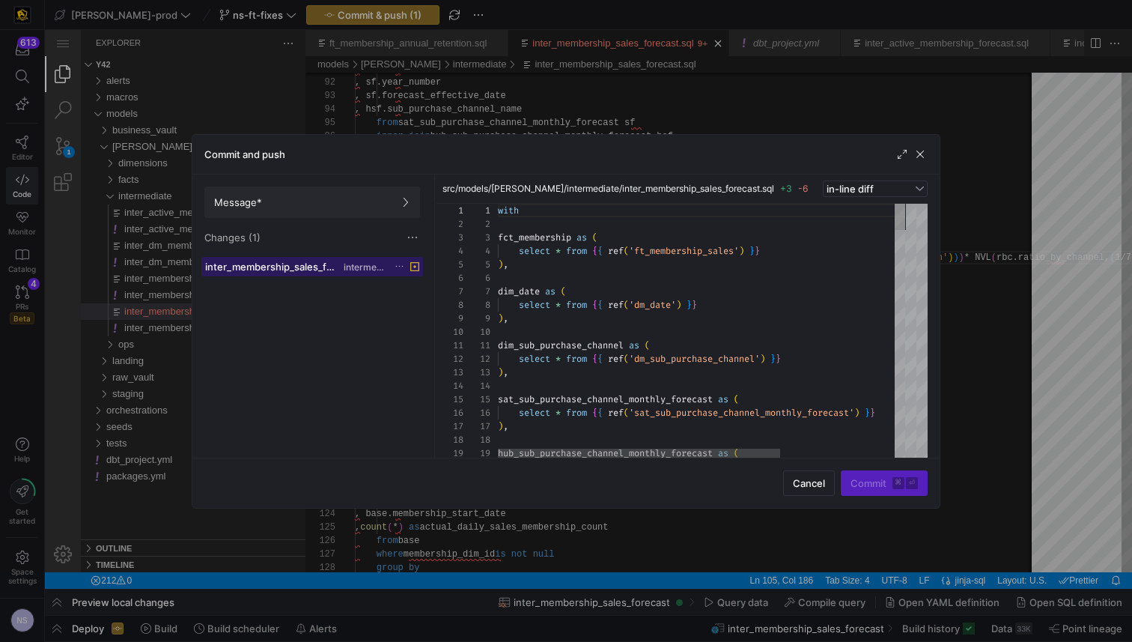
scroll to position [135, 0]
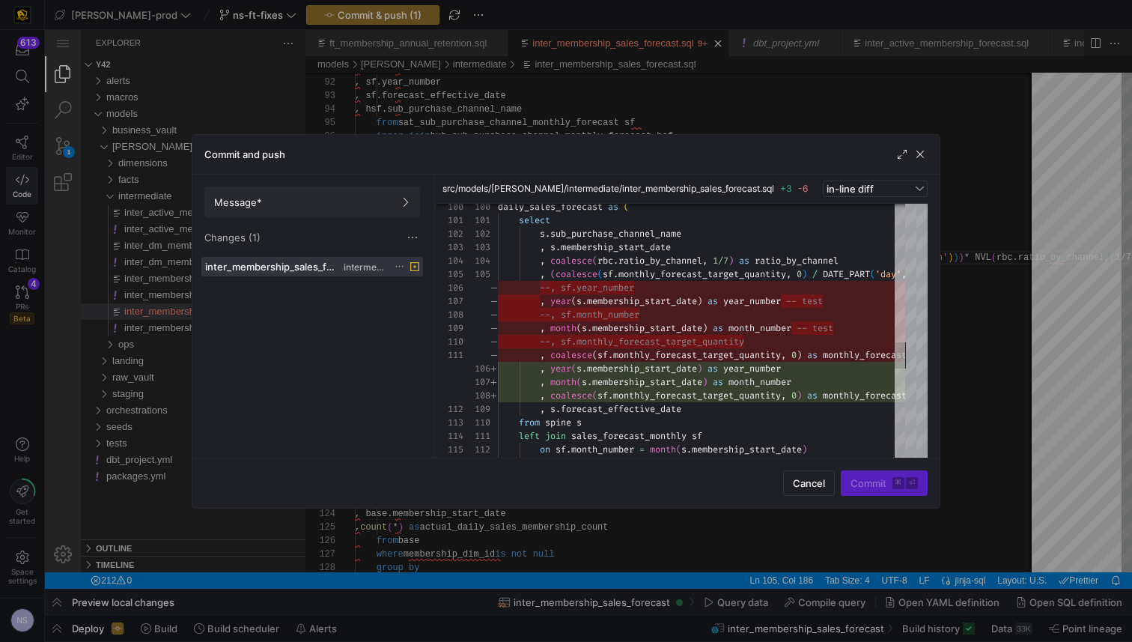
click at [307, 224] on div "Message* Changes (1)" at bounding box center [312, 215] width 240 height 82
click at [314, 207] on span "Message*" at bounding box center [312, 202] width 196 height 12
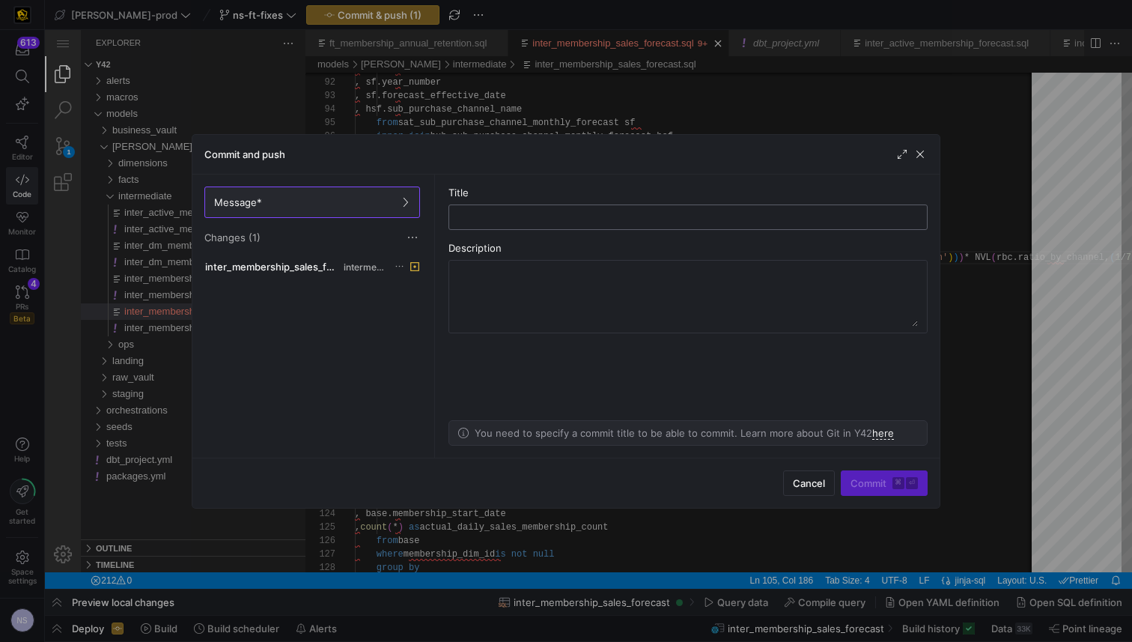
click at [554, 219] on input "text" at bounding box center [688, 217] width 454 height 12
type input "removing test fields"
